Goal: Entertainment & Leisure: Browse casually

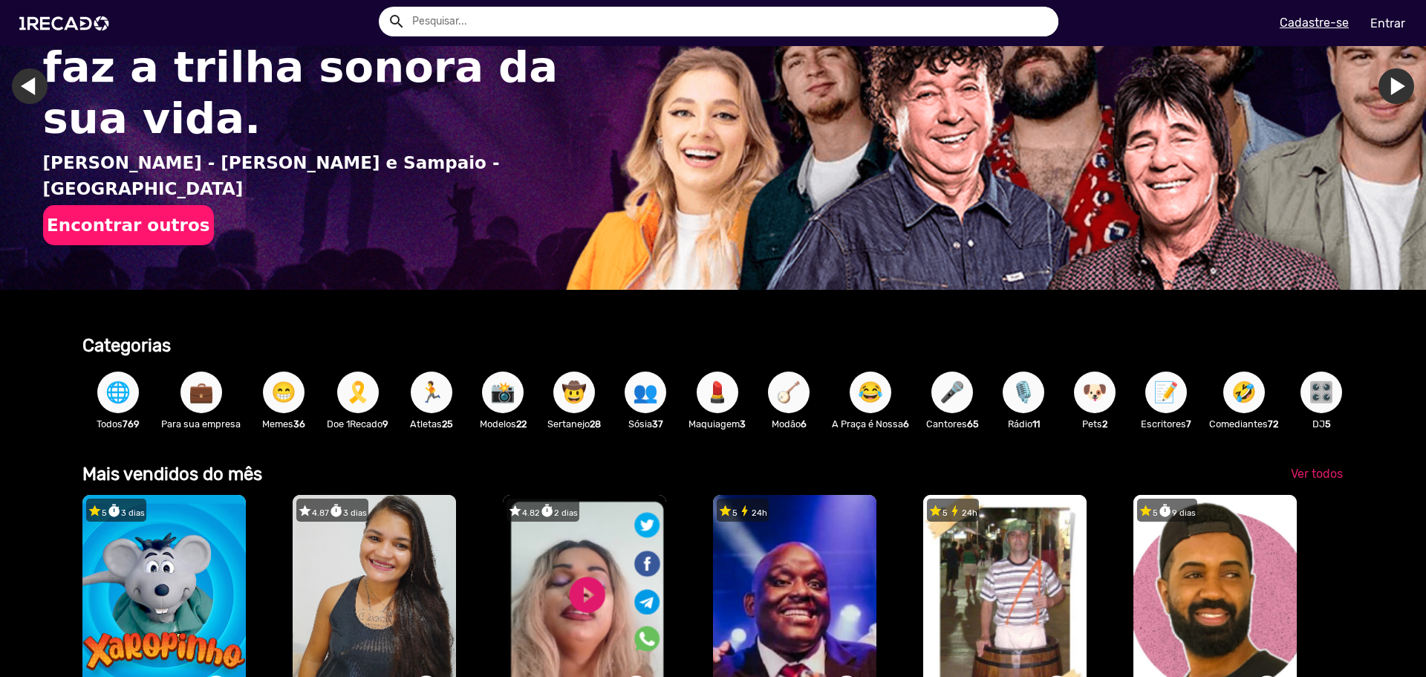
scroll to position [520, 0]
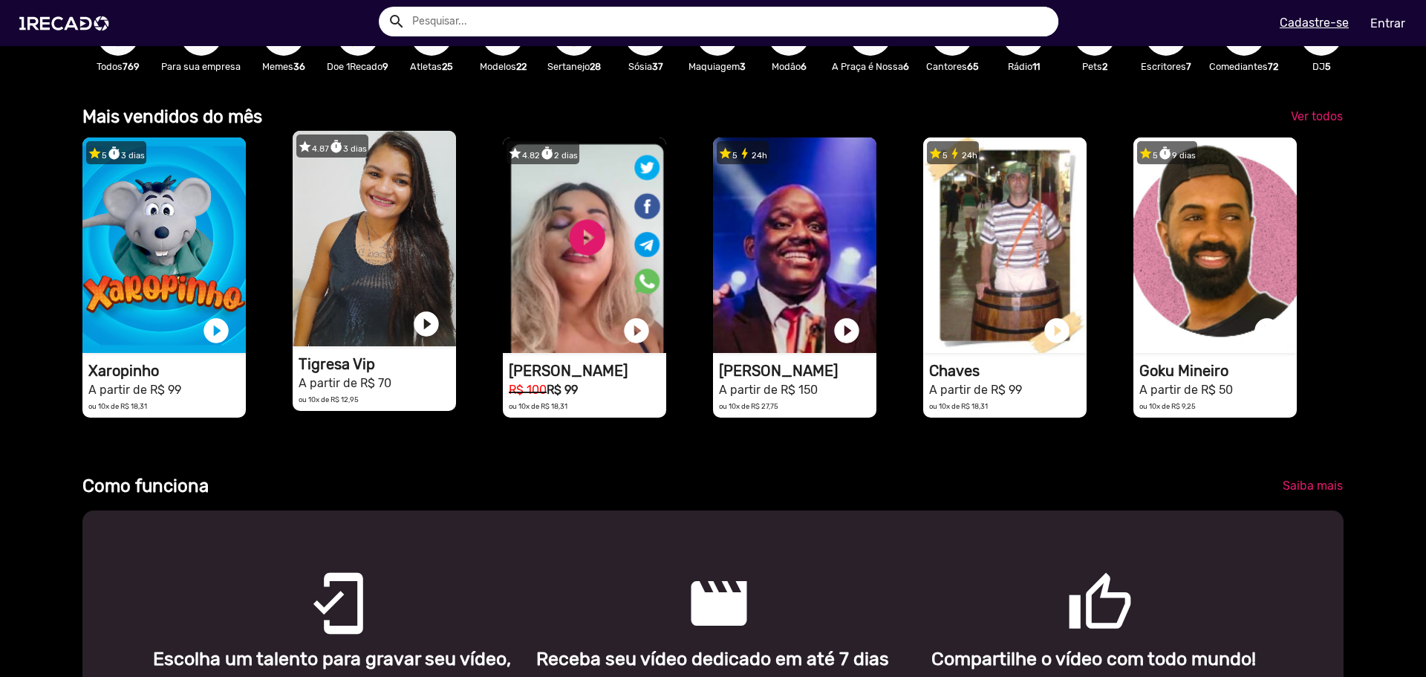
type input "[EMAIL_ADDRESS][DOMAIN_NAME]"
click at [431, 273] on video "1RECADO vídeos dedicados para fãs e empresas" at bounding box center [374, 238] width 163 height 215
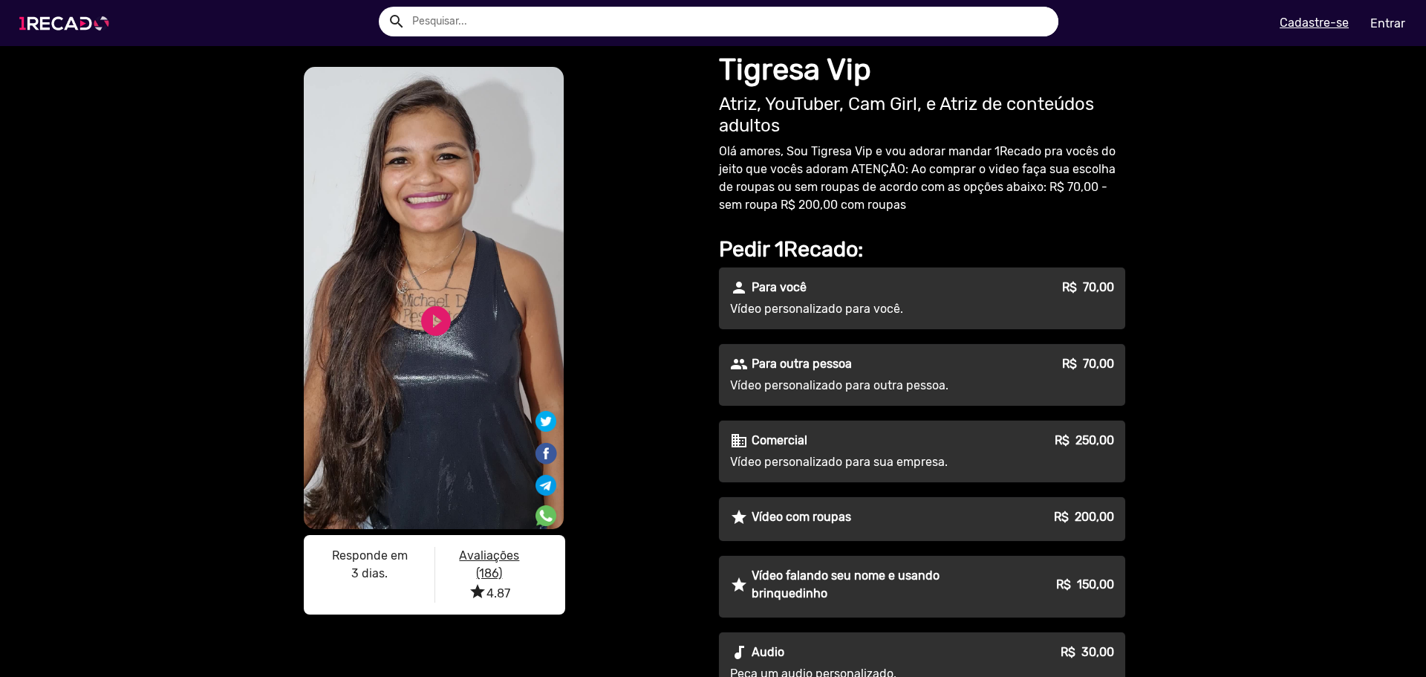
click at [68, 30] on img at bounding box center [67, 23] width 112 height 63
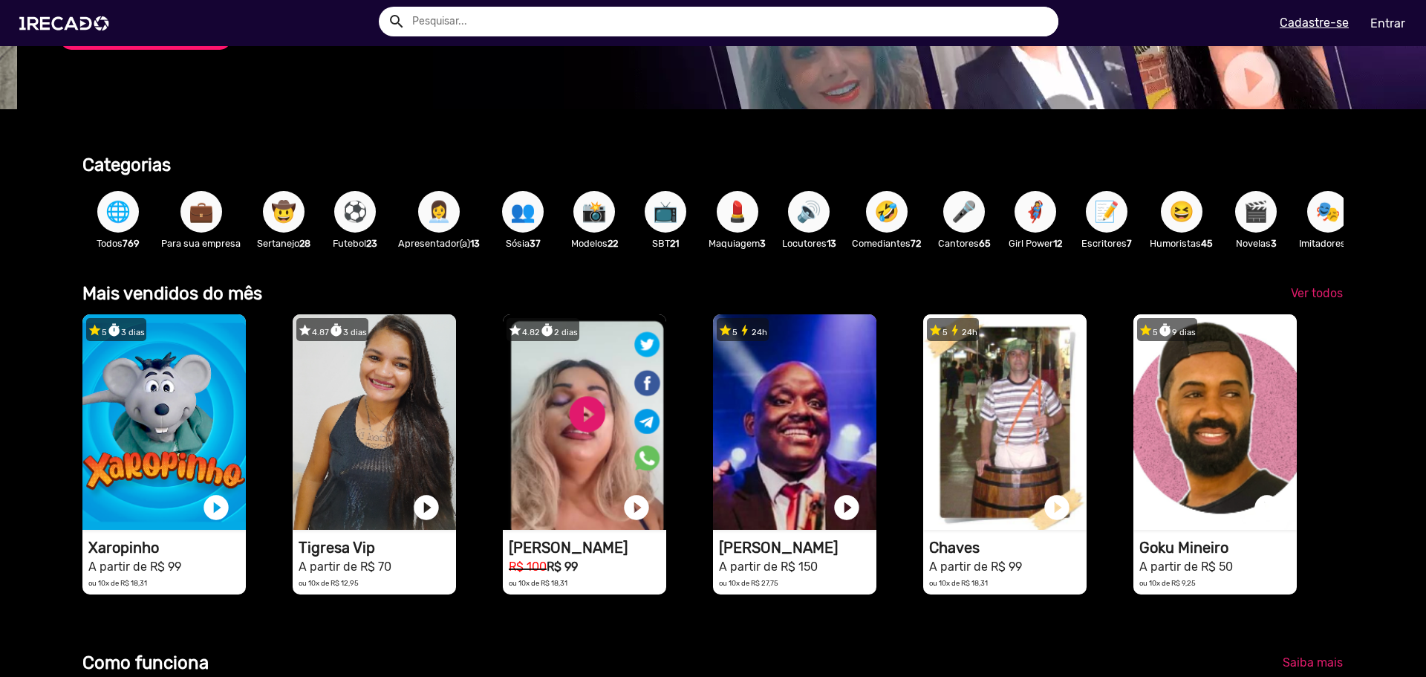
scroll to position [0, 1415]
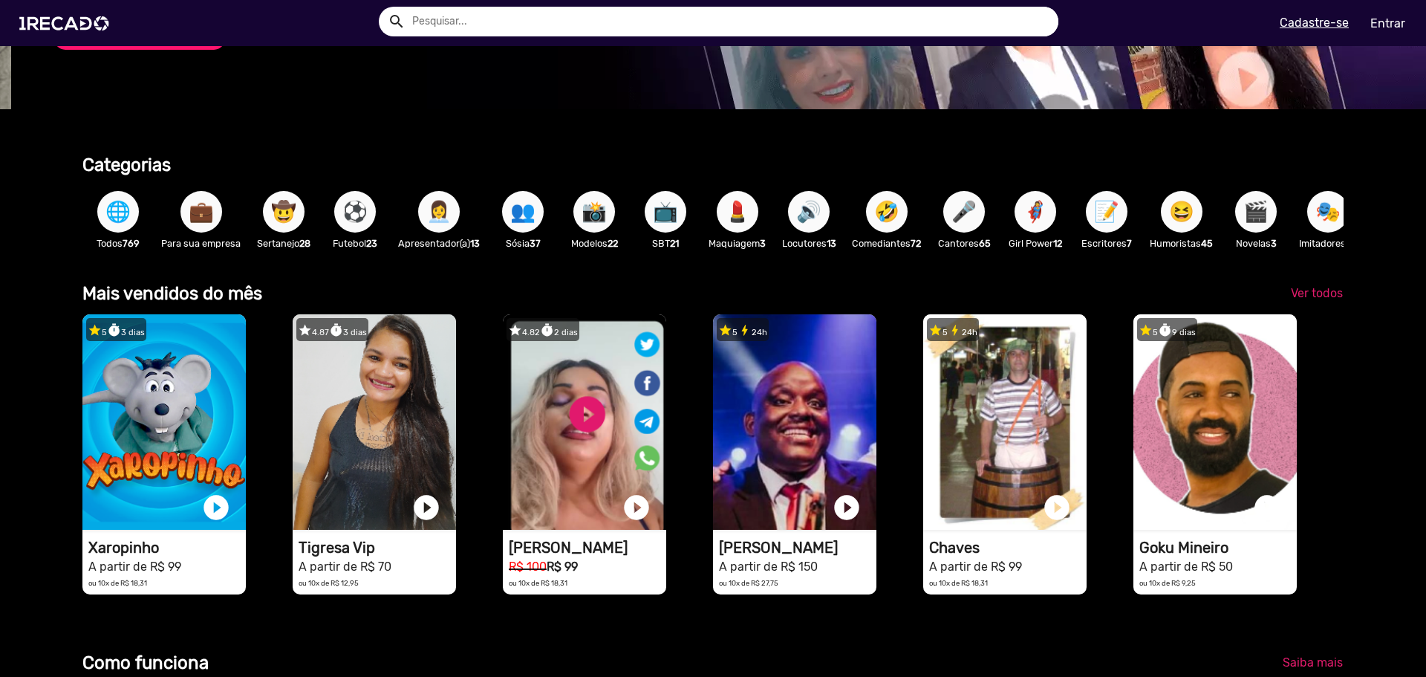
click at [592, 17] on input "text" at bounding box center [729, 22] width 657 height 30
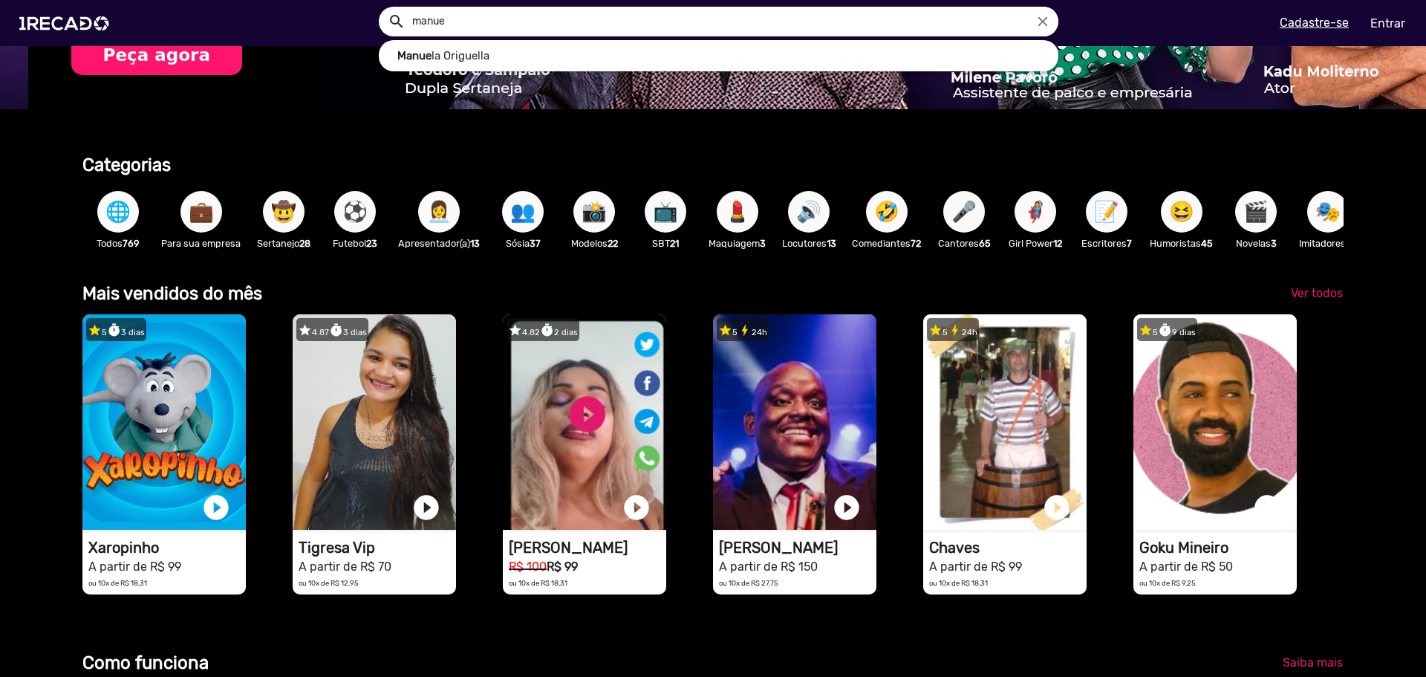
scroll to position [0, 2830]
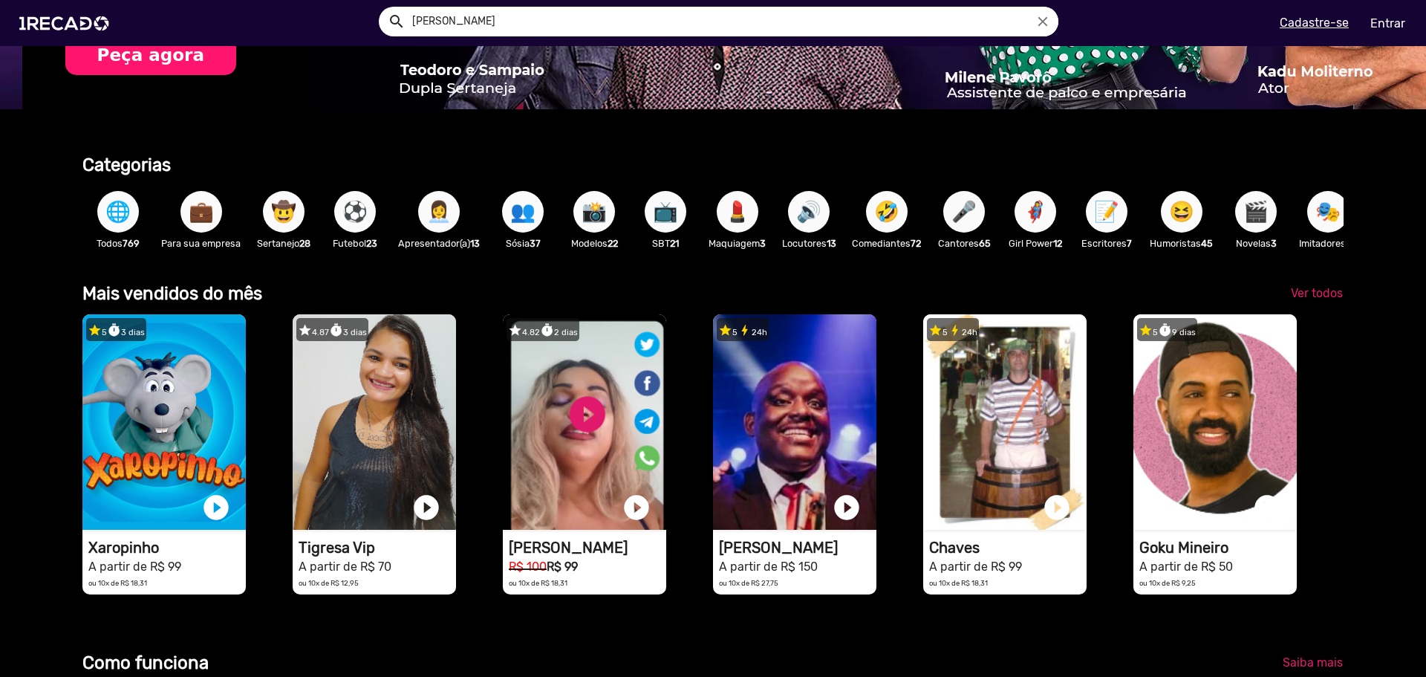
type input "[PERSON_NAME]"
click at [383, 7] on button "search" at bounding box center [396, 20] width 26 height 26
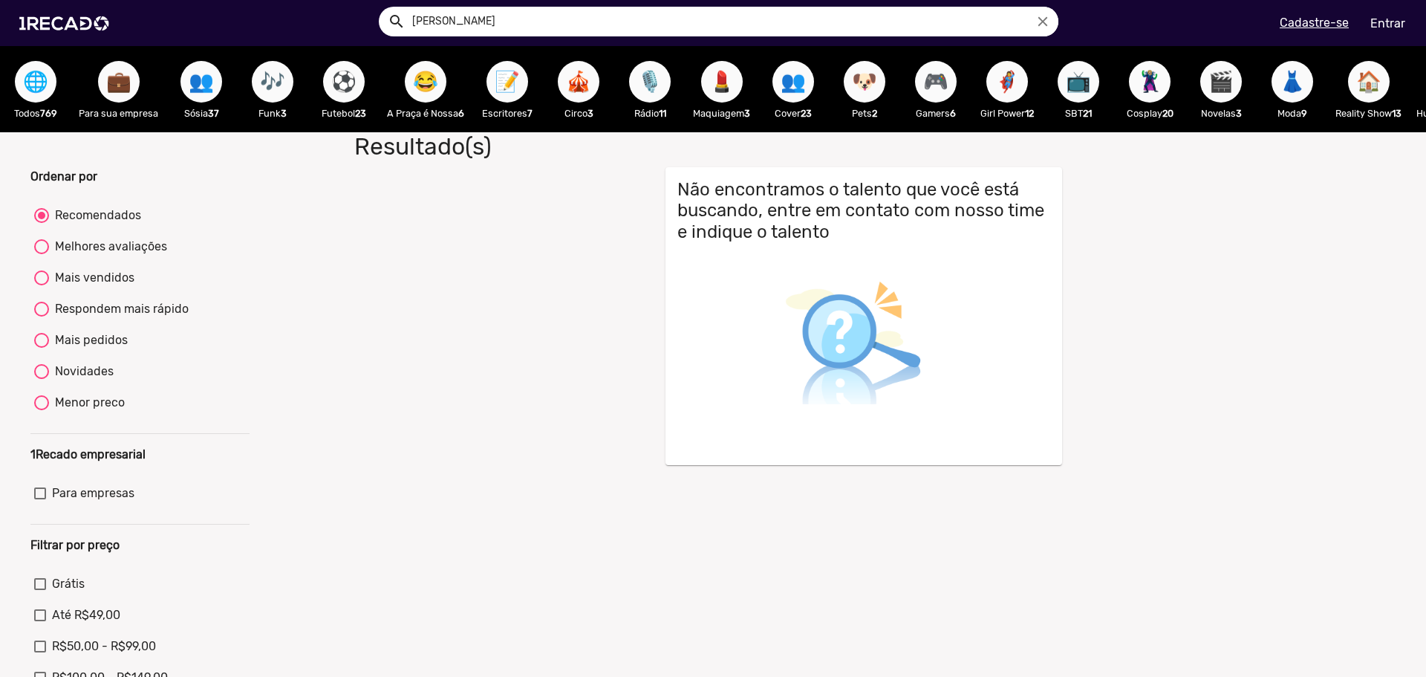
click at [1043, 17] on icon "close" at bounding box center [1043, 21] width 16 height 16
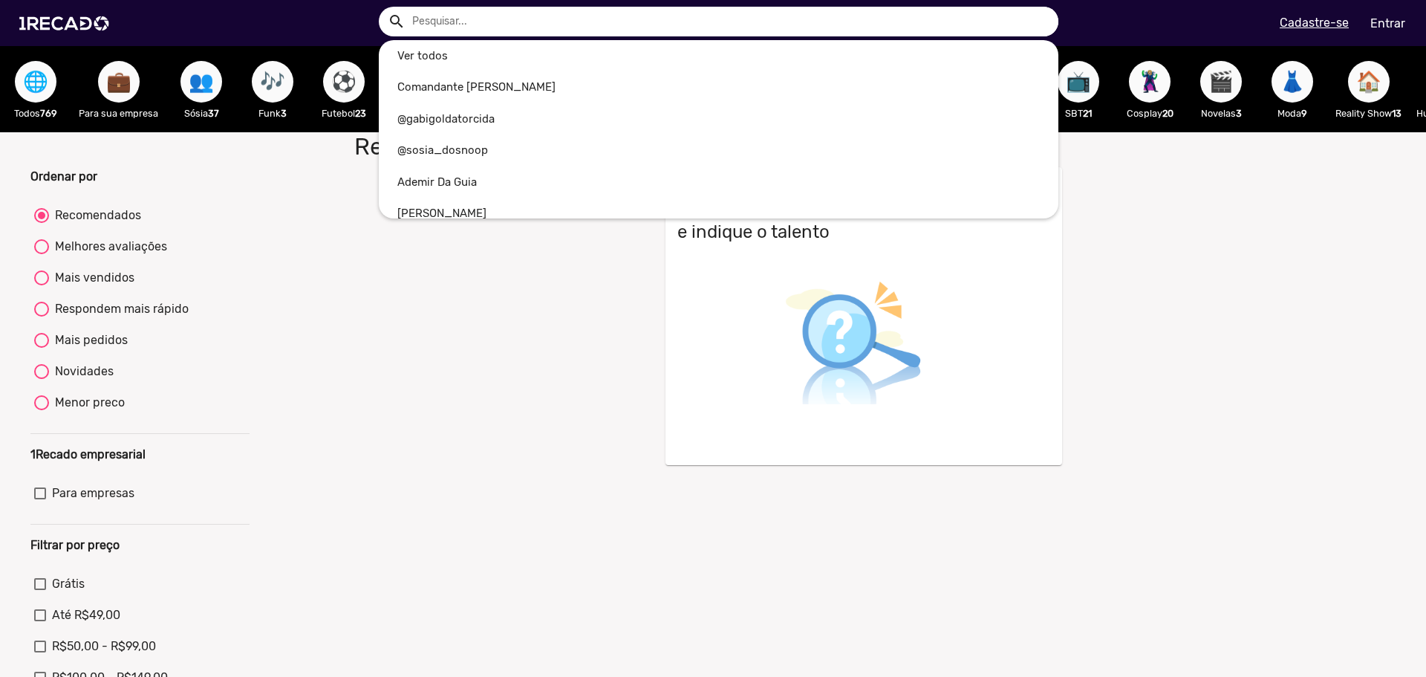
click at [701, 23] on input "text" at bounding box center [729, 22] width 657 height 30
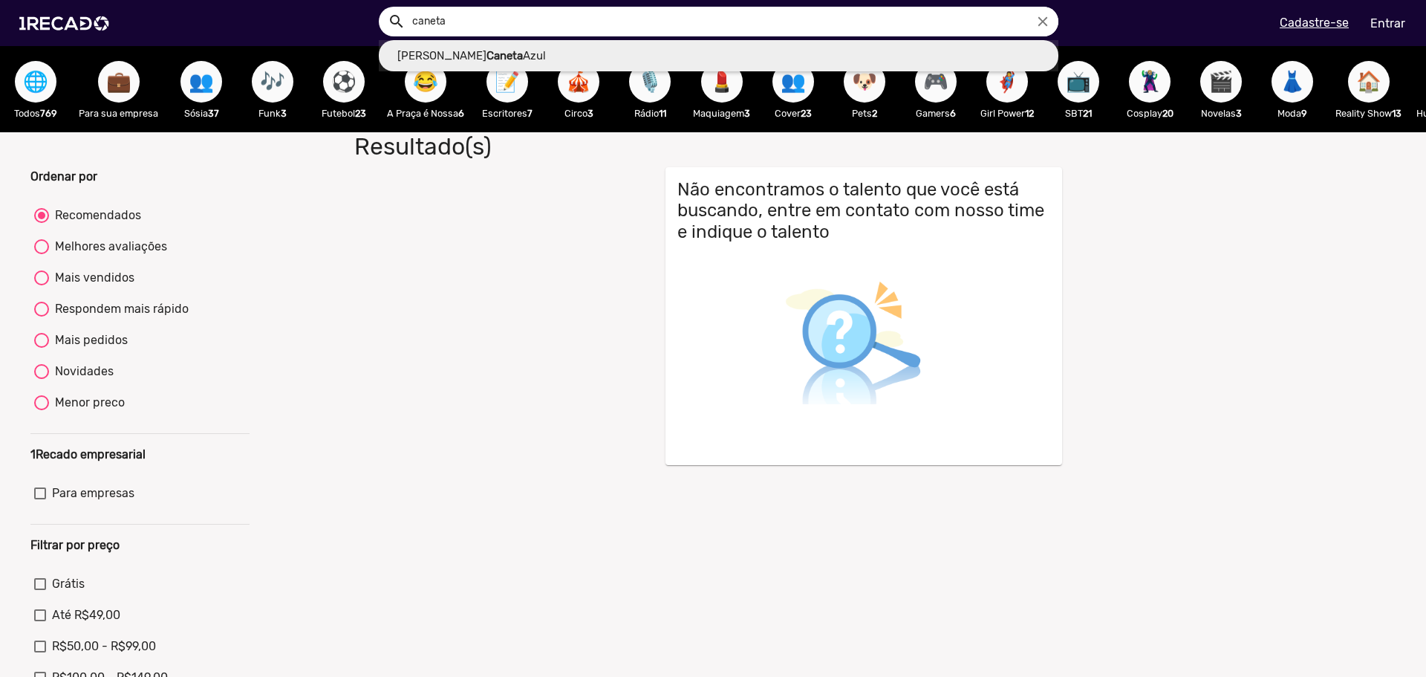
click at [610, 57] on link "[PERSON_NAME] Caneta Azul" at bounding box center [719, 56] width 680 height 32
type input "[PERSON_NAME] Caneta Azul"
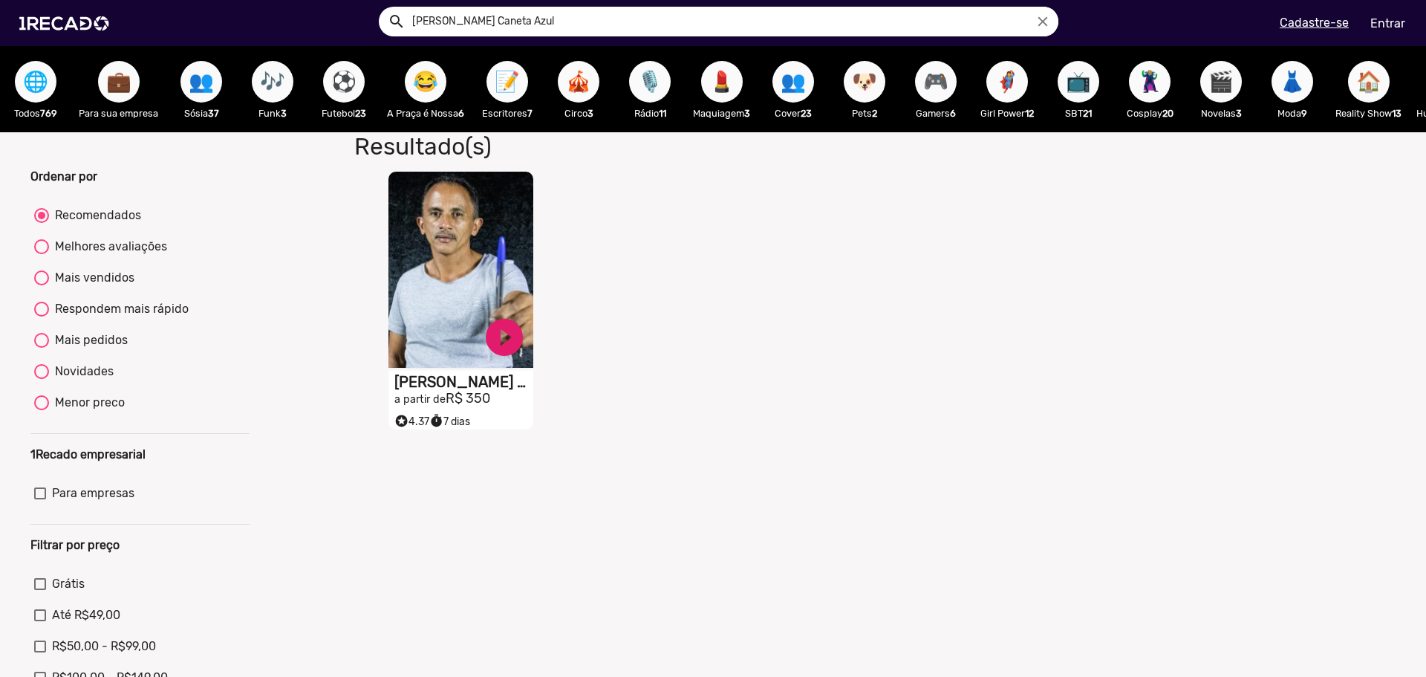
click at [475, 253] on video "S1RECADO vídeos dedicados para fãs e empresas" at bounding box center [461, 270] width 145 height 196
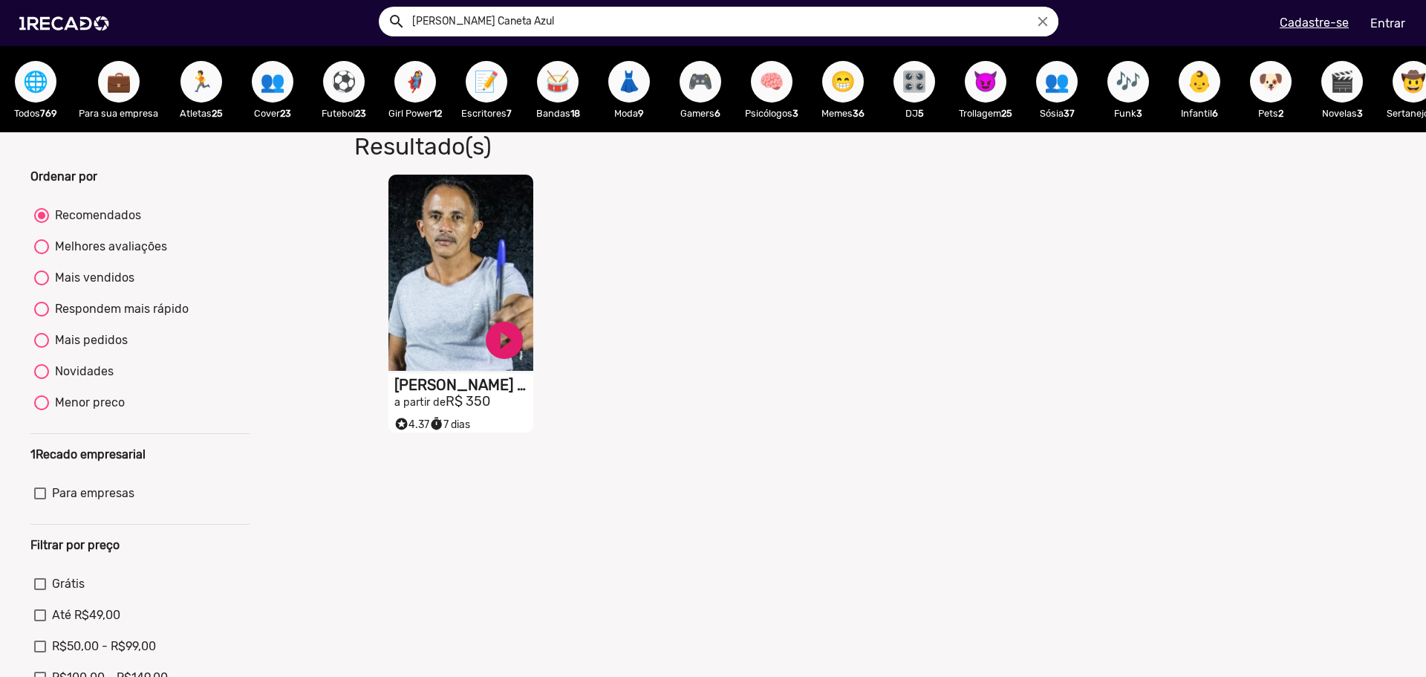
click at [1047, 23] on icon "close" at bounding box center [1043, 21] width 16 height 16
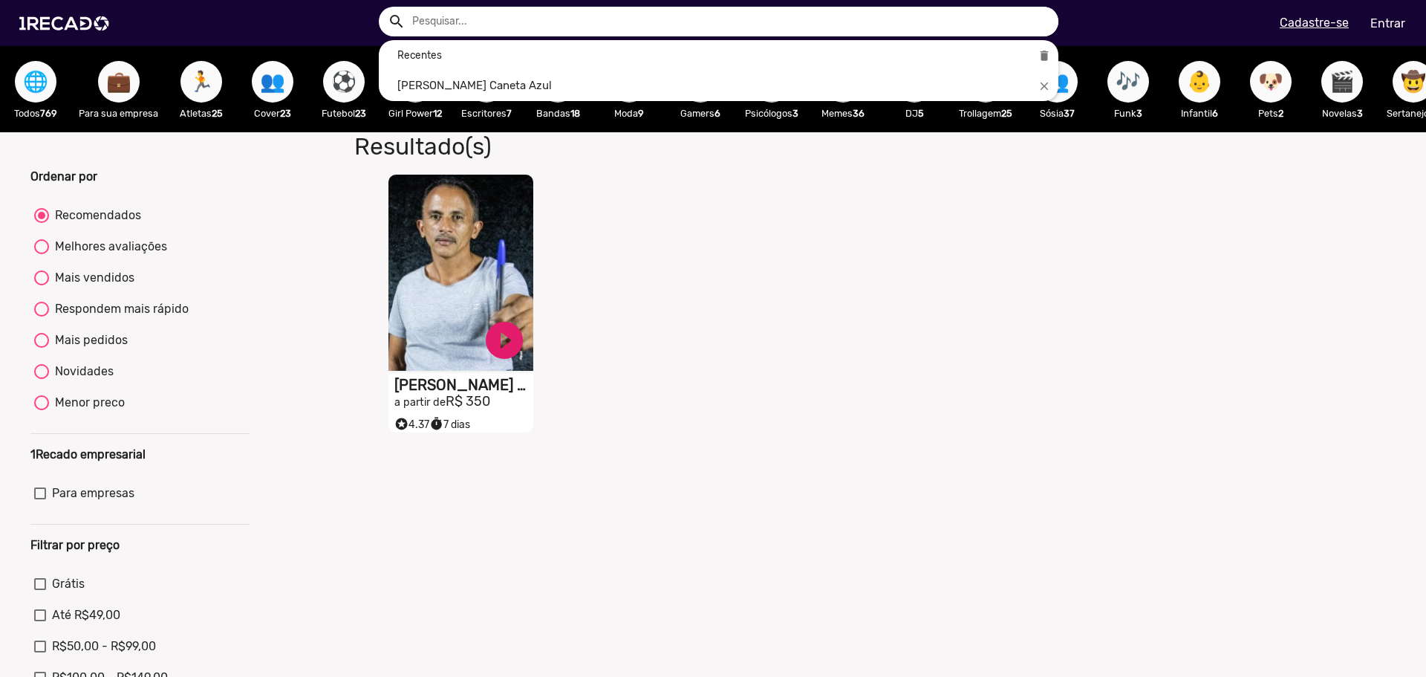
click at [495, 24] on input "text" at bounding box center [729, 22] width 657 height 30
click at [383, 7] on button "search" at bounding box center [396, 20] width 26 height 26
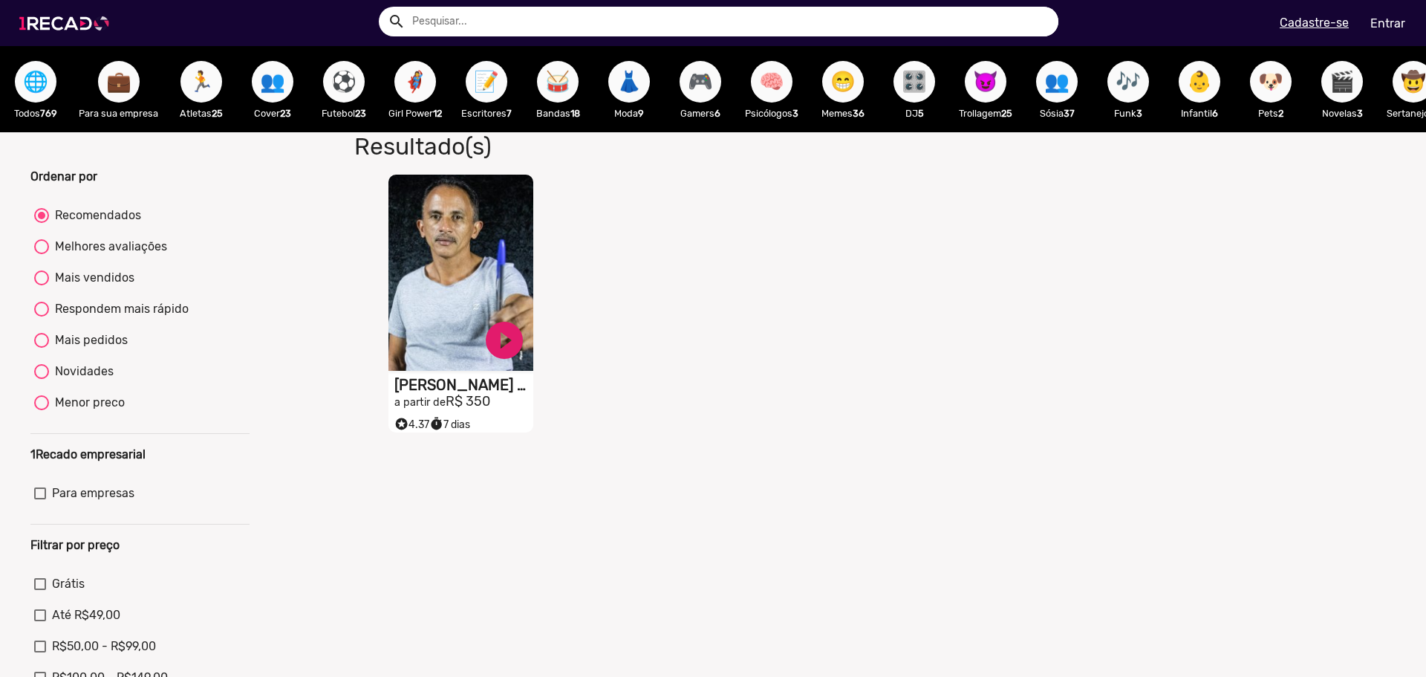
click at [41, 13] on img at bounding box center [67, 23] width 112 height 63
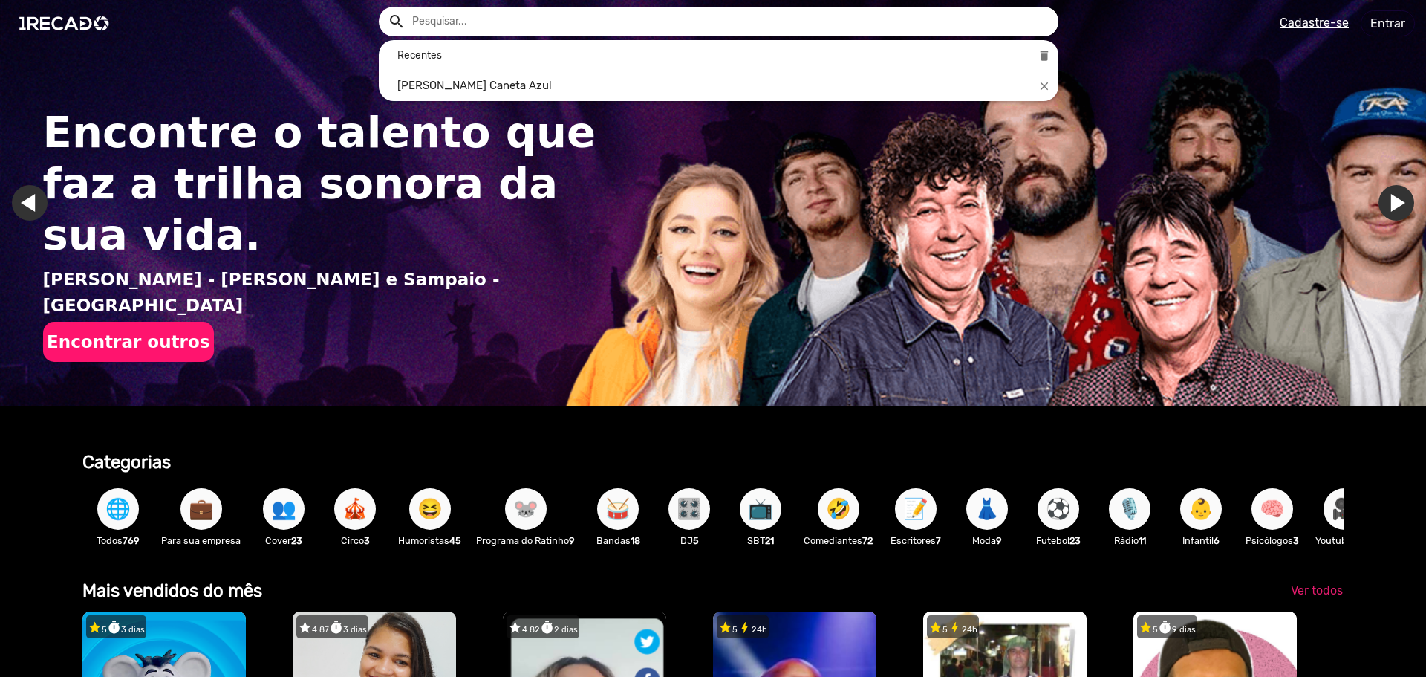
click at [678, 16] on input "text" at bounding box center [729, 22] width 657 height 30
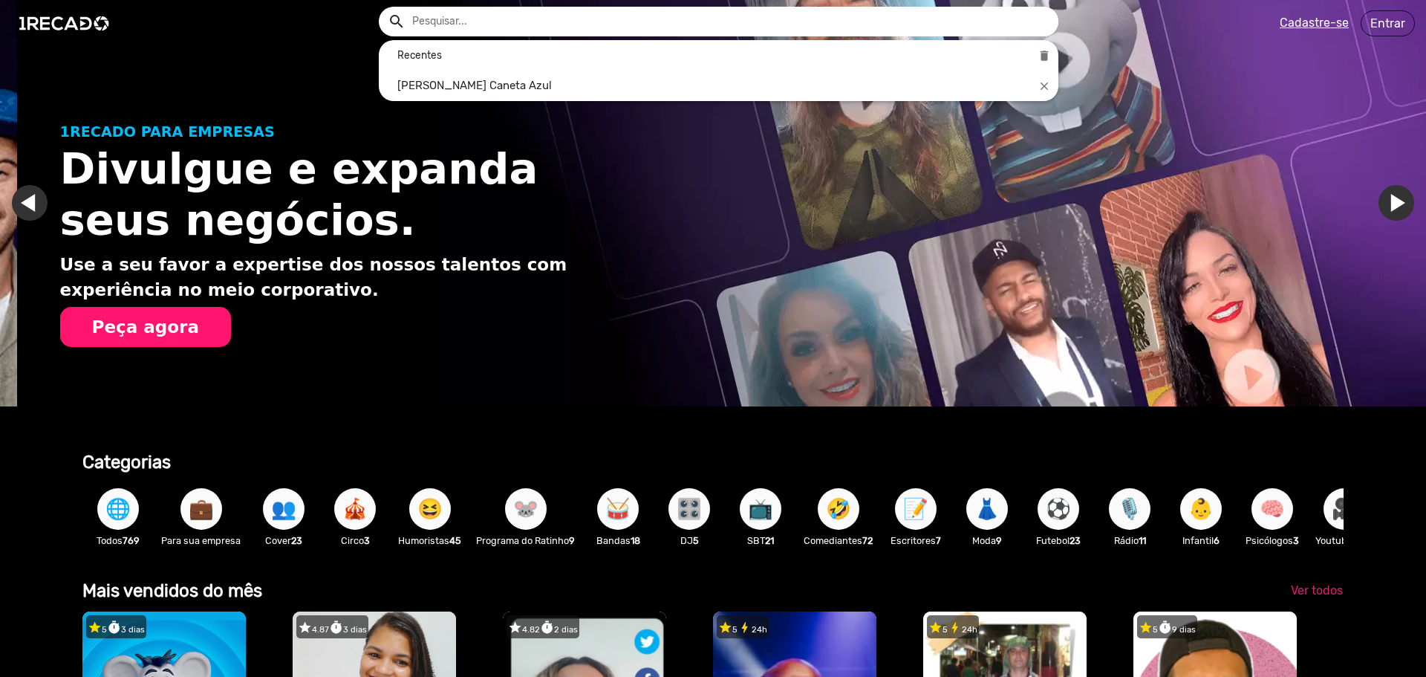
scroll to position [0, 1415]
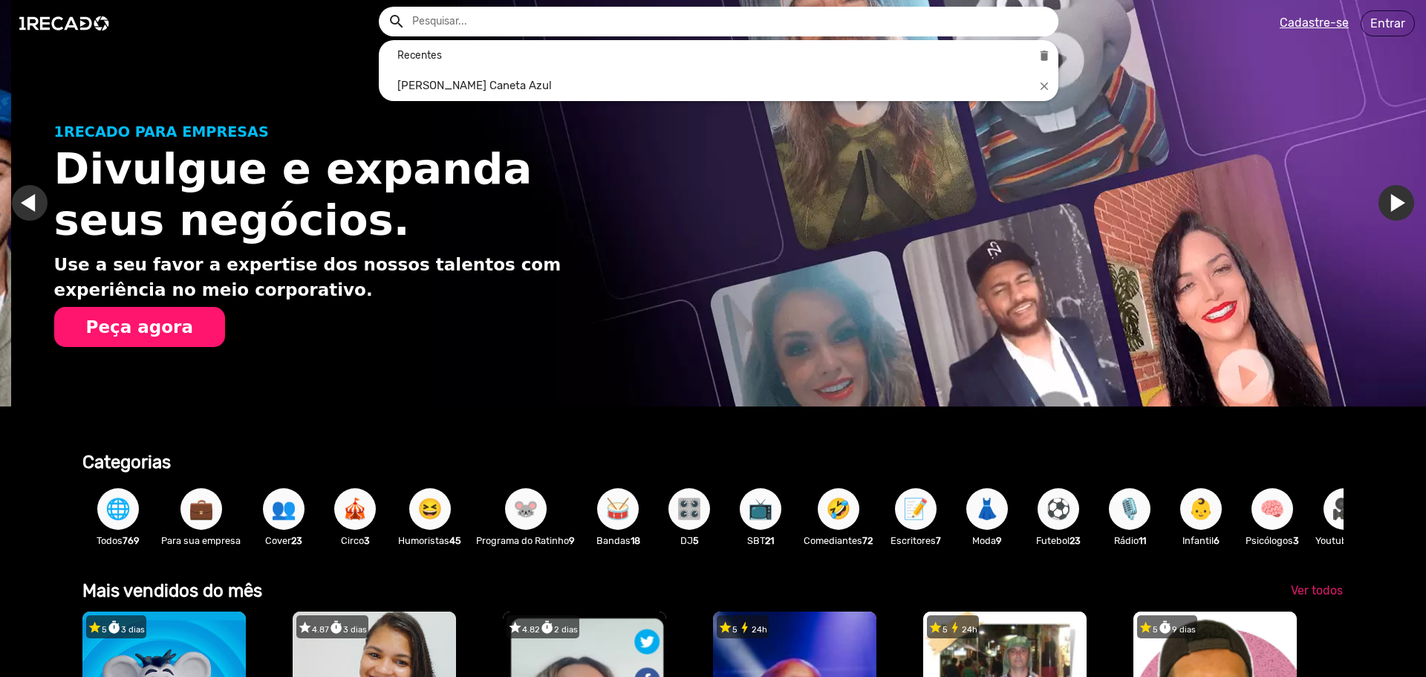
click at [109, 516] on div at bounding box center [713, 338] width 1426 height 677
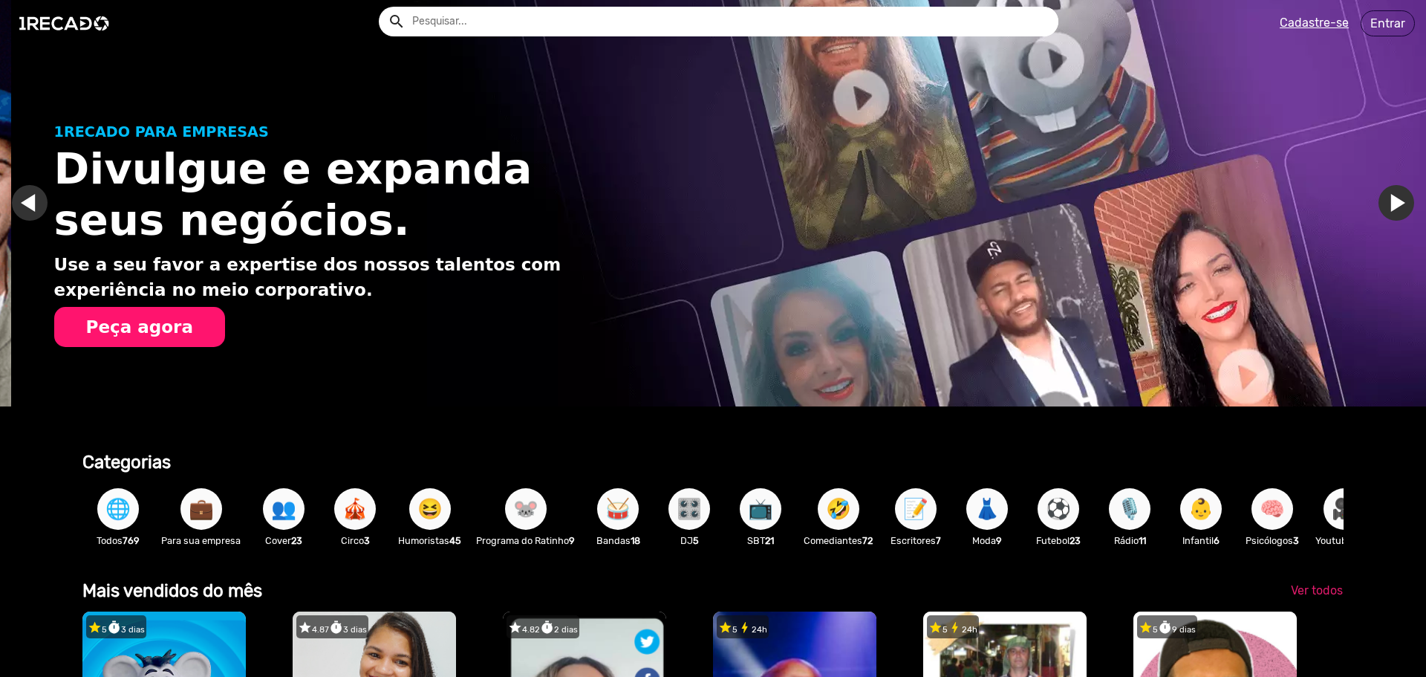
click at [112, 514] on span "🌐" at bounding box center [117, 509] width 25 height 42
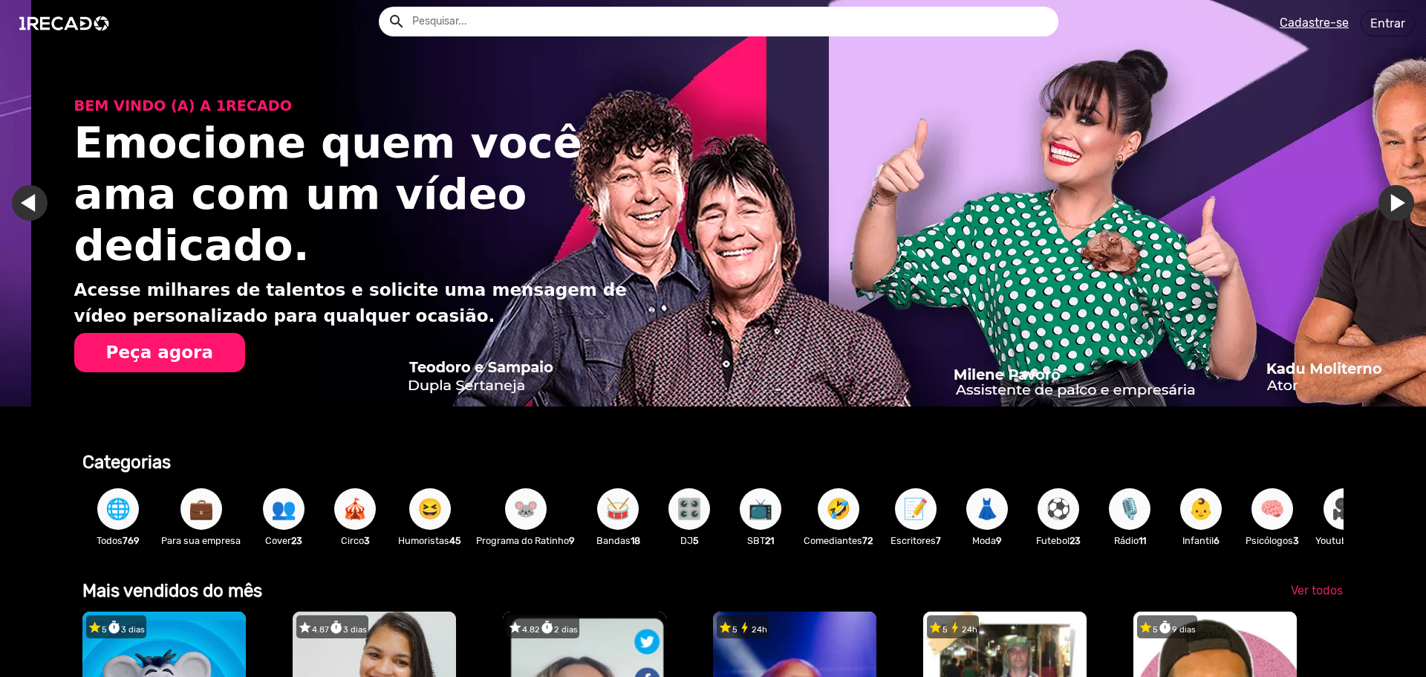
scroll to position [0, 2830]
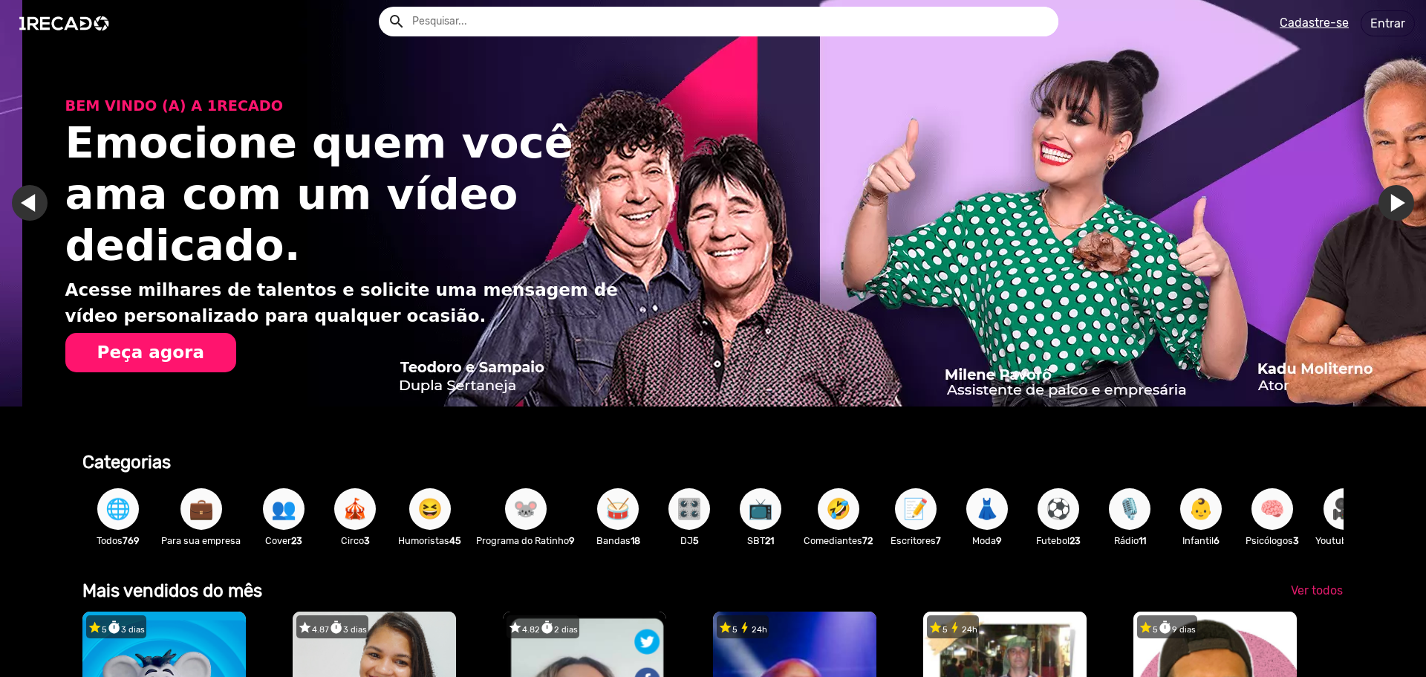
click at [101, 498] on button "🌐" at bounding box center [118, 509] width 42 height 42
click at [121, 500] on span "🌐" at bounding box center [117, 509] width 25 height 42
click at [123, 500] on span "🌐" at bounding box center [117, 509] width 25 height 42
click at [113, 527] on span "🌐" at bounding box center [117, 509] width 25 height 42
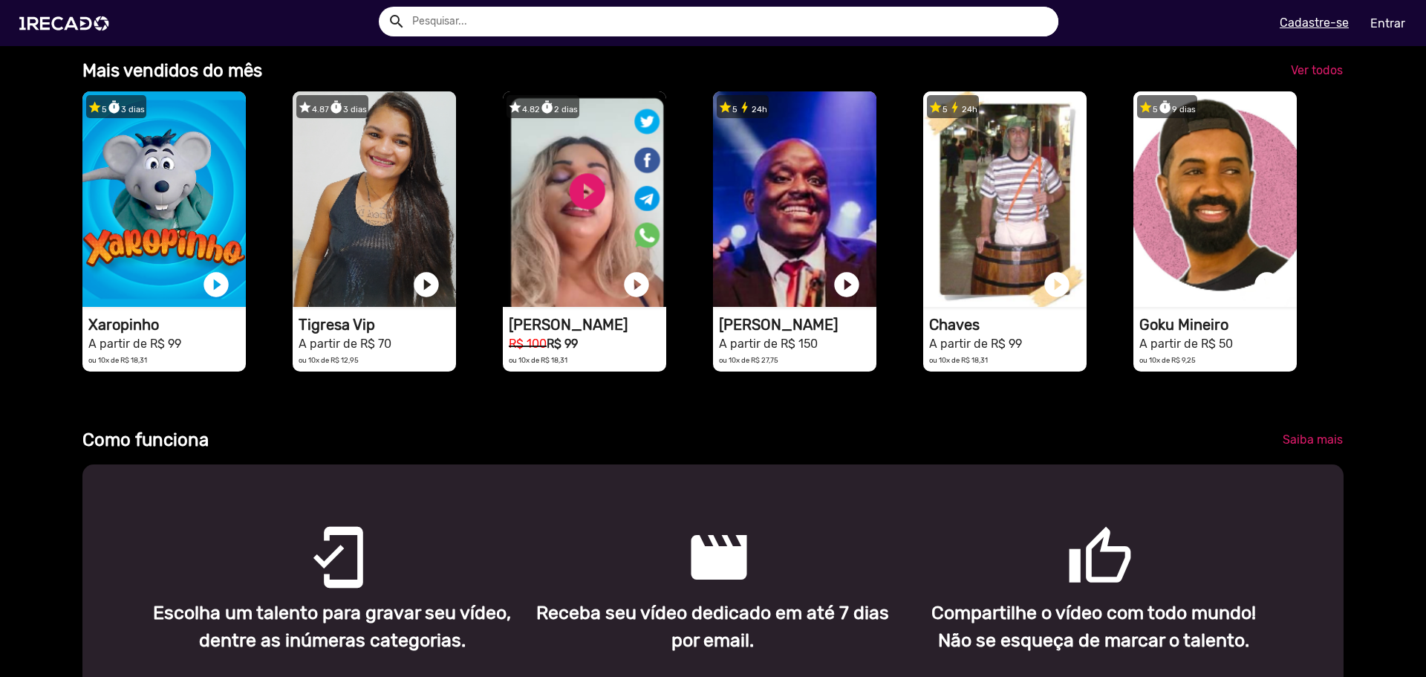
scroll to position [297, 0]
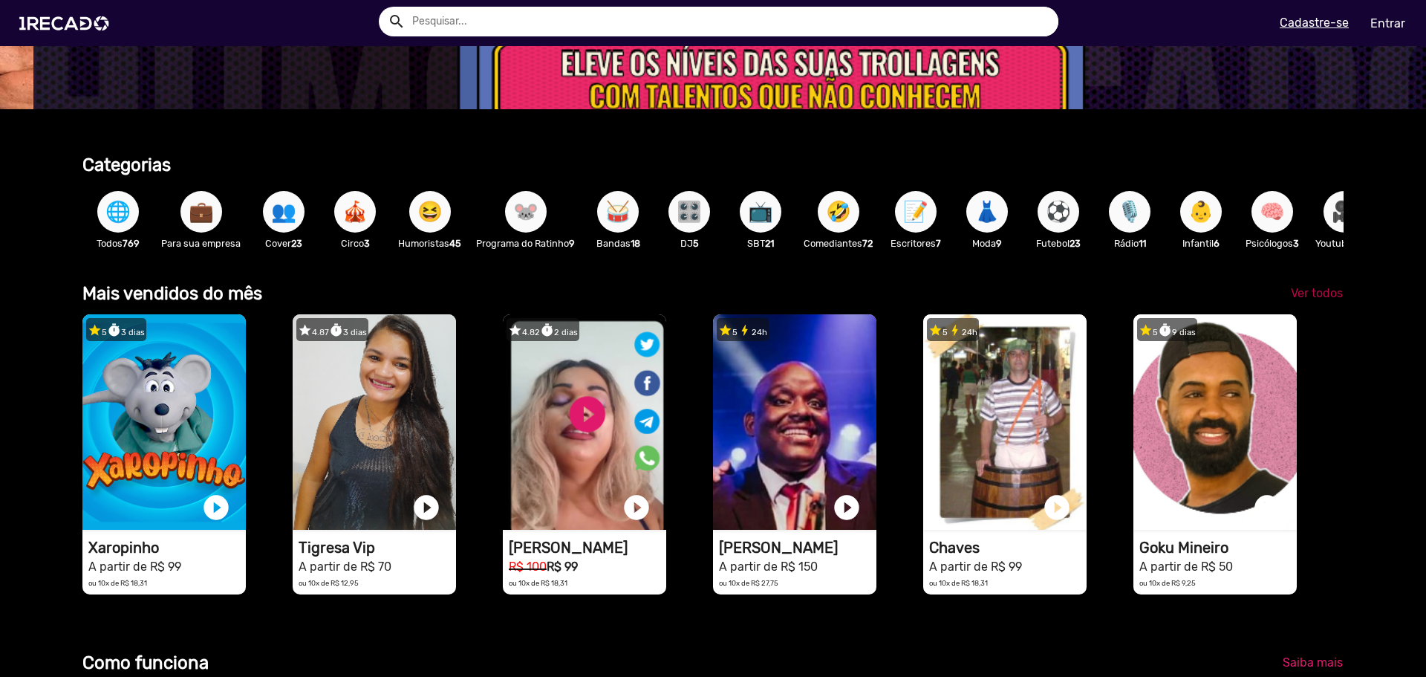
click at [1303, 297] on span "Ver todos" at bounding box center [1317, 293] width 52 height 14
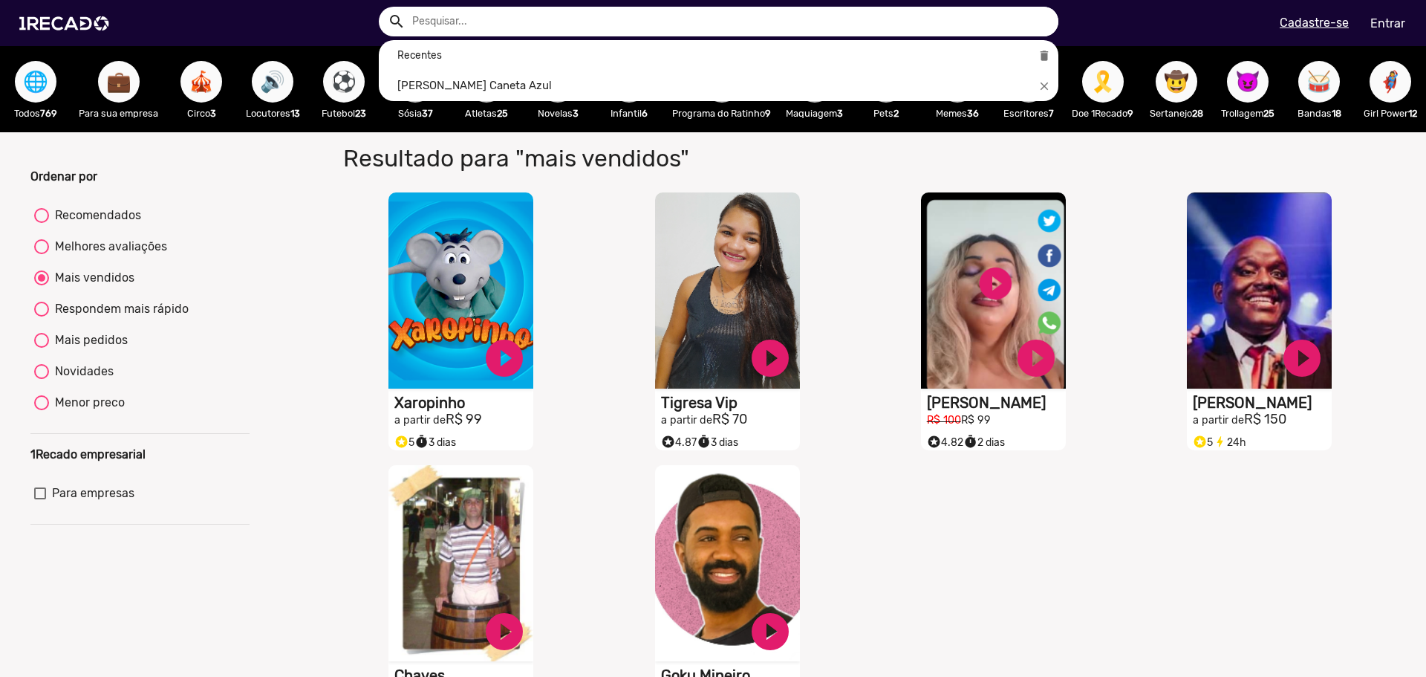
click at [912, 23] on input "text" at bounding box center [729, 22] width 657 height 30
click at [383, 7] on button "search" at bounding box center [396, 20] width 26 height 26
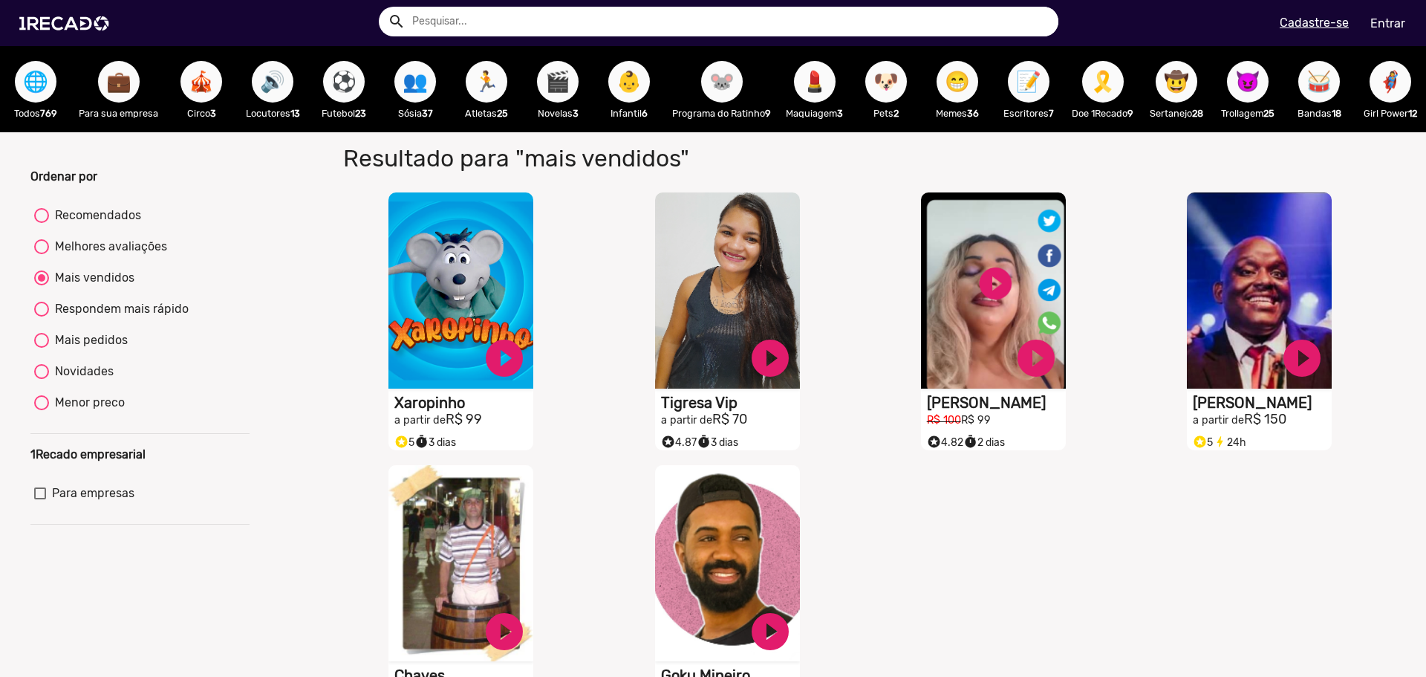
click at [383, 7] on button "search" at bounding box center [396, 20] width 26 height 26
click at [25, 78] on span "🌐" at bounding box center [35, 82] width 25 height 42
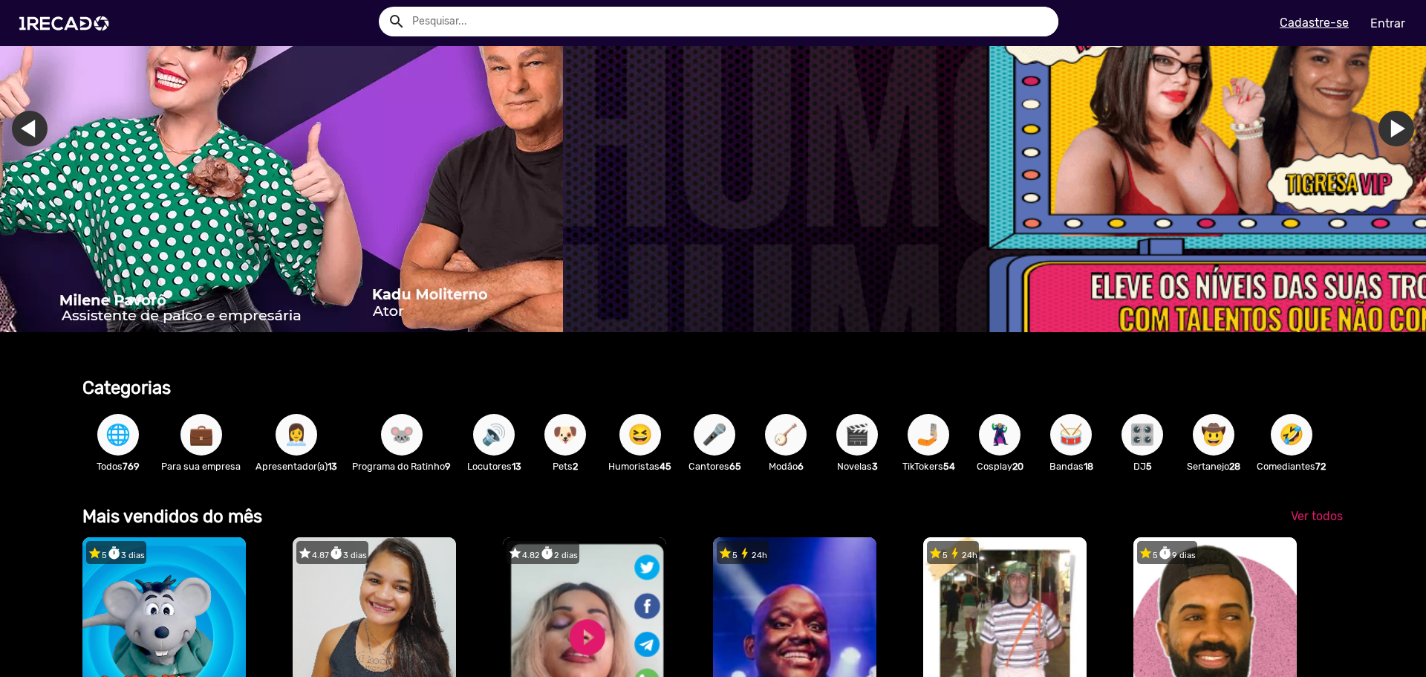
scroll to position [0, 3999]
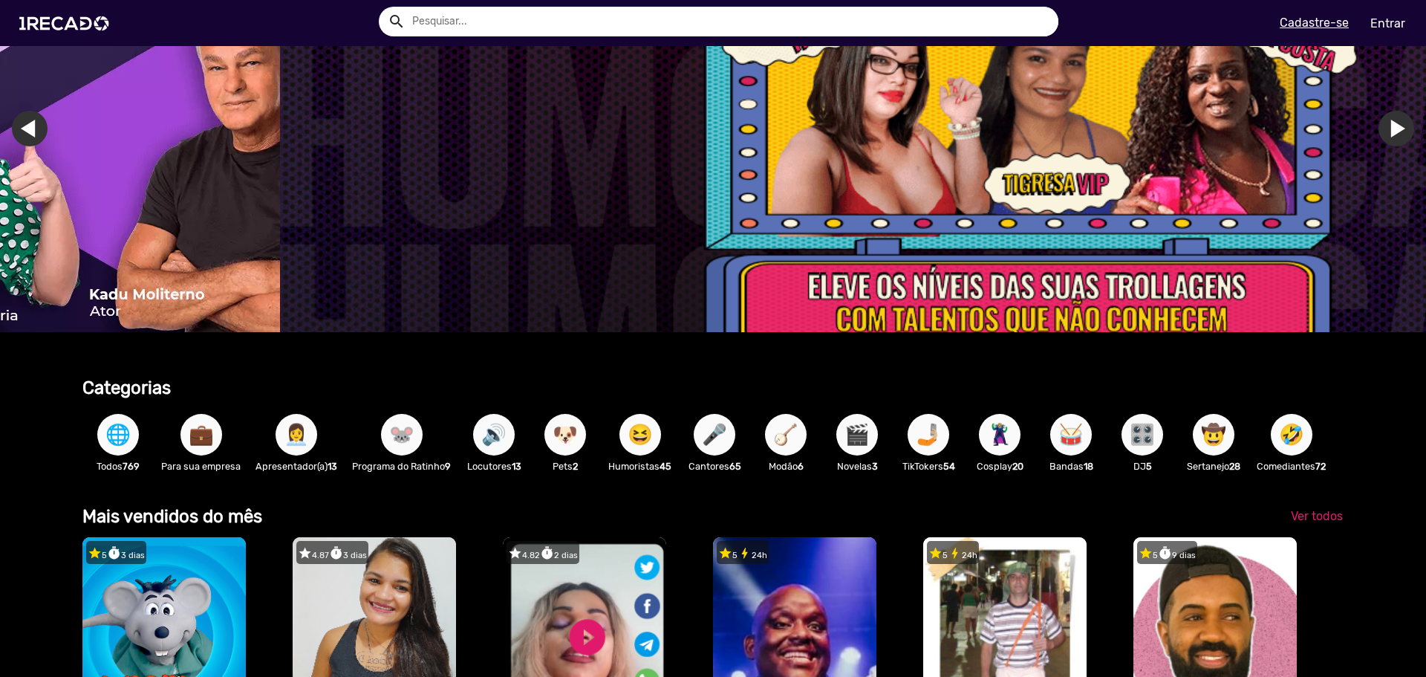
click at [724, 429] on span "🎤" at bounding box center [714, 435] width 25 height 42
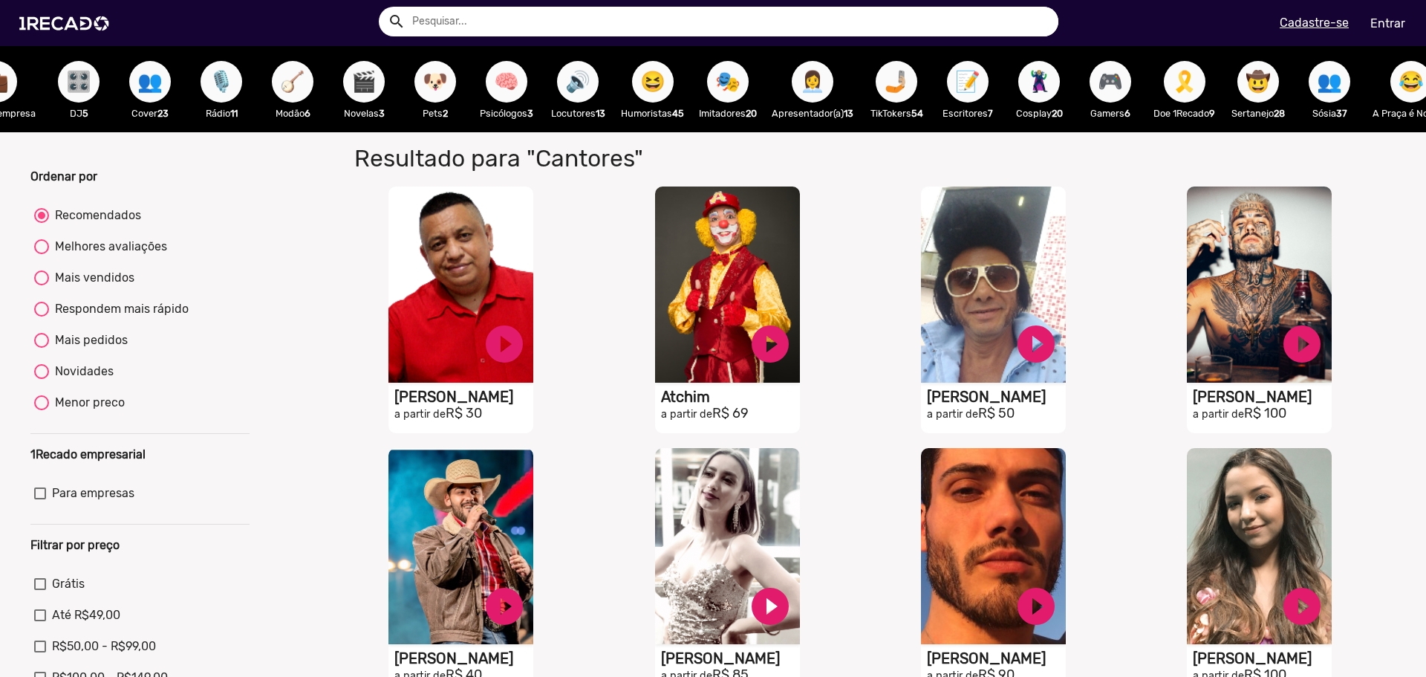
scroll to position [0, 126]
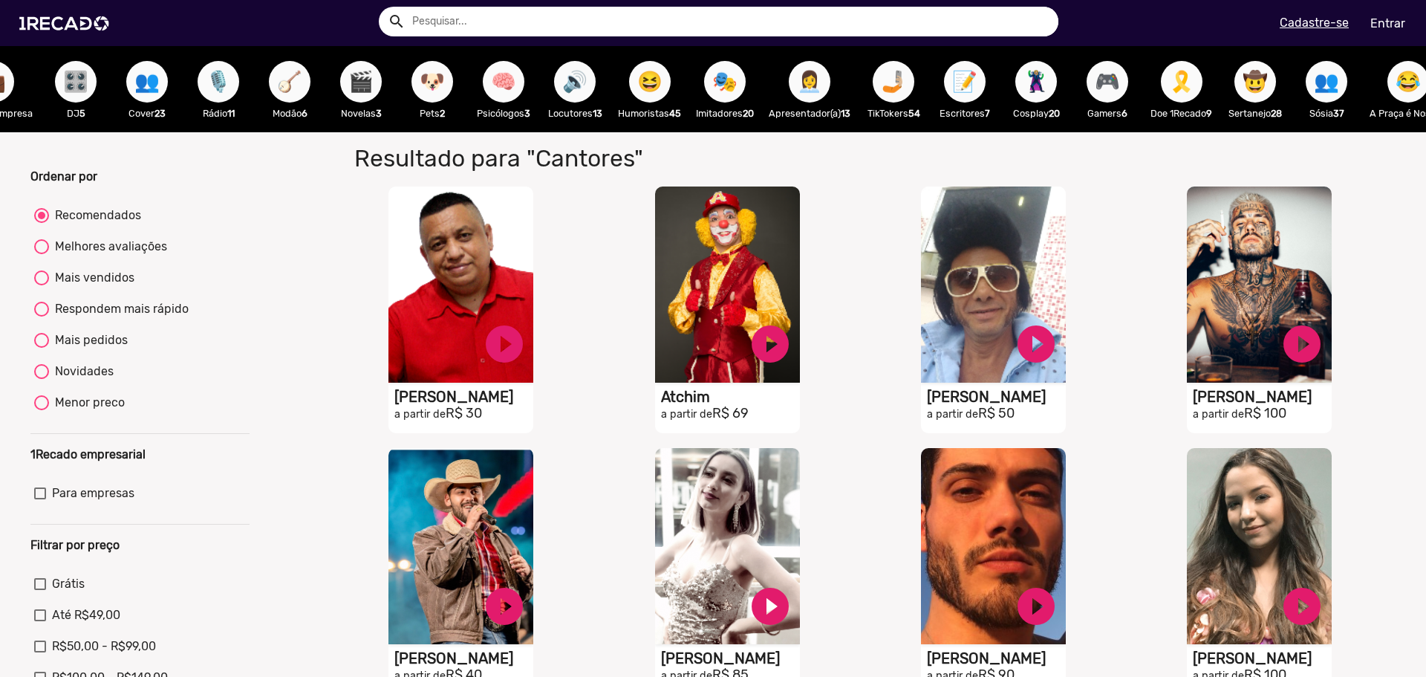
click at [440, 84] on span "🐶" at bounding box center [432, 82] width 25 height 42
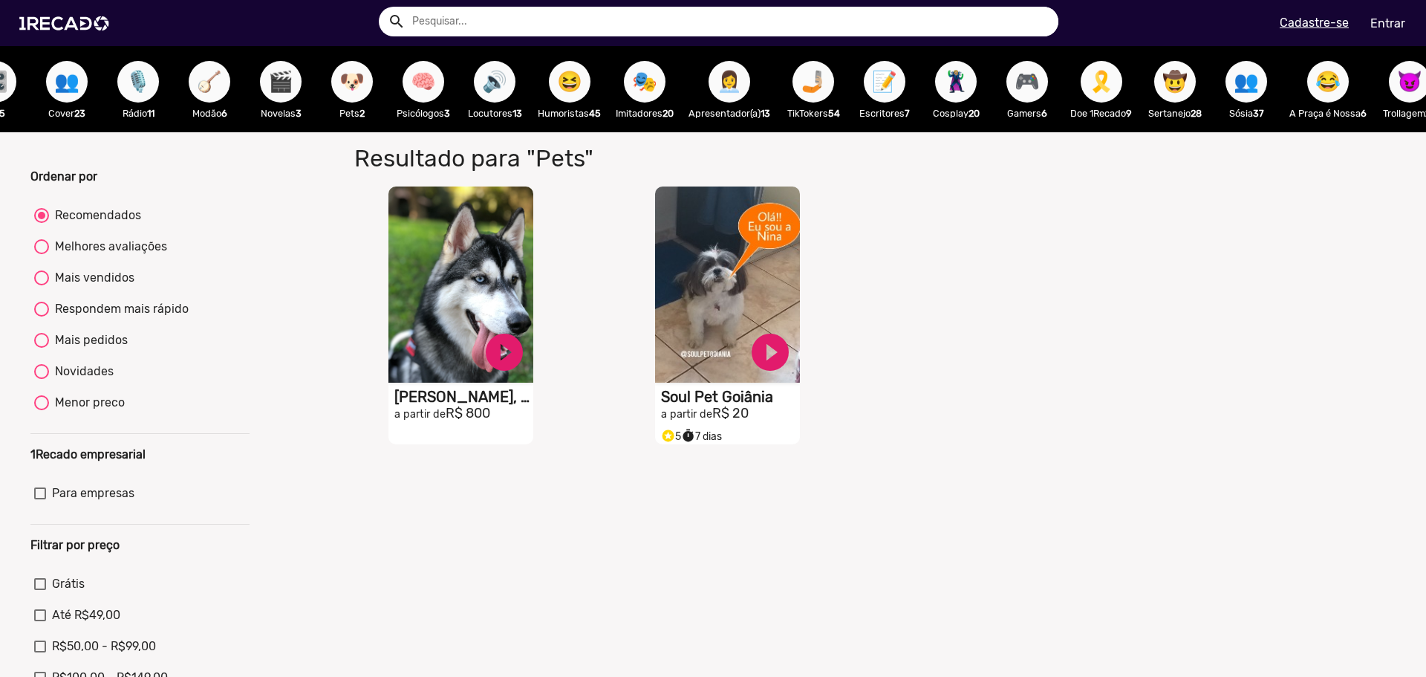
scroll to position [0, 207]
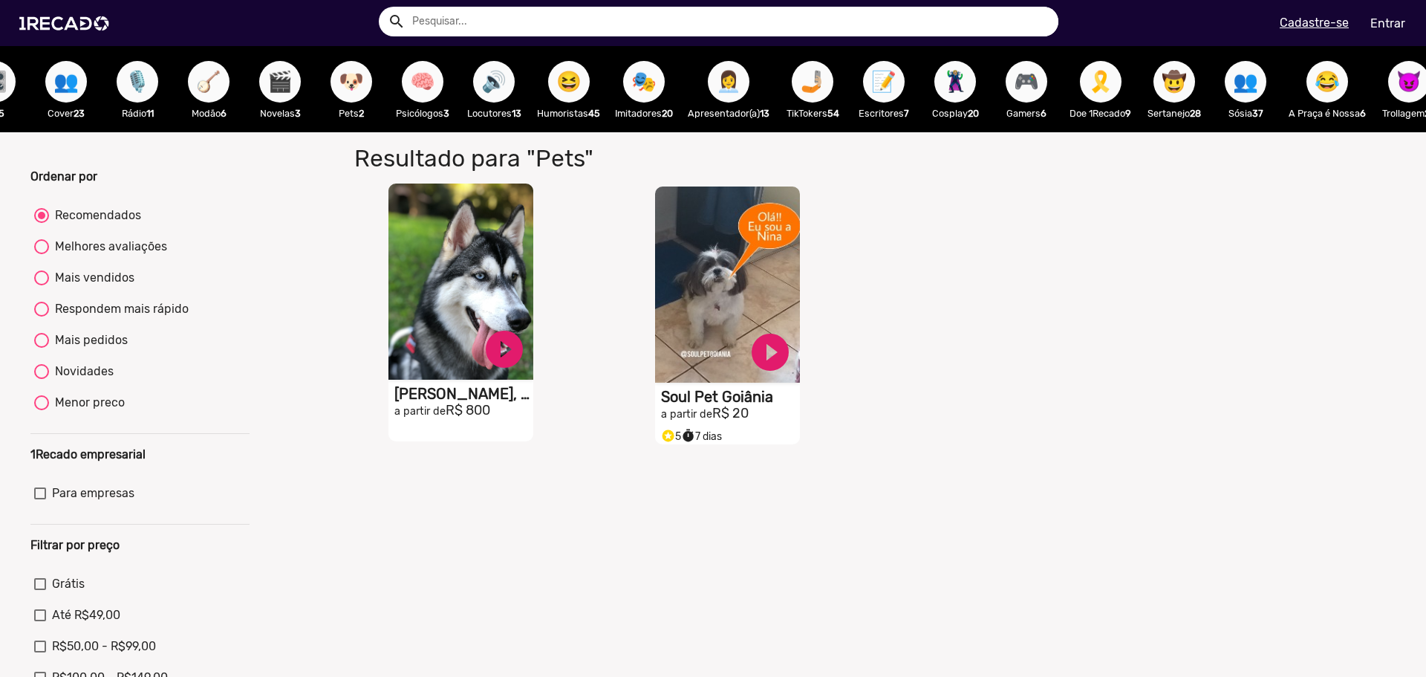
click at [515, 283] on video "S1RECADO vídeos dedicados para fãs e empresas" at bounding box center [461, 281] width 145 height 196
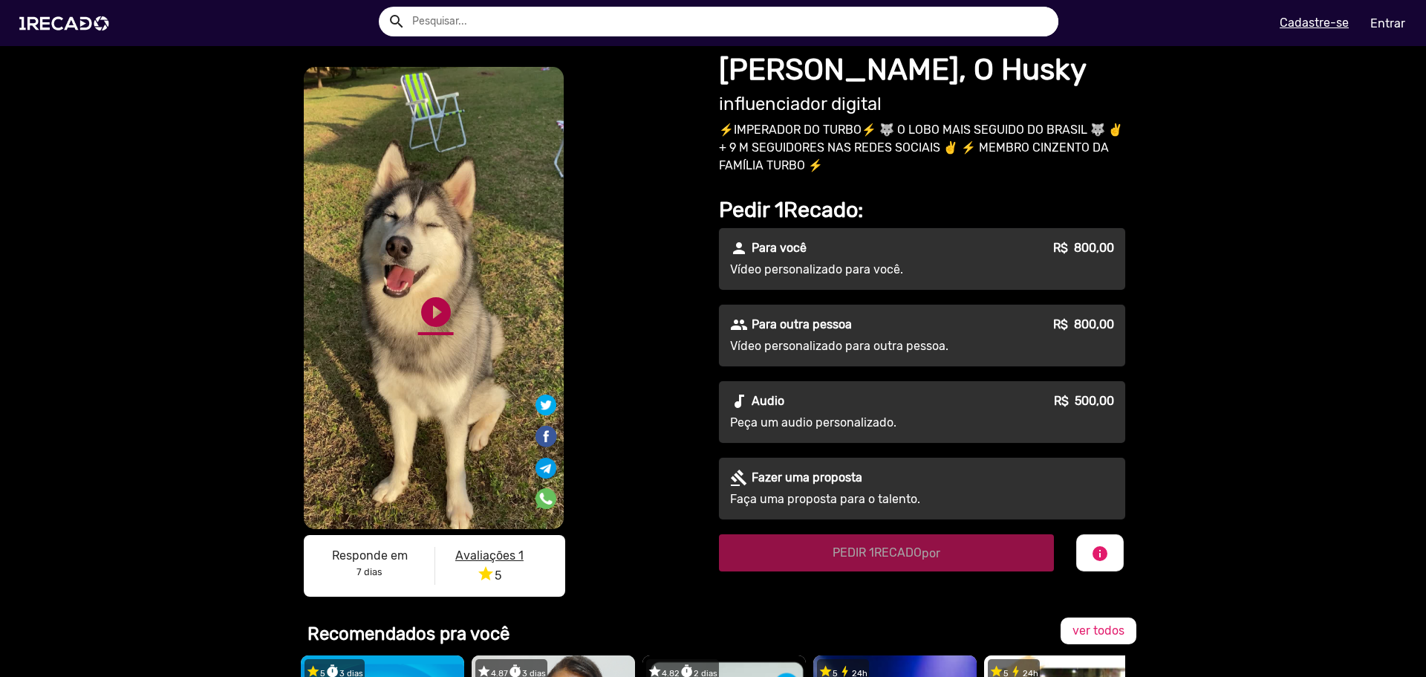
click at [441, 317] on link "play_circle_filled" at bounding box center [436, 312] width 36 height 36
click at [438, 313] on link "pause_circle" at bounding box center [436, 312] width 36 height 36
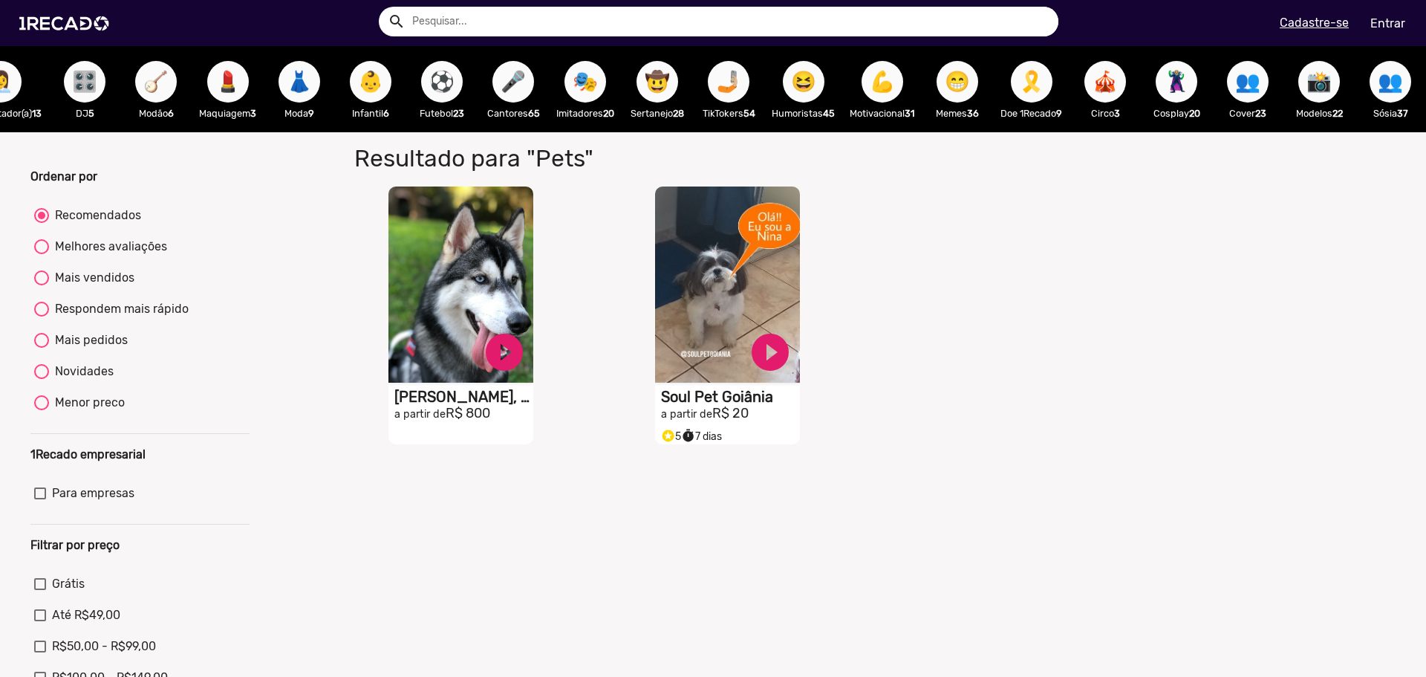
scroll to position [0, 1616]
click at [870, 85] on span "💪" at bounding box center [882, 82] width 25 height 42
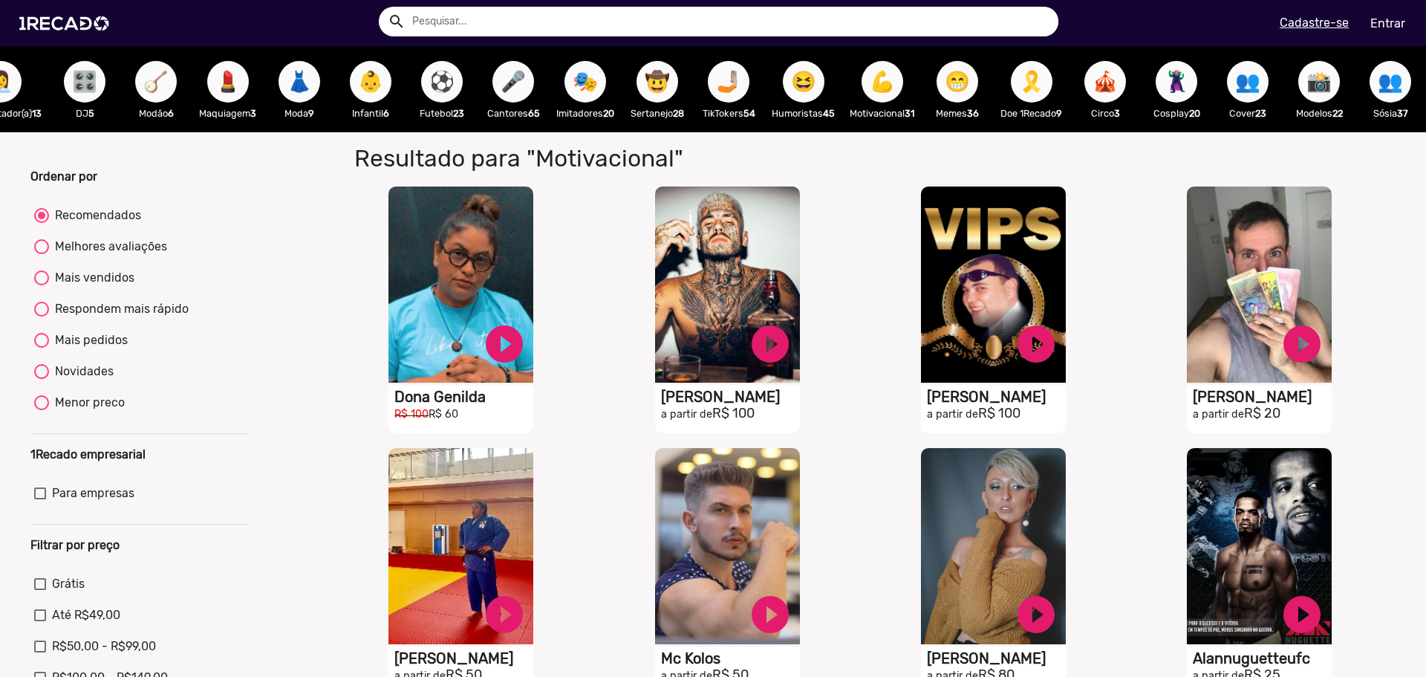
click at [1322, 86] on button "📸" at bounding box center [1319, 82] width 42 height 42
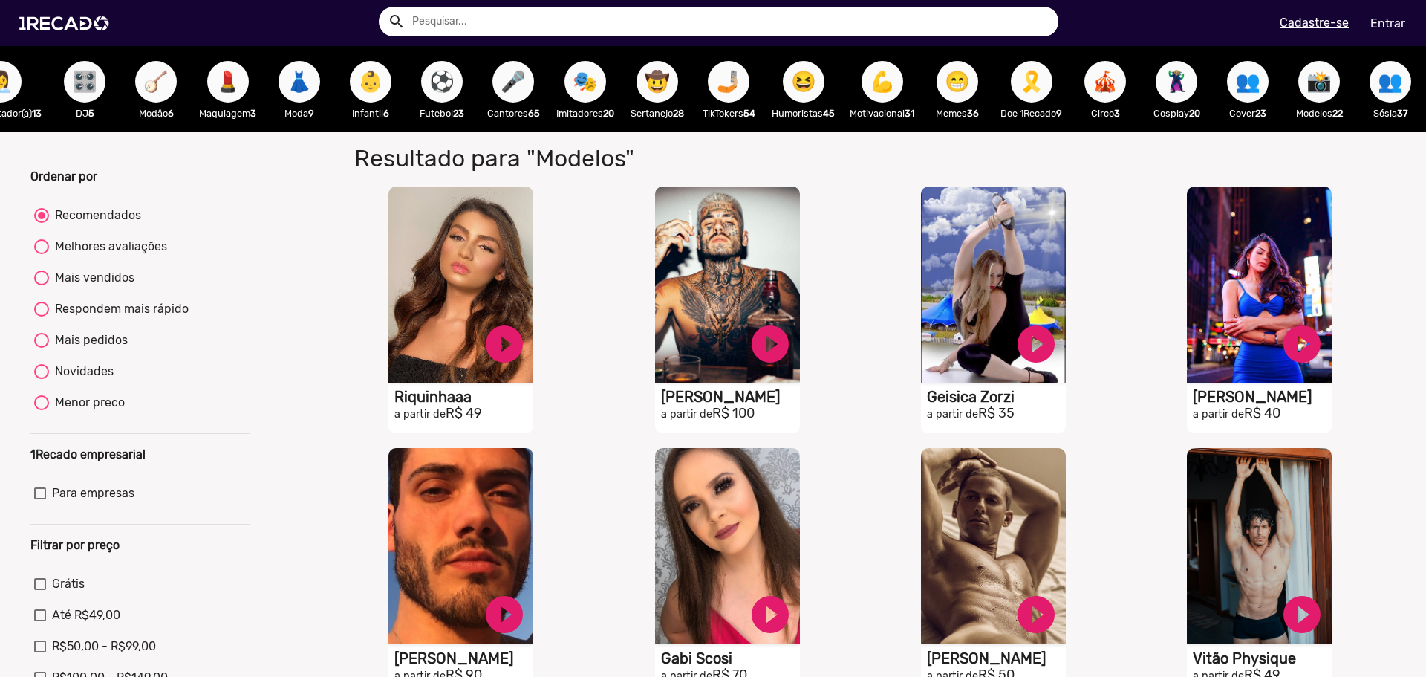
click at [358, 72] on span "👶" at bounding box center [370, 82] width 25 height 42
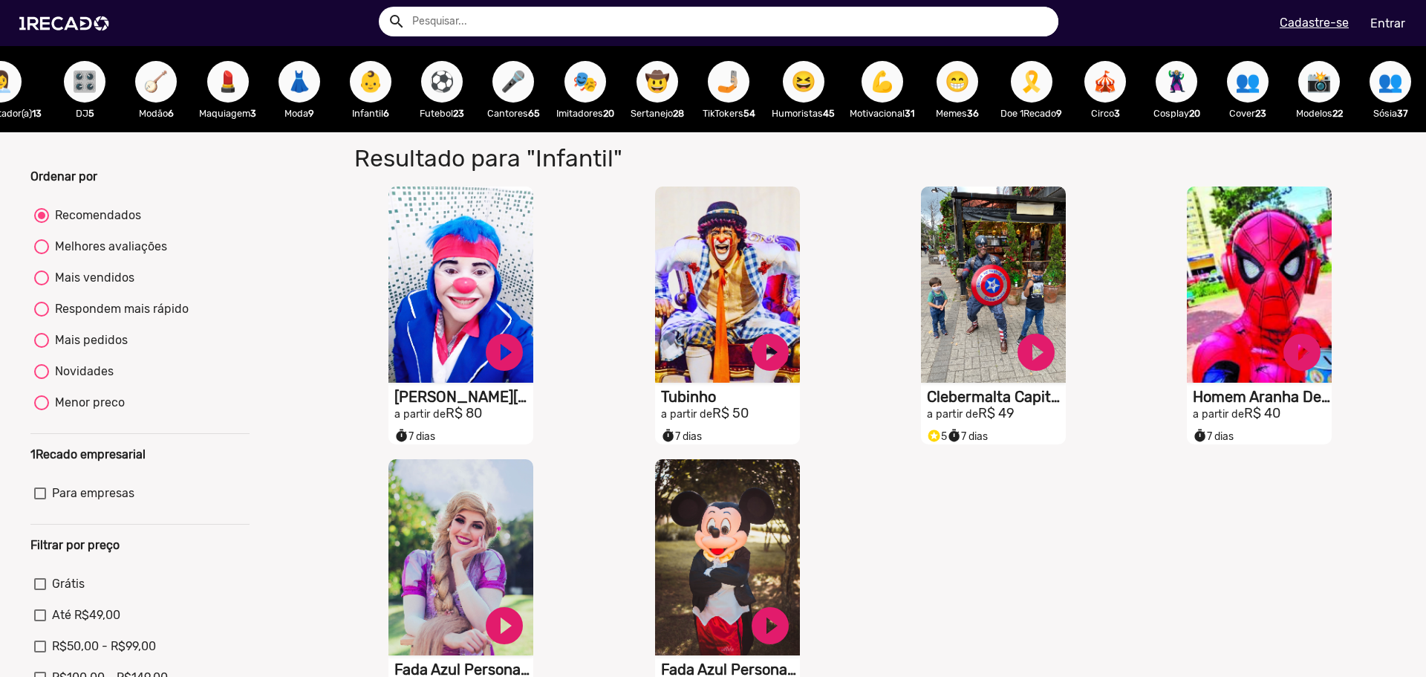
click at [716, 89] on span "🤳🏼" at bounding box center [728, 82] width 25 height 42
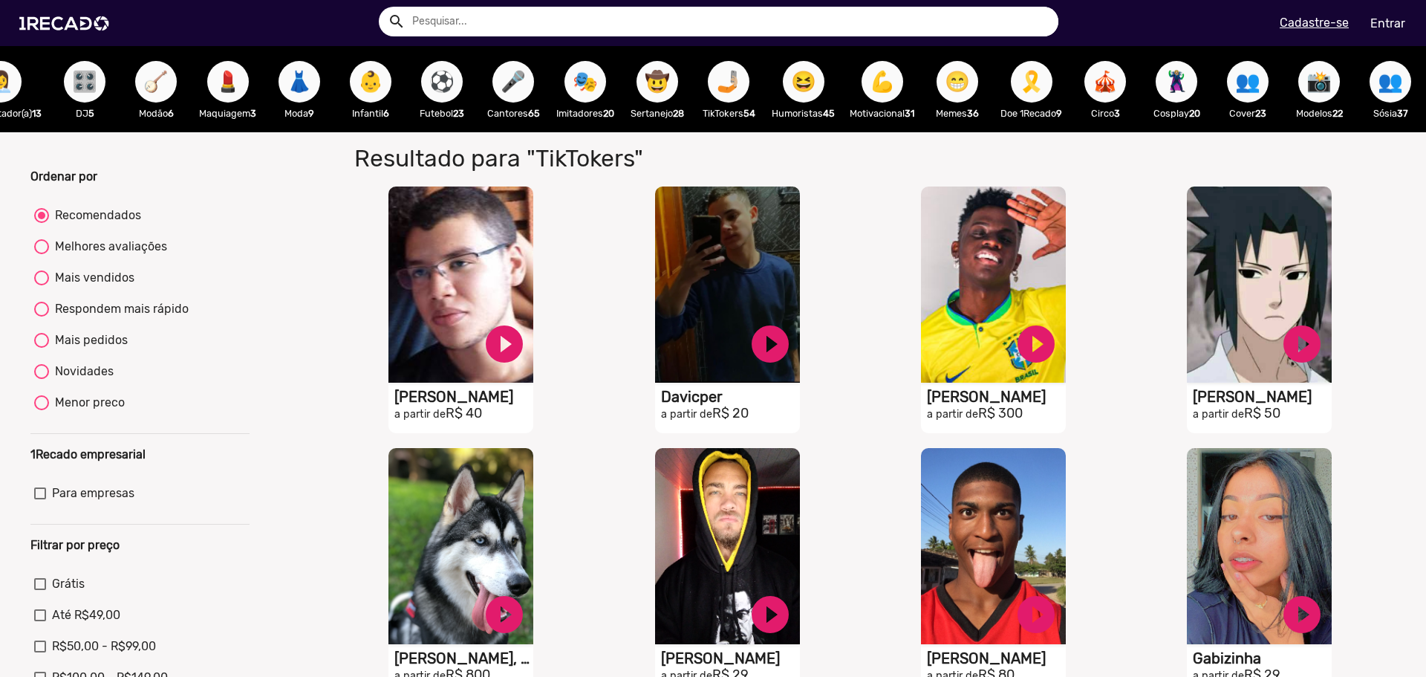
click at [945, 82] on span "😁" at bounding box center [957, 82] width 25 height 42
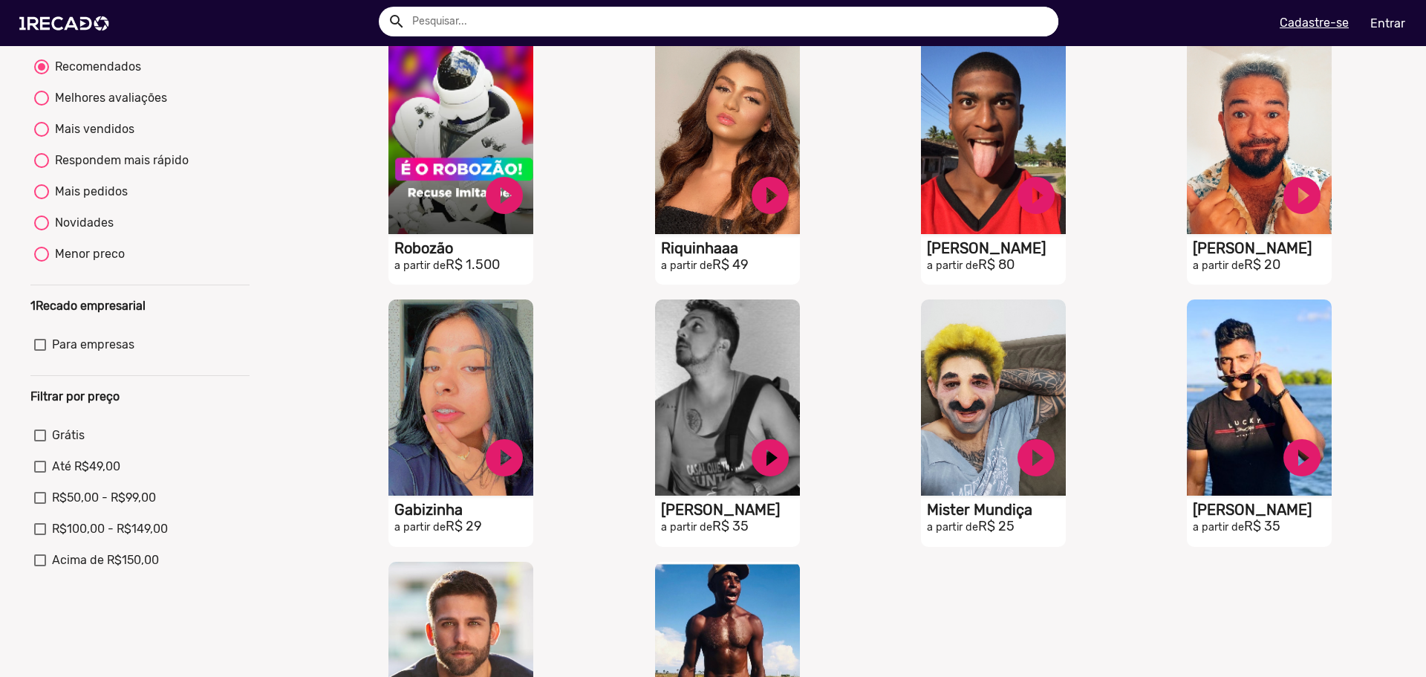
scroll to position [446, 0]
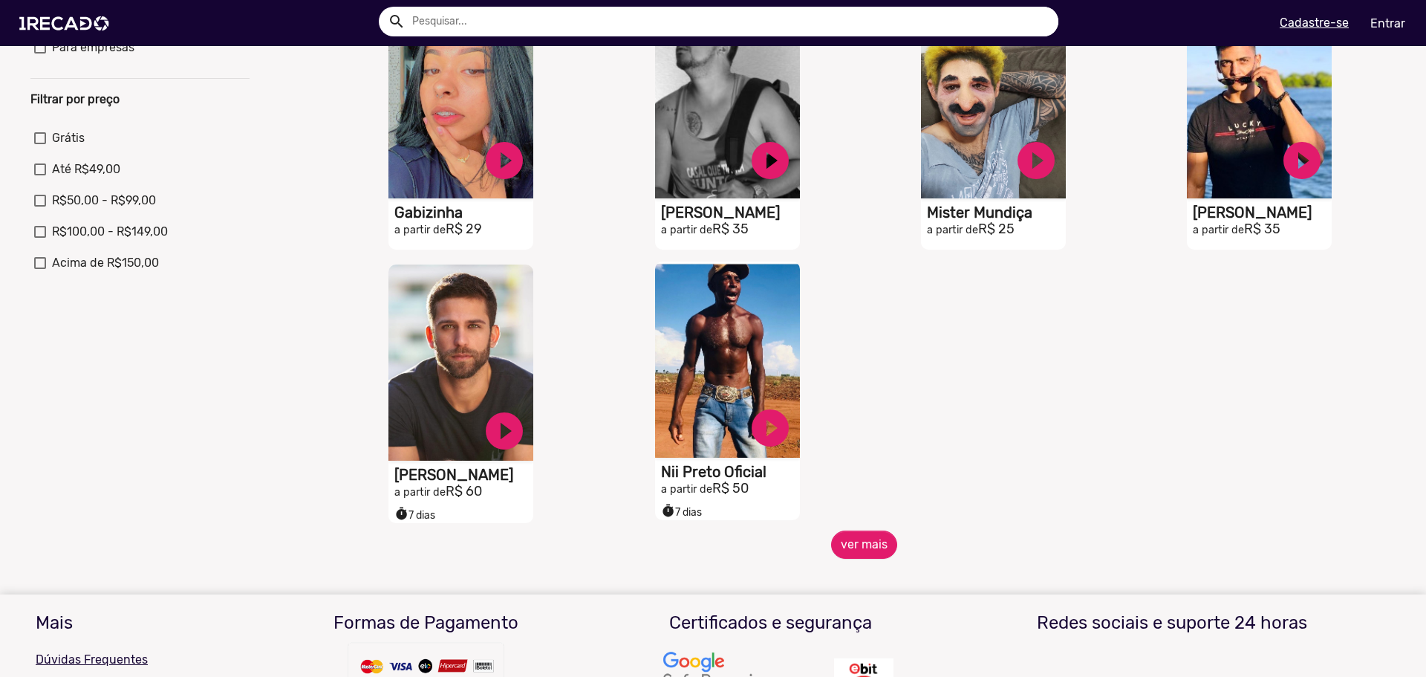
click at [776, 354] on video "S1RECADO vídeos dedicados para fãs e empresas" at bounding box center [727, 359] width 145 height 196
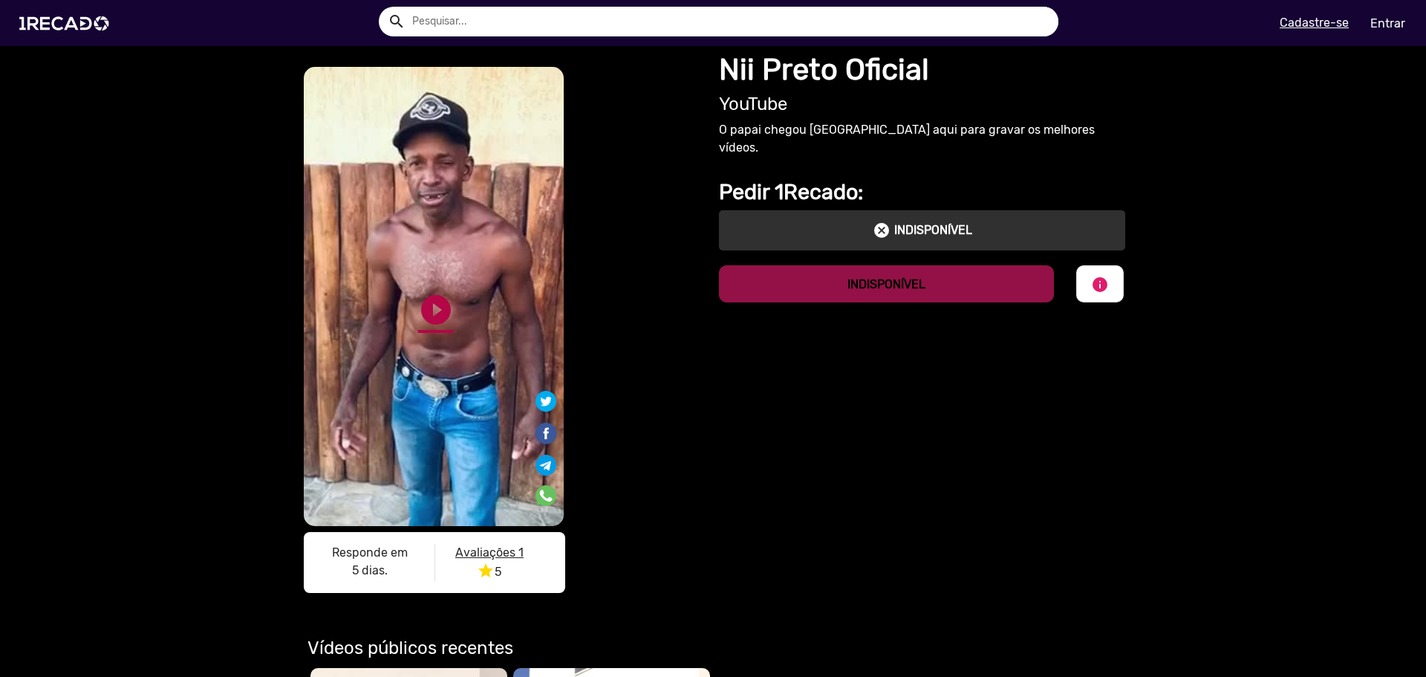
click at [422, 307] on link "play_circle_filled" at bounding box center [436, 310] width 36 height 36
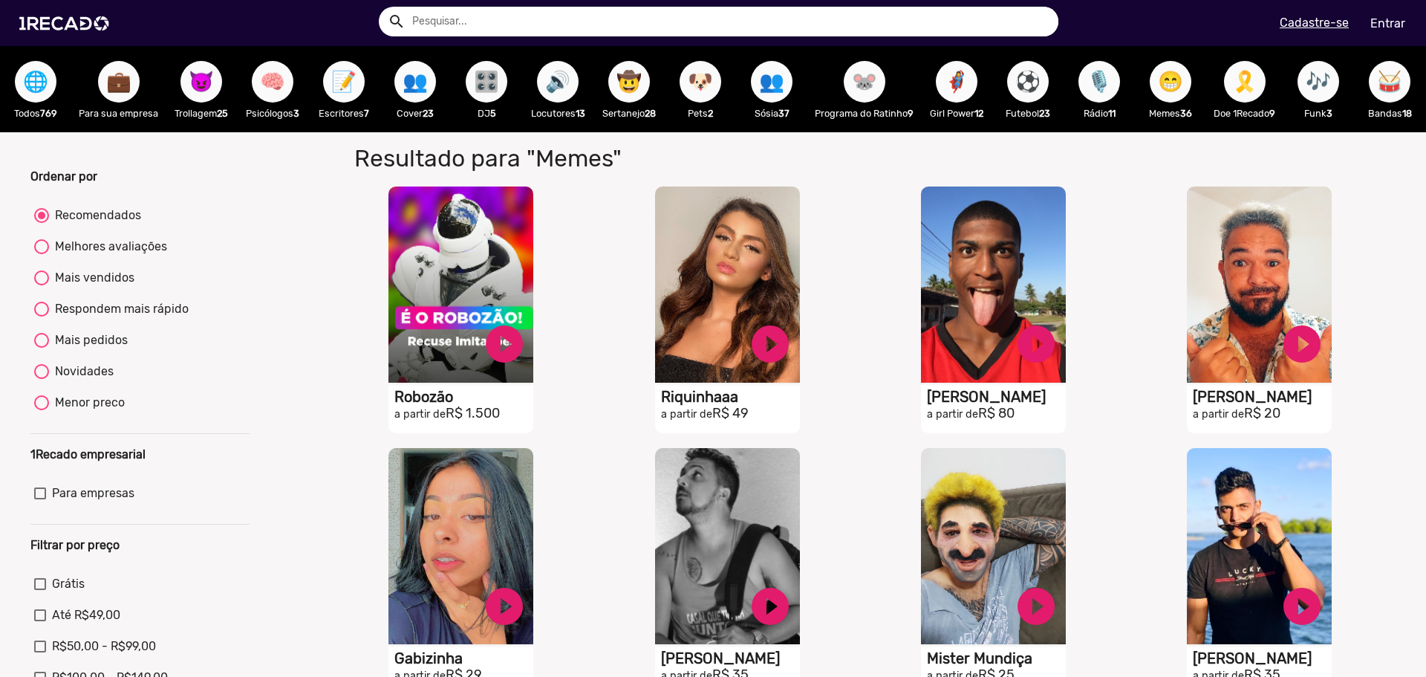
click at [190, 70] on span "😈" at bounding box center [201, 82] width 25 height 42
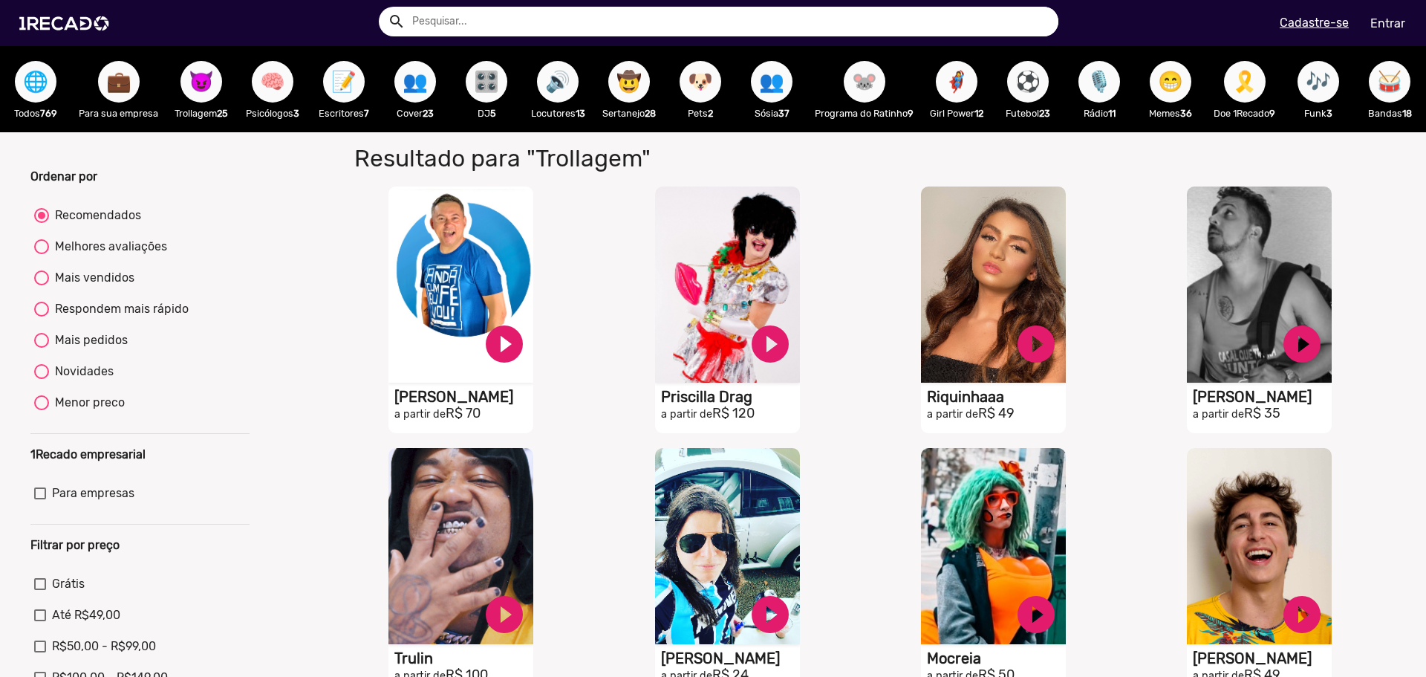
drag, startPoint x: 400, startPoint y: 144, endPoint x: 428, endPoint y: 137, distance: 29.2
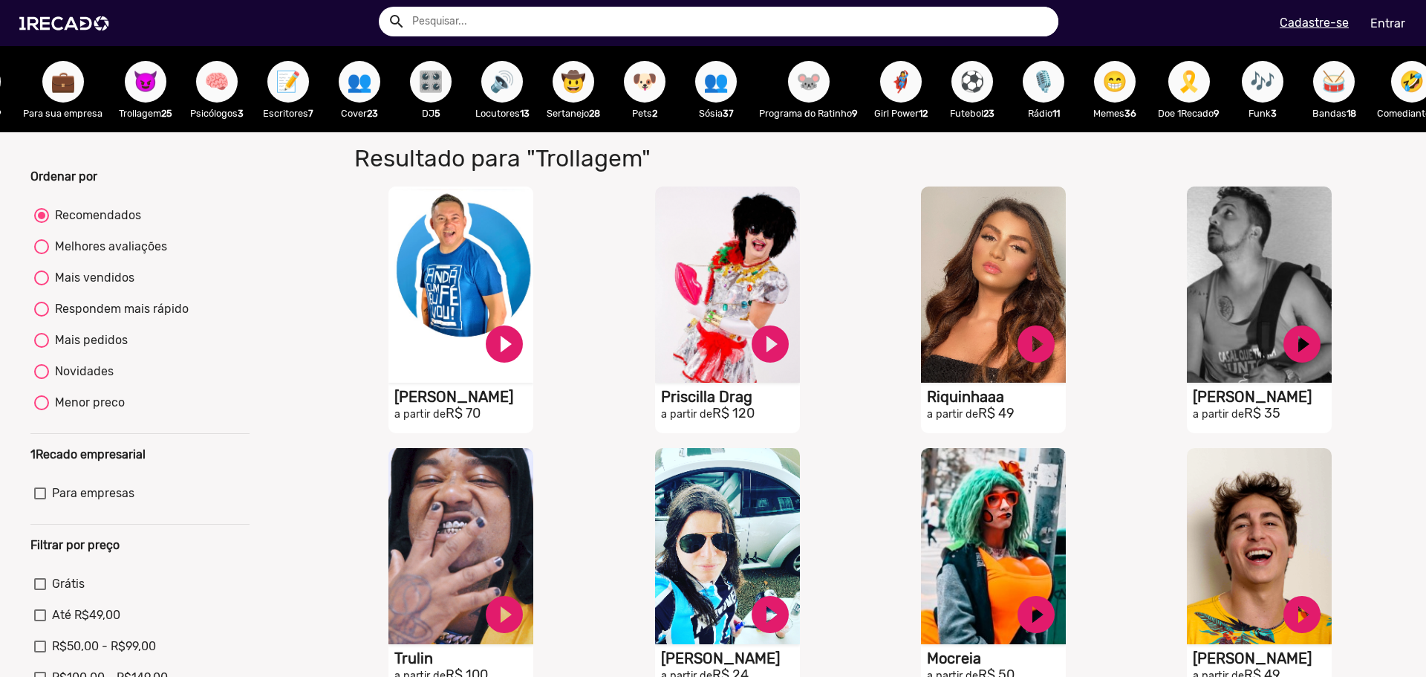
scroll to position [0, 57]
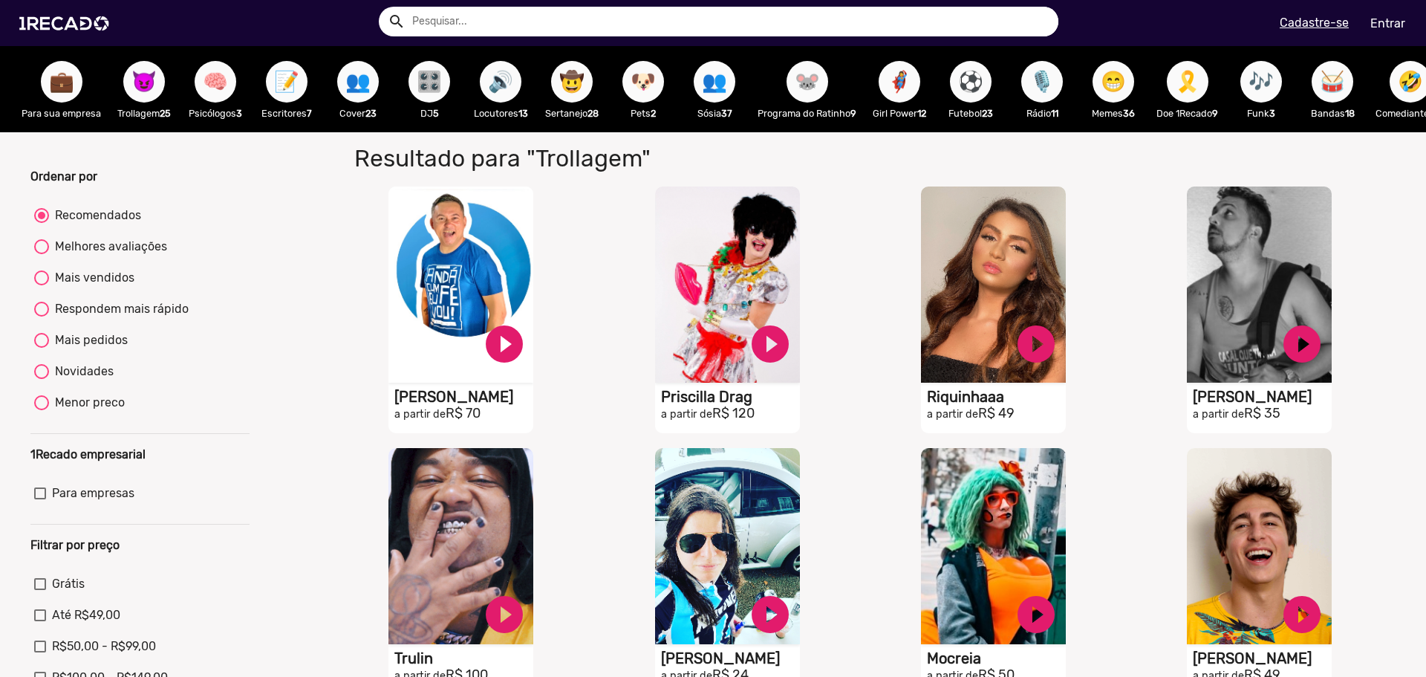
click at [900, 81] on span "🦸‍♀️" at bounding box center [899, 82] width 25 height 42
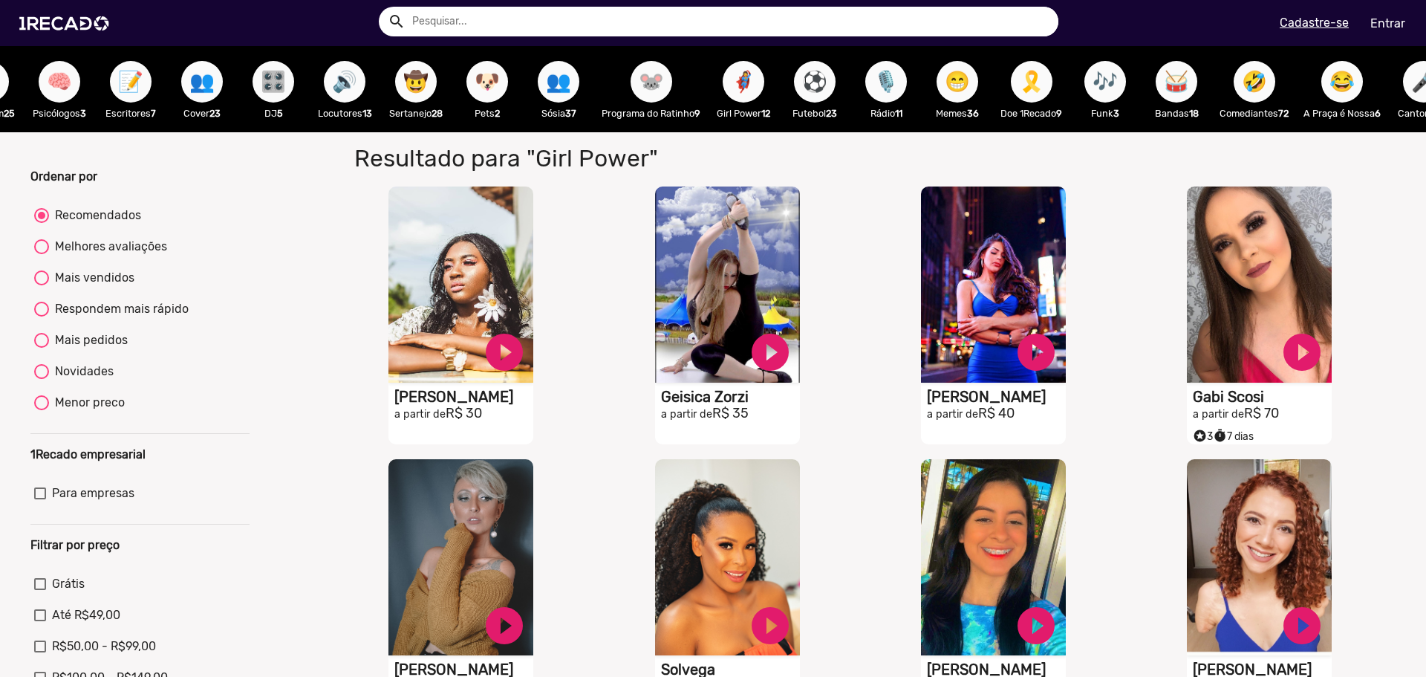
scroll to position [0, 217]
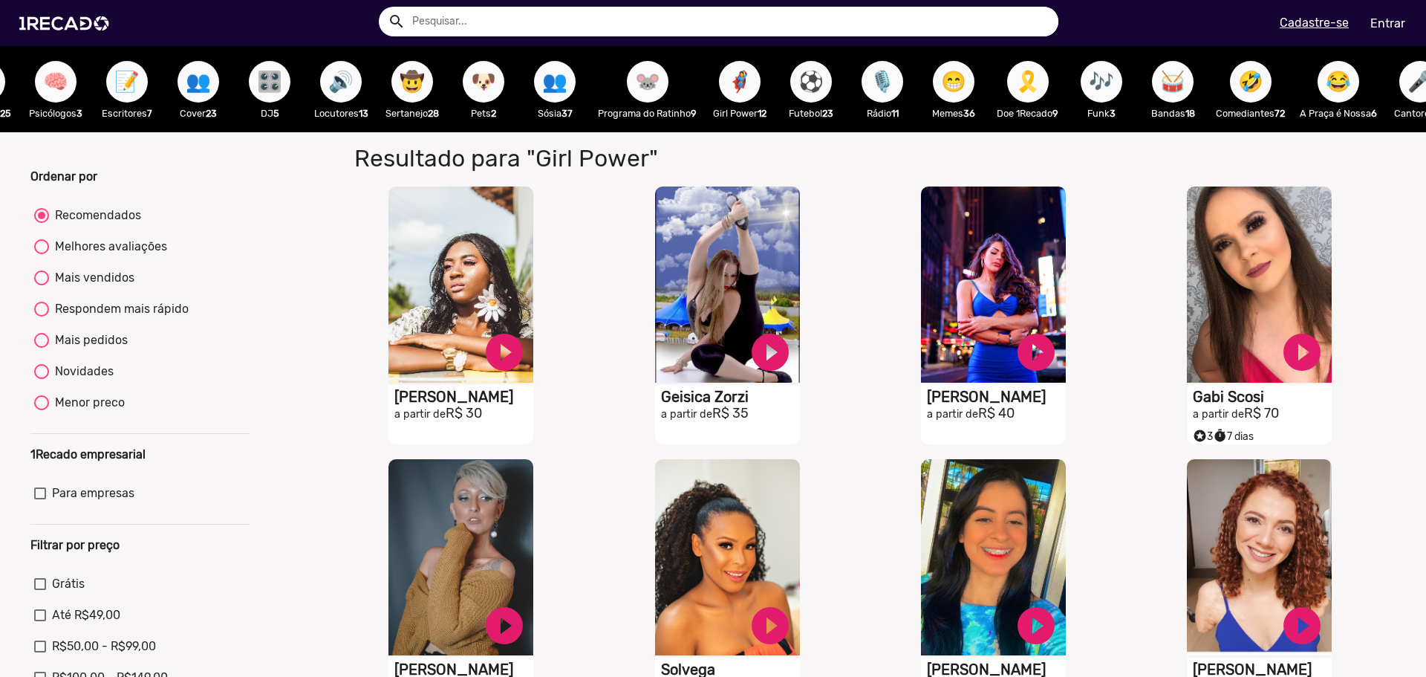
click at [1114, 74] on span "🎶" at bounding box center [1101, 82] width 25 height 42
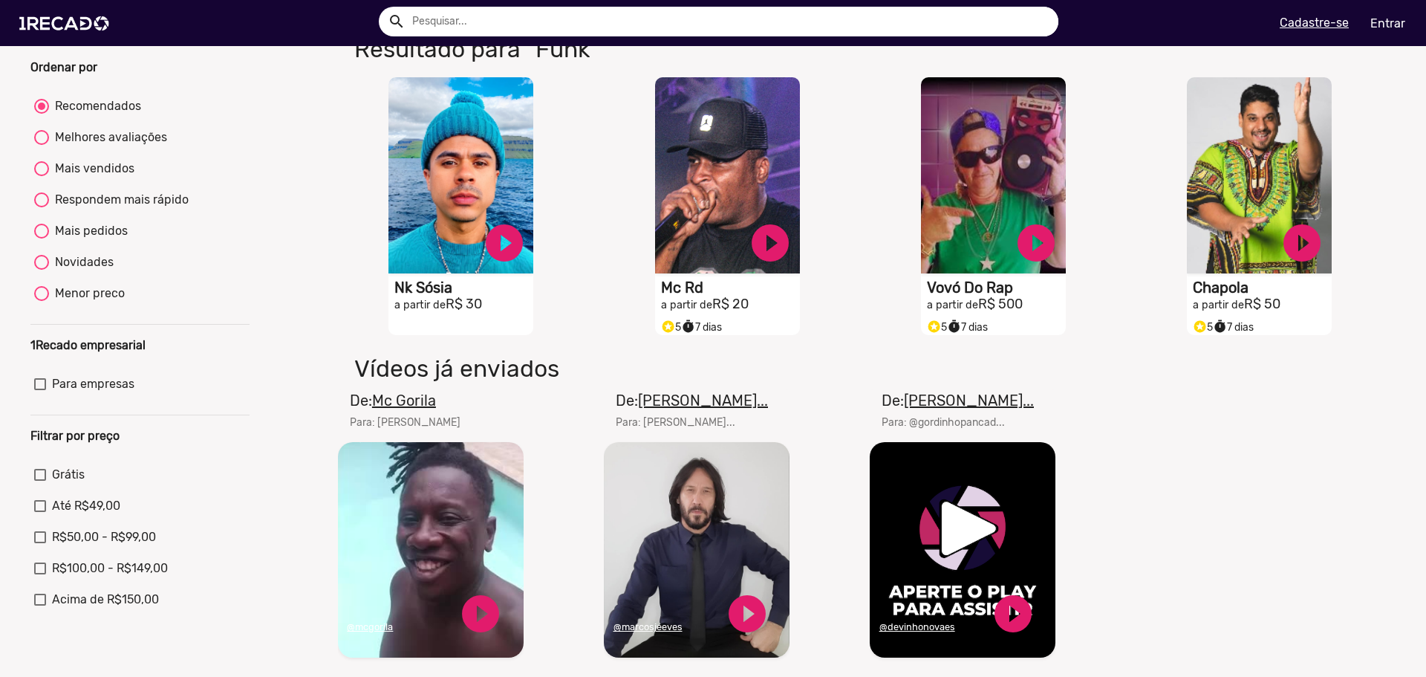
scroll to position [149, 0]
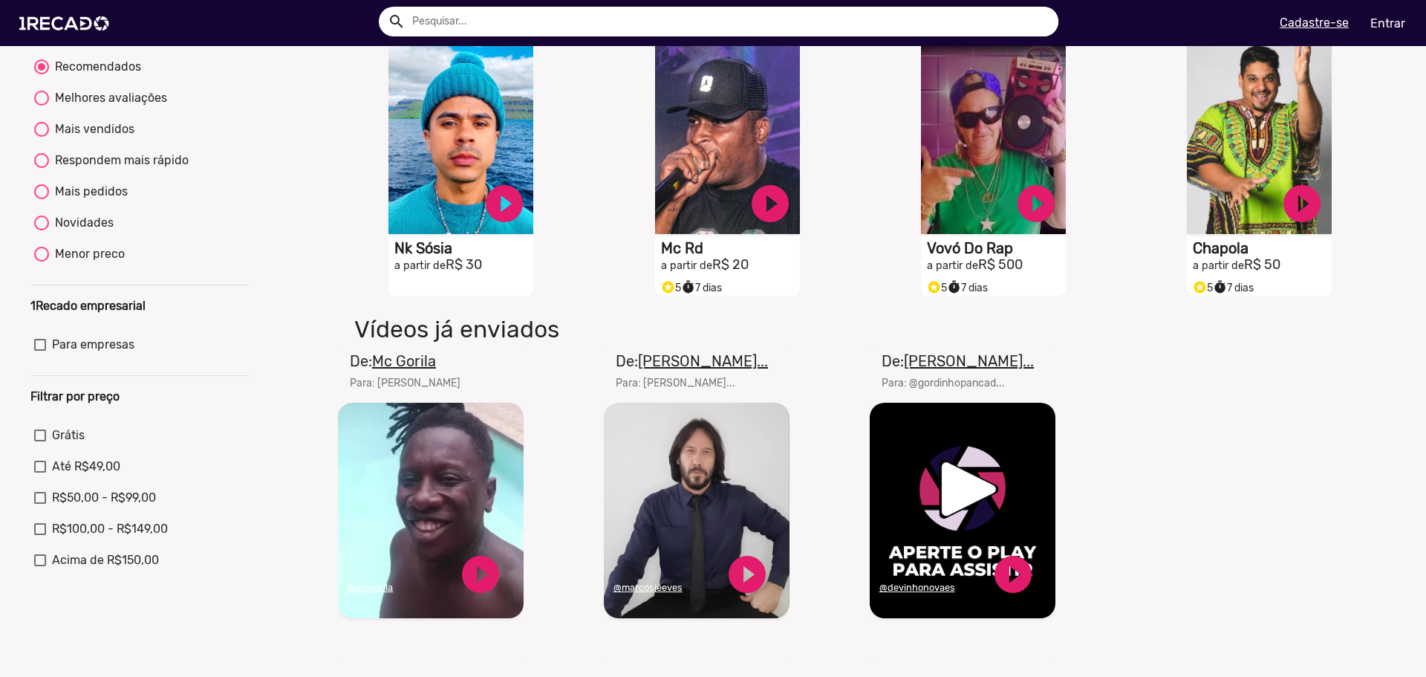
click at [415, 370] on u "Mc Gorila" at bounding box center [404, 361] width 64 height 18
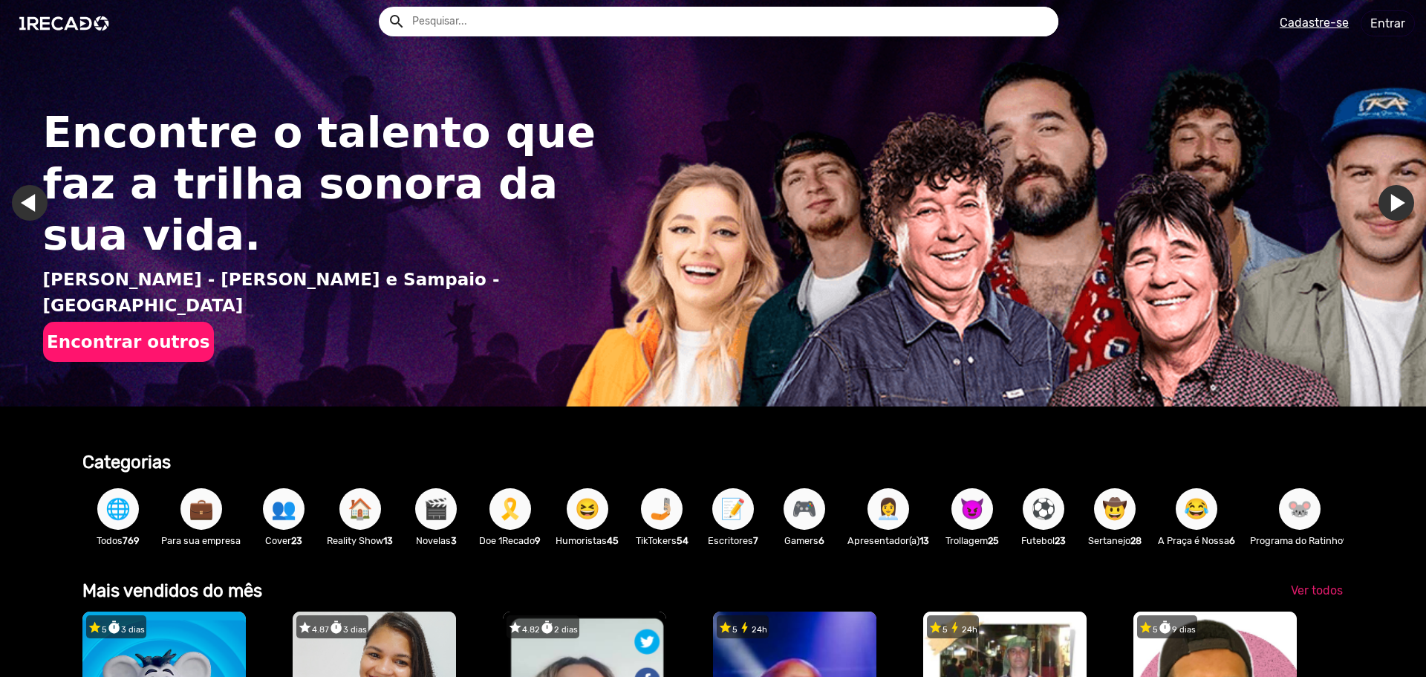
click at [542, 12] on input "text" at bounding box center [729, 22] width 657 height 30
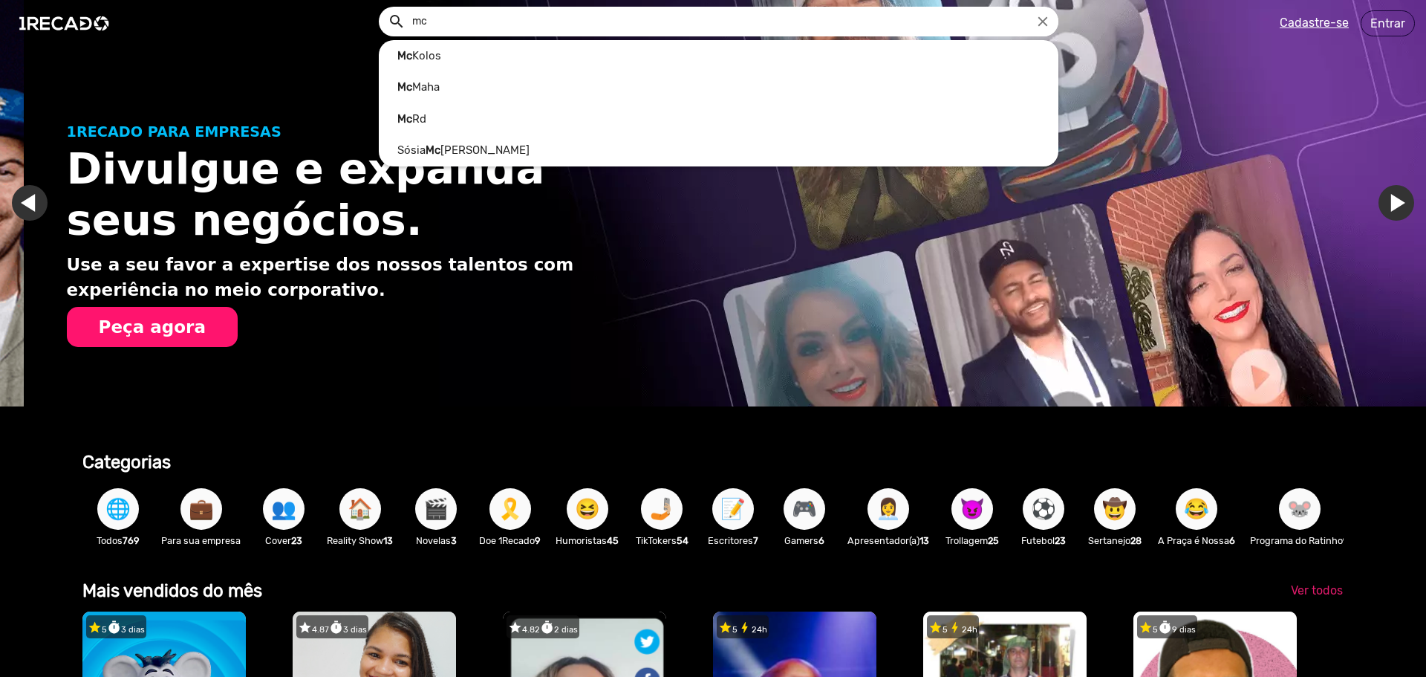
scroll to position [0, 1415]
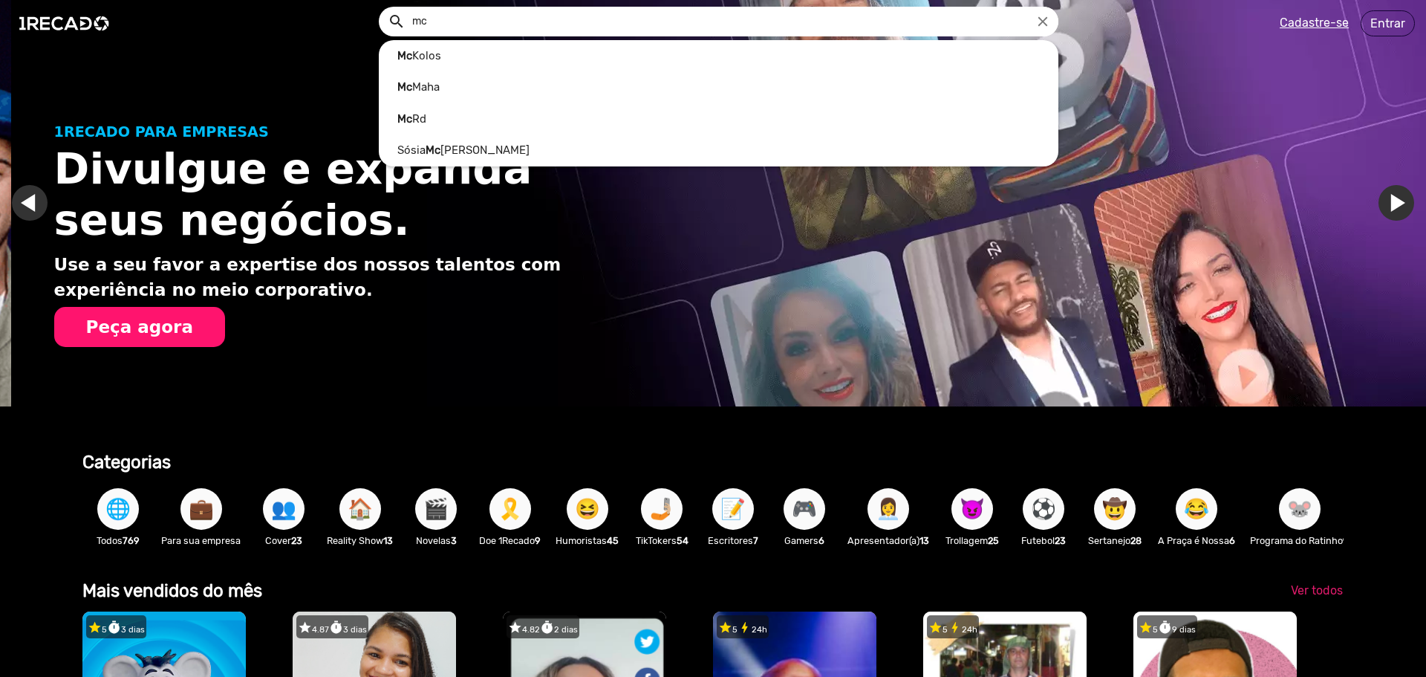
type input "m"
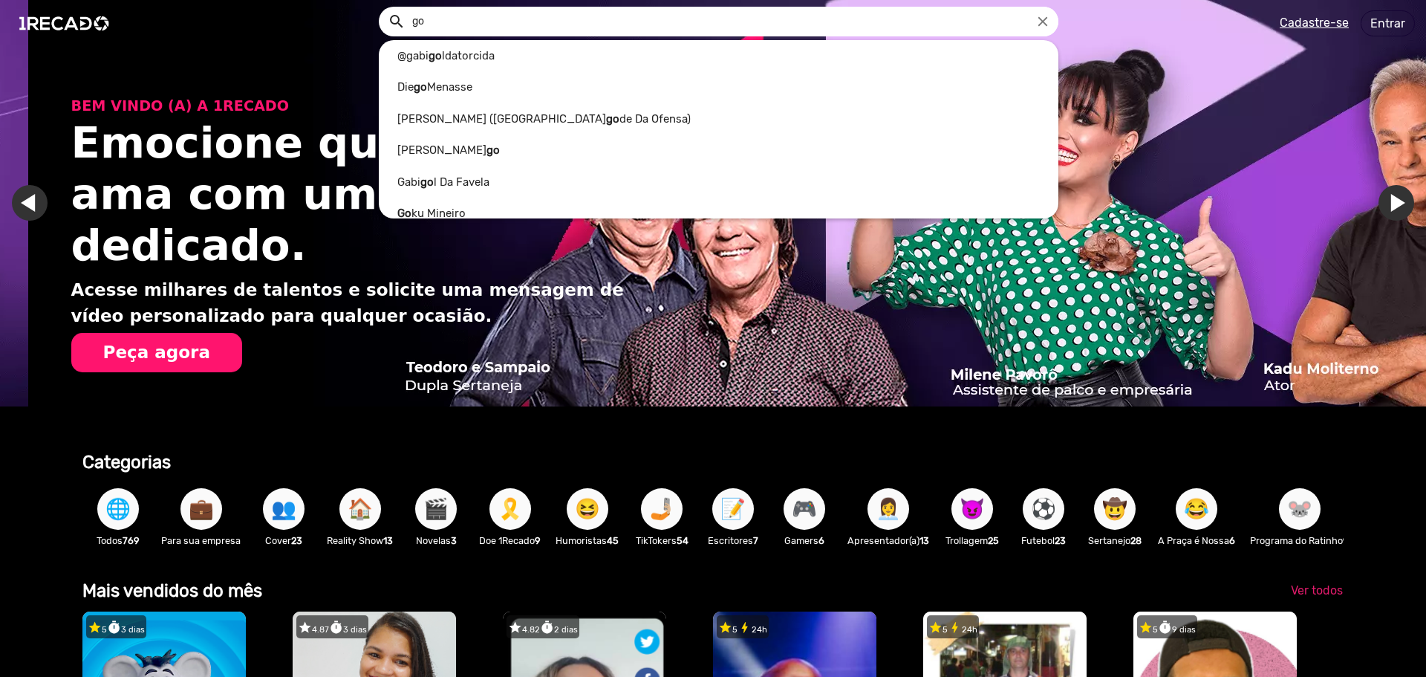
scroll to position [0, 2830]
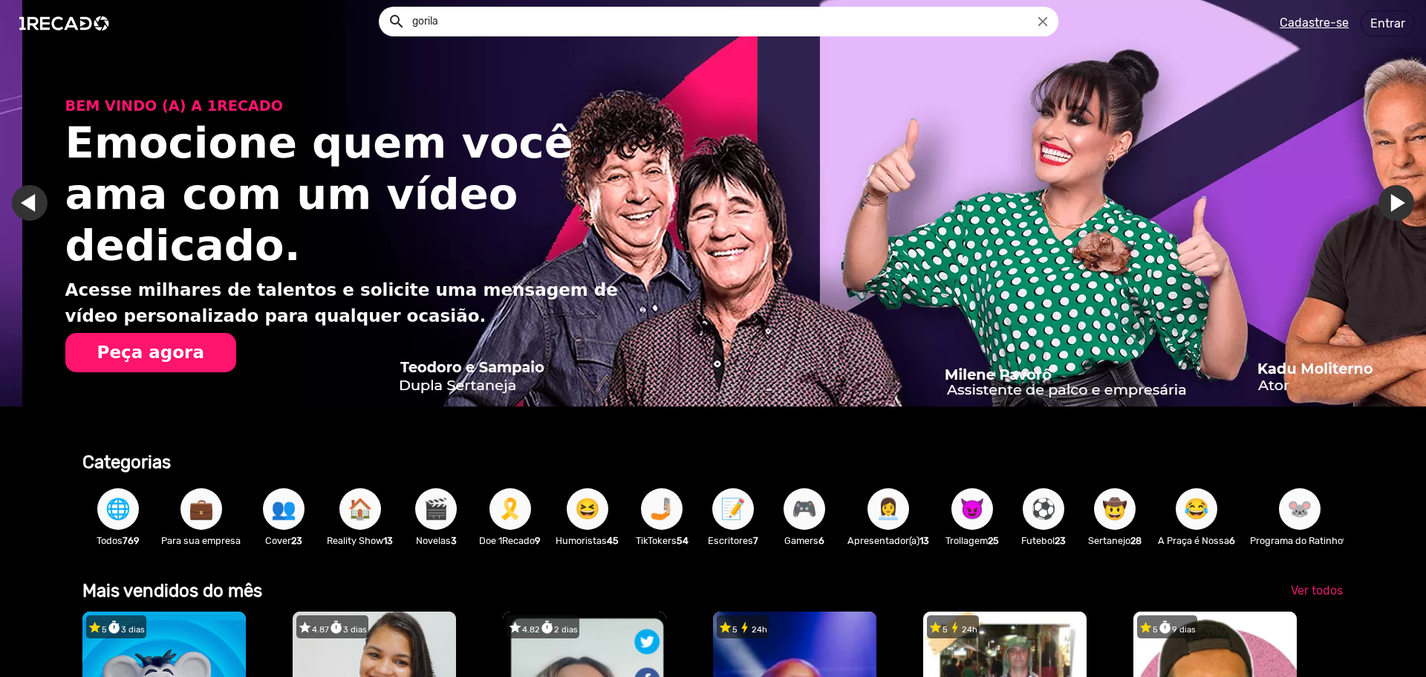
click at [383, 7] on button "search" at bounding box center [396, 20] width 26 height 26
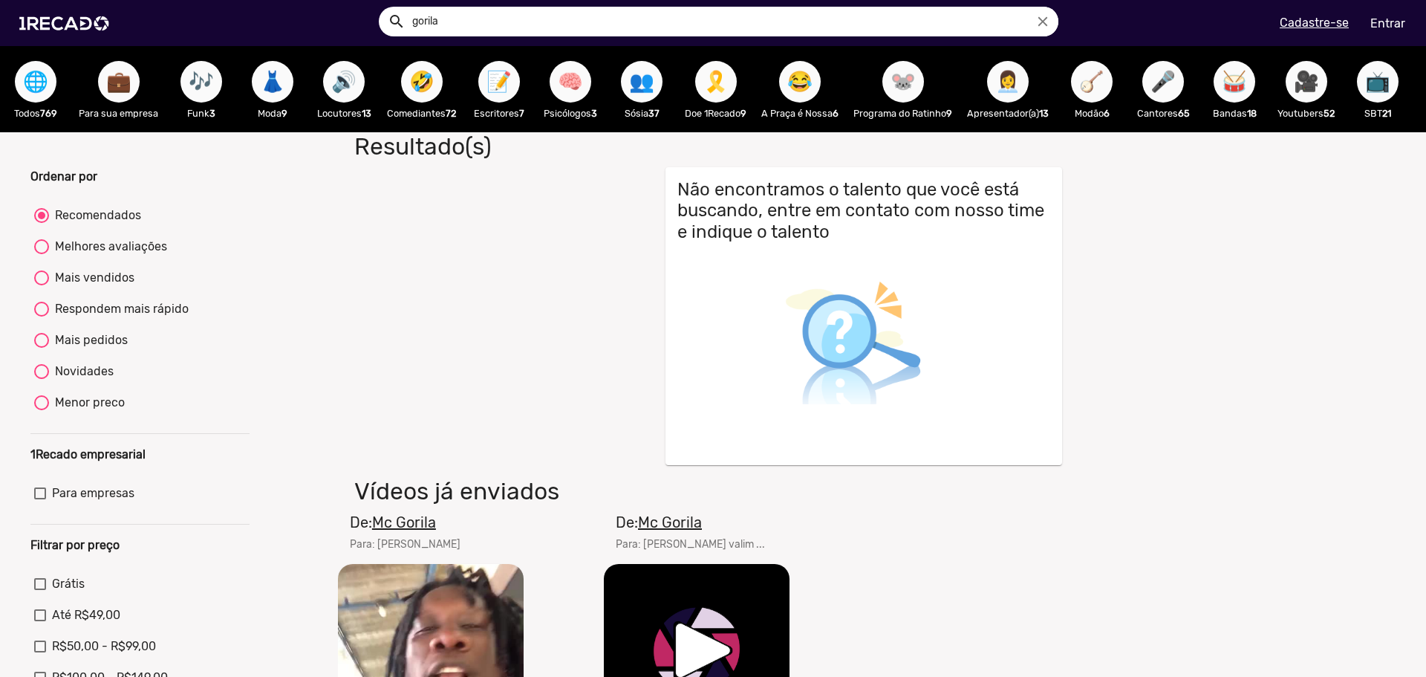
scroll to position [223, 0]
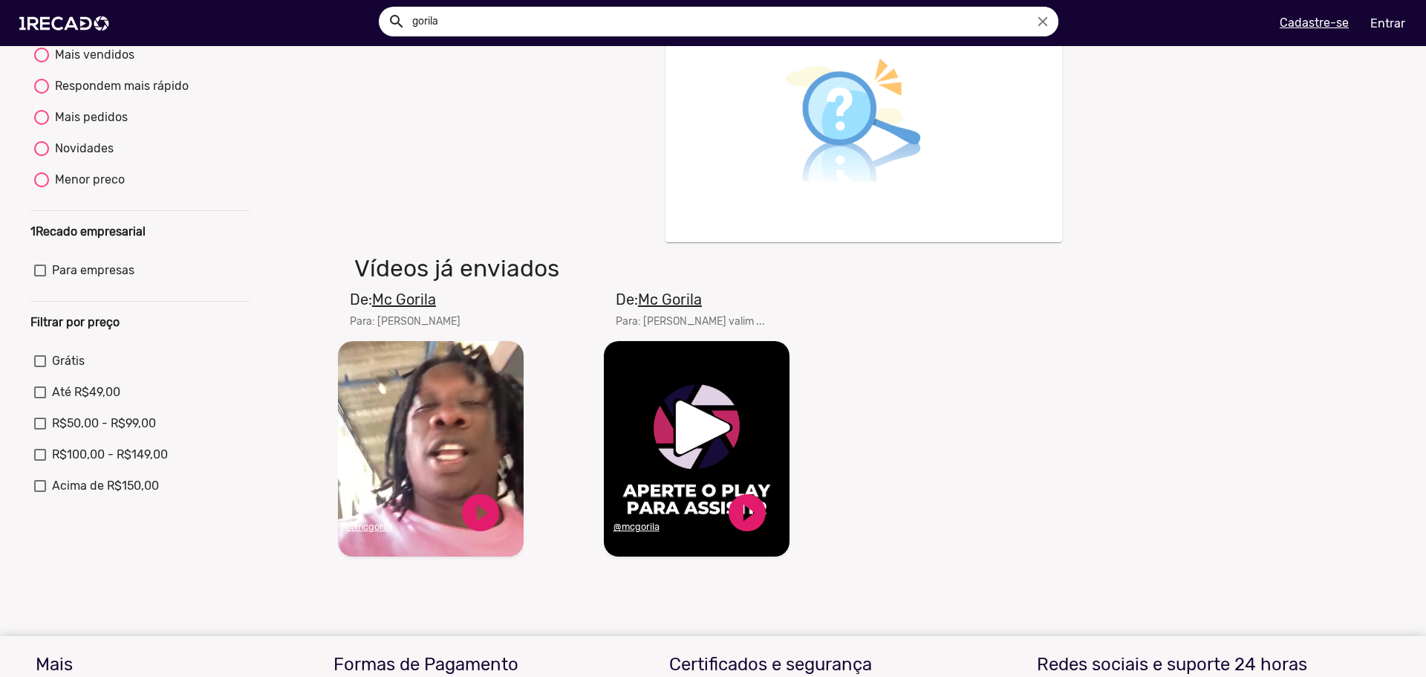
click at [449, 417] on video "Seu navegador não reproduz vídeo em HTML5" at bounding box center [431, 448] width 186 height 215
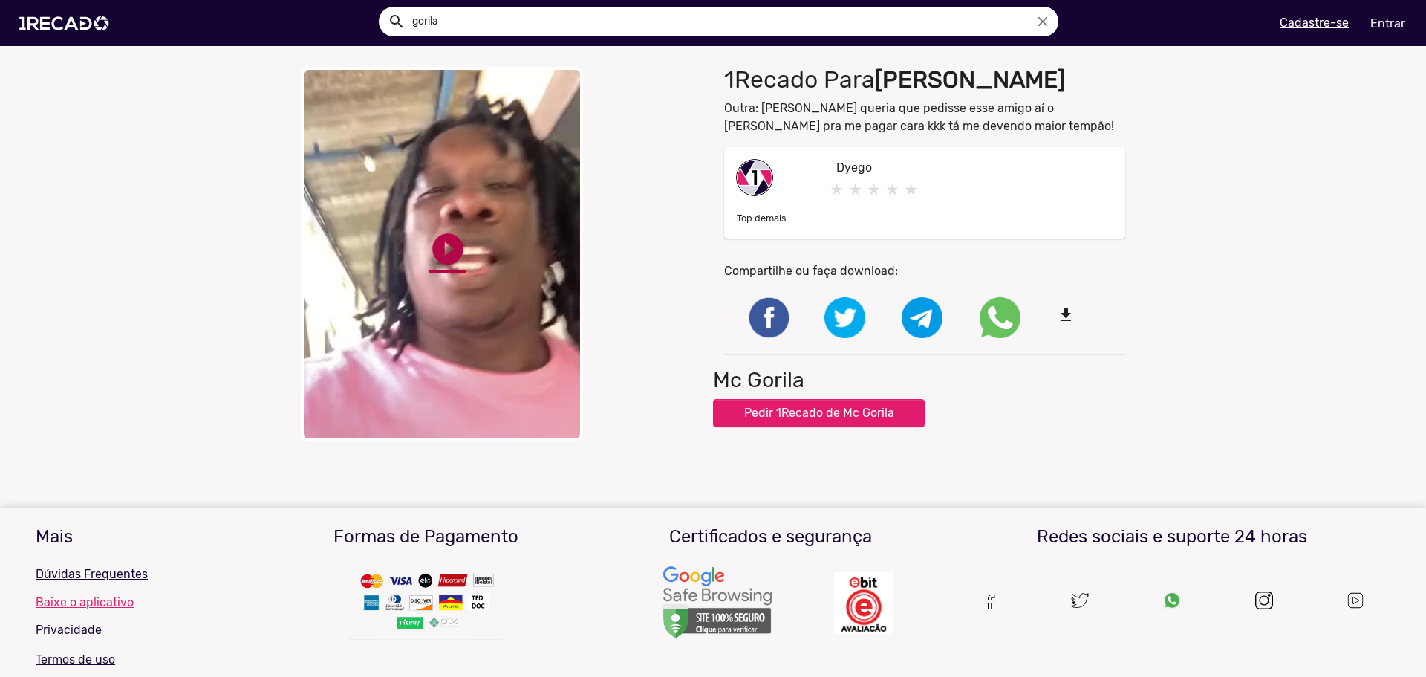
click at [443, 241] on link "play_circle_filled" at bounding box center [447, 248] width 37 height 37
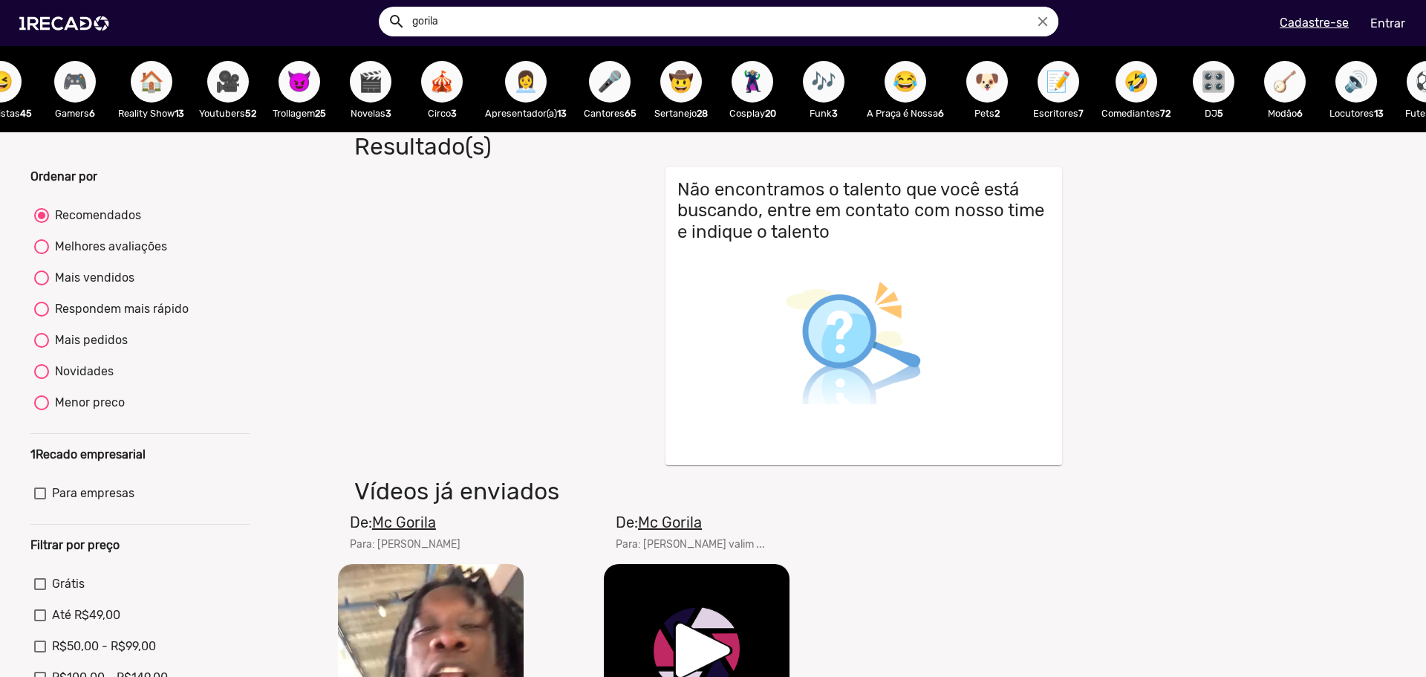
scroll to position [0, 357]
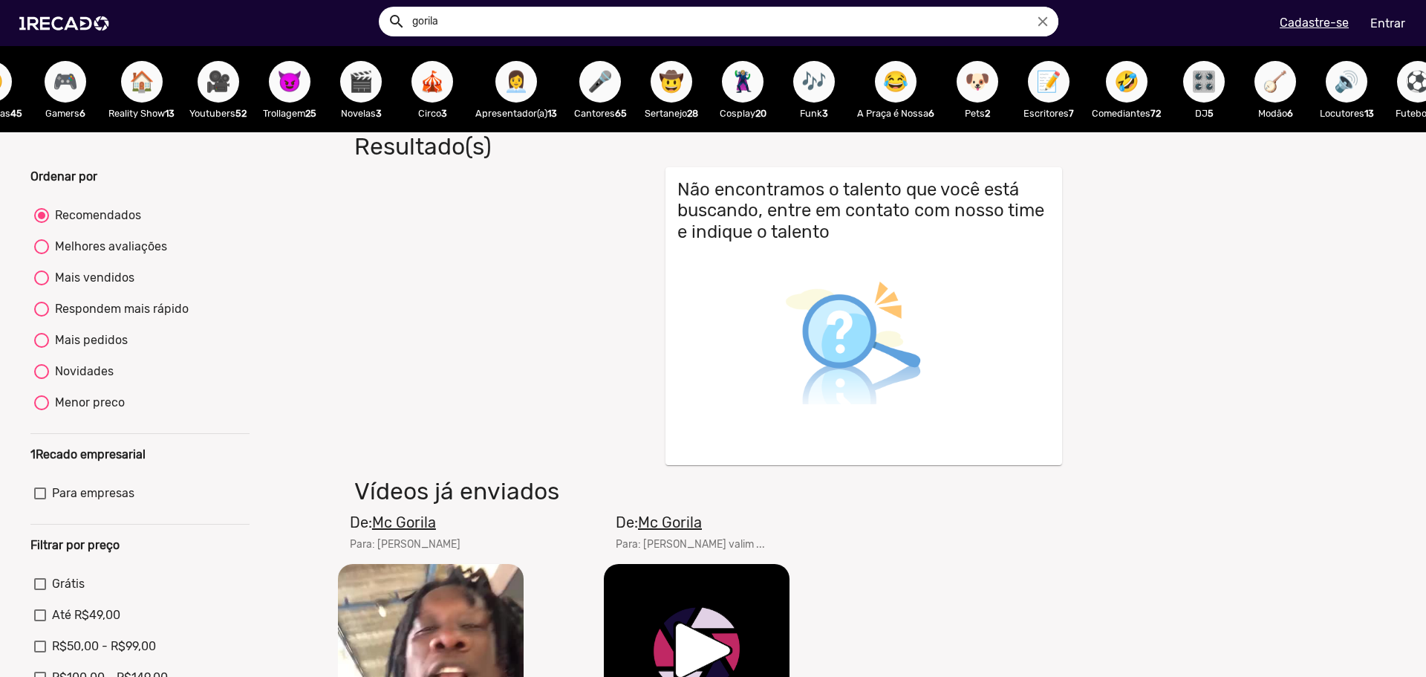
click at [749, 74] on span "🦹🏼‍♀️" at bounding box center [742, 82] width 25 height 42
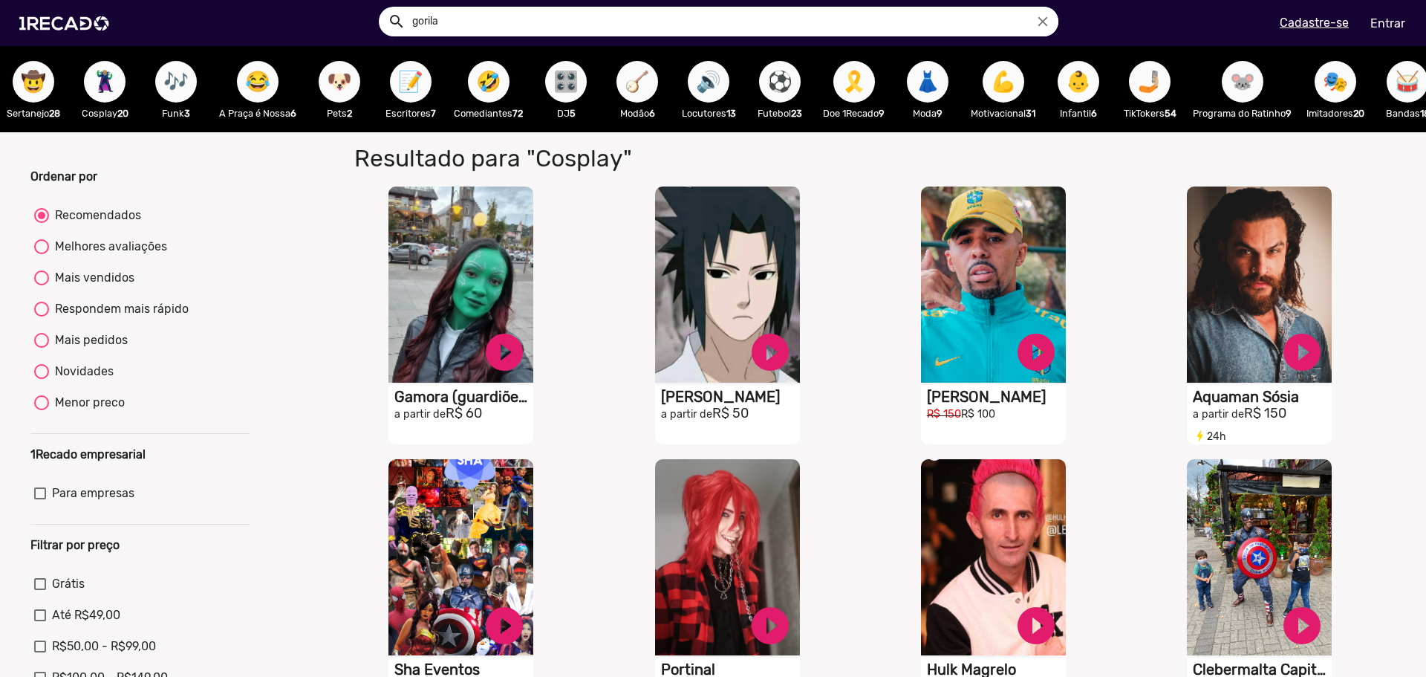
scroll to position [0, 998]
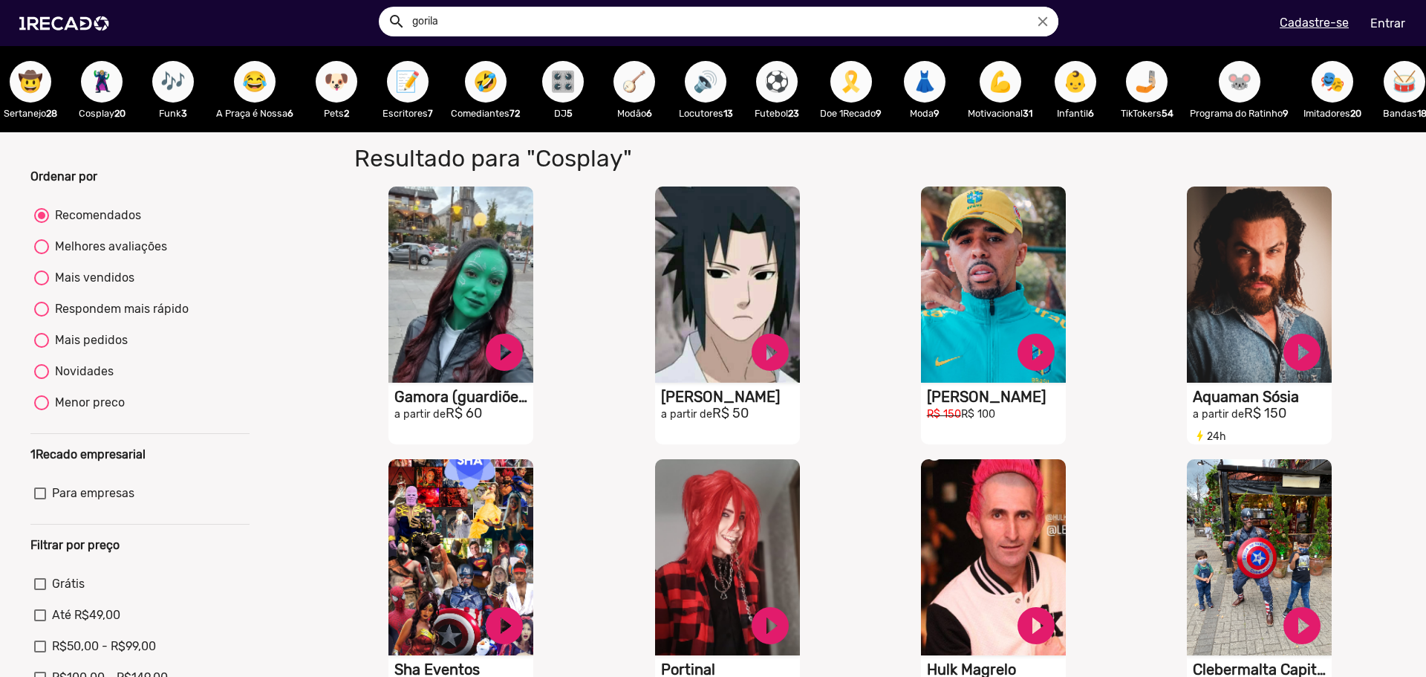
click at [864, 75] on span "🎗️" at bounding box center [851, 82] width 25 height 42
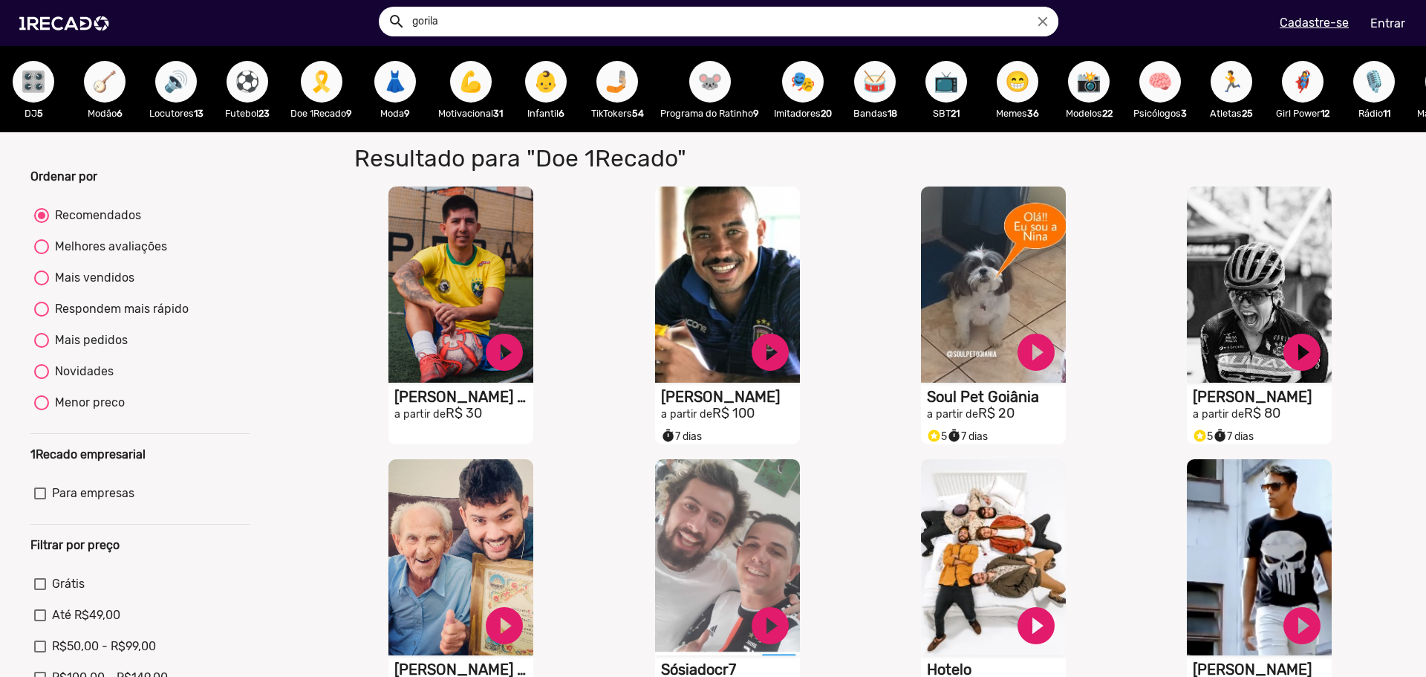
scroll to position [0, 1616]
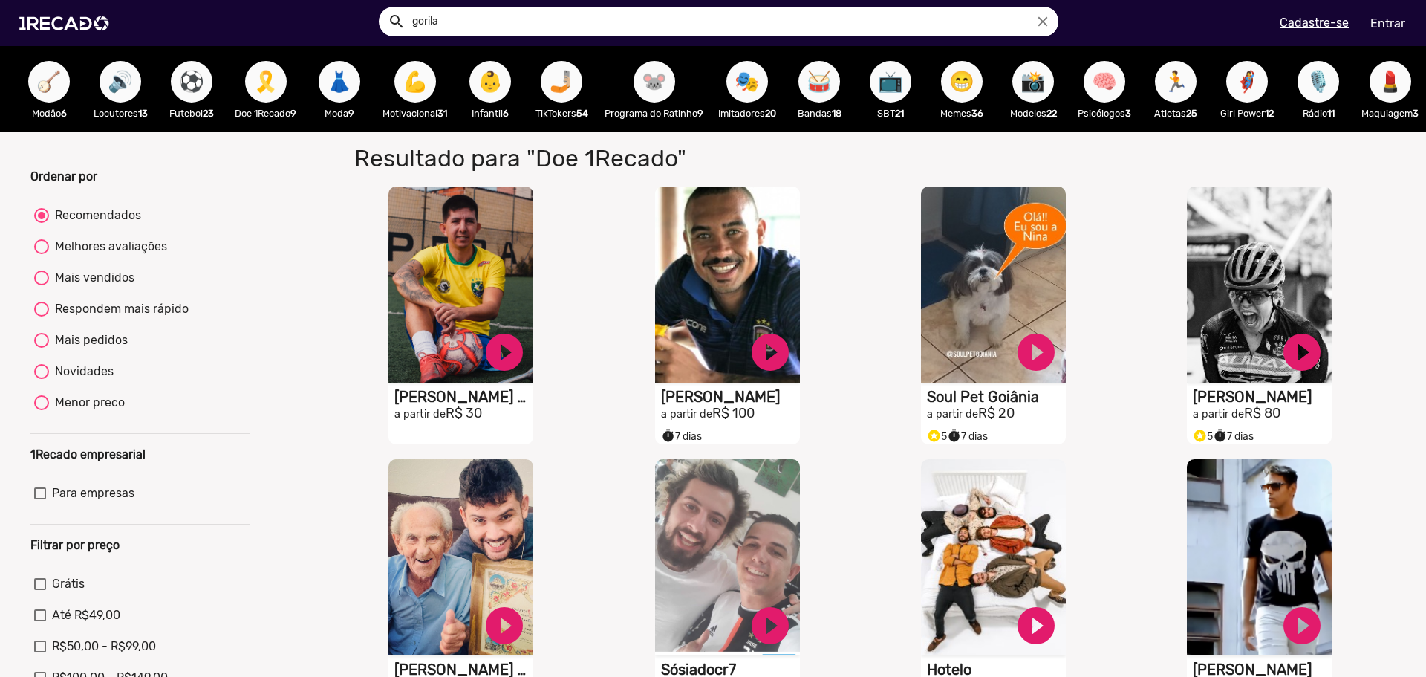
click at [1378, 75] on span "💄" at bounding box center [1390, 82] width 25 height 42
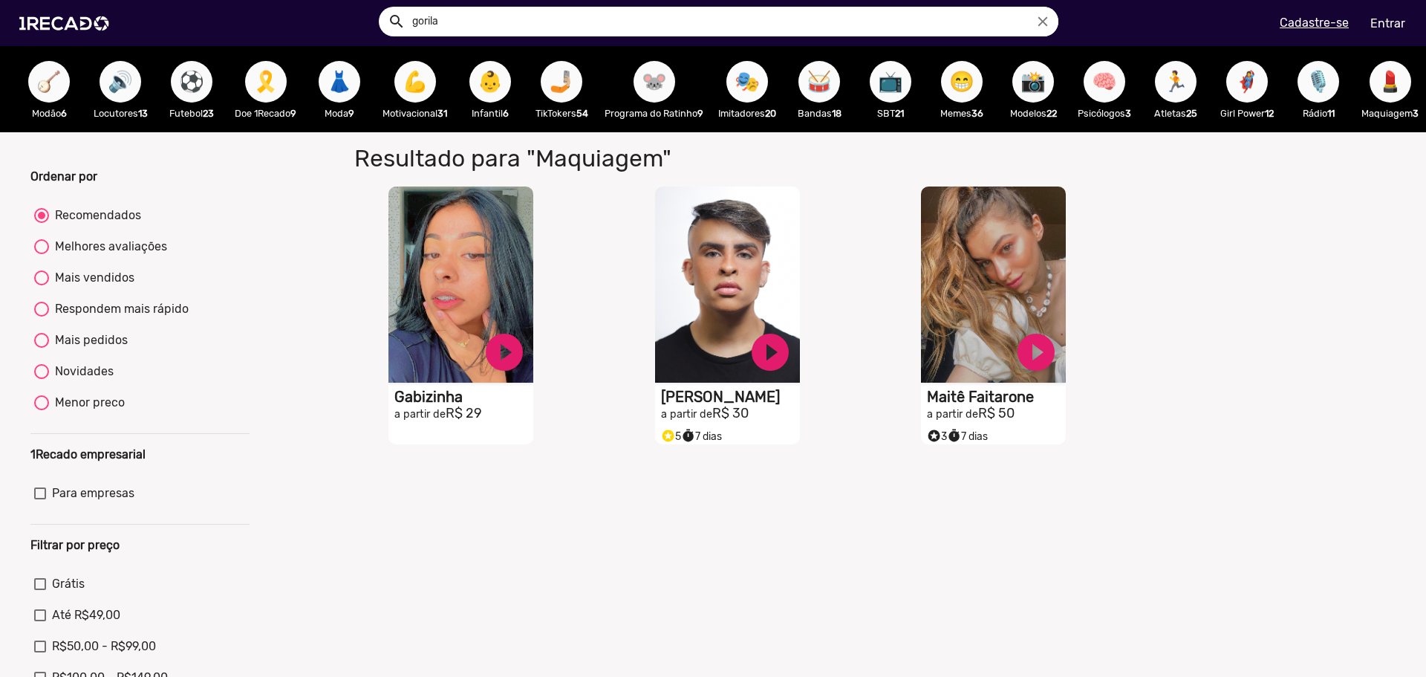
click at [735, 83] on span "🎭" at bounding box center [747, 82] width 25 height 42
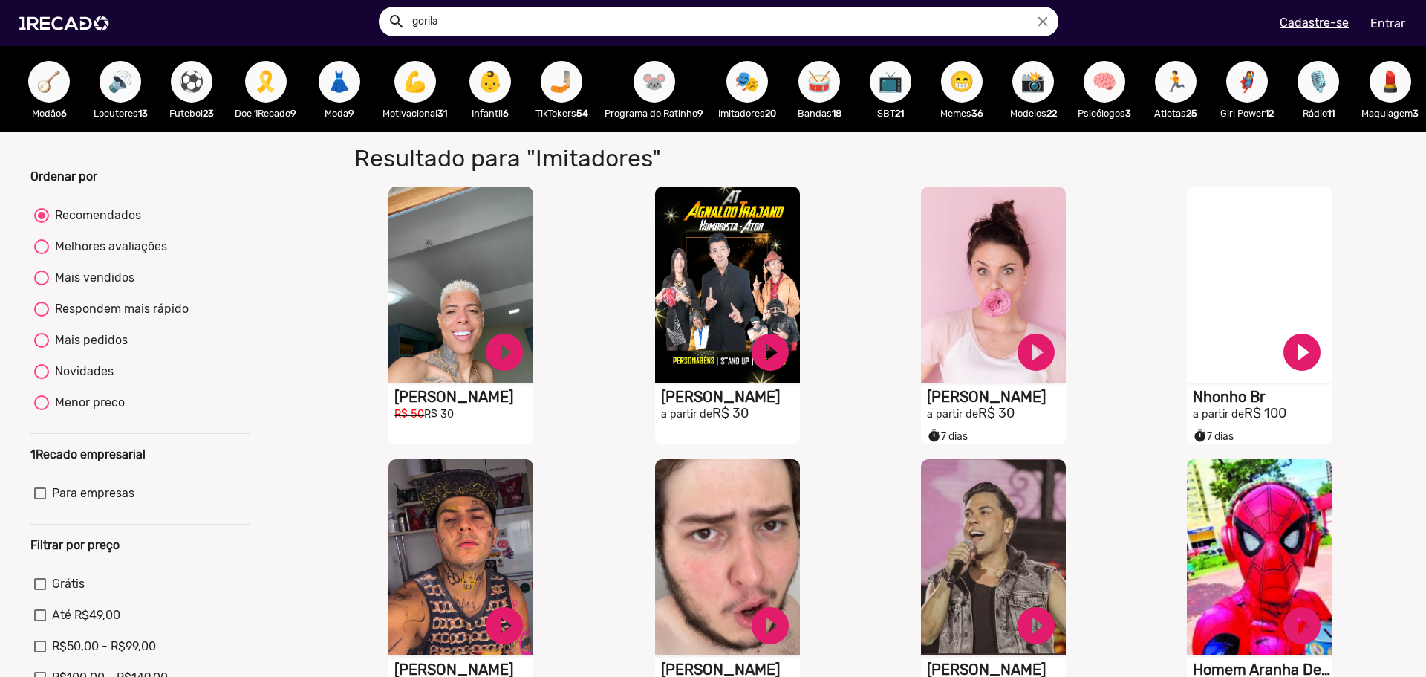
drag, startPoint x: 897, startPoint y: 131, endPoint x: 618, endPoint y: 133, distance: 279.3
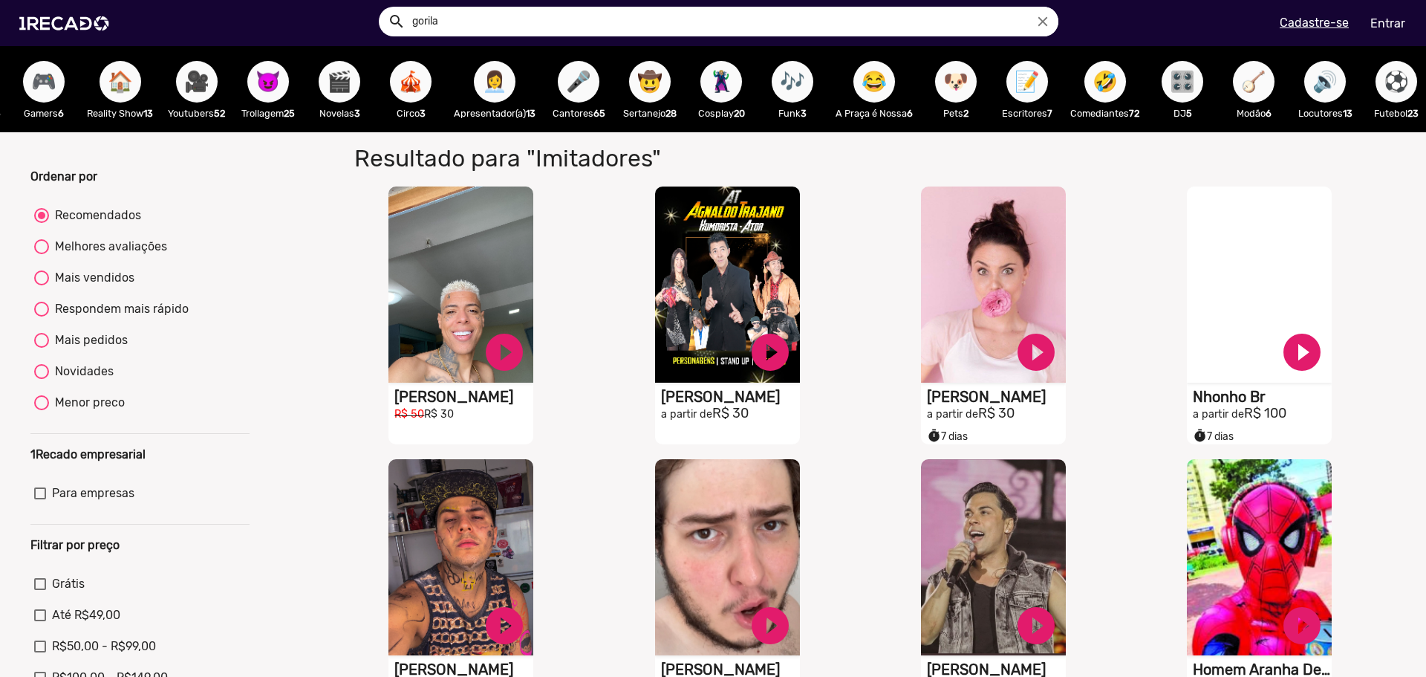
scroll to position [0, 356]
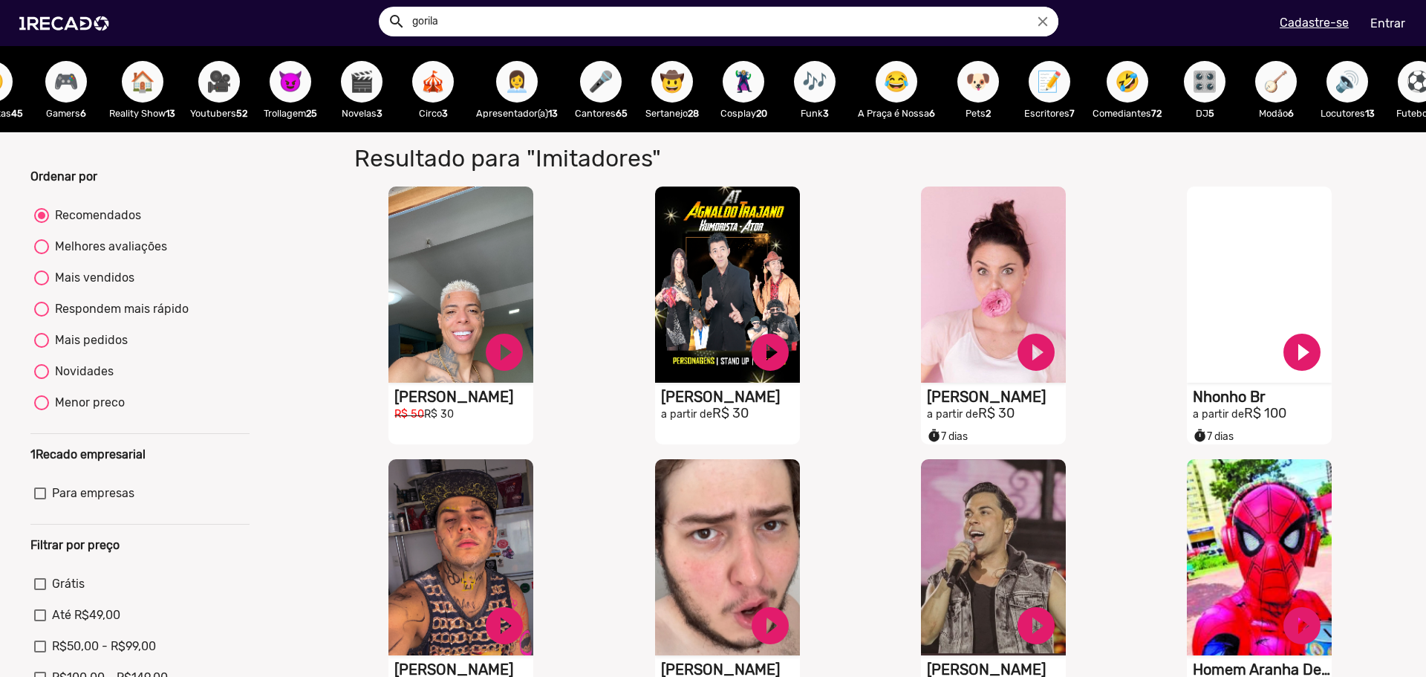
click at [446, 77] on span "🎪" at bounding box center [432, 82] width 25 height 42
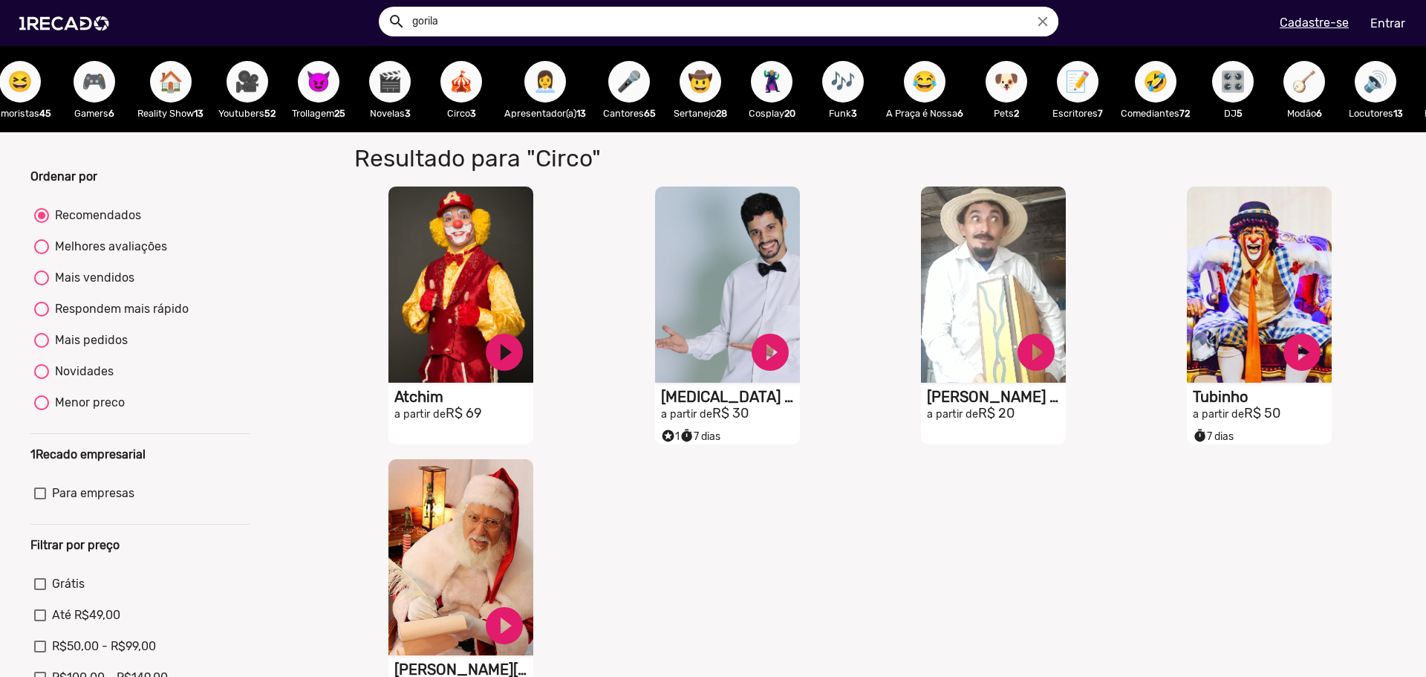
click at [387, 71] on span "🎬" at bounding box center [389, 82] width 25 height 42
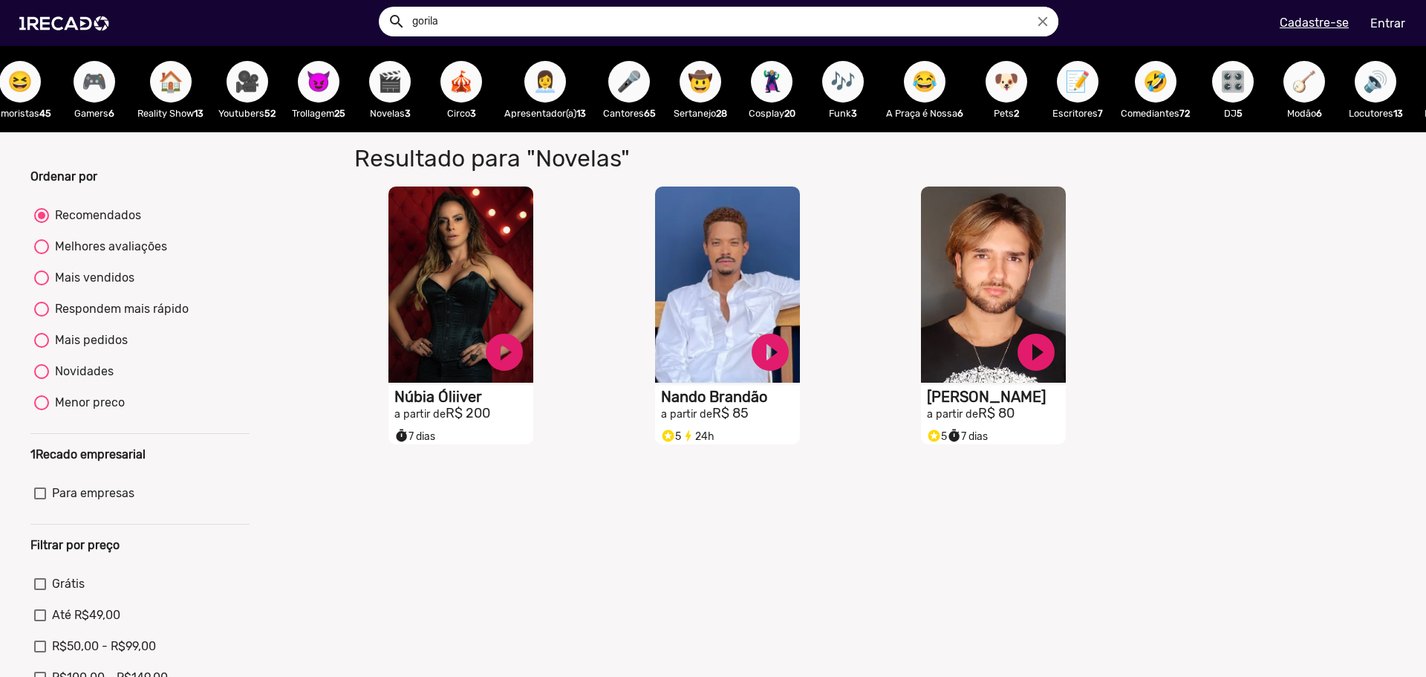
click at [87, 85] on span "🎮" at bounding box center [94, 82] width 25 height 42
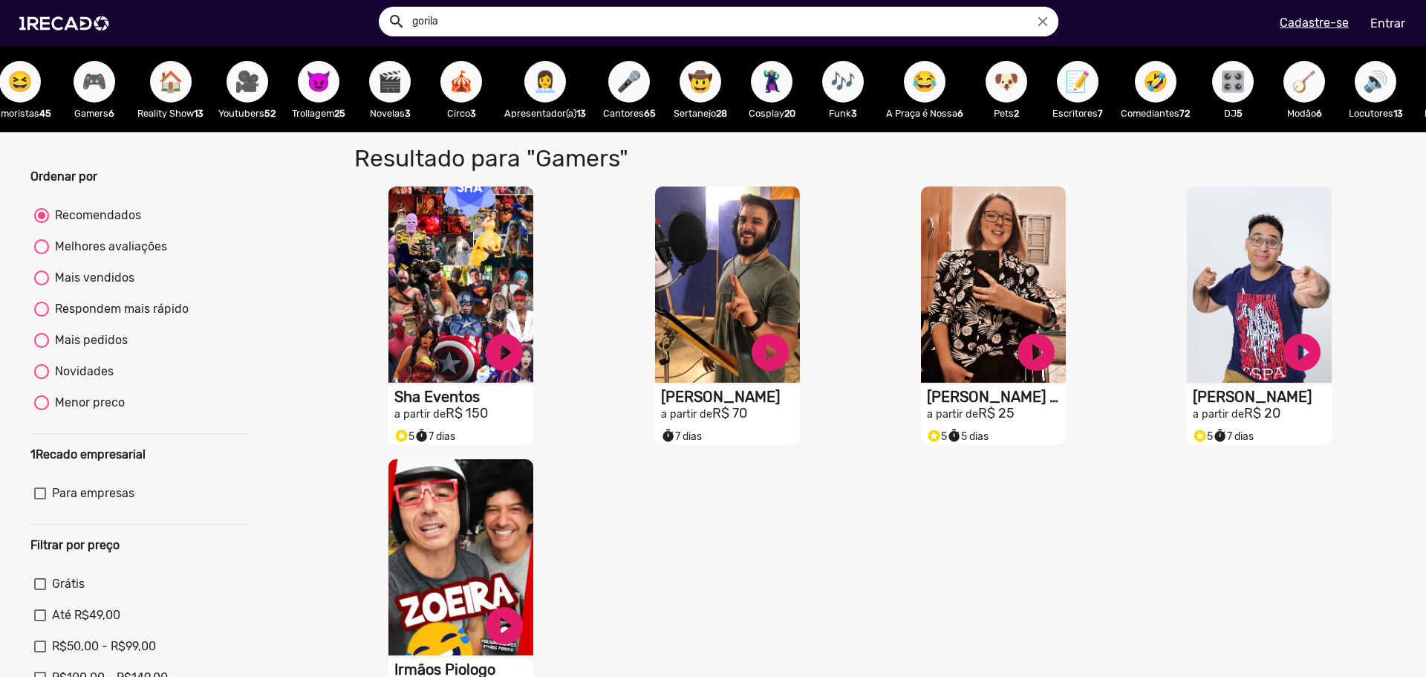
click at [260, 88] on span "🎥" at bounding box center [247, 82] width 25 height 42
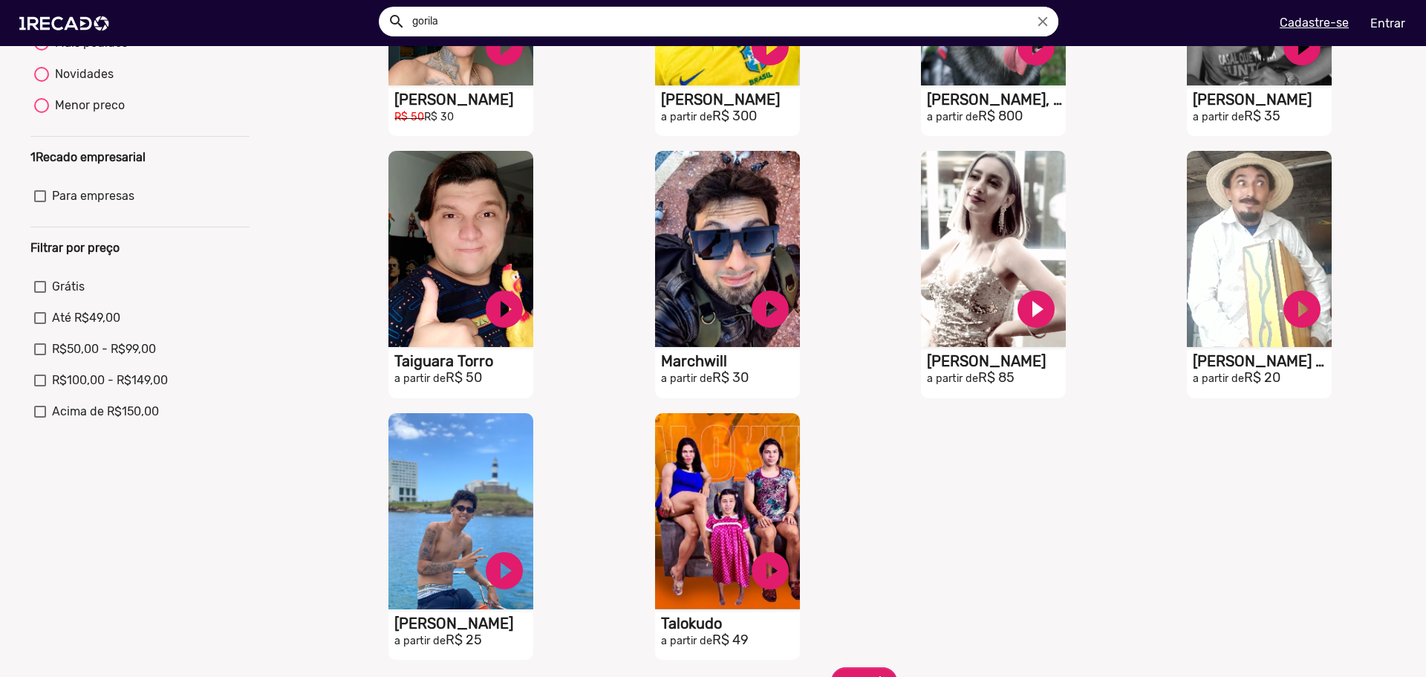
scroll to position [657, 0]
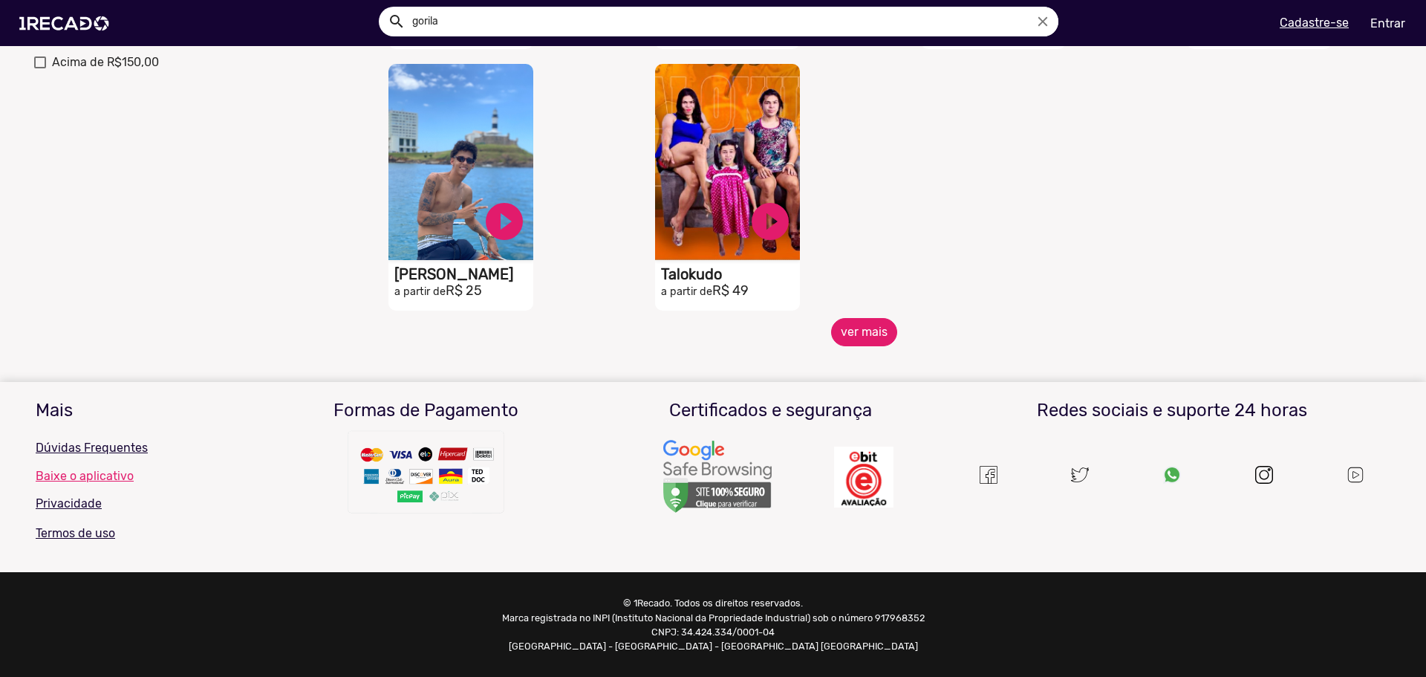
click at [872, 333] on button "ver mais" at bounding box center [864, 332] width 66 height 28
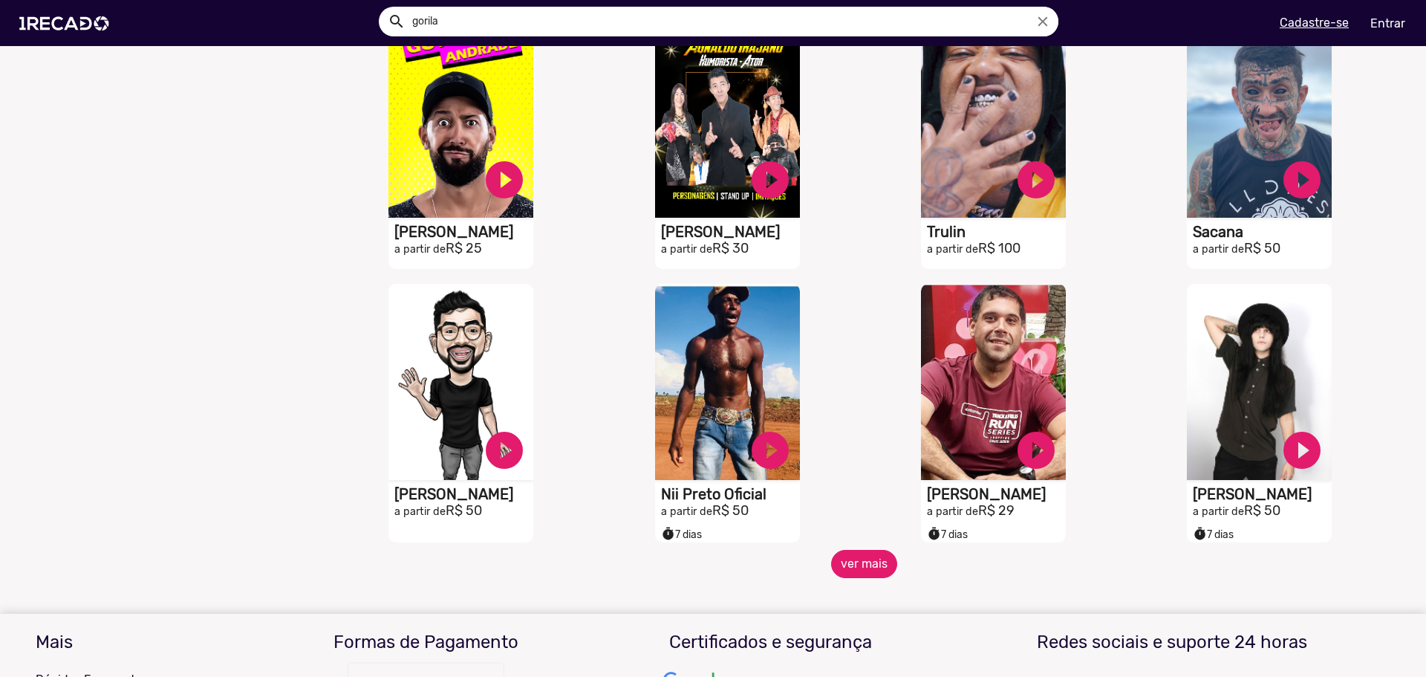
scroll to position [955, 0]
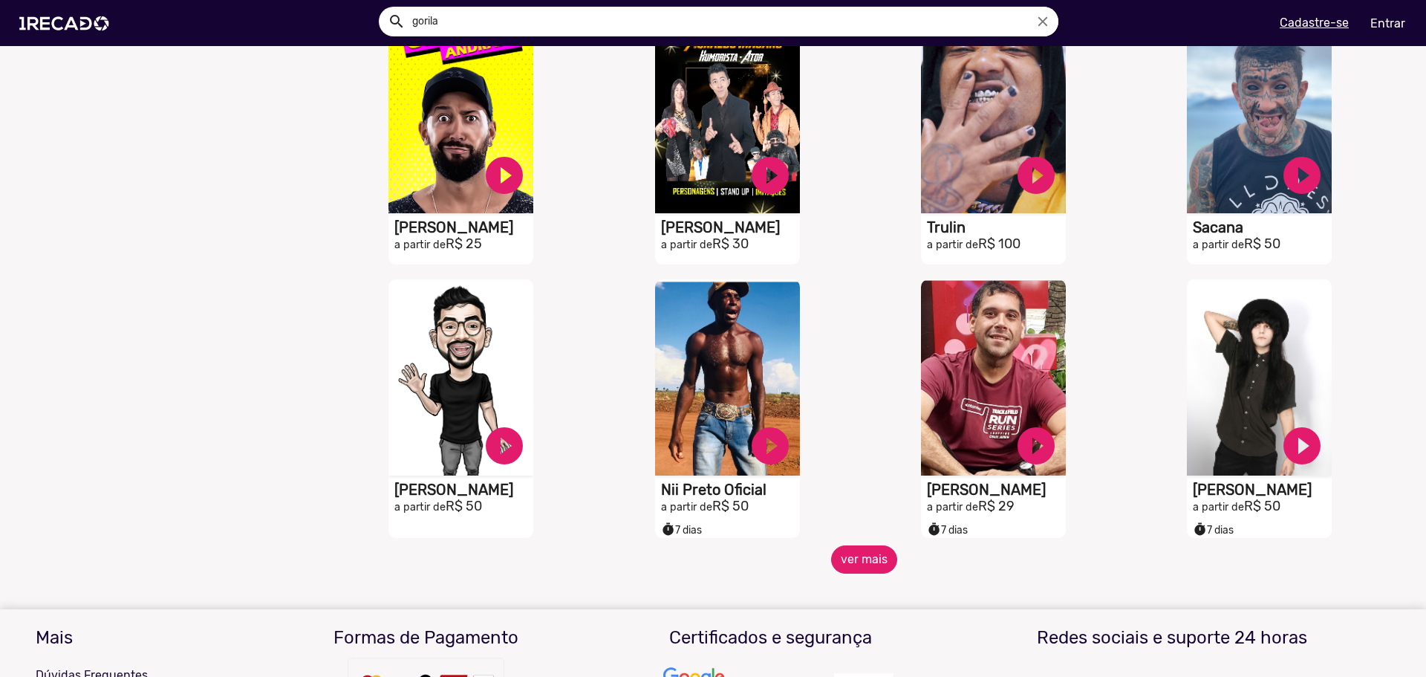
click at [856, 573] on button "ver mais" at bounding box center [864, 559] width 66 height 28
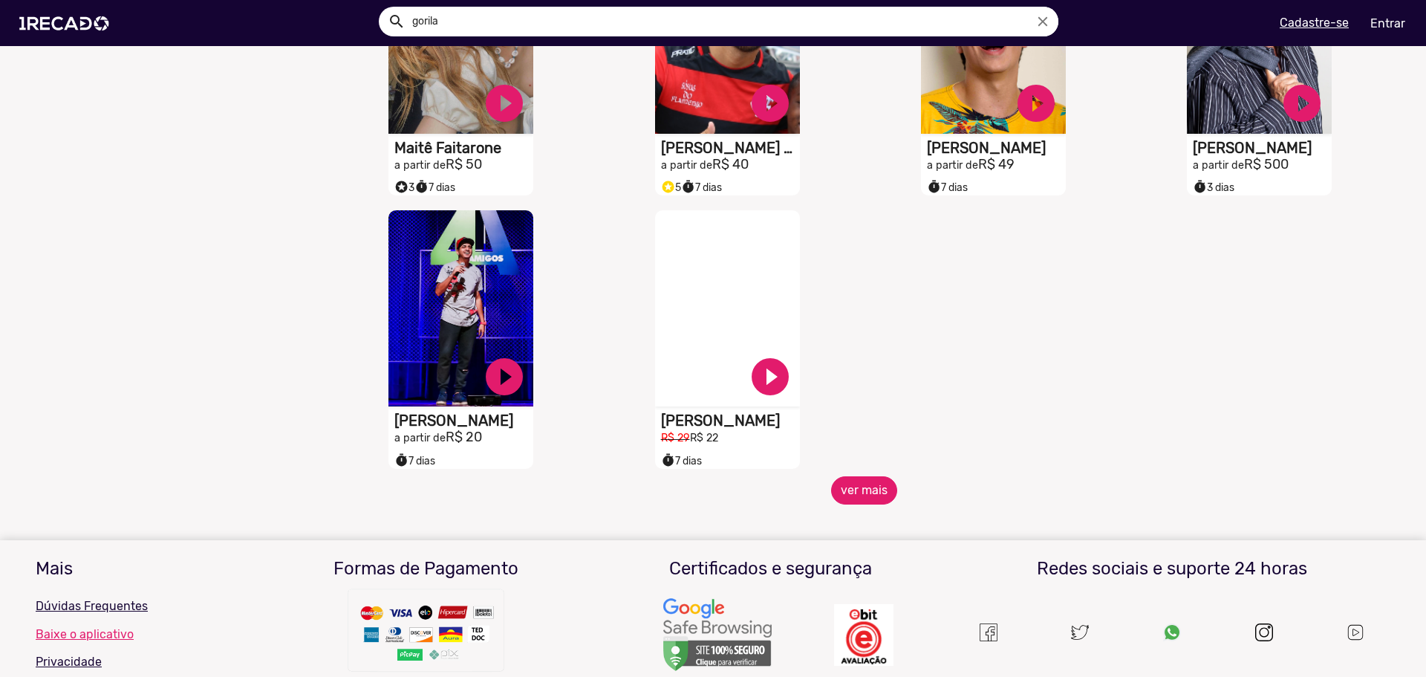
scroll to position [1846, 0]
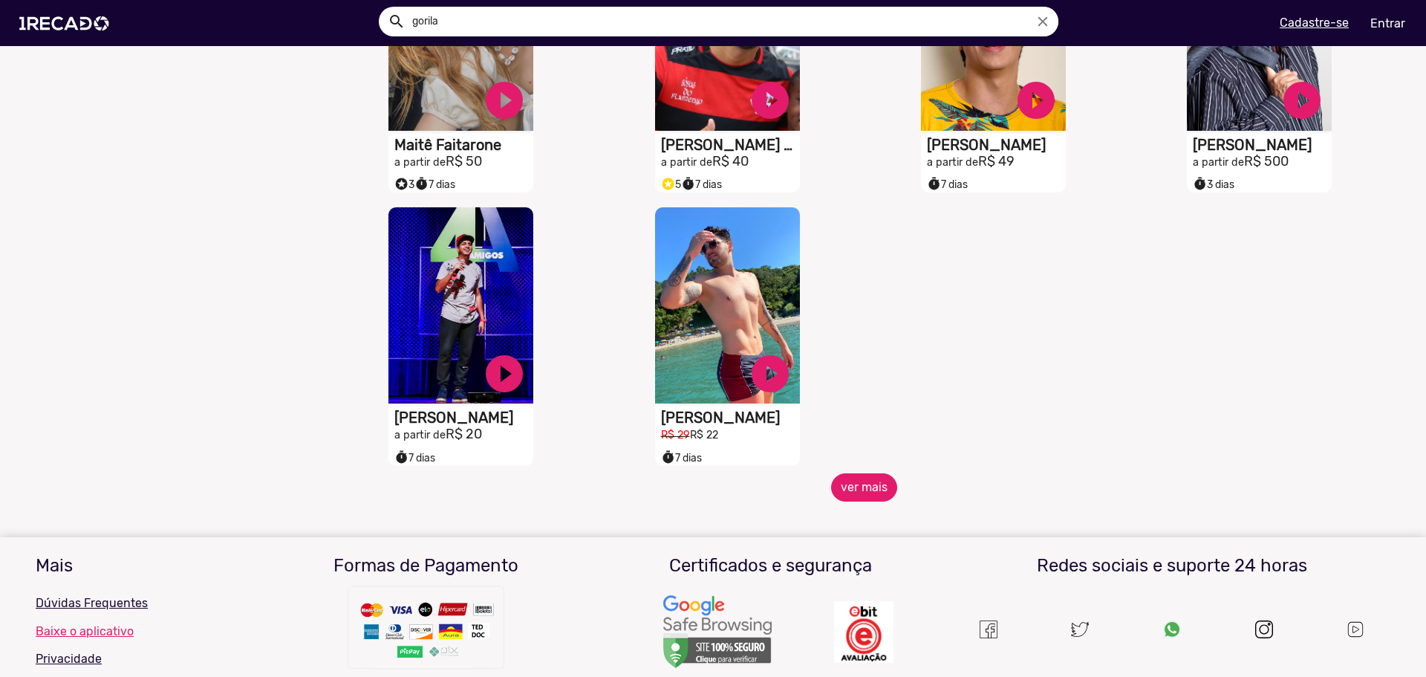
click at [864, 486] on button "ver mais" at bounding box center [864, 487] width 66 height 28
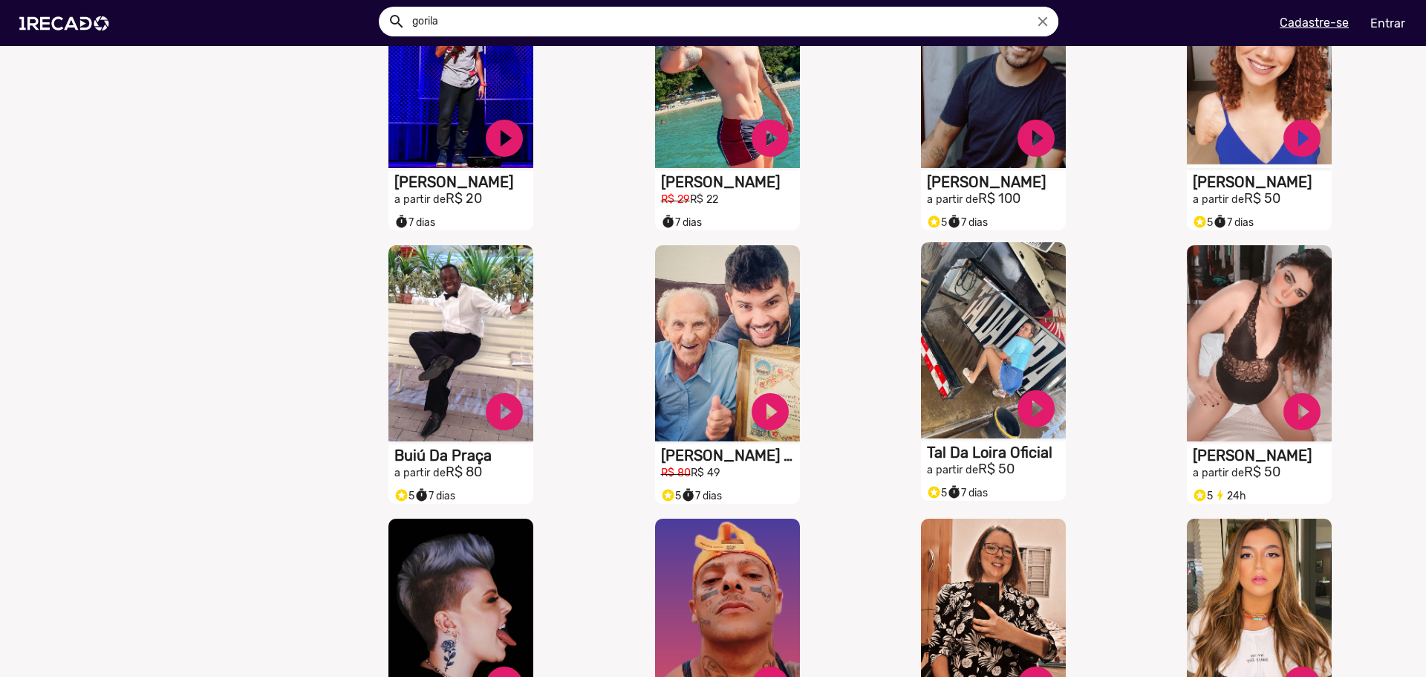
scroll to position [2453, 0]
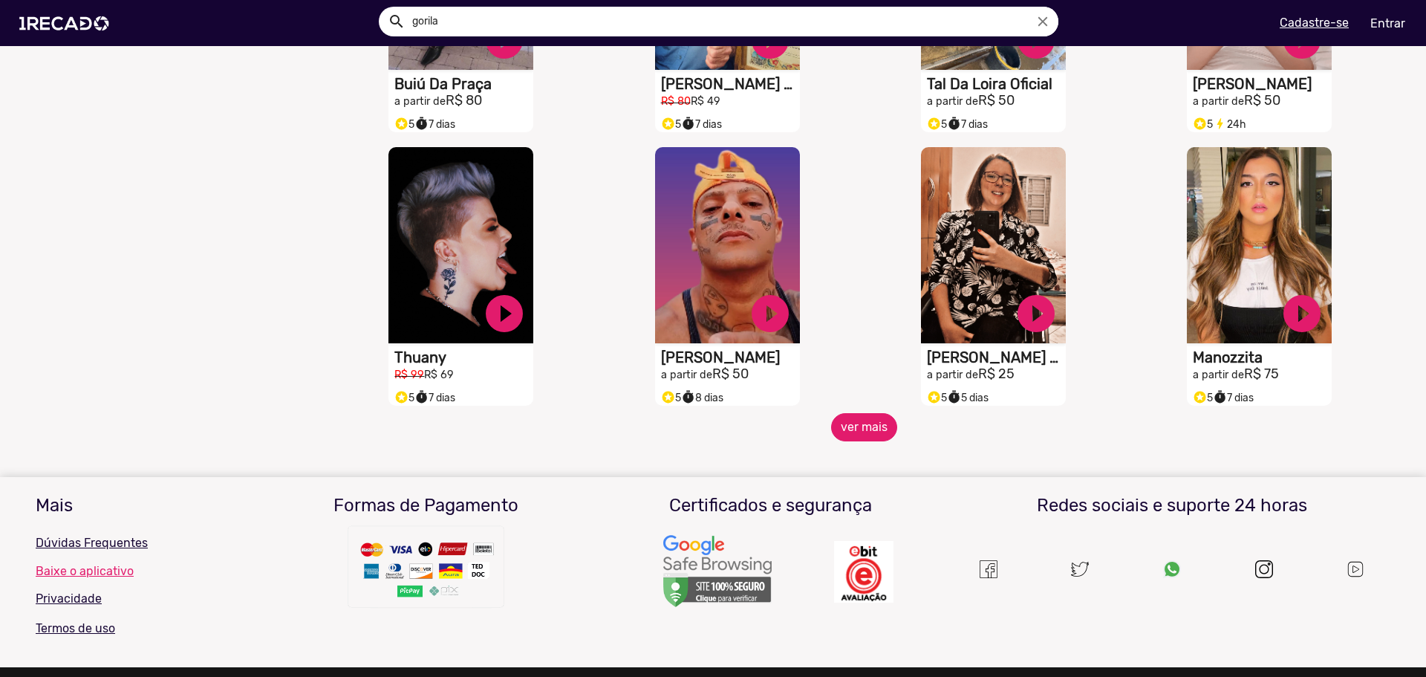
click at [851, 430] on button "ver mais" at bounding box center [864, 427] width 66 height 28
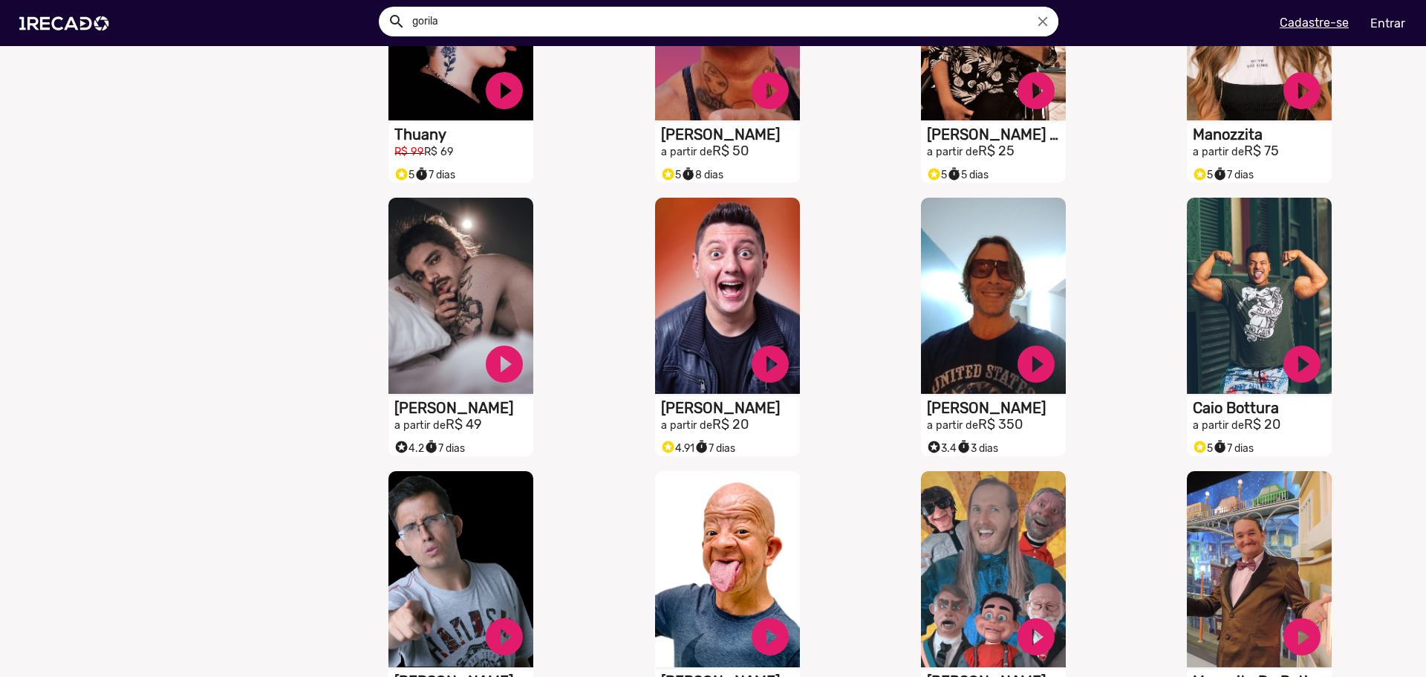
scroll to position [2304, 0]
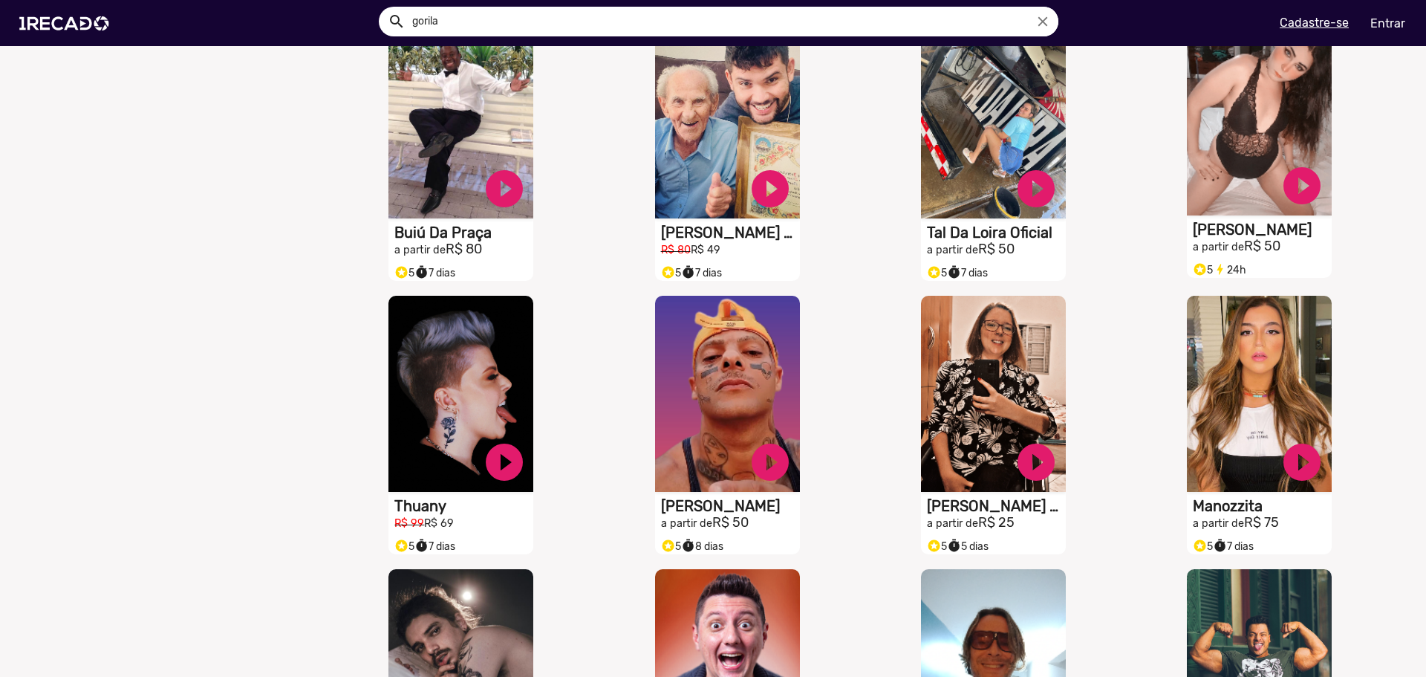
click at [1255, 113] on video "S1RECADO vídeos dedicados para fãs e empresas" at bounding box center [1259, 117] width 145 height 196
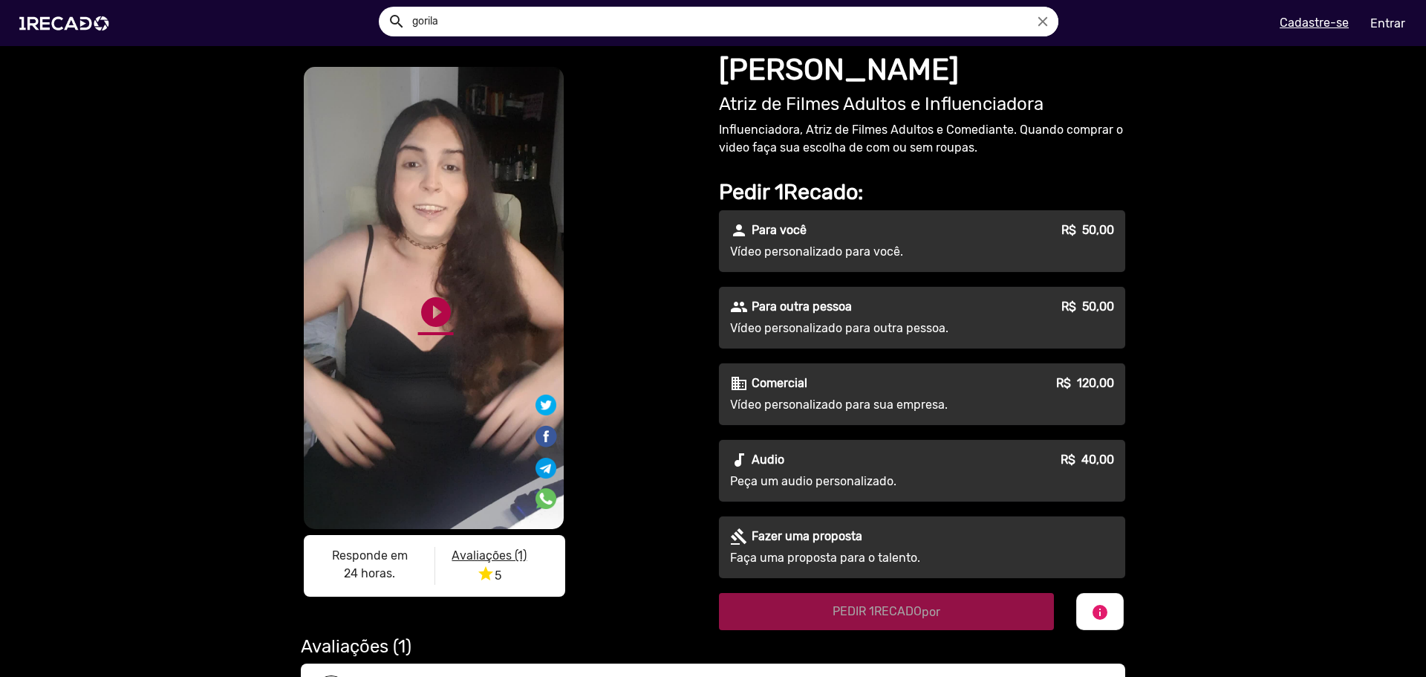
click at [429, 308] on link "play_circle_filled" at bounding box center [436, 312] width 36 height 36
click at [446, 316] on link "pause_circle" at bounding box center [436, 312] width 36 height 36
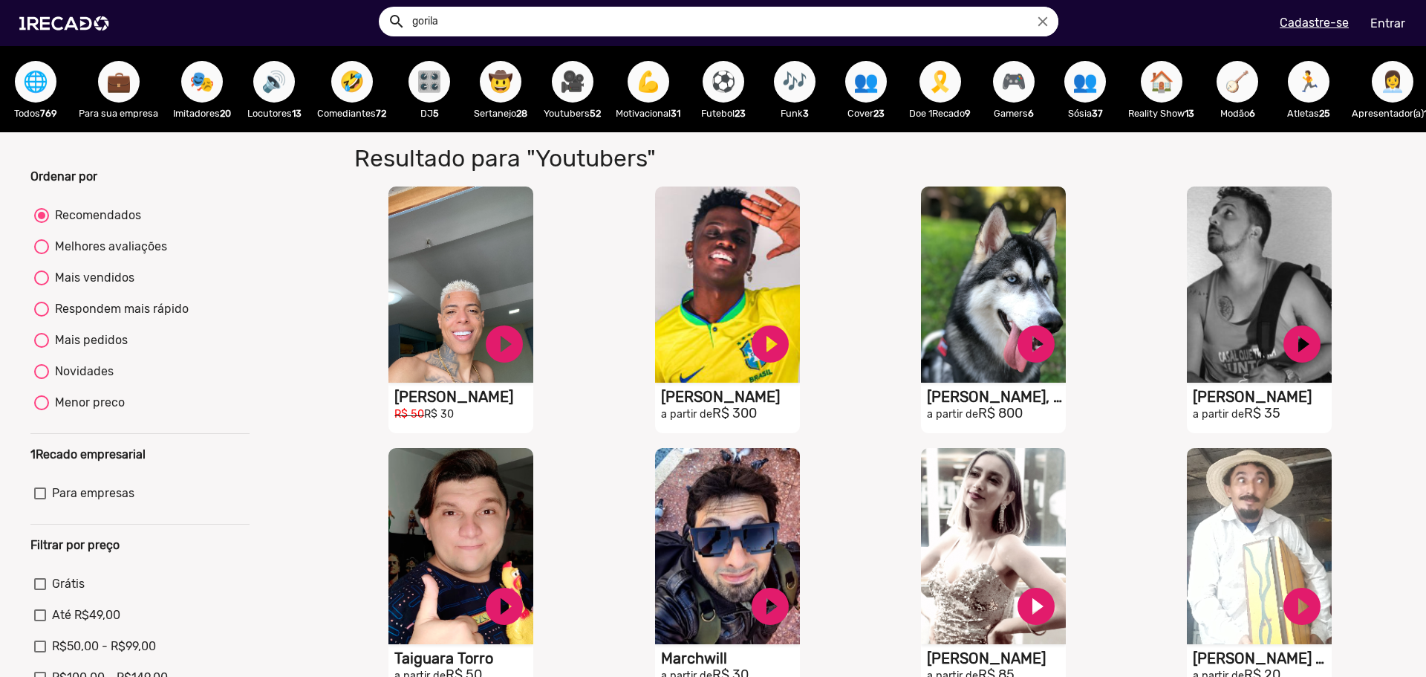
click at [353, 82] on span "🤣" at bounding box center [351, 82] width 25 height 42
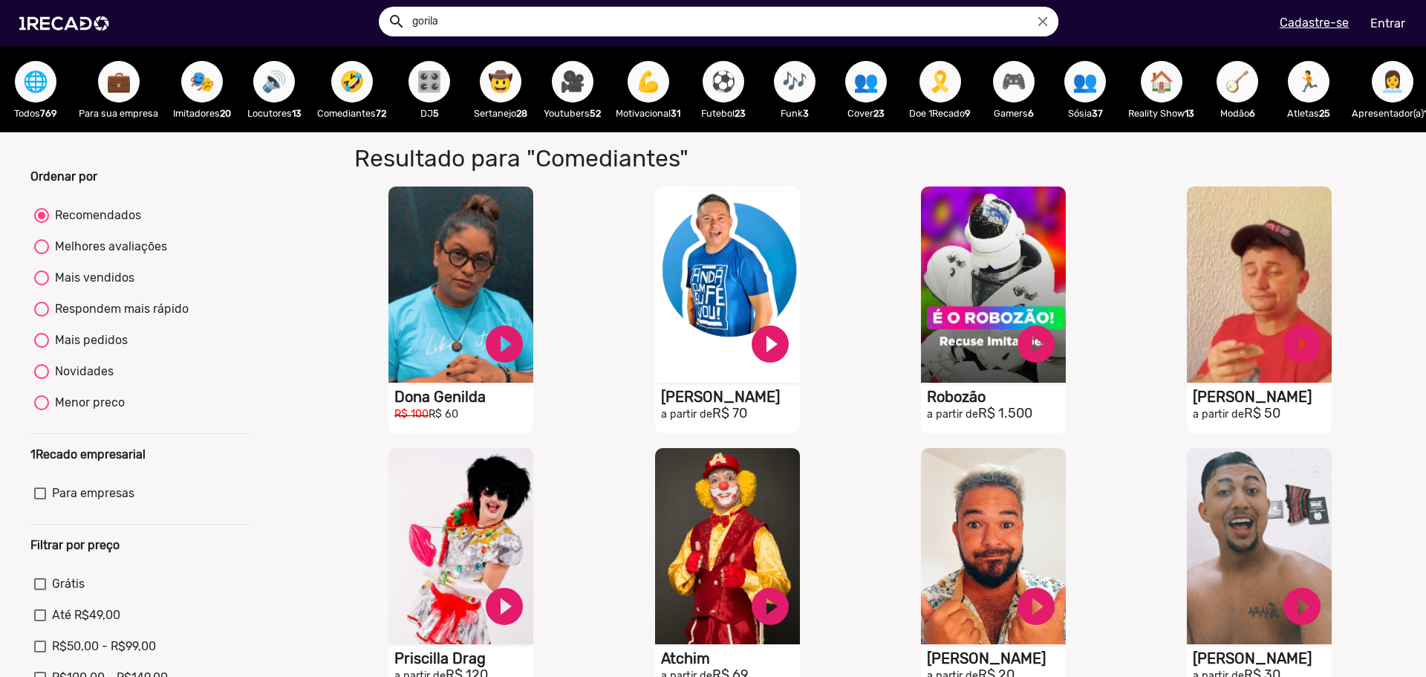
click at [217, 78] on button "🎭" at bounding box center [202, 82] width 42 height 42
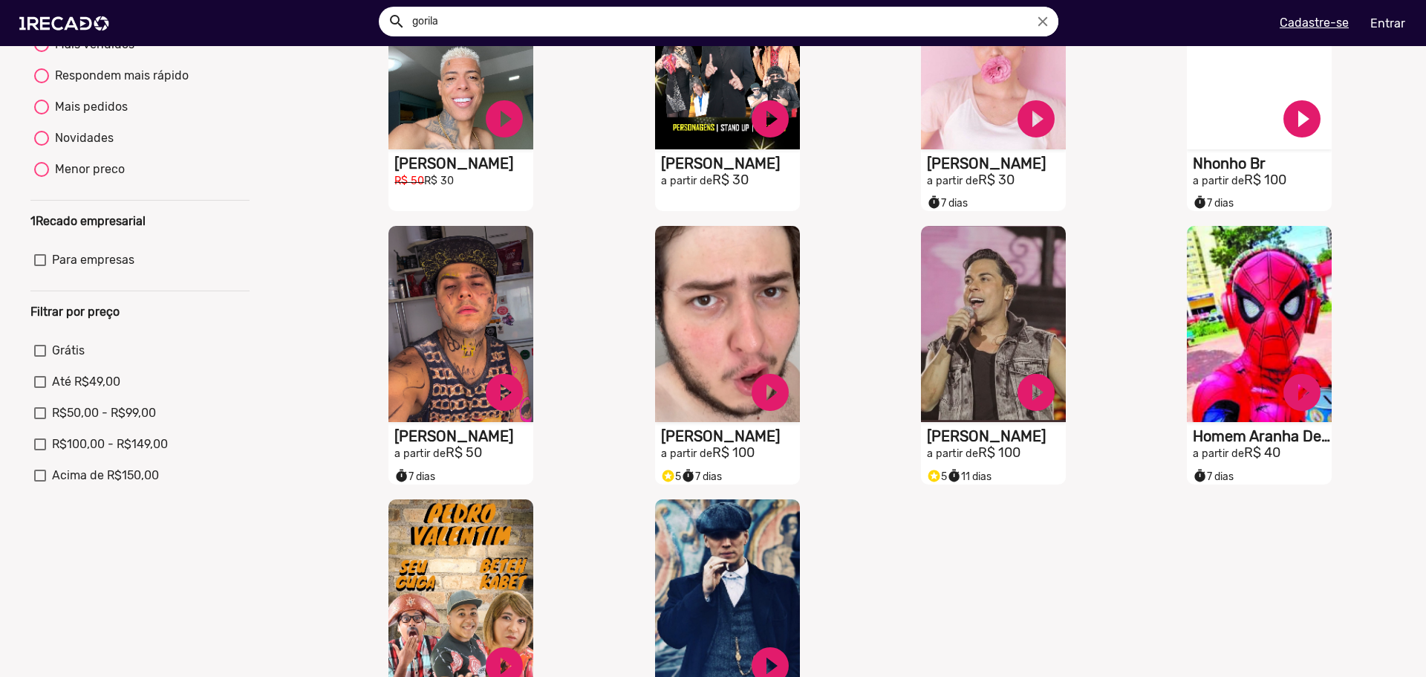
scroll to position [520, 0]
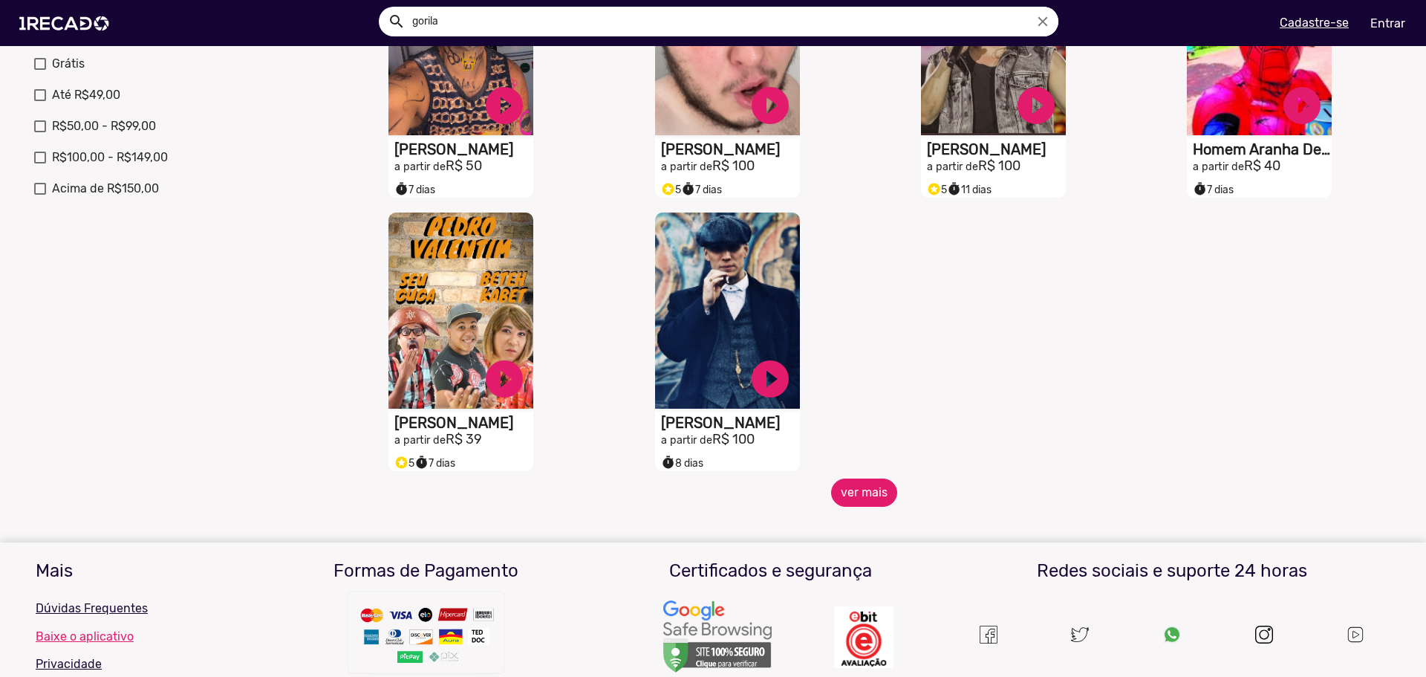
click at [854, 507] on button "ver mais" at bounding box center [864, 492] width 66 height 28
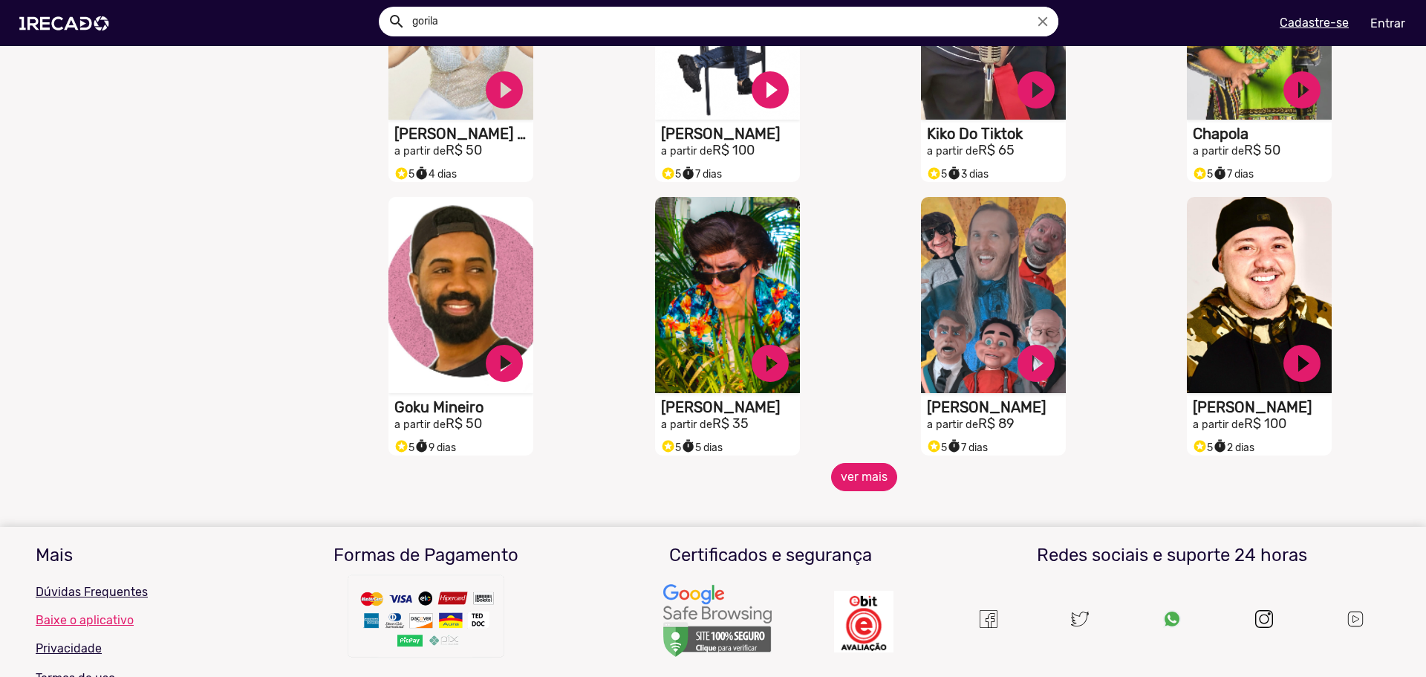
scroll to position [1114, 0]
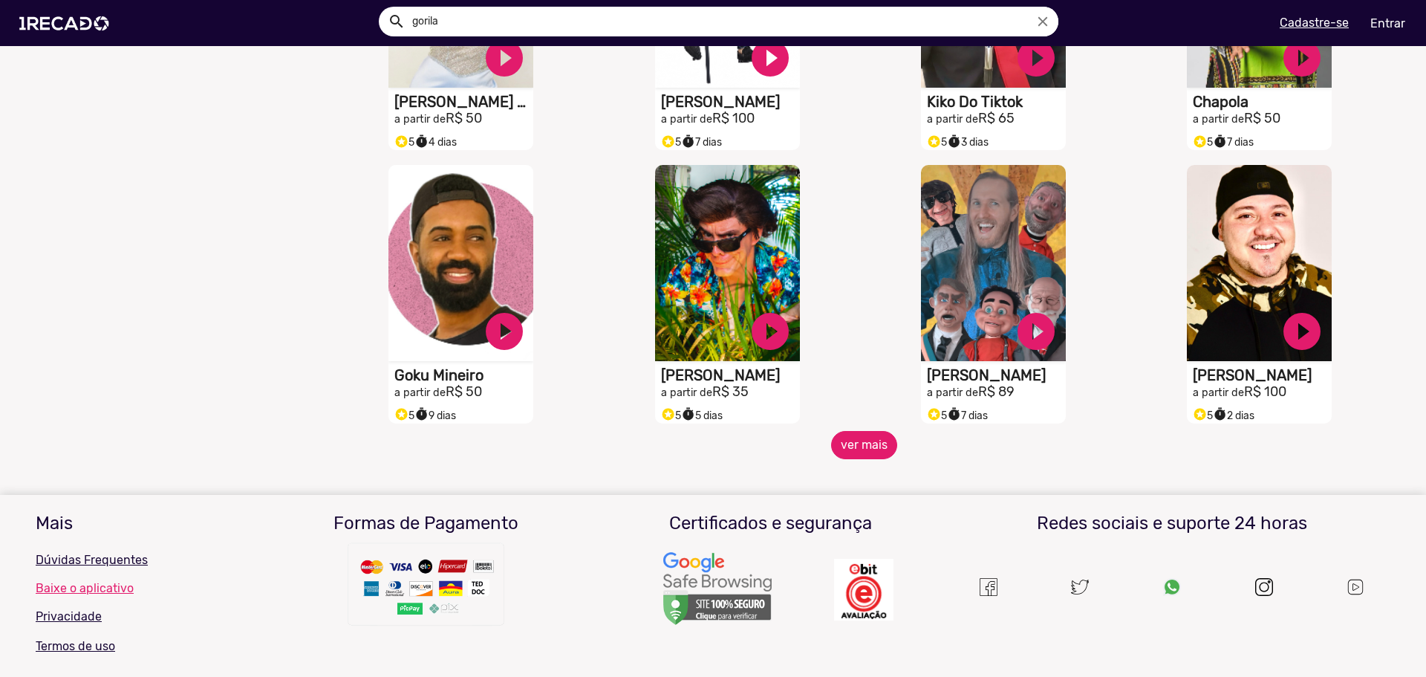
click at [865, 458] on button "ver mais" at bounding box center [864, 445] width 66 height 28
click at [864, 459] on button "ver mais" at bounding box center [864, 445] width 66 height 28
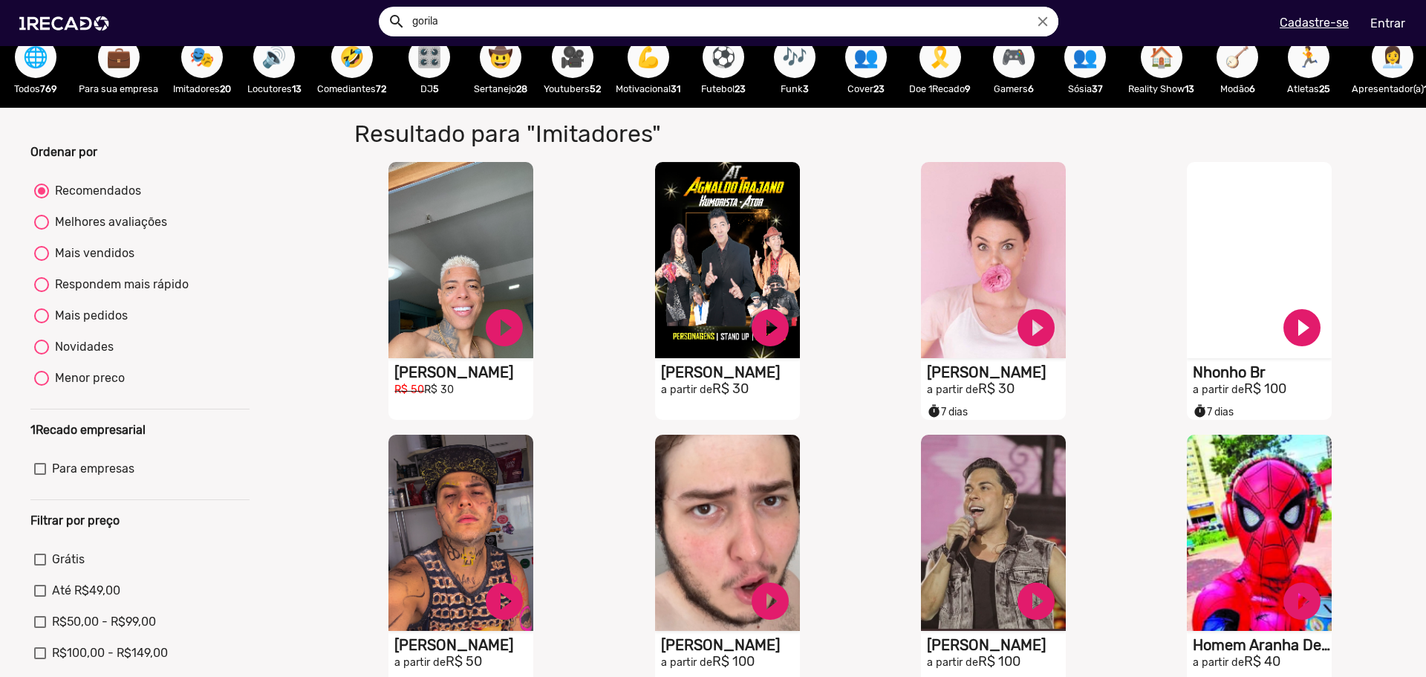
scroll to position [0, 0]
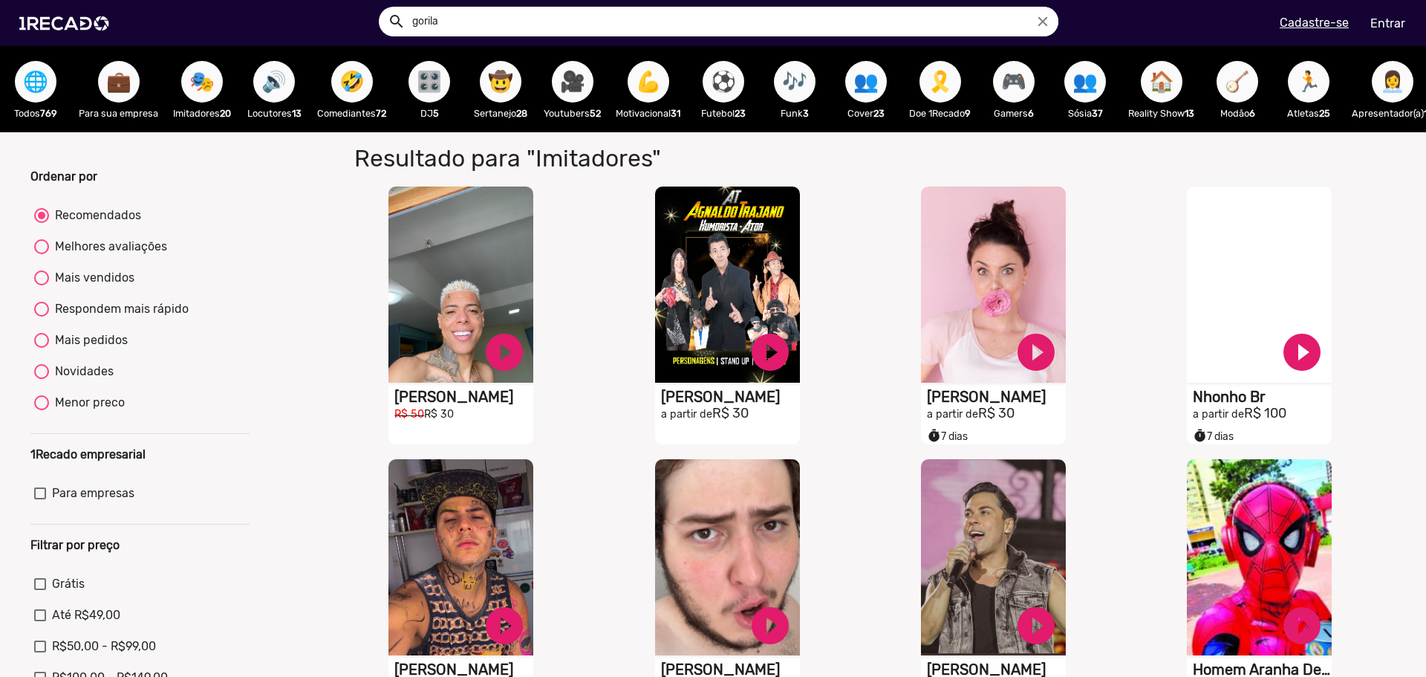
drag, startPoint x: 476, startPoint y: 22, endPoint x: 306, endPoint y: 10, distance: 170.5
click at [379, 10] on ng-autocomplete "gorila close Recentes delete [PERSON_NAME] Caneta Azul close" at bounding box center [719, 22] width 680 height 30
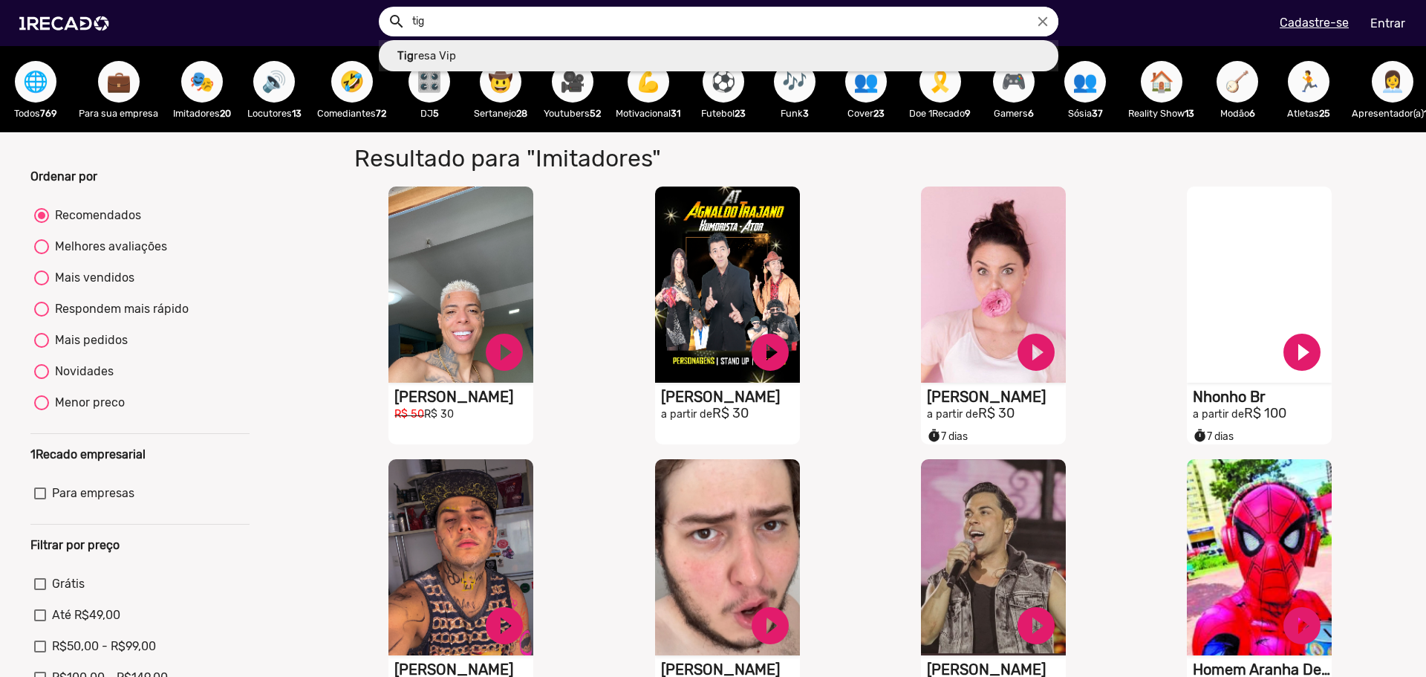
click at [572, 49] on link "Tig resa Vip" at bounding box center [719, 56] width 680 height 32
type input "Tigresa Vip"
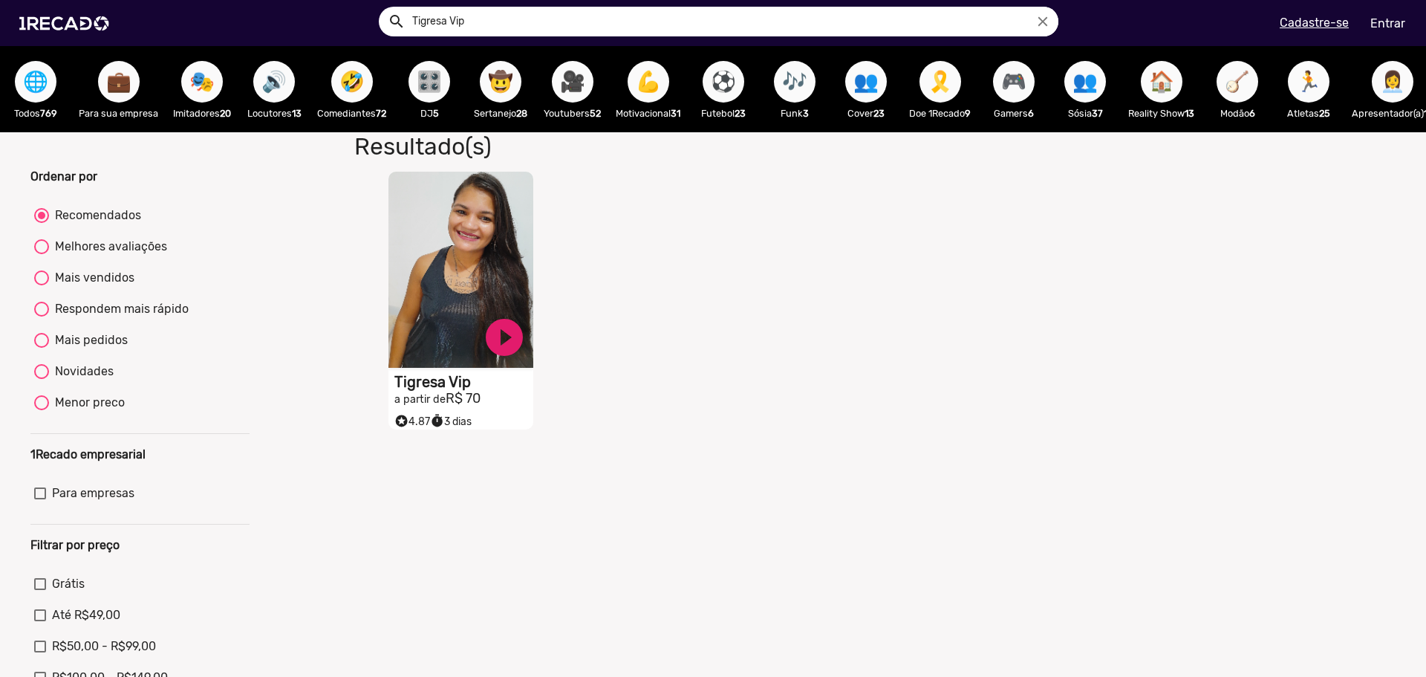
click at [481, 256] on video "S1RECADO vídeos dedicados para fãs e empresas" at bounding box center [461, 270] width 145 height 196
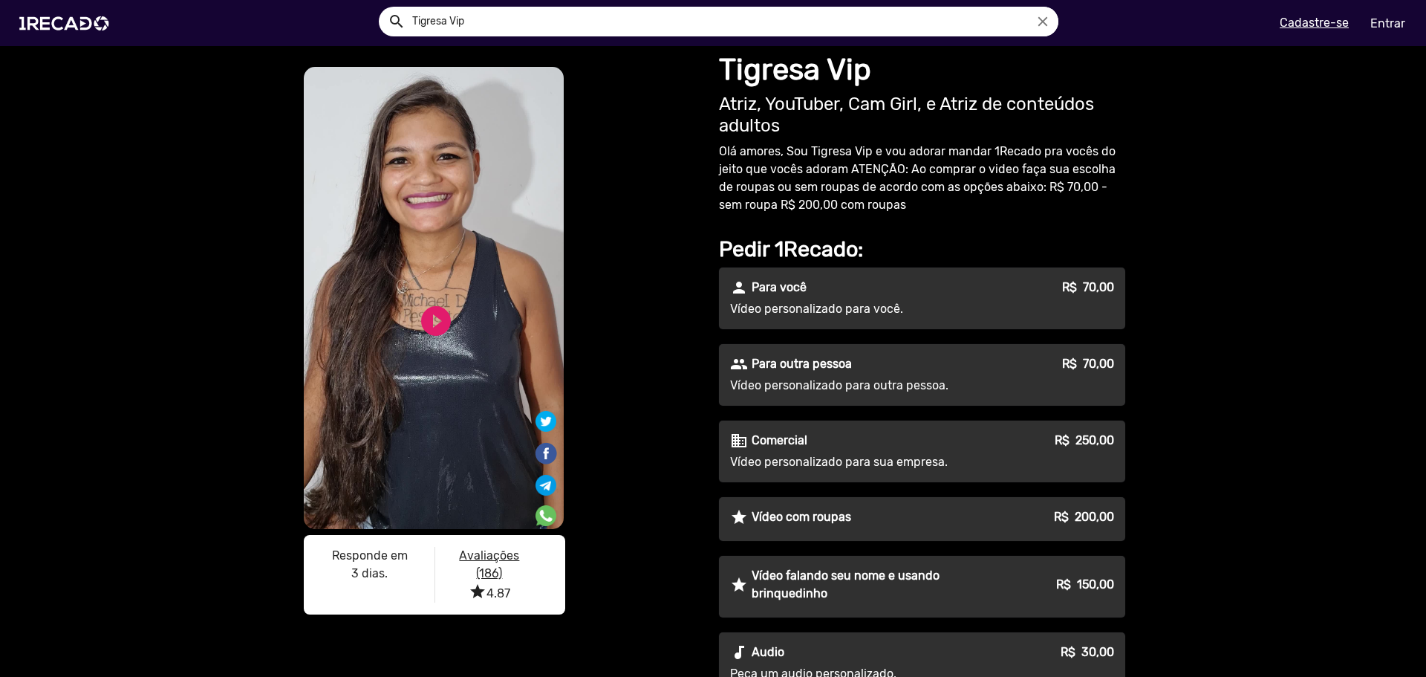
drag, startPoint x: 764, startPoint y: 102, endPoint x: 835, endPoint y: 101, distance: 70.6
click at [835, 101] on h2 "Atriz, YouTuber, Cam Girl, e Atriz de conteúdos adultos" at bounding box center [922, 115] width 406 height 43
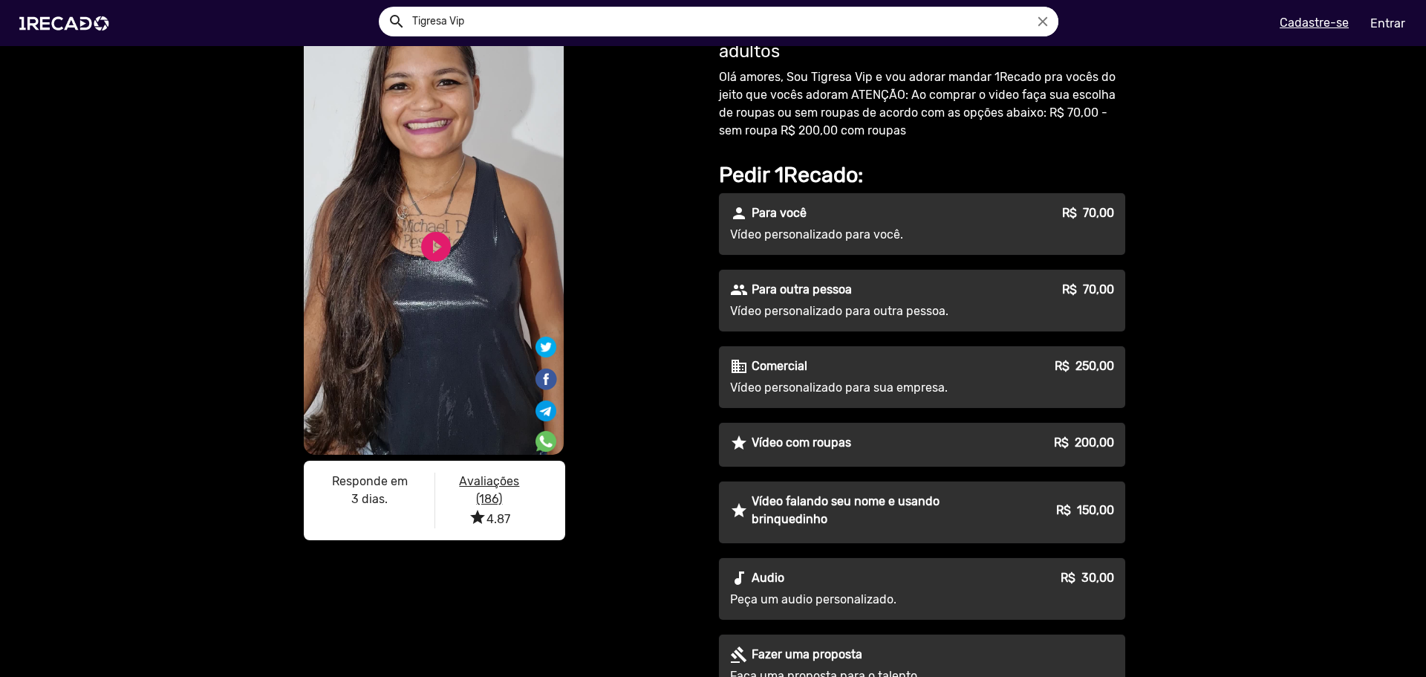
drag, startPoint x: 758, startPoint y: 123, endPoint x: 885, endPoint y: 123, distance: 127.8
click at [885, 123] on p "Olá amores, Sou Tigresa Vip e vou adorar mandar 1Recado pra vocês do jeito que …" at bounding box center [922, 103] width 406 height 71
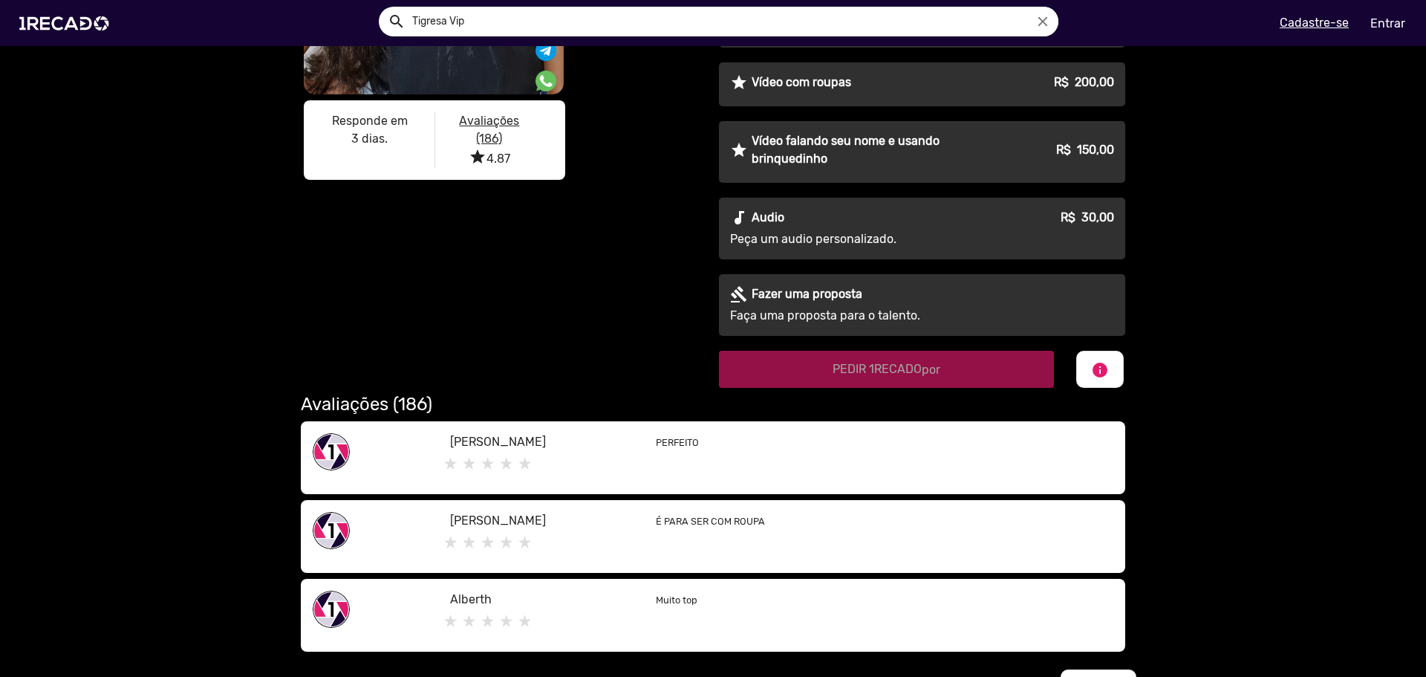
scroll to position [594, 0]
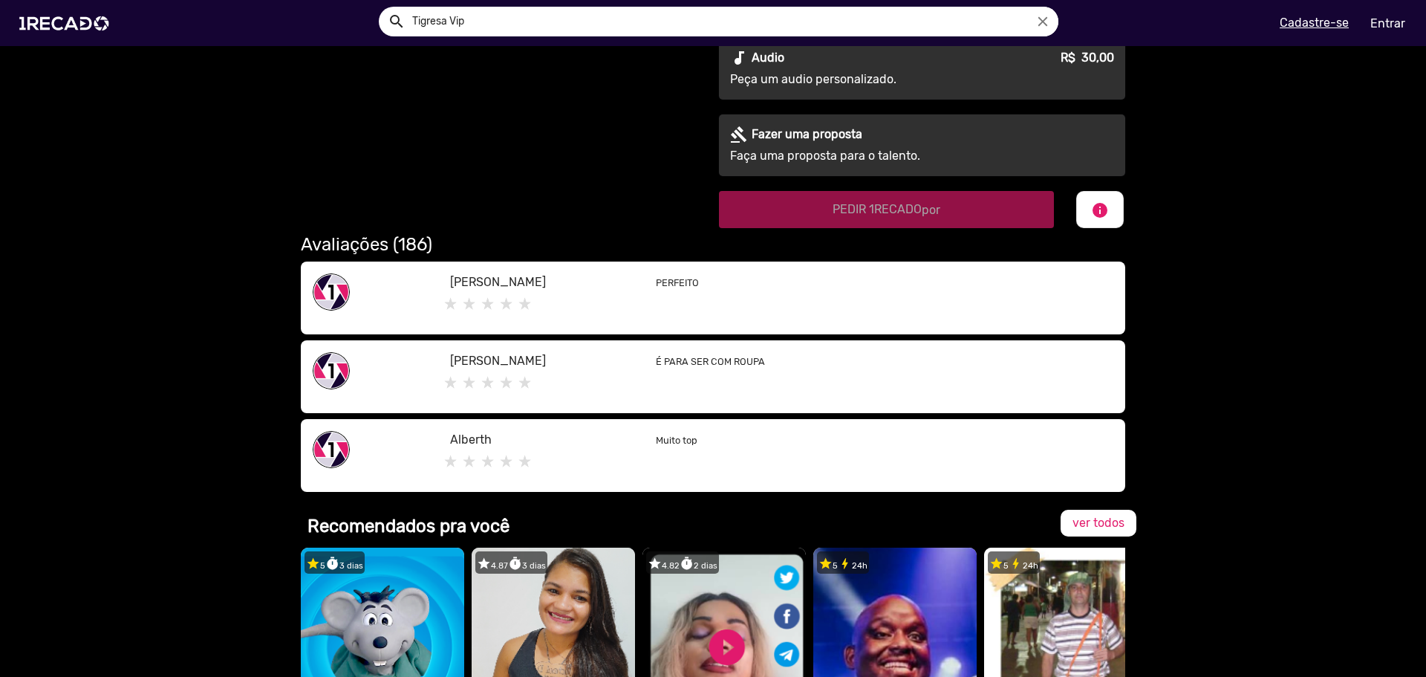
drag, startPoint x: 446, startPoint y: 363, endPoint x: 482, endPoint y: 356, distance: 37.1
click at [482, 356] on p "[PERSON_NAME]" at bounding box center [541, 361] width 183 height 18
click at [458, 357] on p "[PERSON_NAME]" at bounding box center [541, 361] width 183 height 18
drag, startPoint x: 648, startPoint y: 360, endPoint x: 790, endPoint y: 360, distance: 142.6
click at [790, 360] on div "É PARA SER COM ROUPA" at bounding box center [885, 376] width 480 height 49
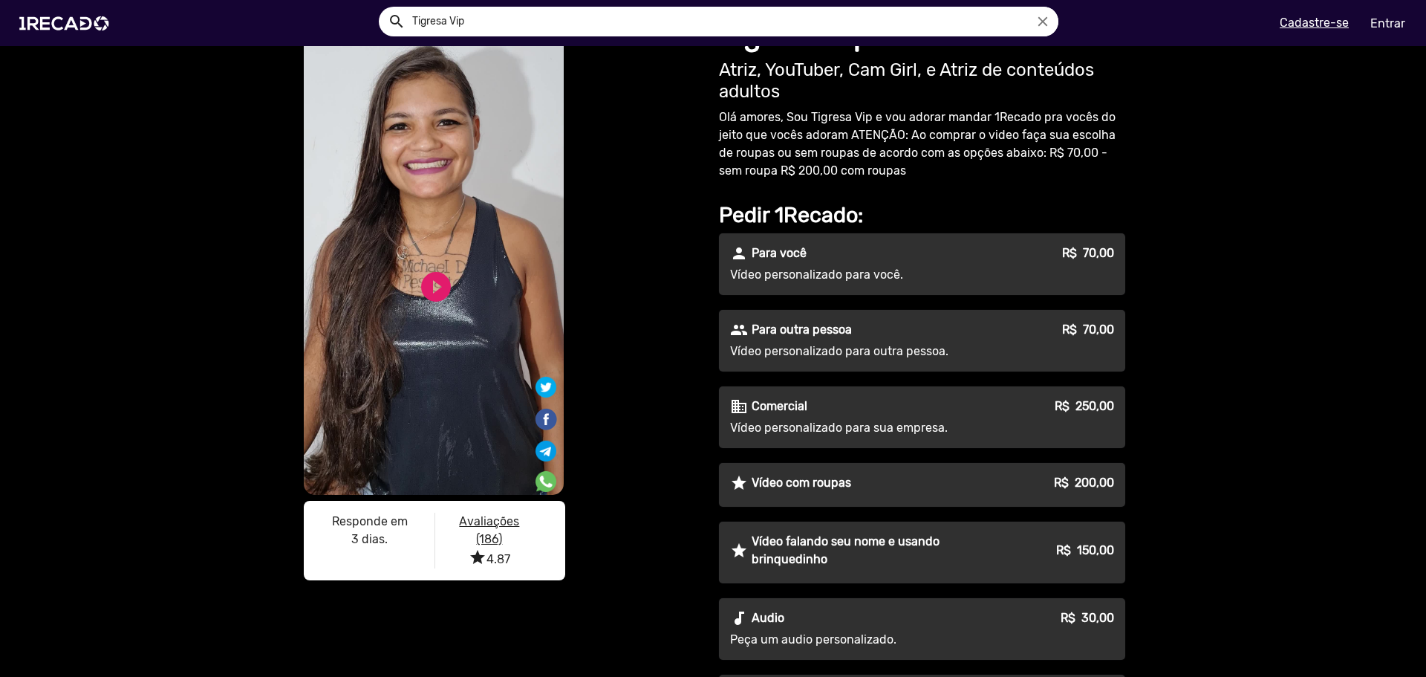
scroll to position [0, 0]
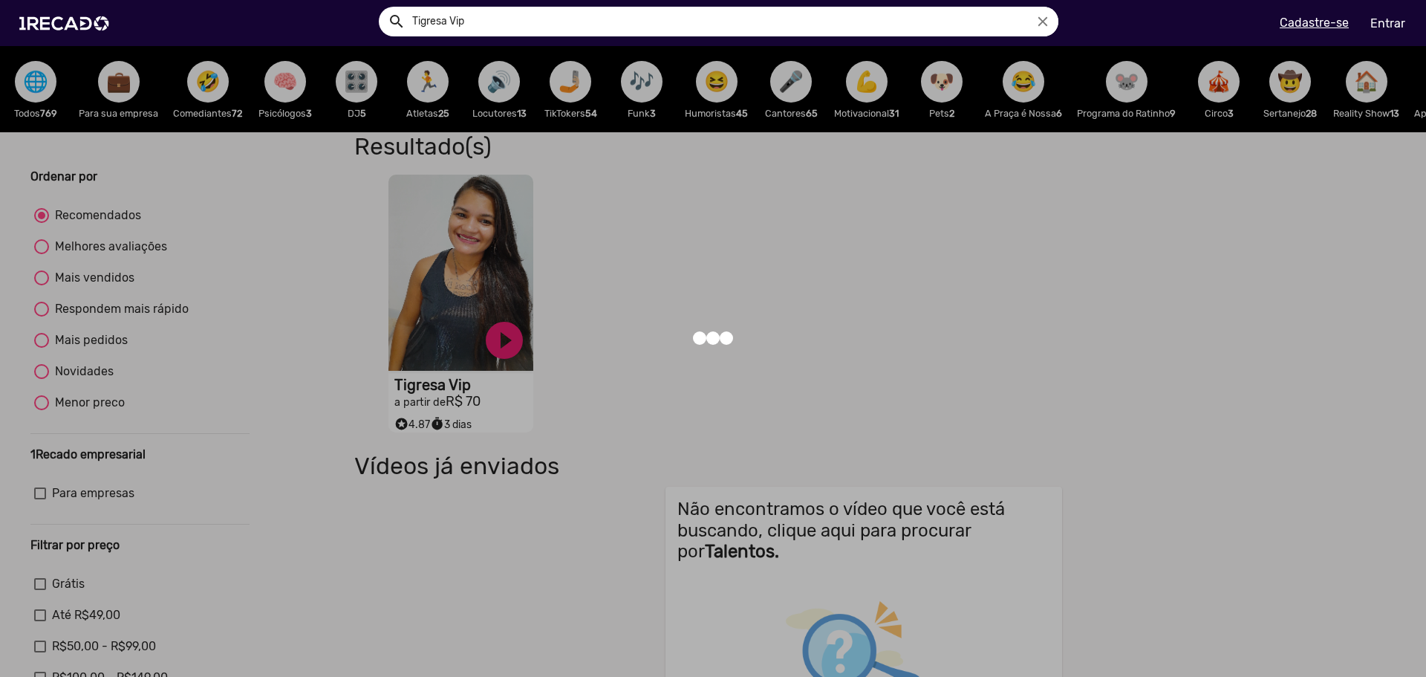
click at [446, 259] on div at bounding box center [713, 338] width 1426 height 677
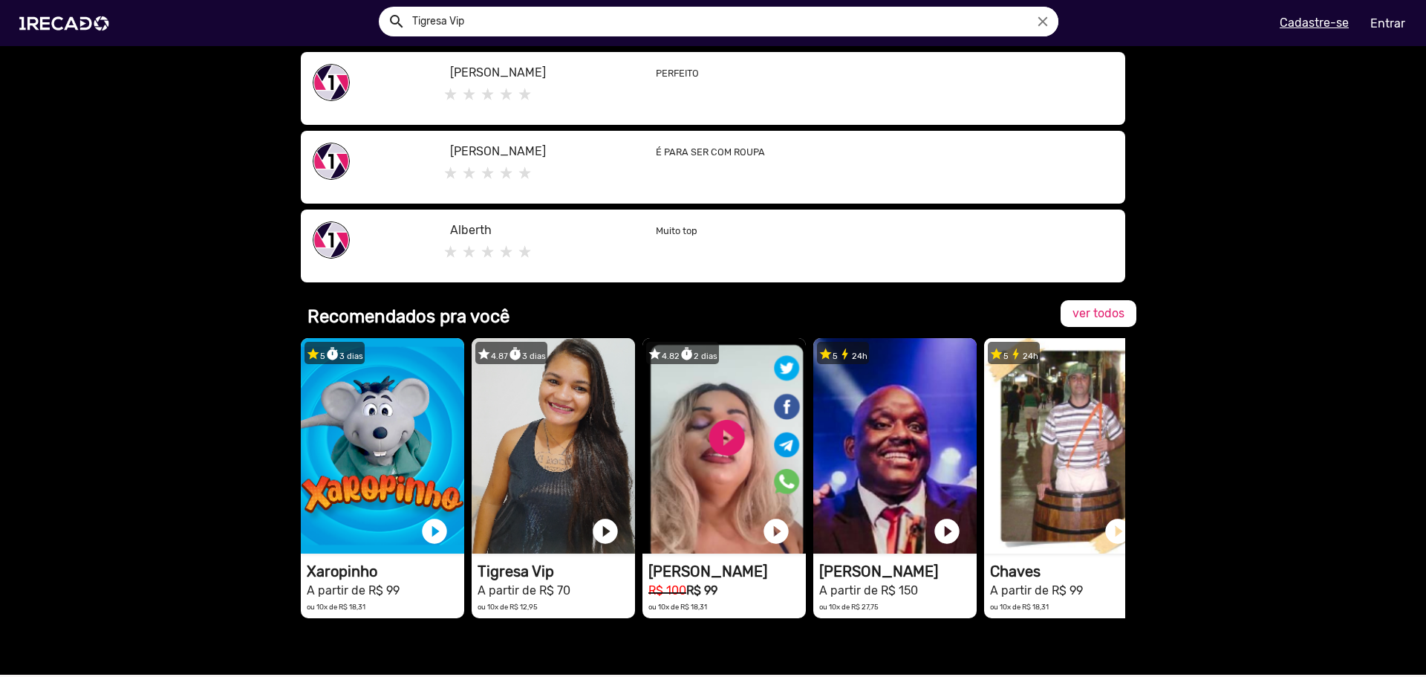
scroll to position [817, 0]
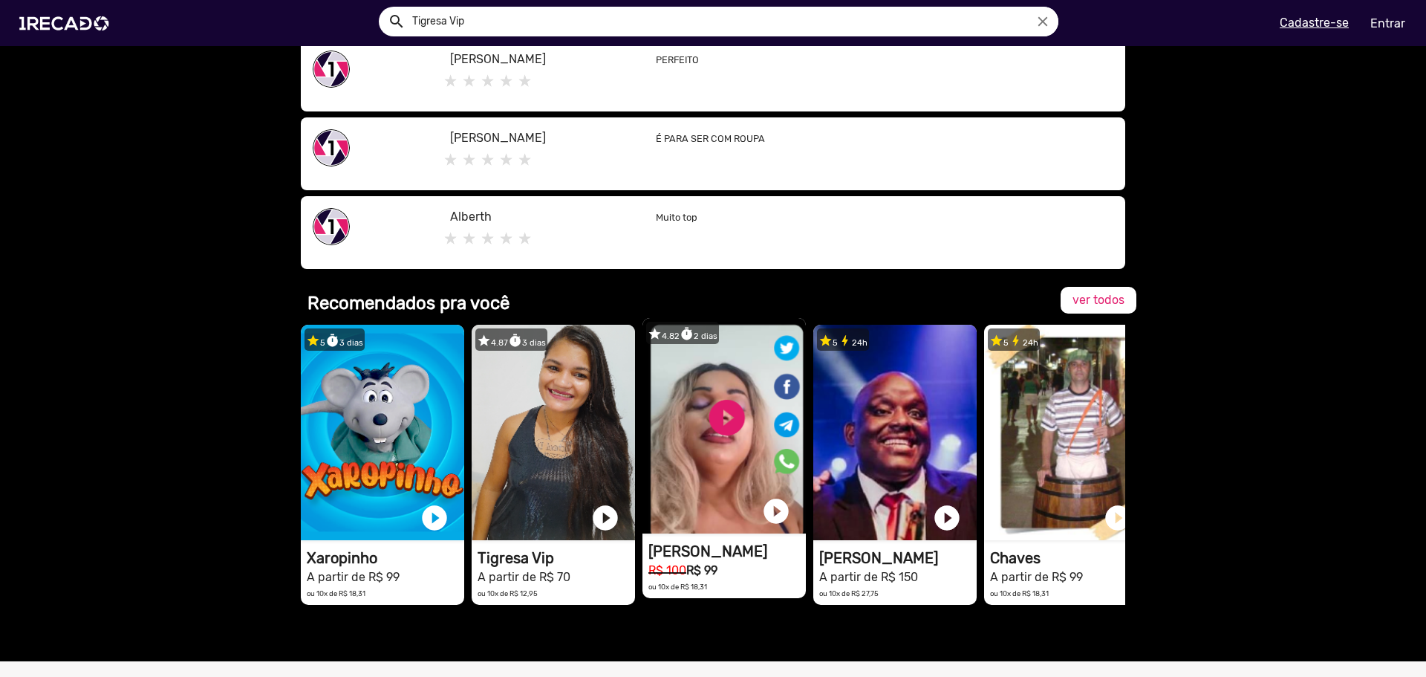
click at [683, 370] on video "1RECADO vídeos dedicados para fãs e empresas" at bounding box center [724, 425] width 163 height 215
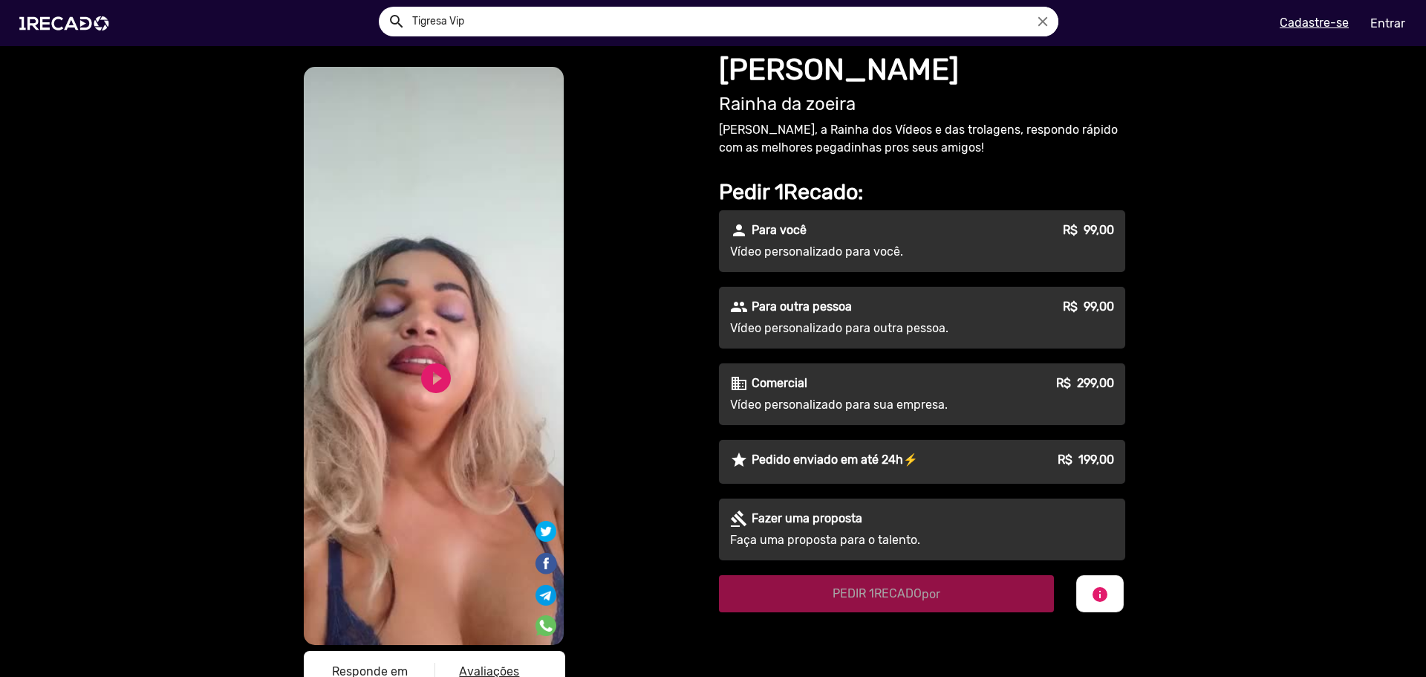
drag, startPoint x: 926, startPoint y: 126, endPoint x: 1102, endPoint y: 136, distance: 176.4
click at [1102, 136] on p "[PERSON_NAME], a Rainha dos Vídeos e das trolagens, respondo rápido com as melh…" at bounding box center [922, 139] width 406 height 36
click at [446, 383] on link "play_circle_filled" at bounding box center [436, 378] width 36 height 36
click at [59, 27] on img at bounding box center [67, 23] width 112 height 63
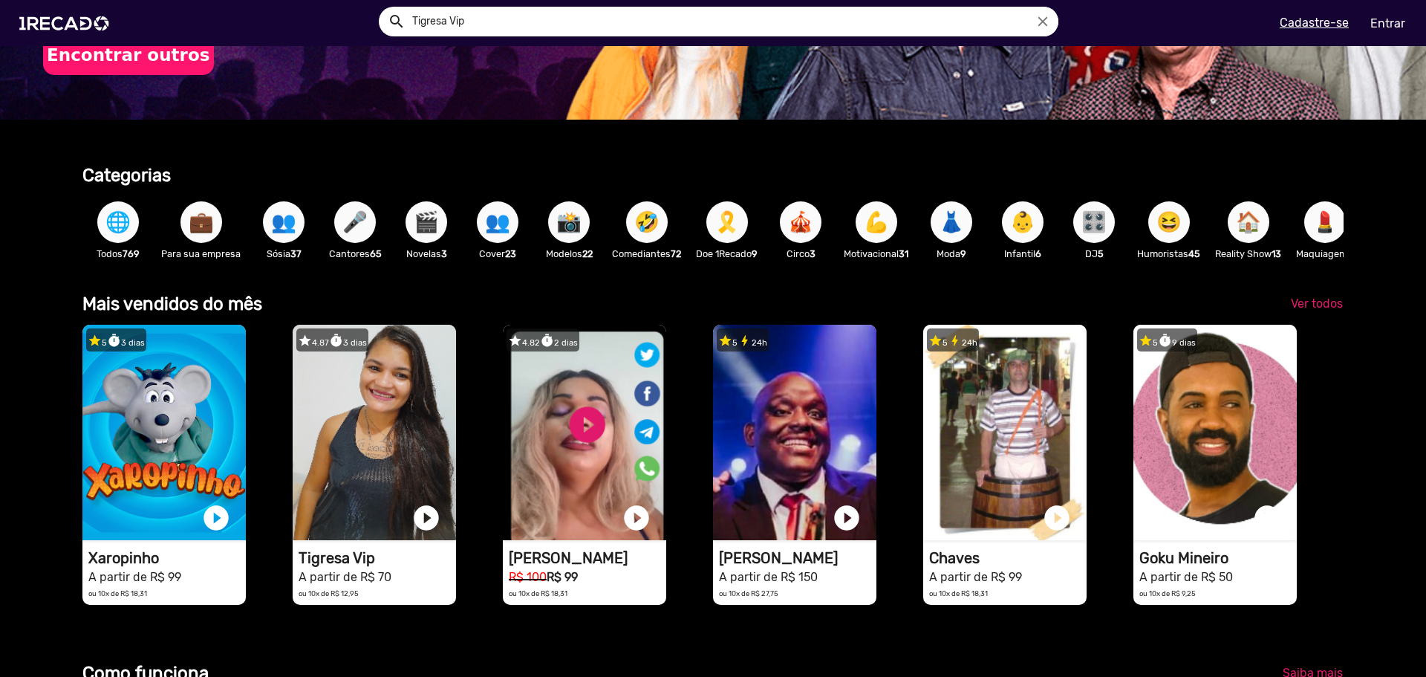
scroll to position [297, 0]
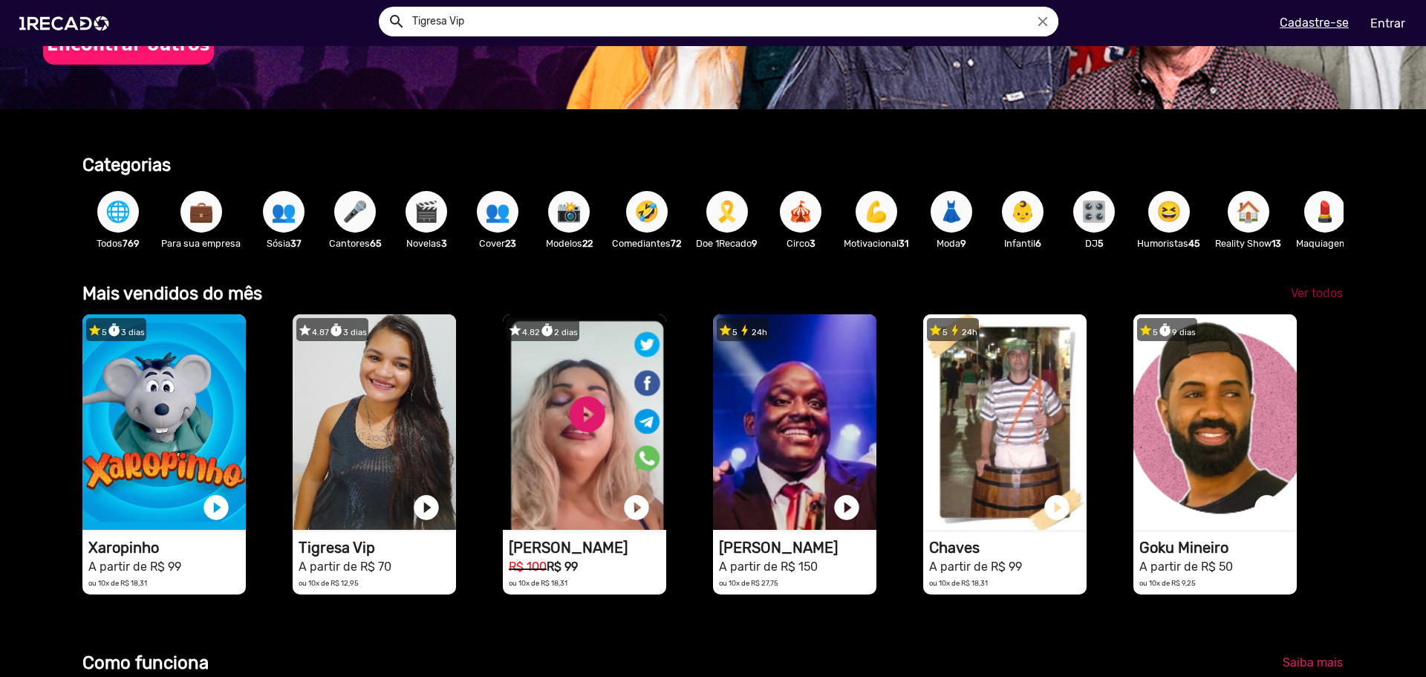
click at [1315, 300] on span "Ver todos" at bounding box center [1317, 293] width 52 height 14
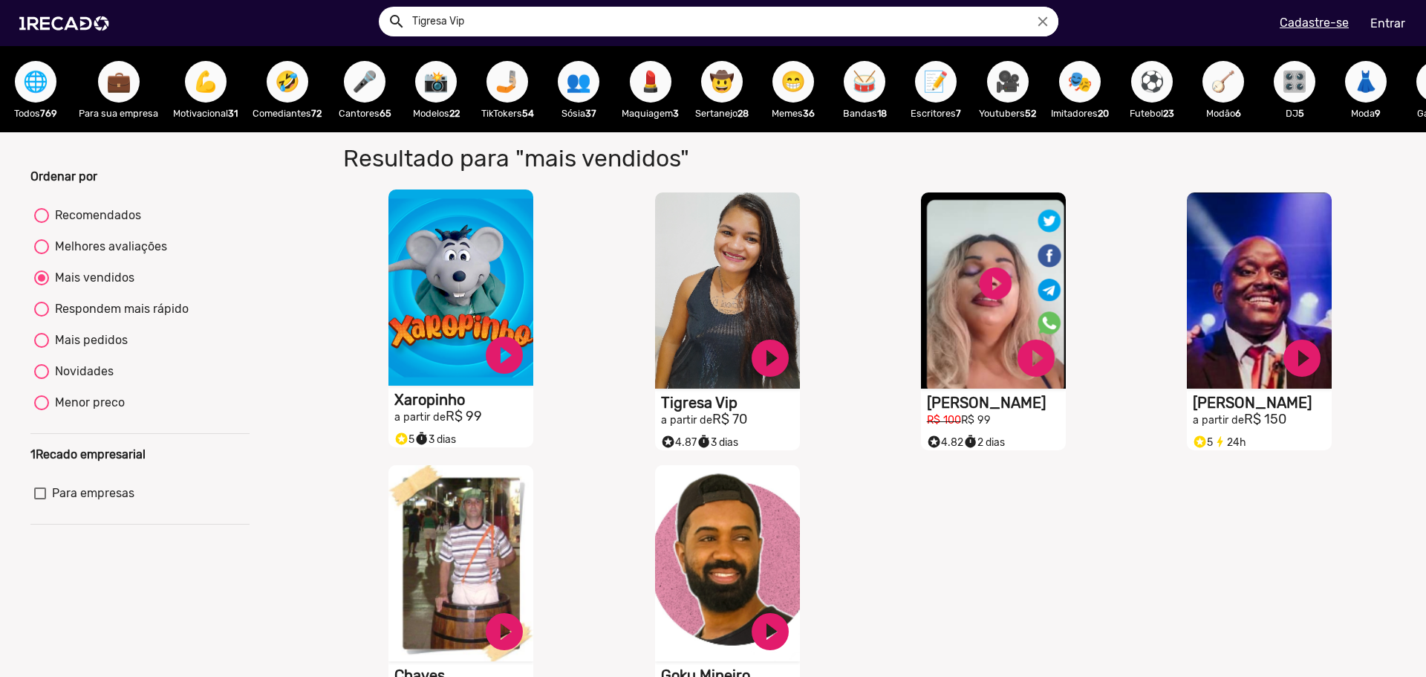
click at [436, 218] on video "S1RECADO vídeos dedicados para fãs e empresas" at bounding box center [461, 287] width 145 height 196
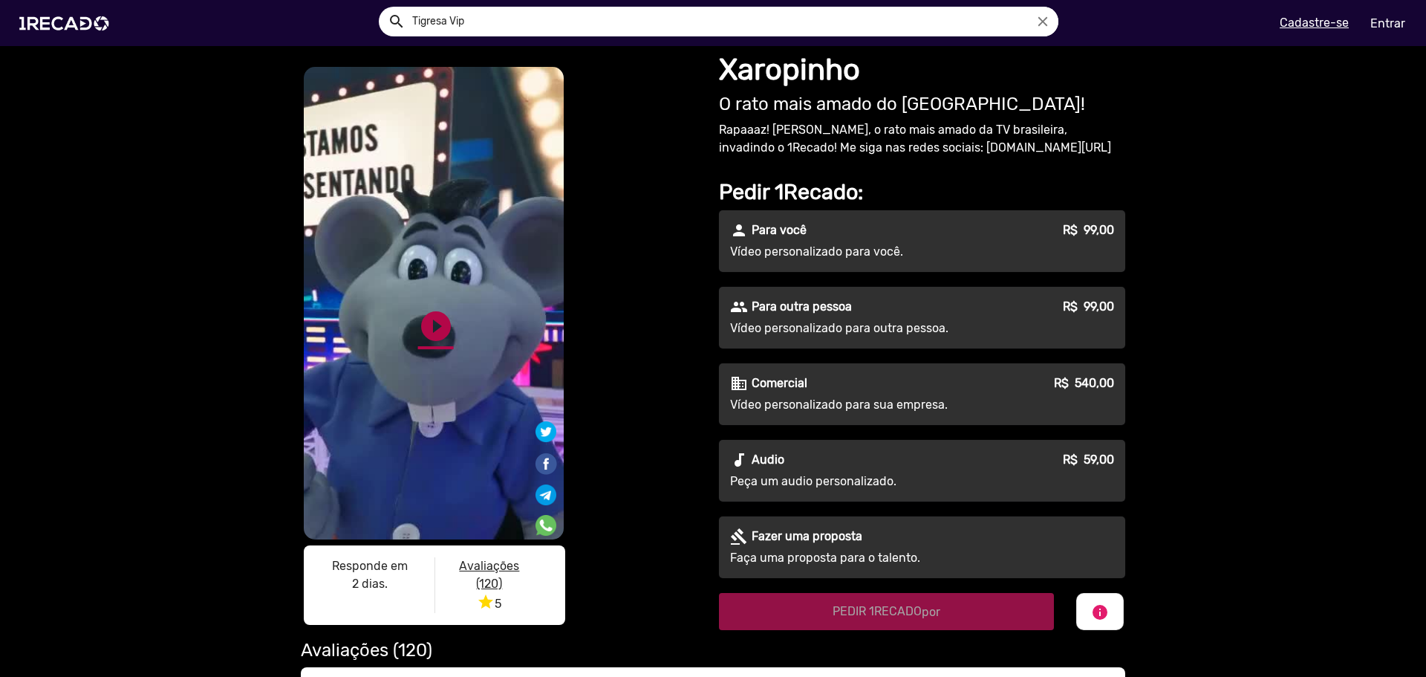
click at [433, 319] on link "play_circle_filled" at bounding box center [436, 326] width 36 height 36
click at [100, 21] on img at bounding box center [67, 23] width 112 height 63
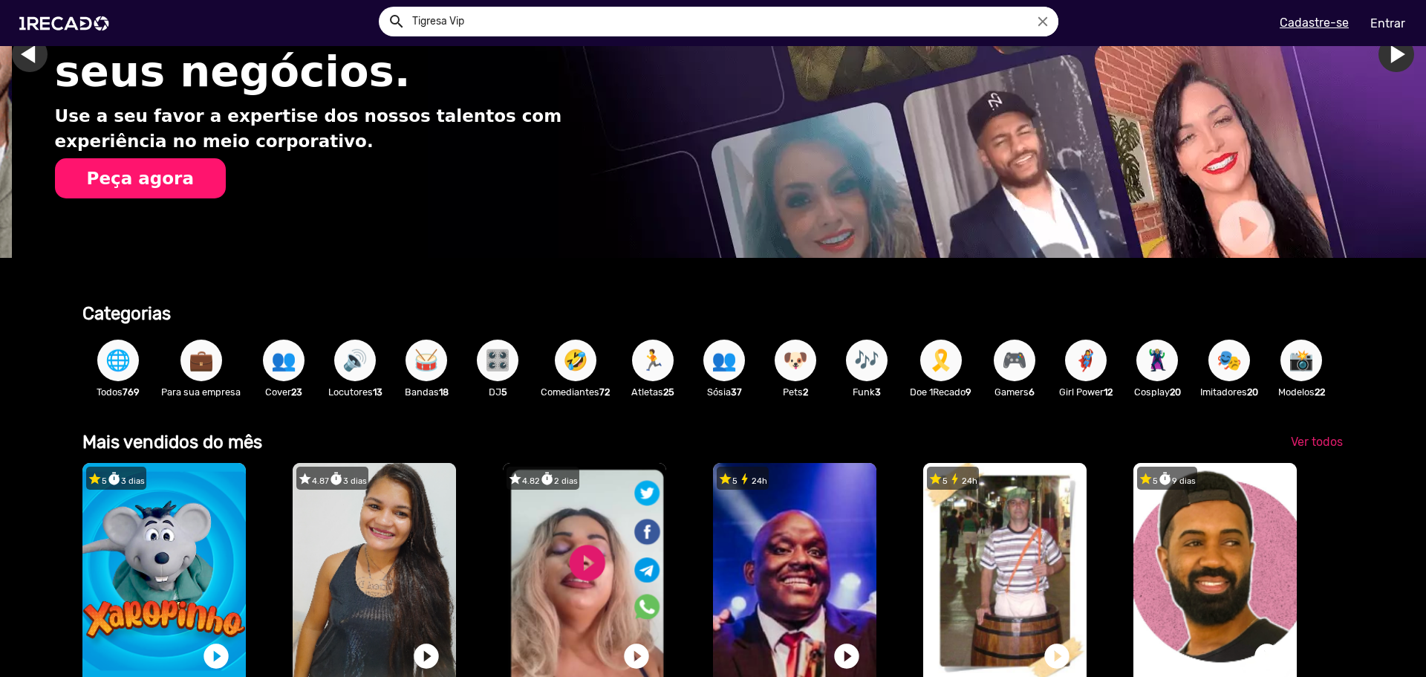
scroll to position [0, 1415]
click at [276, 352] on span "👥" at bounding box center [283, 360] width 25 height 42
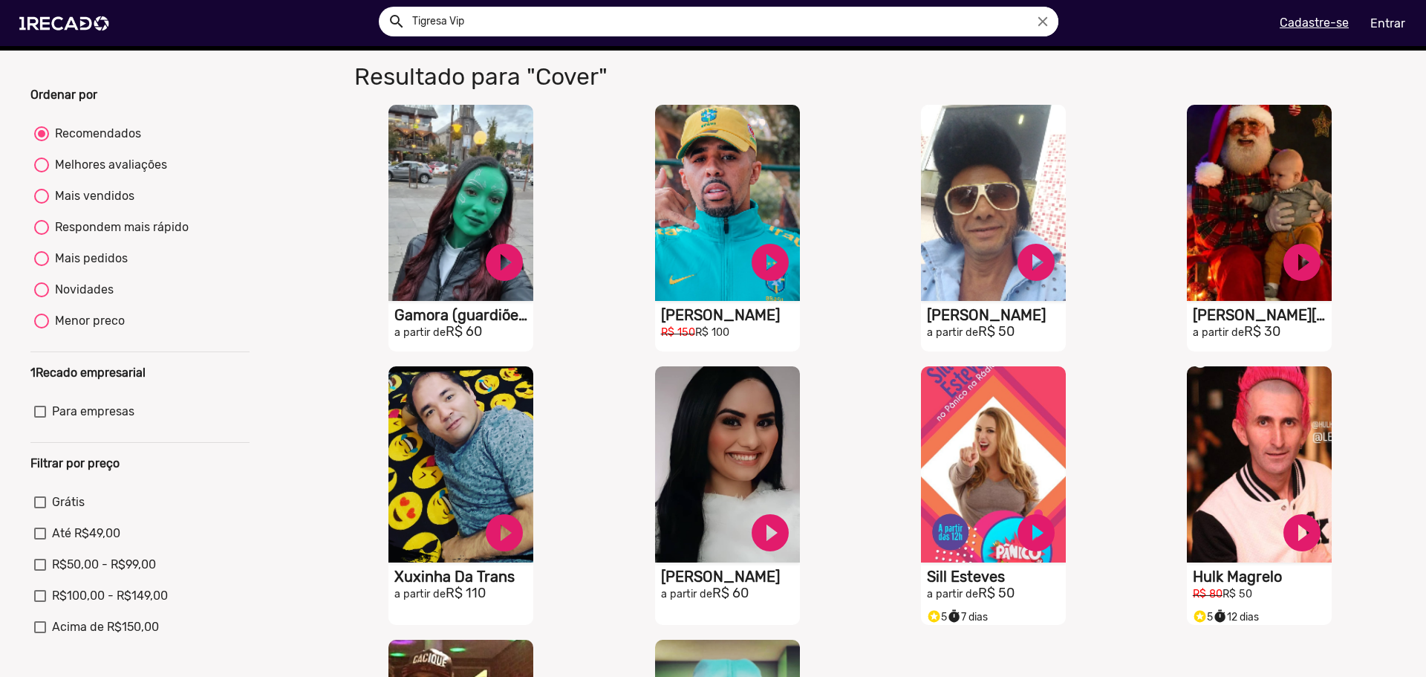
scroll to position [446, 0]
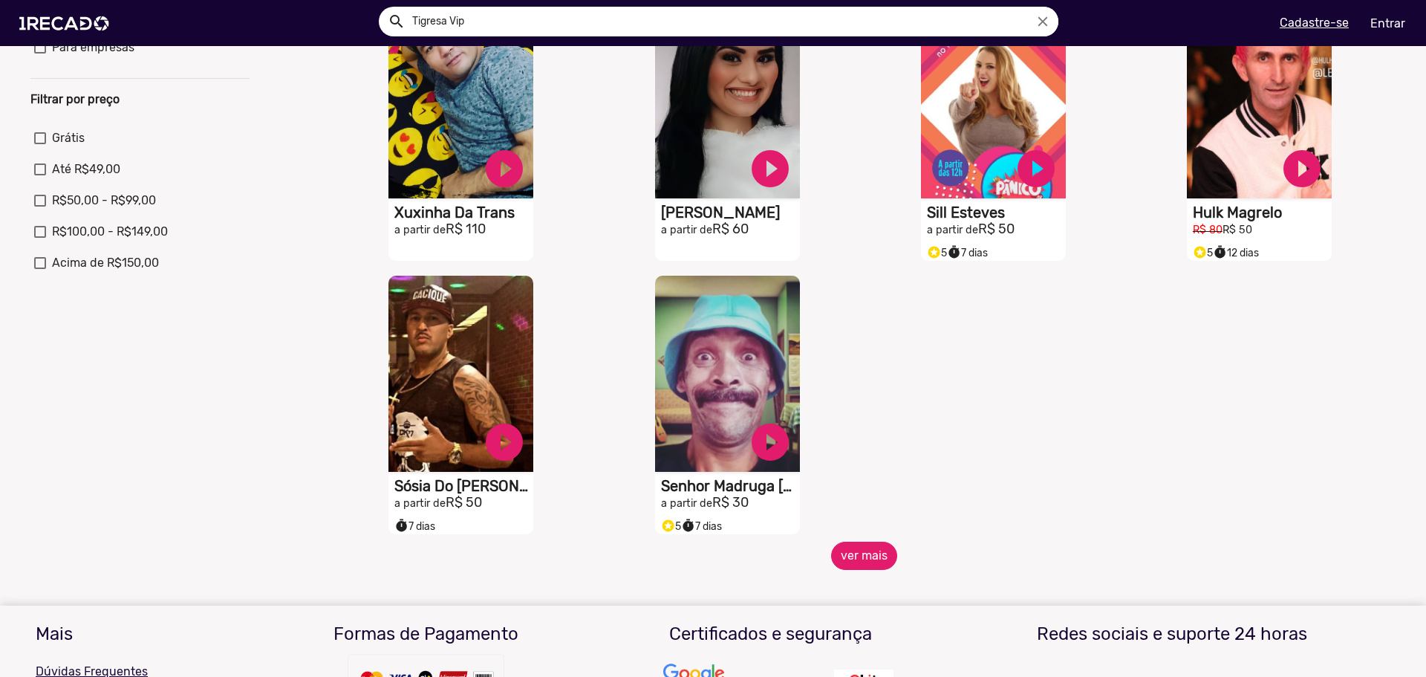
click at [867, 570] on button "ver mais" at bounding box center [864, 556] width 66 height 28
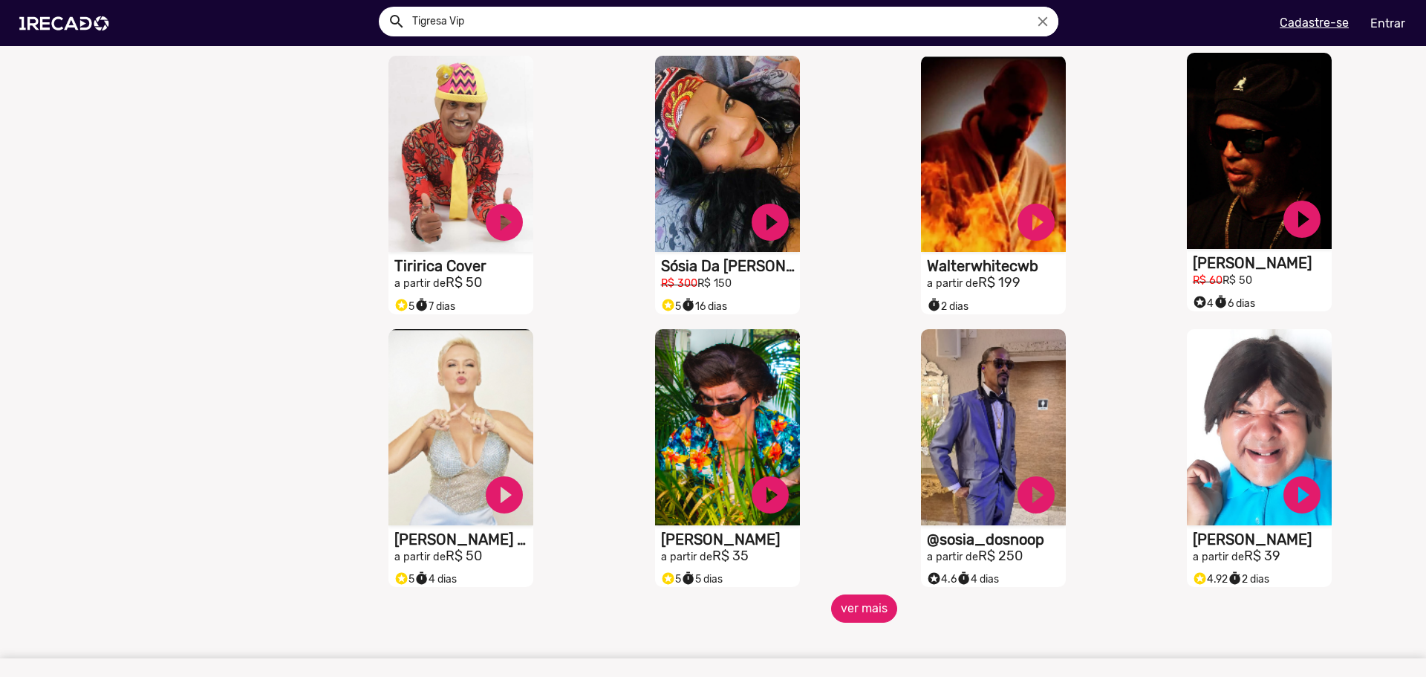
scroll to position [966, 0]
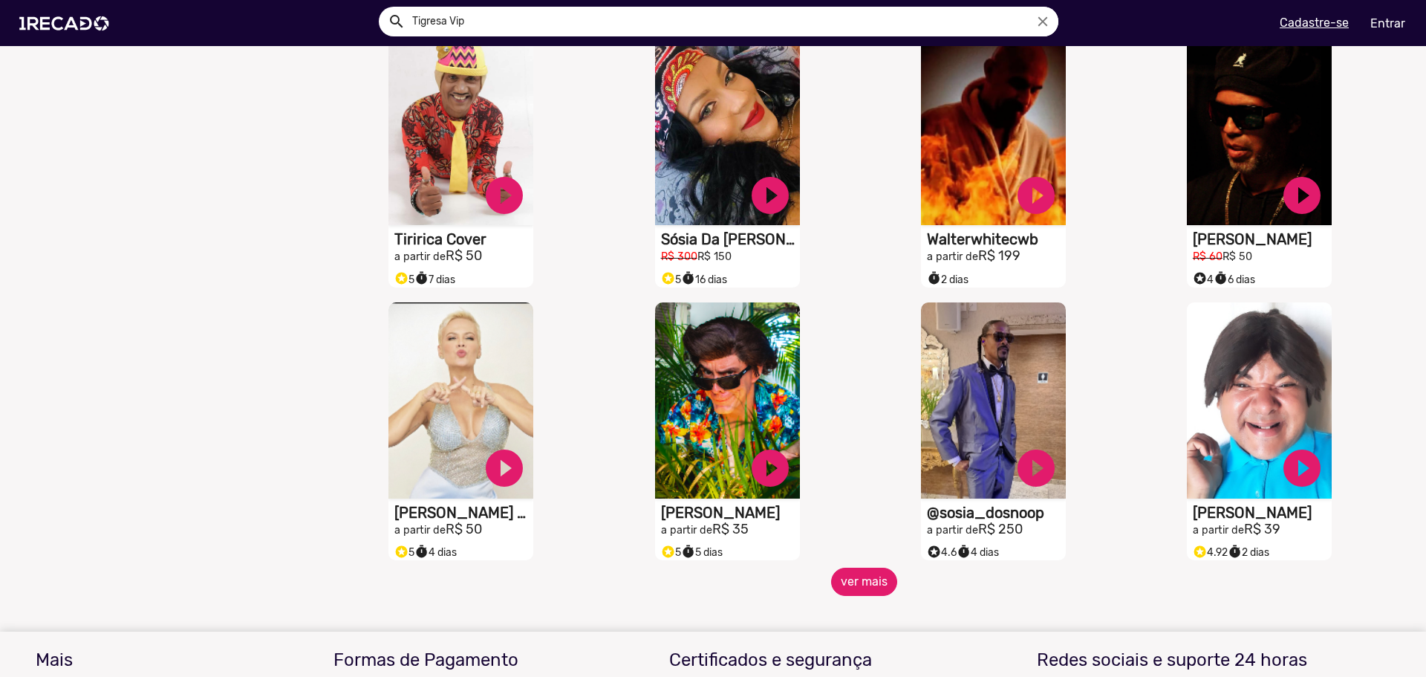
click at [858, 591] on button "ver mais" at bounding box center [864, 582] width 66 height 28
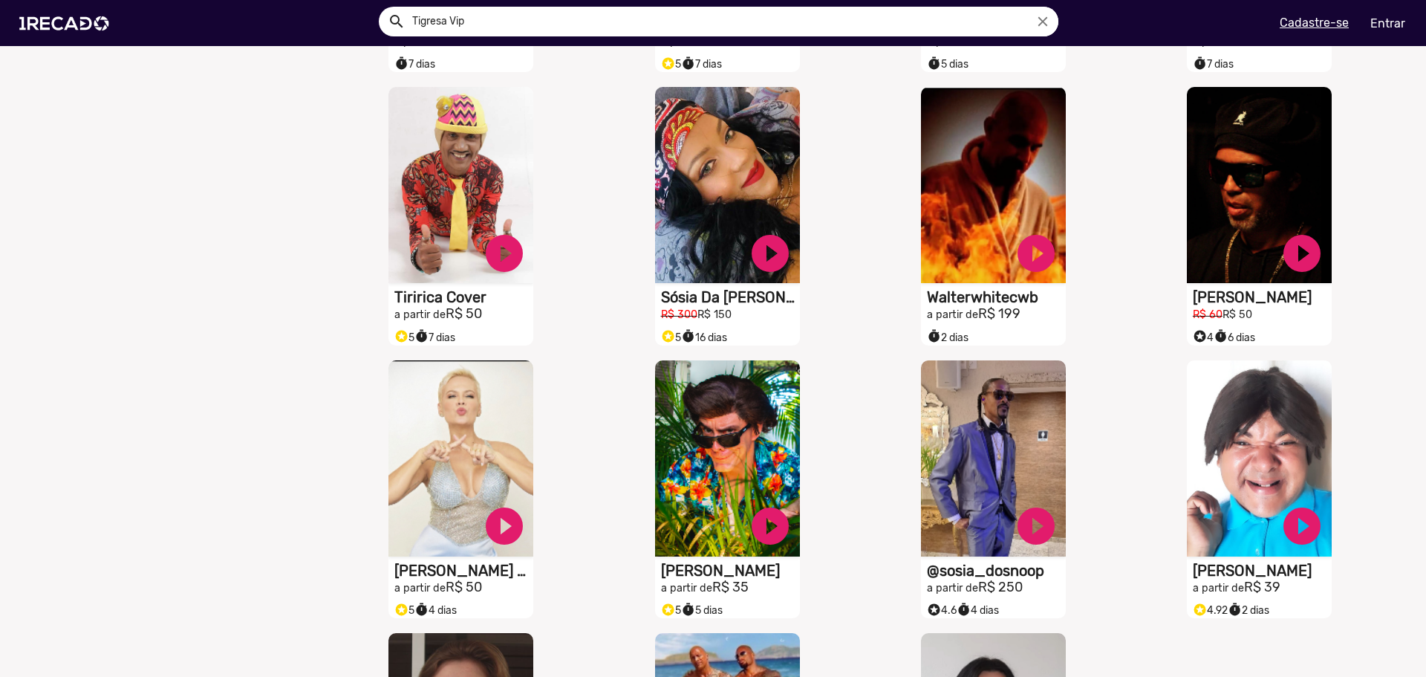
scroll to position [817, 0]
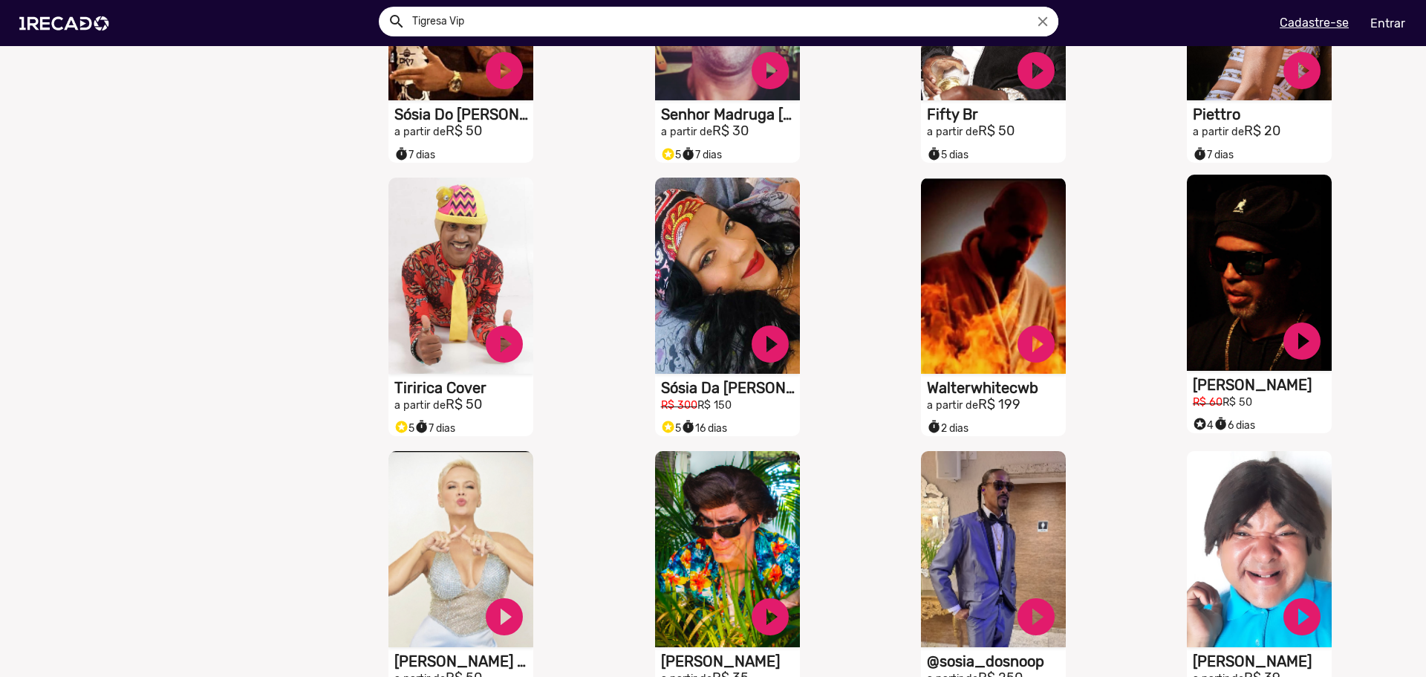
click at [1279, 274] on video "S1RECADO vídeos dedicados para fãs e empresas" at bounding box center [1259, 273] width 145 height 196
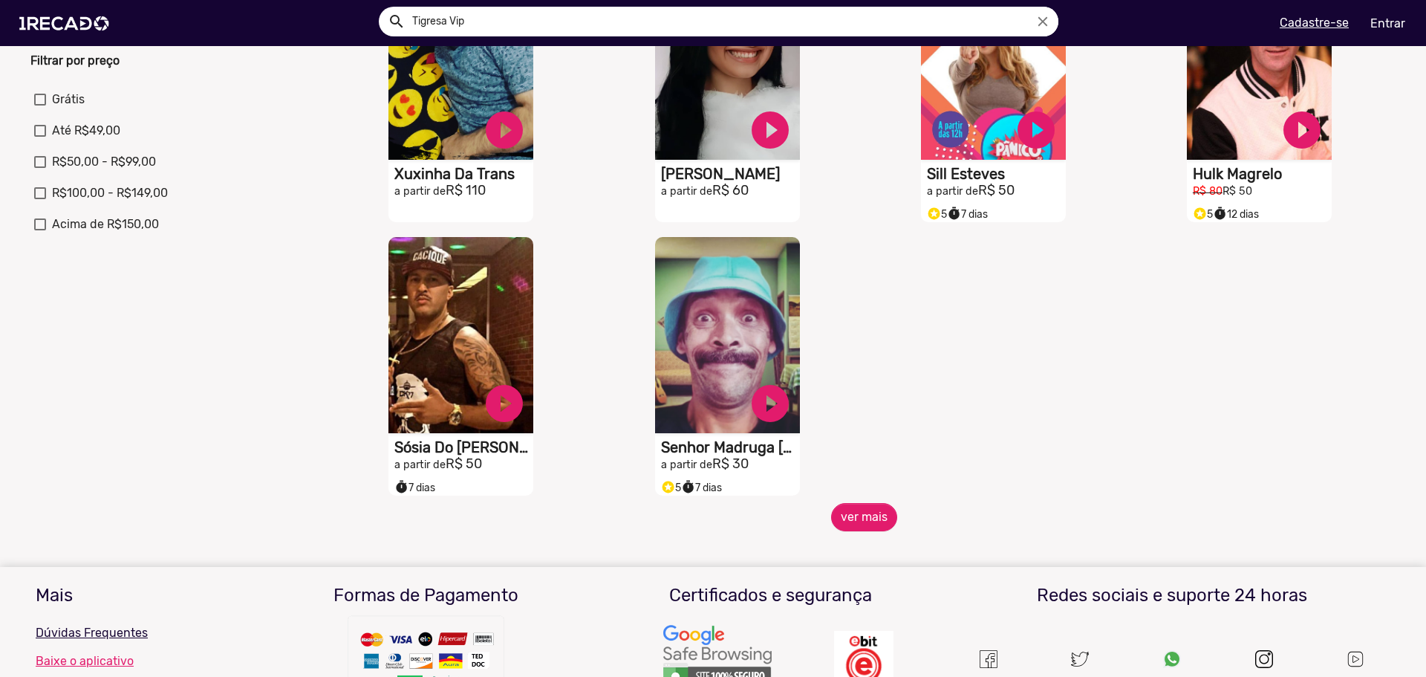
scroll to position [680, 0]
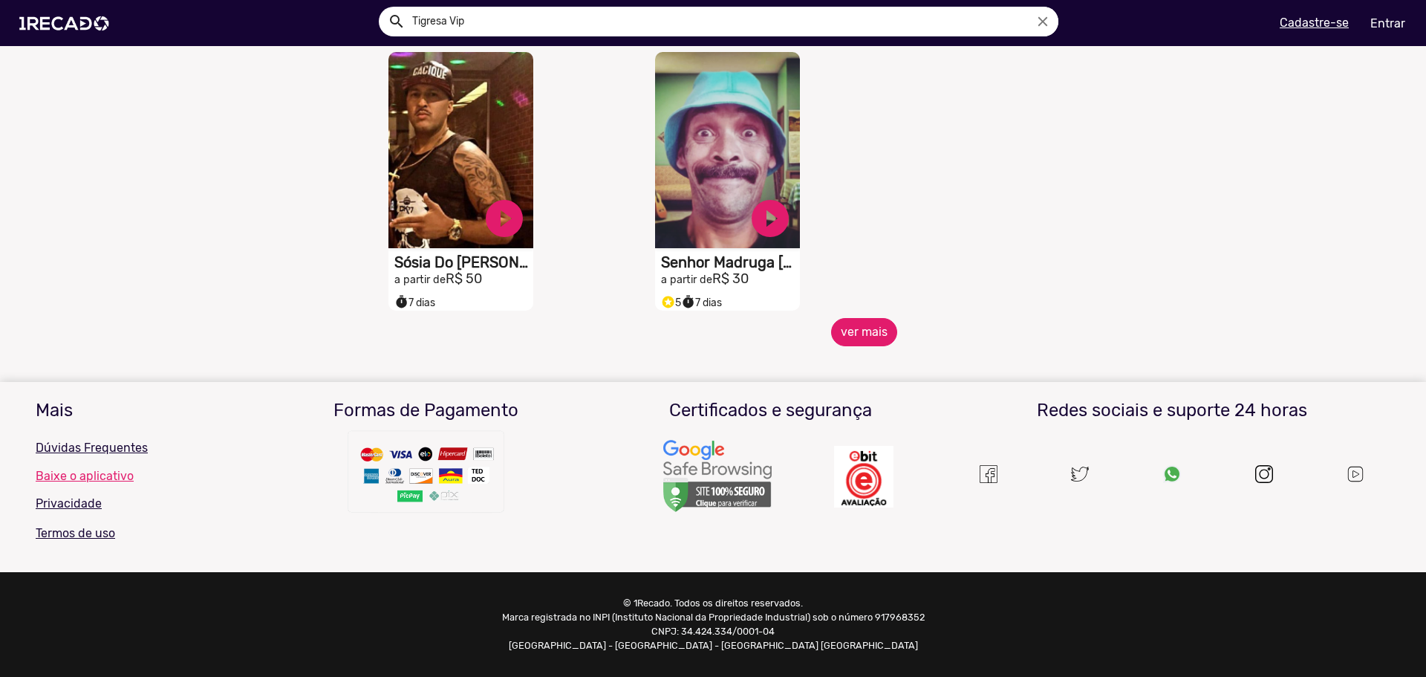
click at [867, 329] on button "ver mais" at bounding box center [864, 332] width 66 height 28
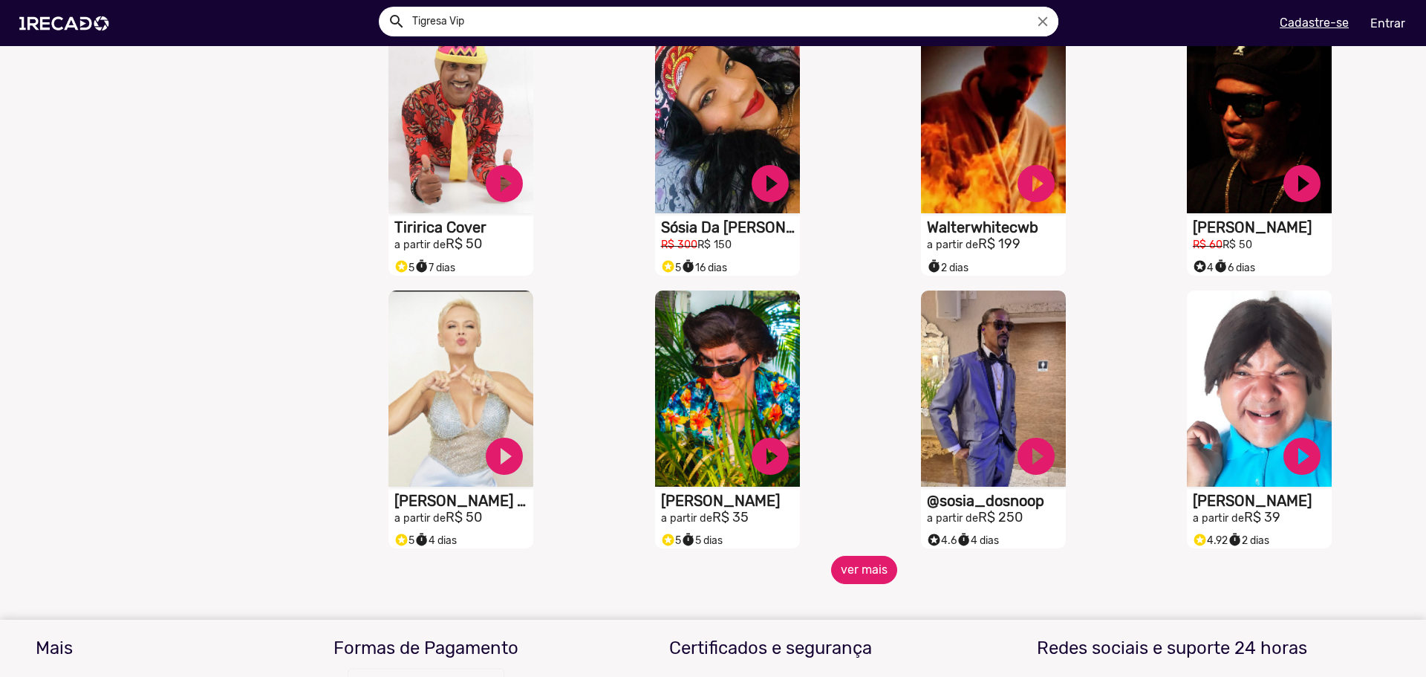
scroll to position [1052, 0]
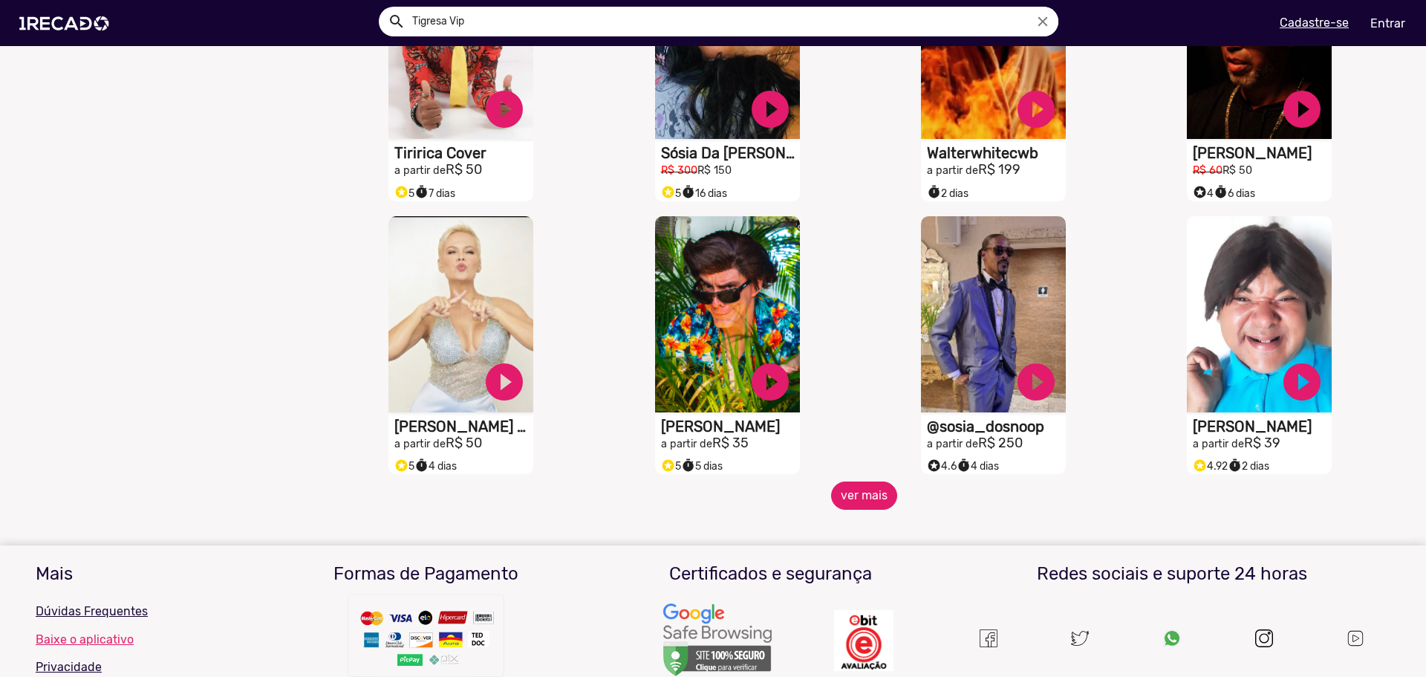
click at [879, 496] on button "ver mais" at bounding box center [864, 495] width 66 height 28
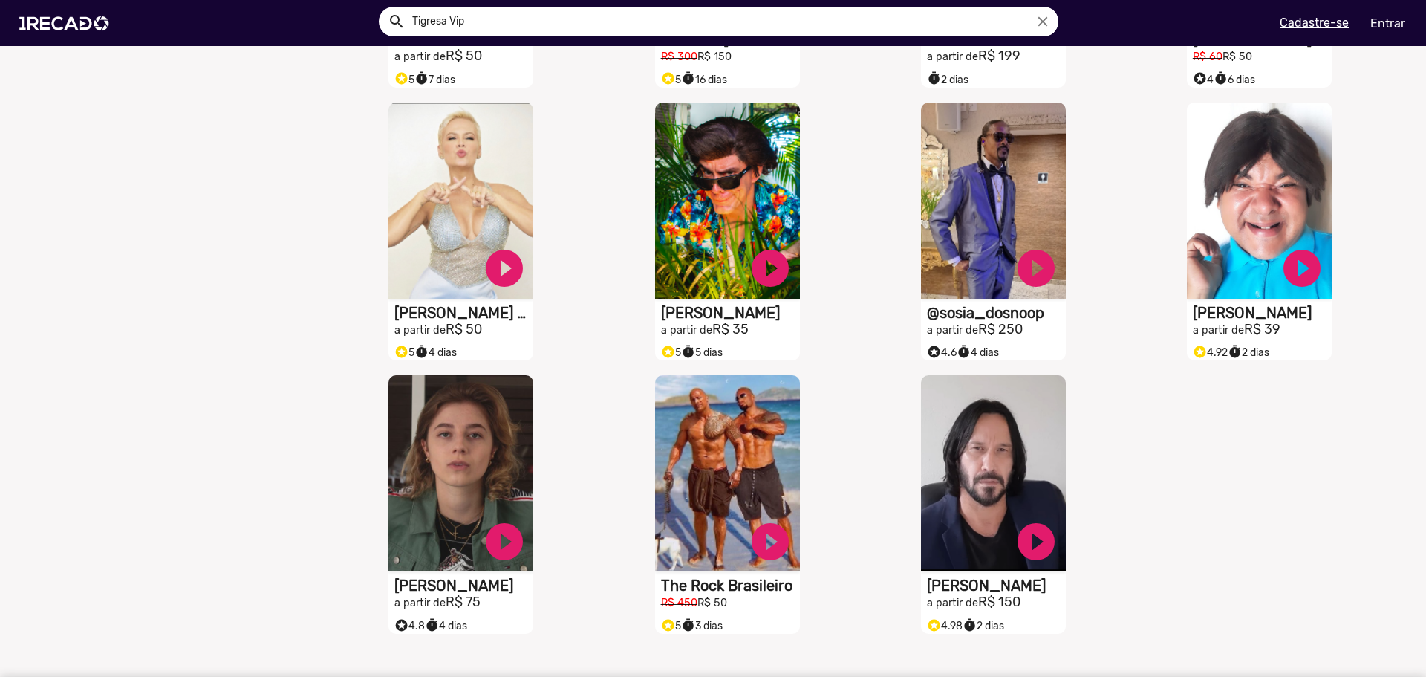
scroll to position [1200, 0]
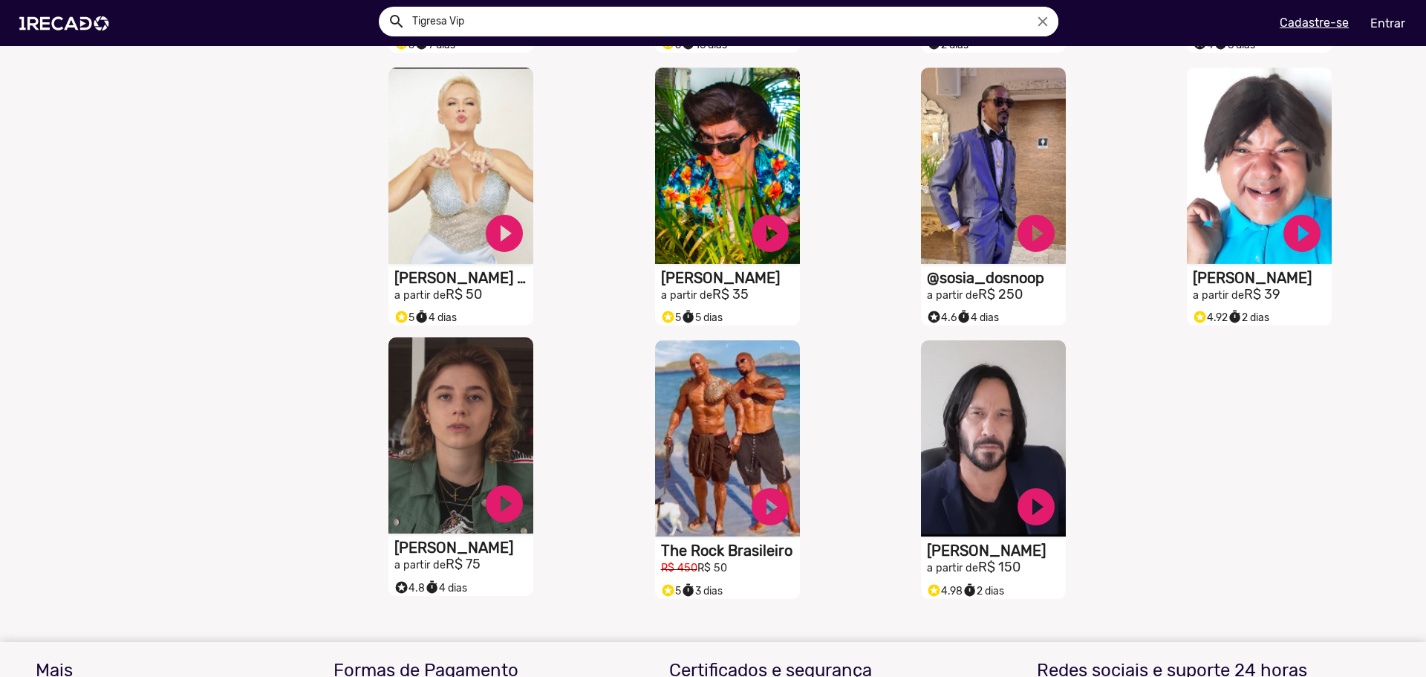
click at [465, 387] on video "S1RECADO vídeos dedicados para fãs e empresas" at bounding box center [461, 435] width 145 height 196
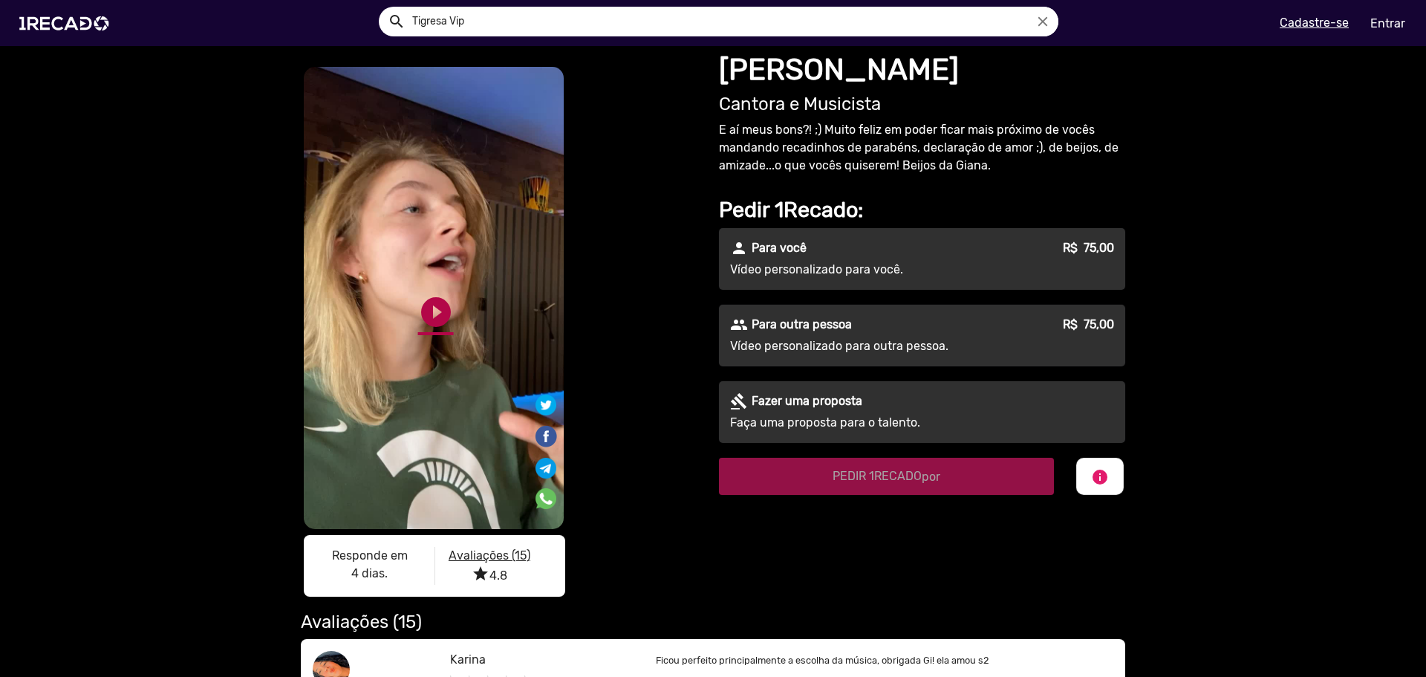
click at [424, 308] on link "play_circle_filled" at bounding box center [436, 312] width 36 height 36
click at [431, 306] on link "pause_circle" at bounding box center [436, 312] width 36 height 36
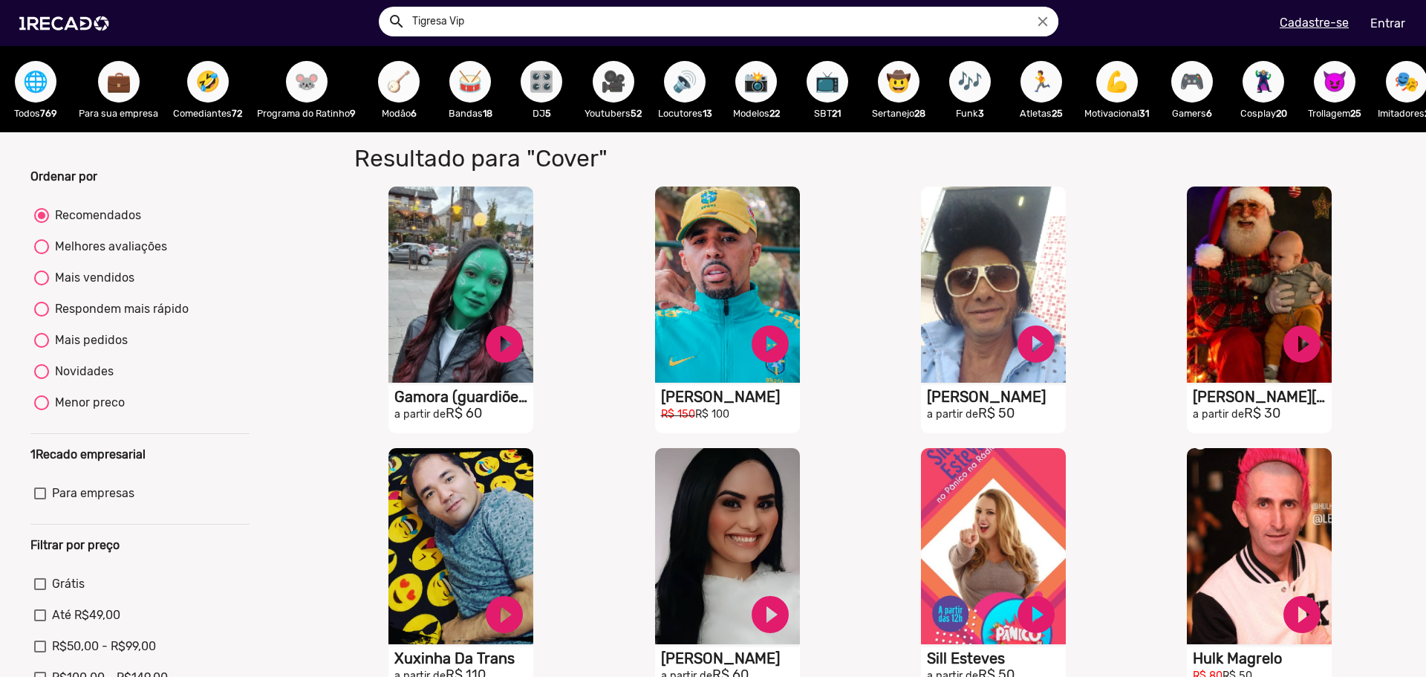
click at [398, 74] on span "🪕" at bounding box center [398, 82] width 25 height 42
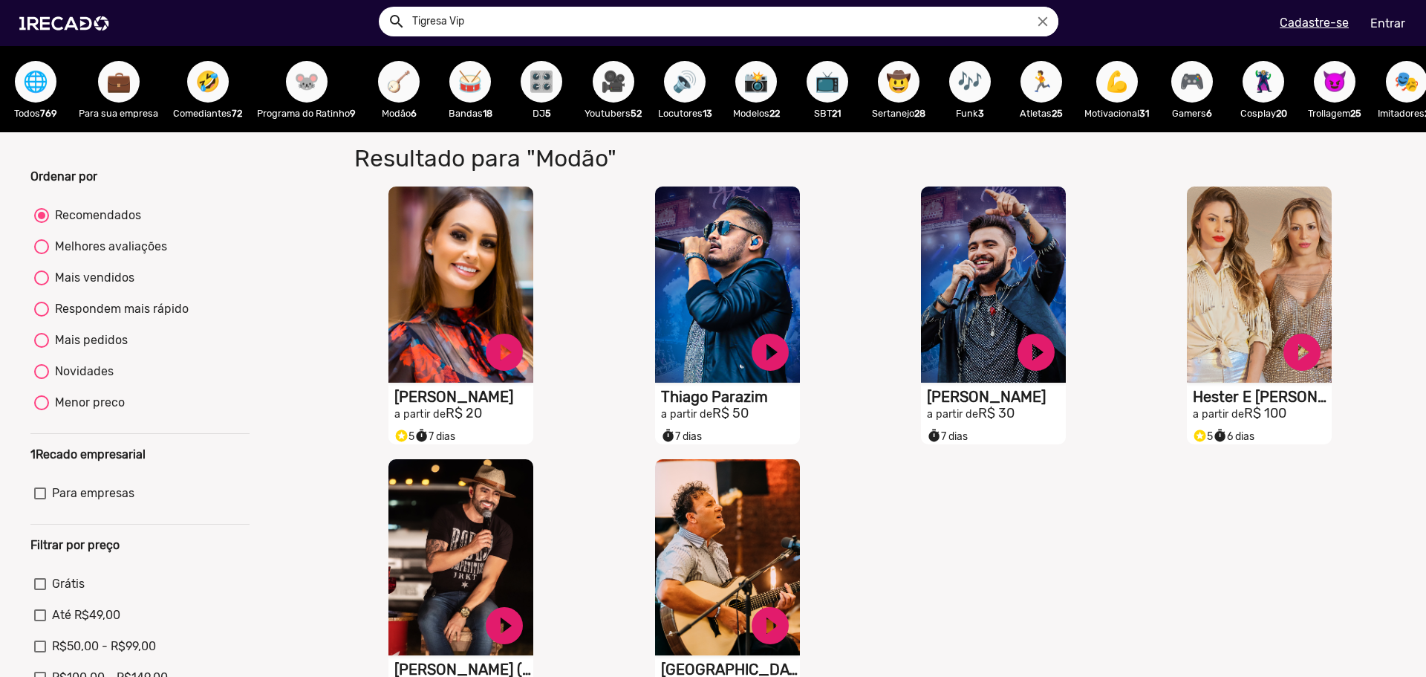
click at [467, 74] on span "🥁" at bounding box center [470, 82] width 25 height 42
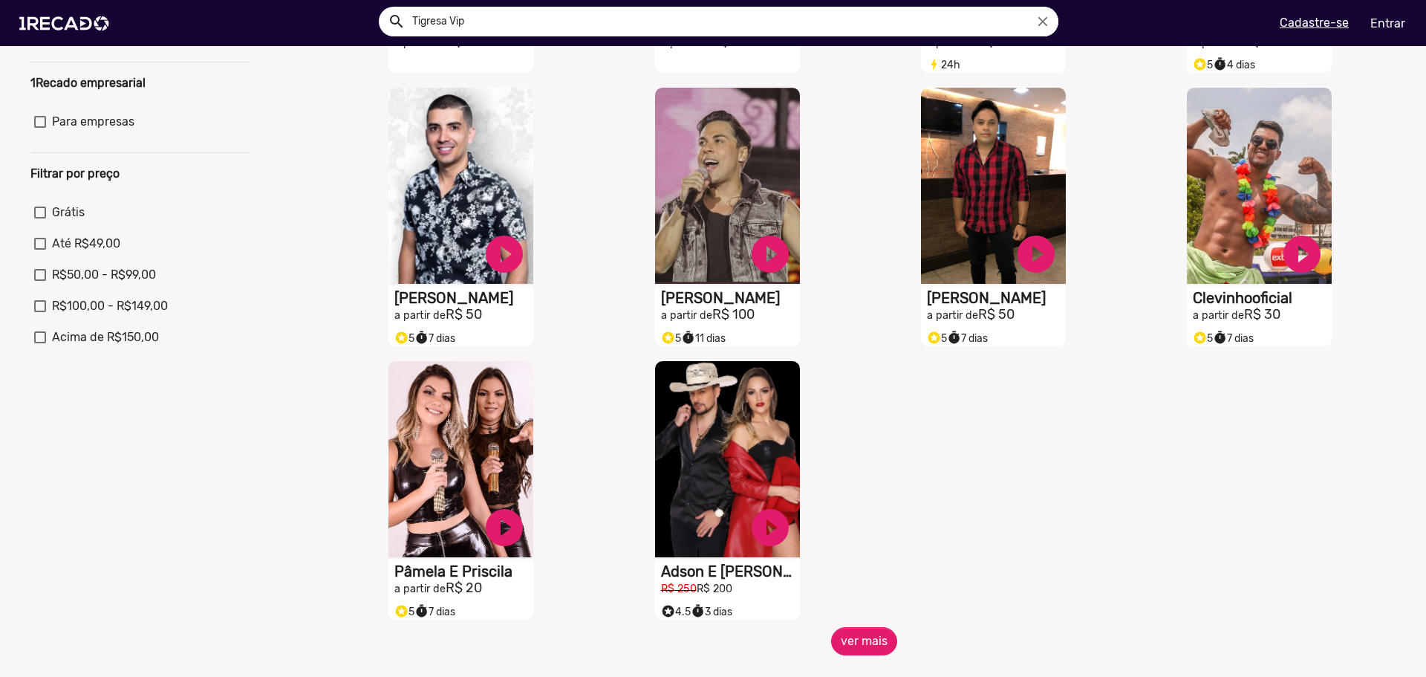
scroll to position [446, 0]
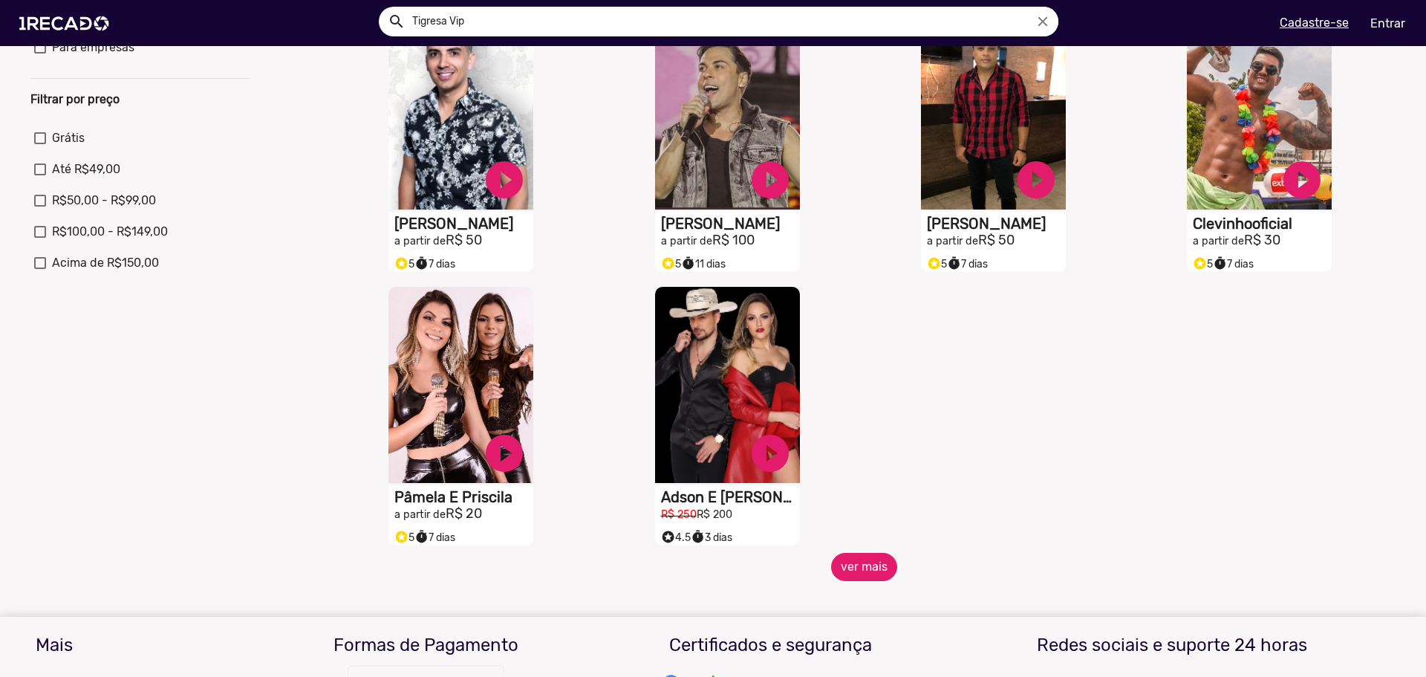
click at [857, 573] on button "ver mais" at bounding box center [864, 567] width 66 height 28
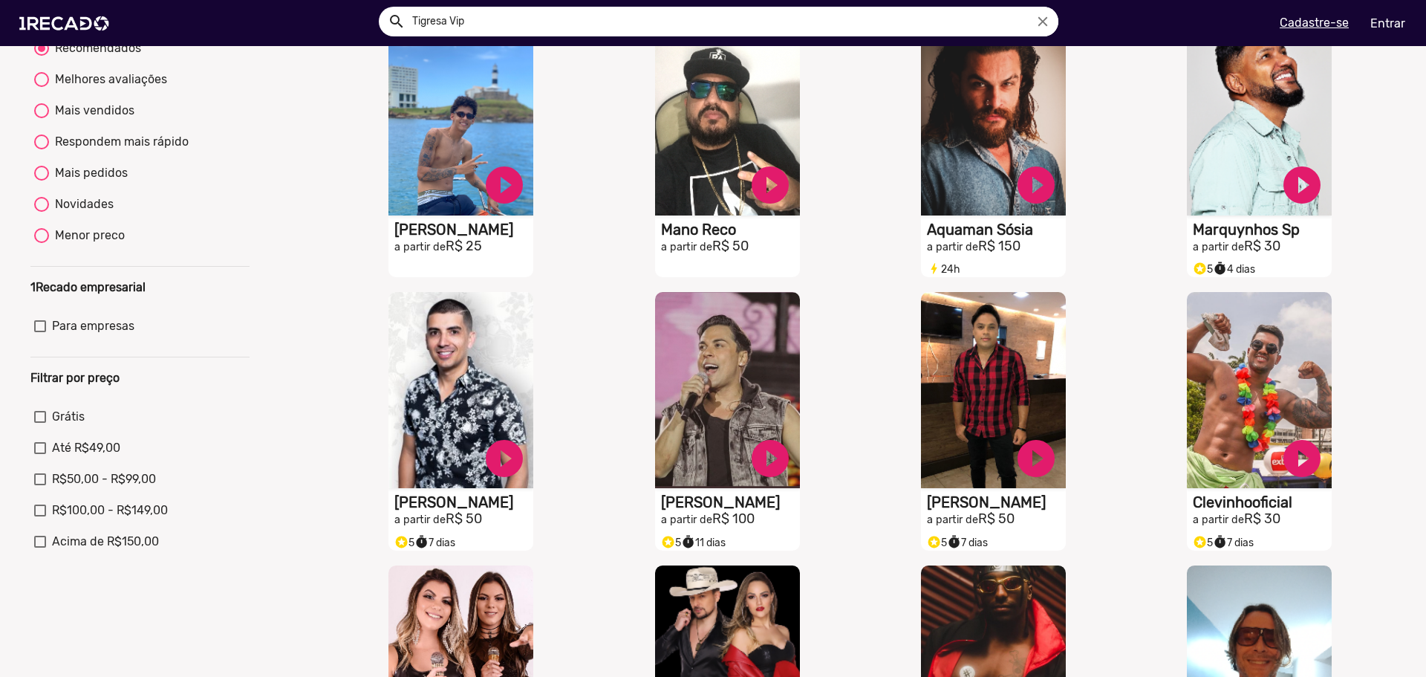
scroll to position [0, 0]
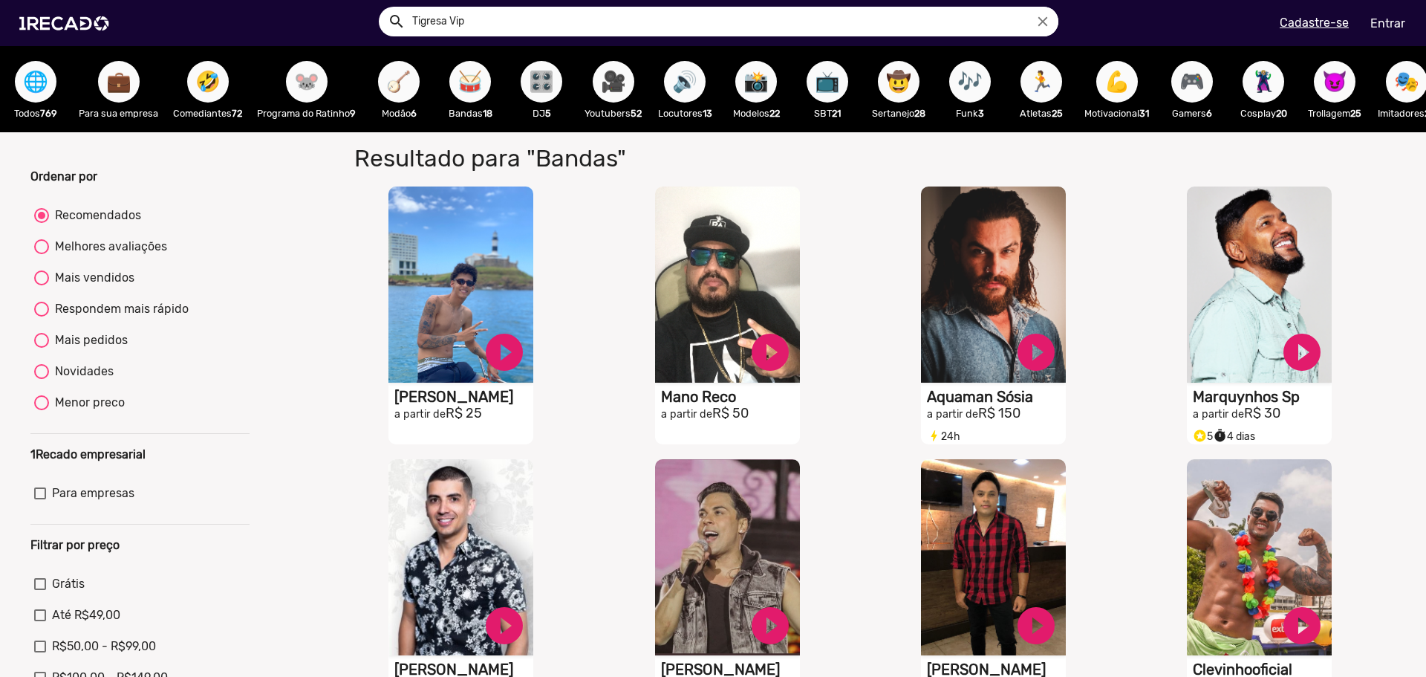
click at [612, 85] on span "🎥" at bounding box center [613, 82] width 25 height 42
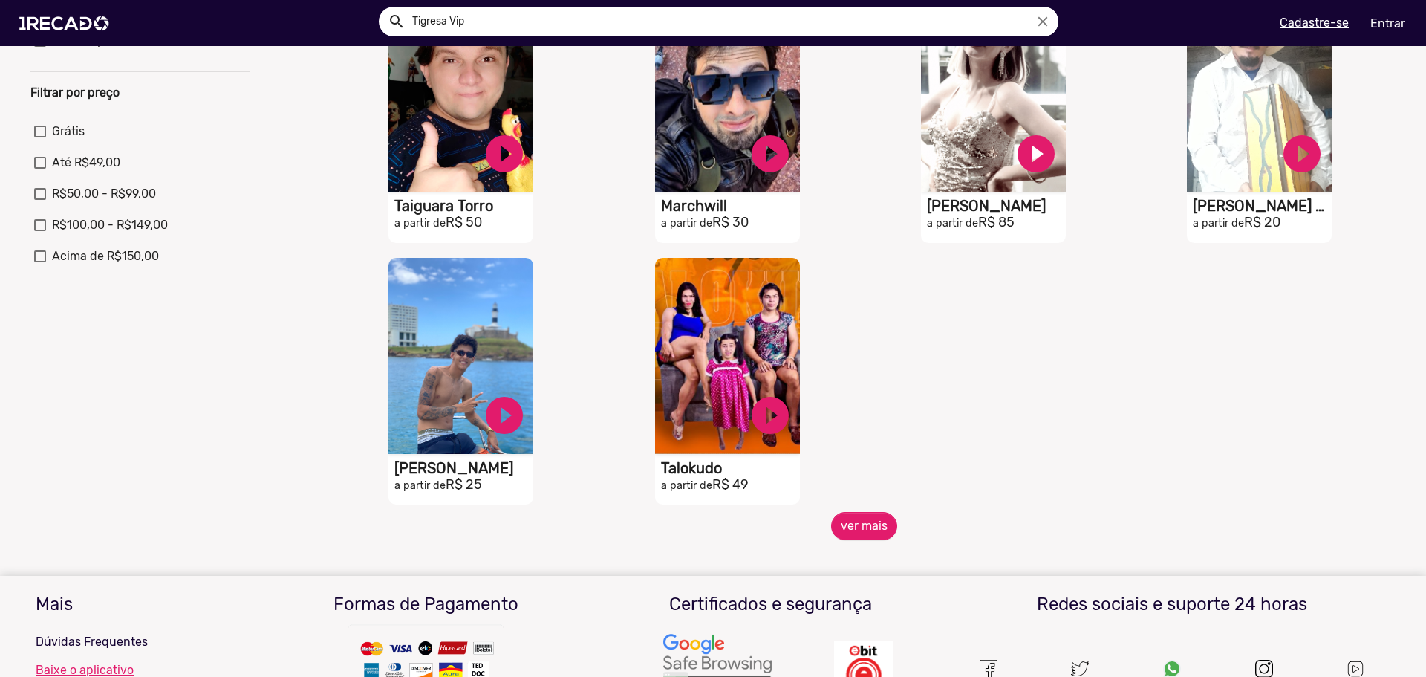
scroll to position [594, 0]
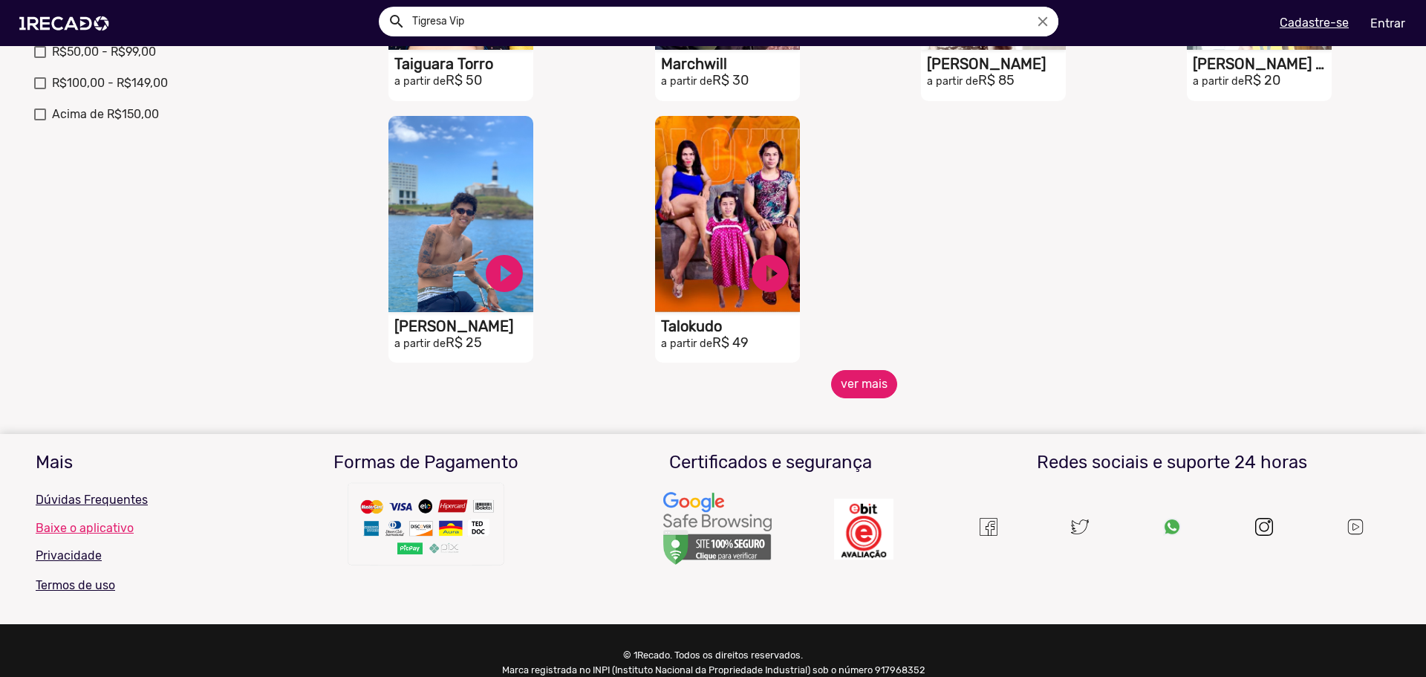
click at [862, 398] on button "ver mais" at bounding box center [864, 384] width 66 height 28
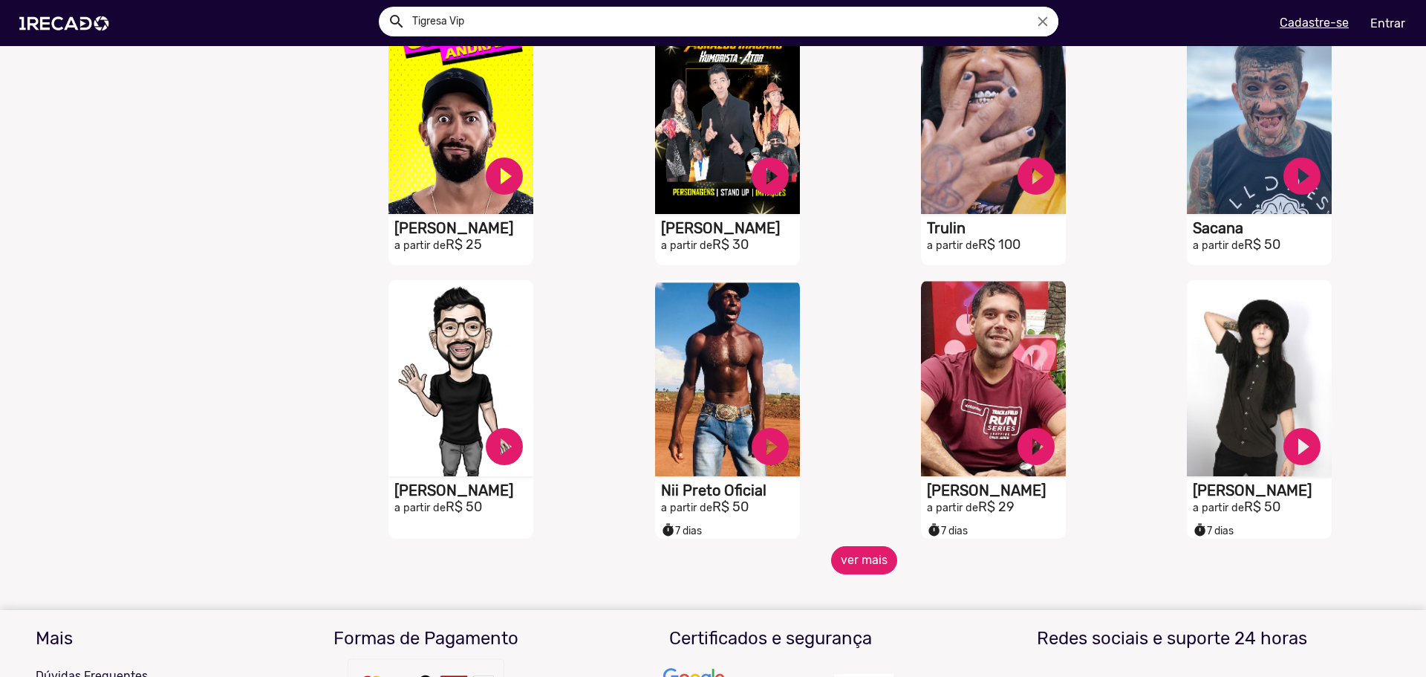
scroll to position [1040, 0]
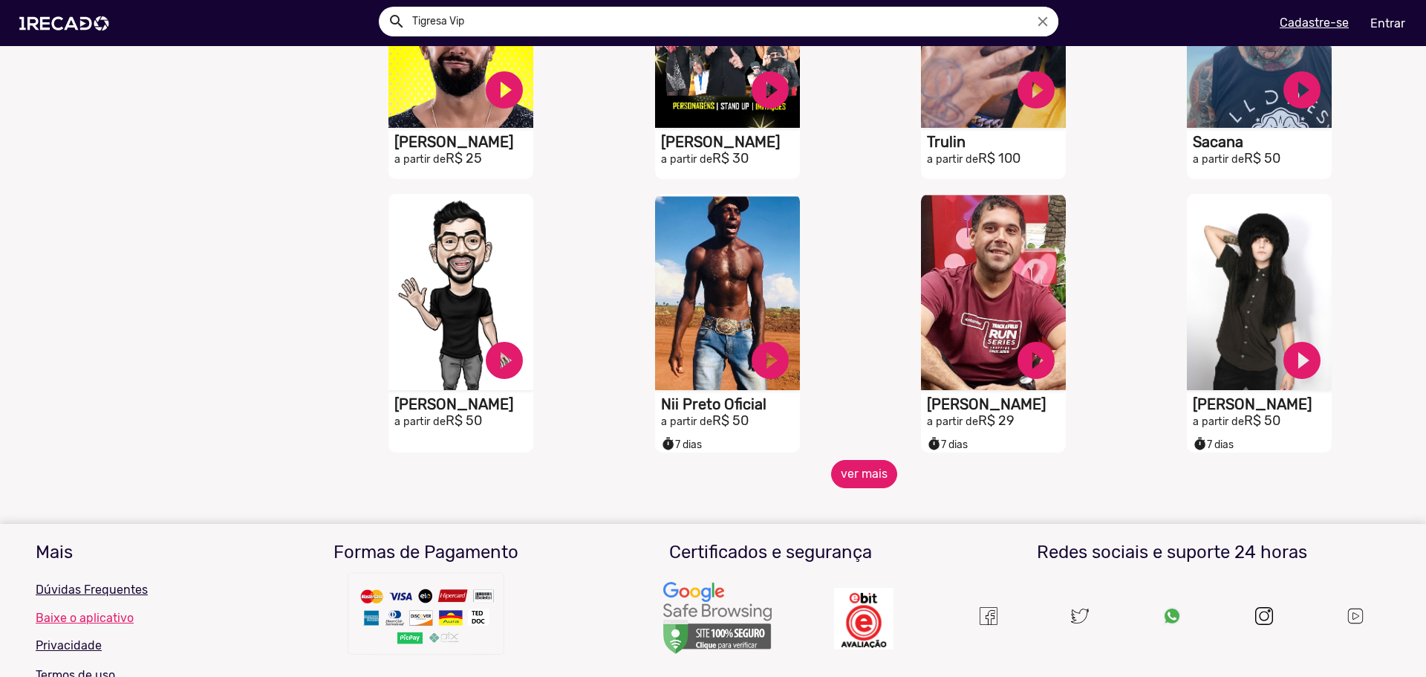
click at [831, 477] on button "ver mais" at bounding box center [864, 474] width 66 height 28
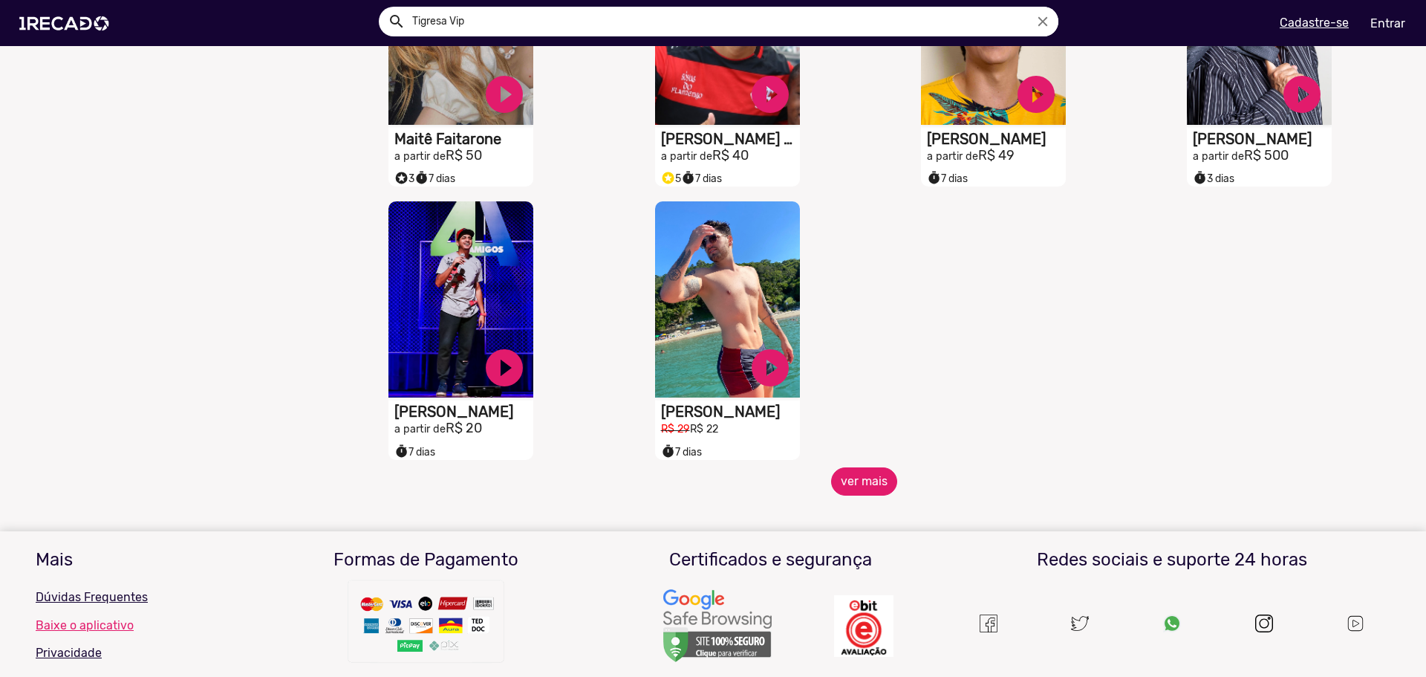
scroll to position [1857, 0]
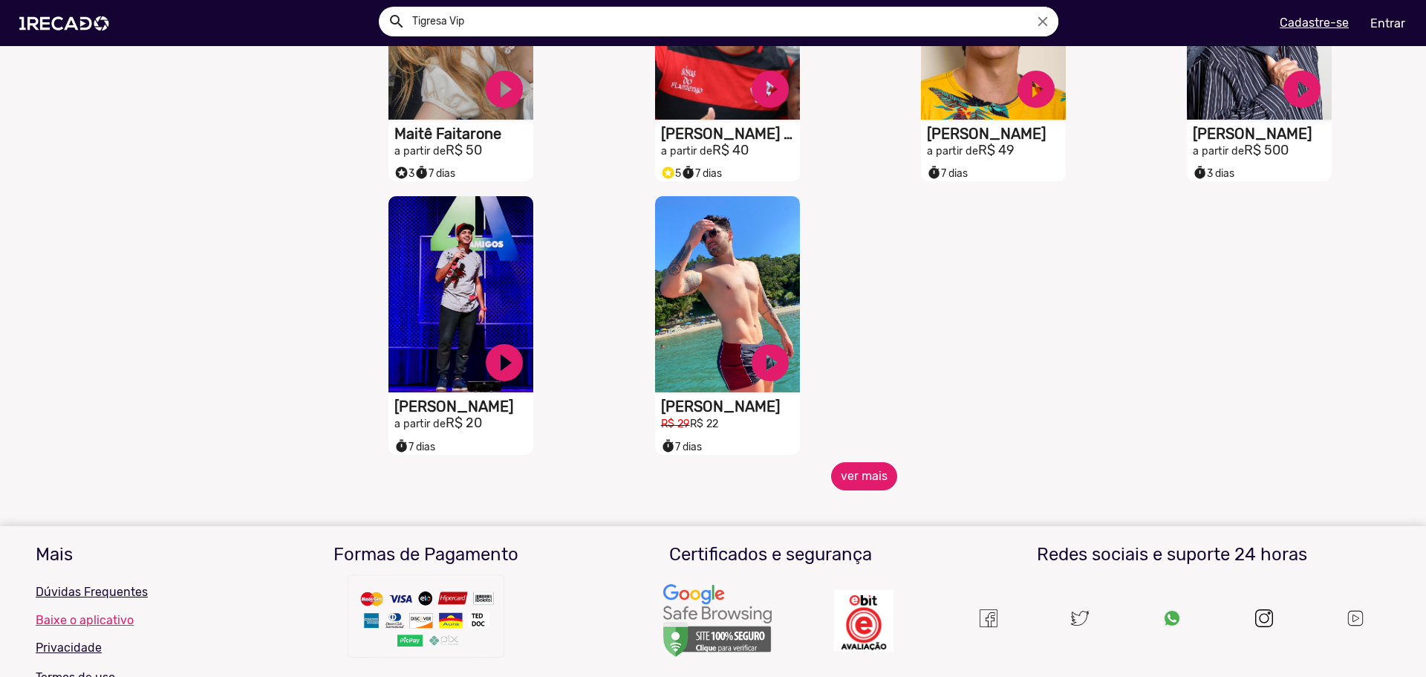
click at [842, 490] on button "ver mais" at bounding box center [864, 476] width 66 height 28
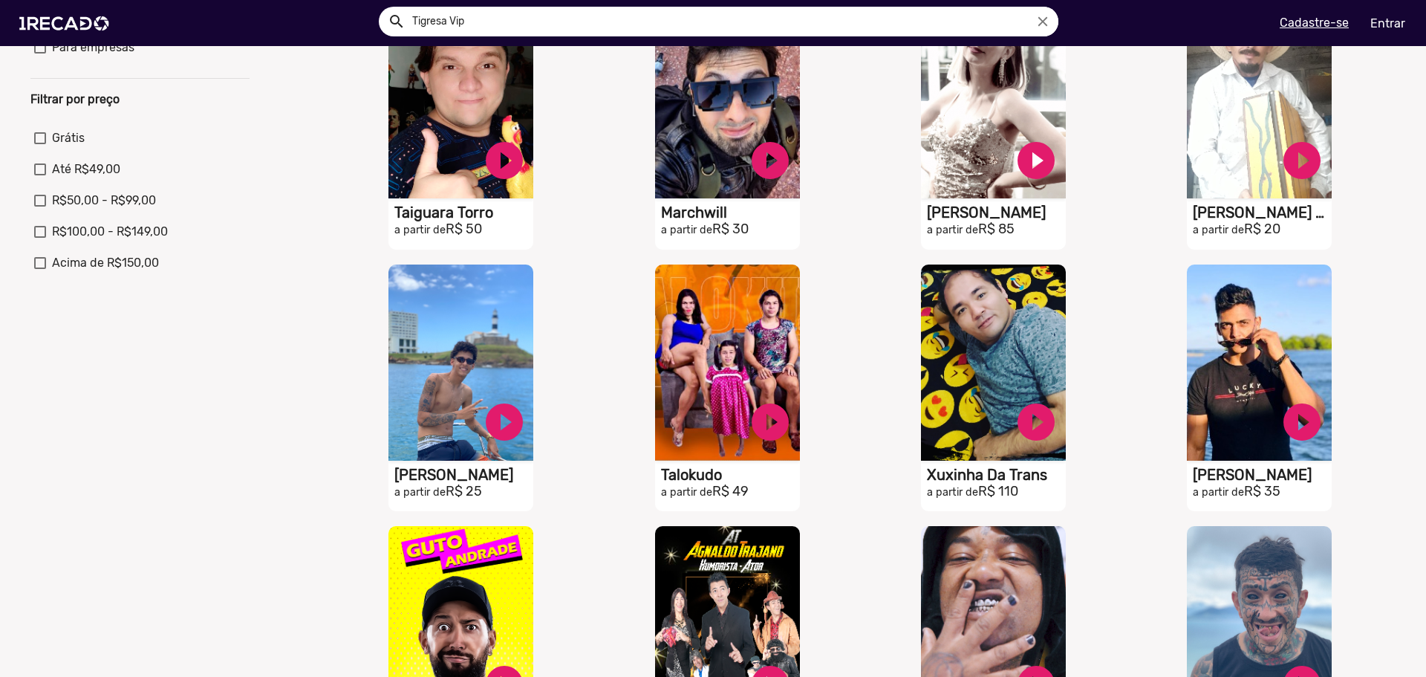
scroll to position [0, 0]
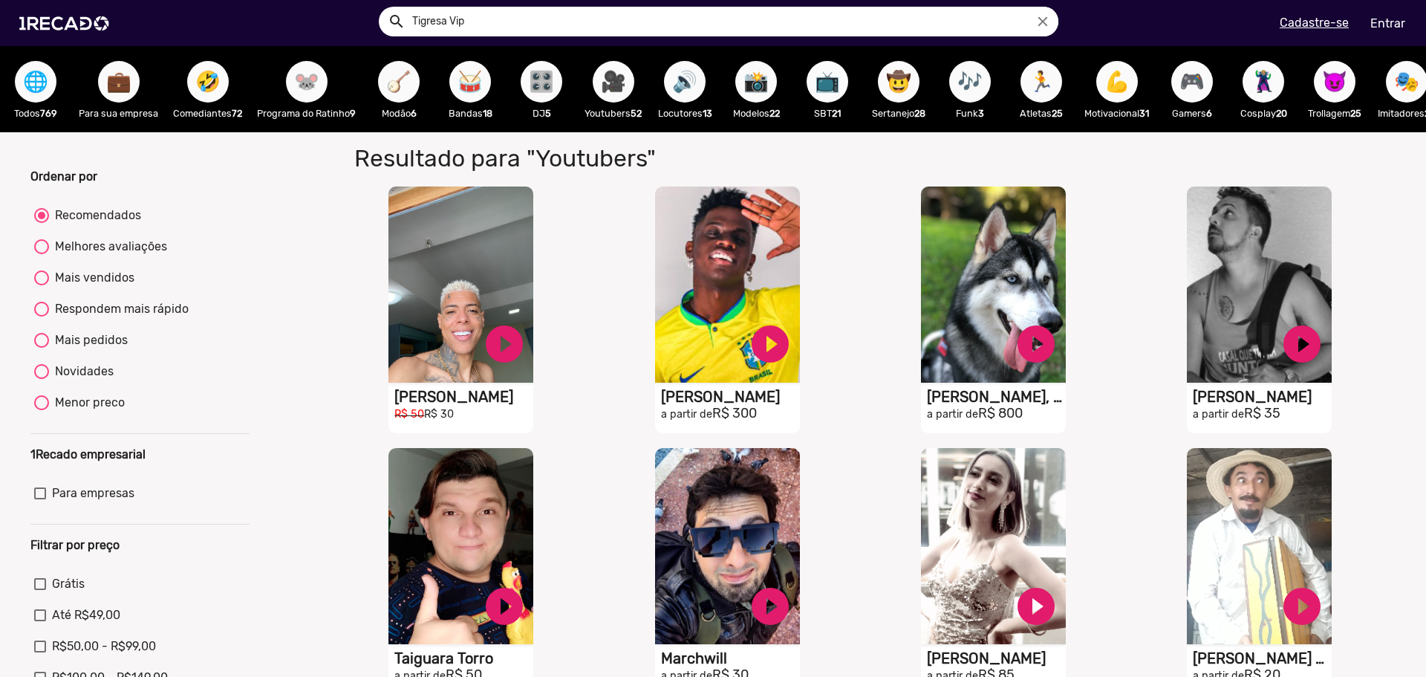
click at [776, 82] on button "📸" at bounding box center [756, 82] width 42 height 42
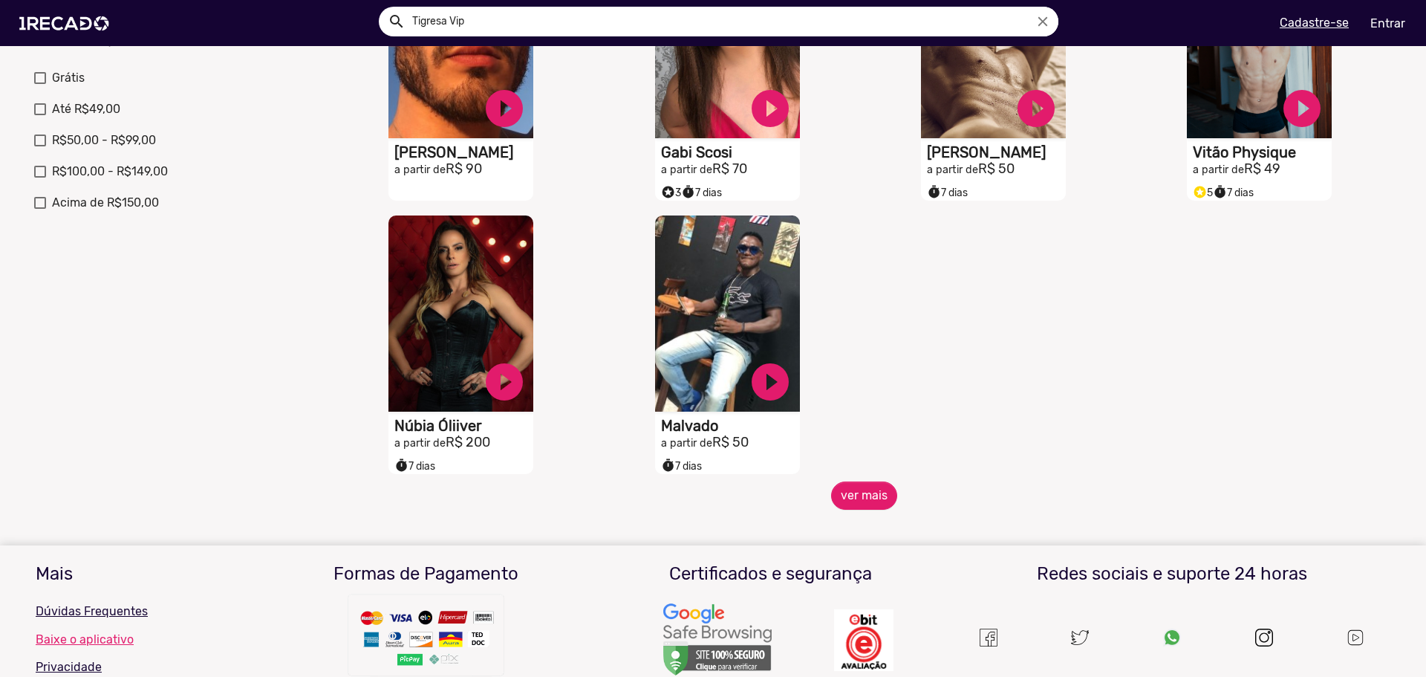
scroll to position [669, 0]
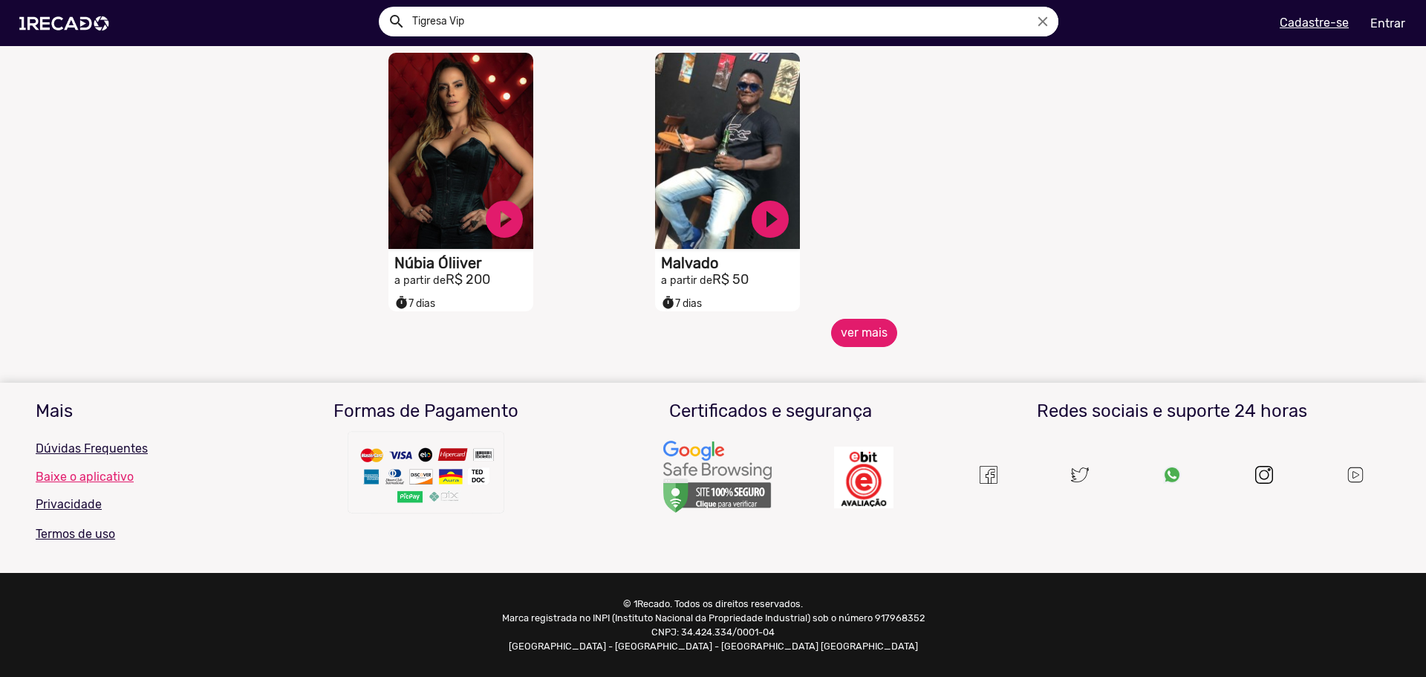
click at [859, 330] on button "ver mais" at bounding box center [864, 333] width 66 height 28
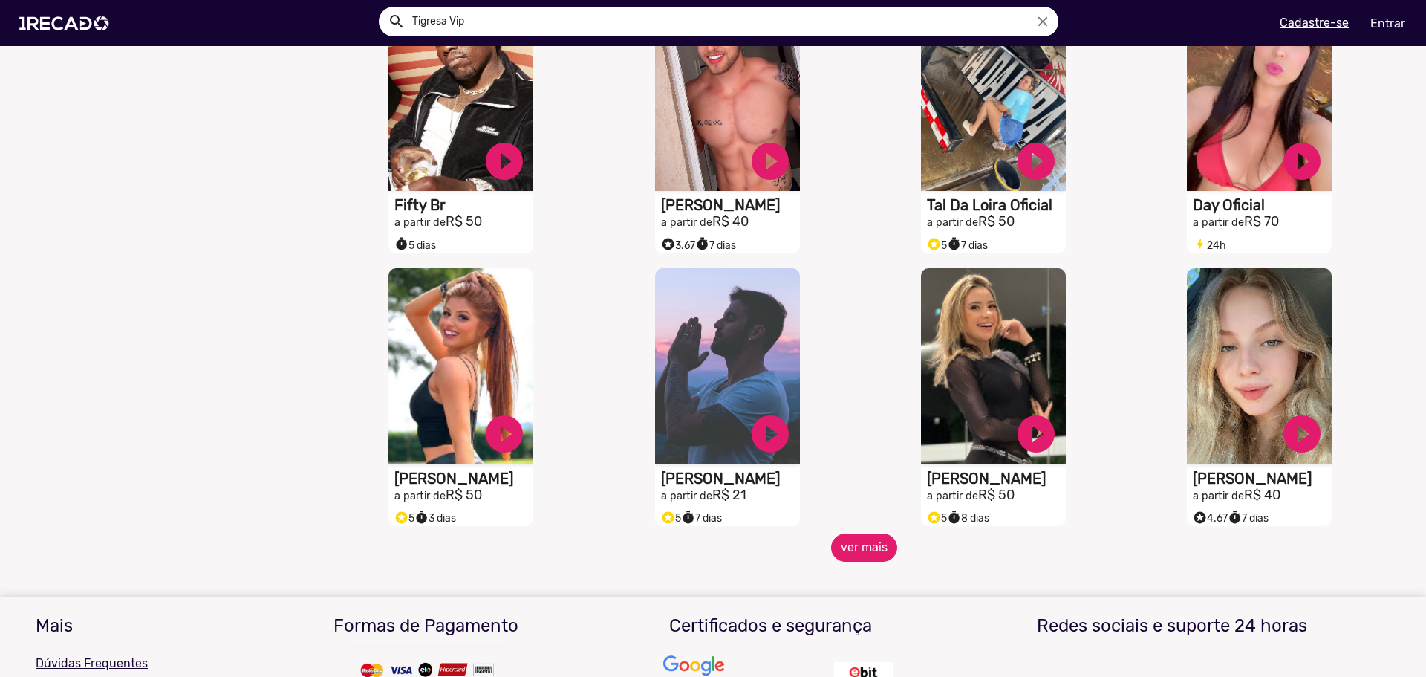
scroll to position [1040, 0]
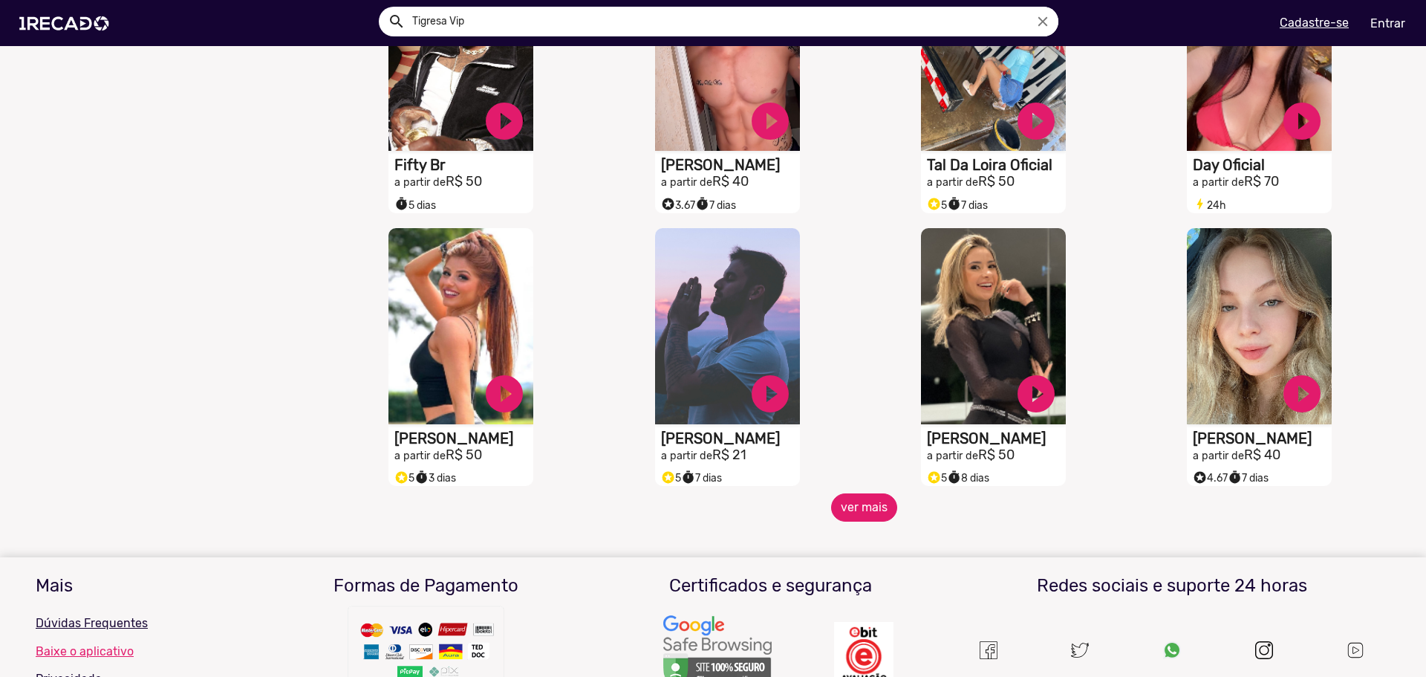
click at [855, 514] on button "ver mais" at bounding box center [864, 507] width 66 height 28
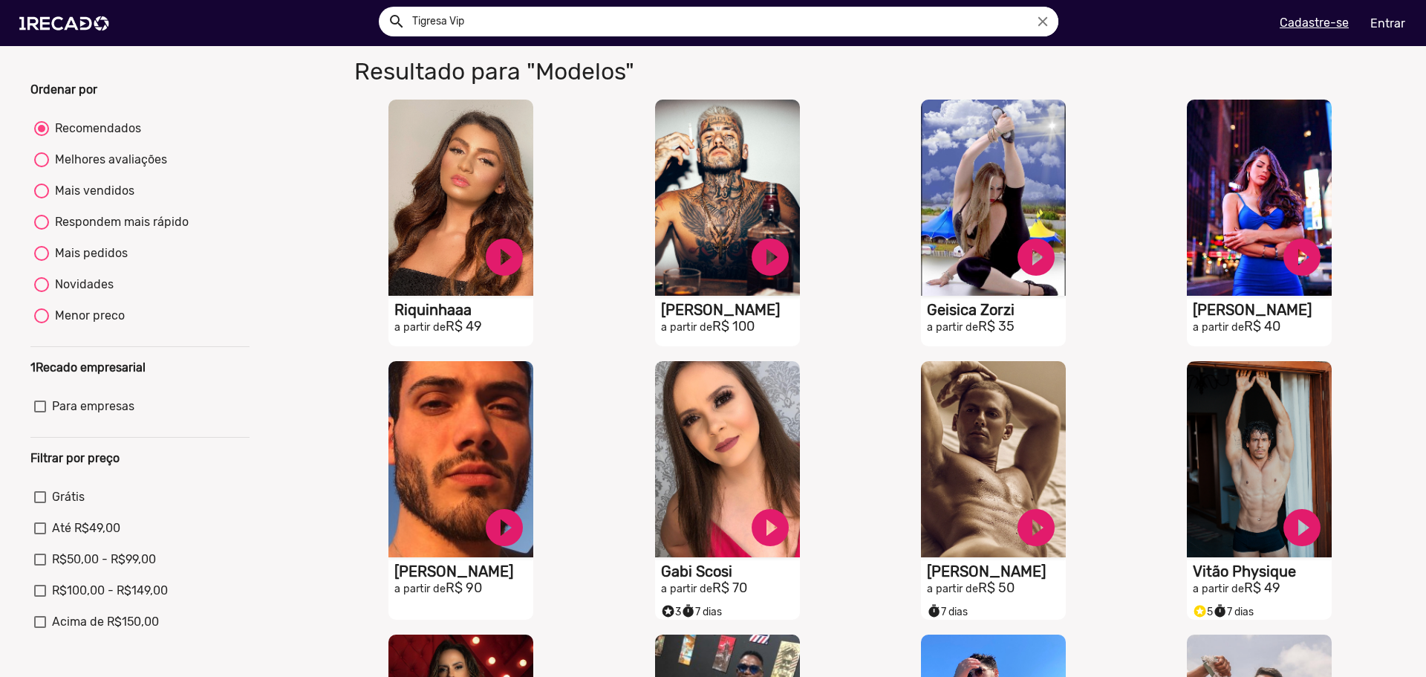
scroll to position [0, 0]
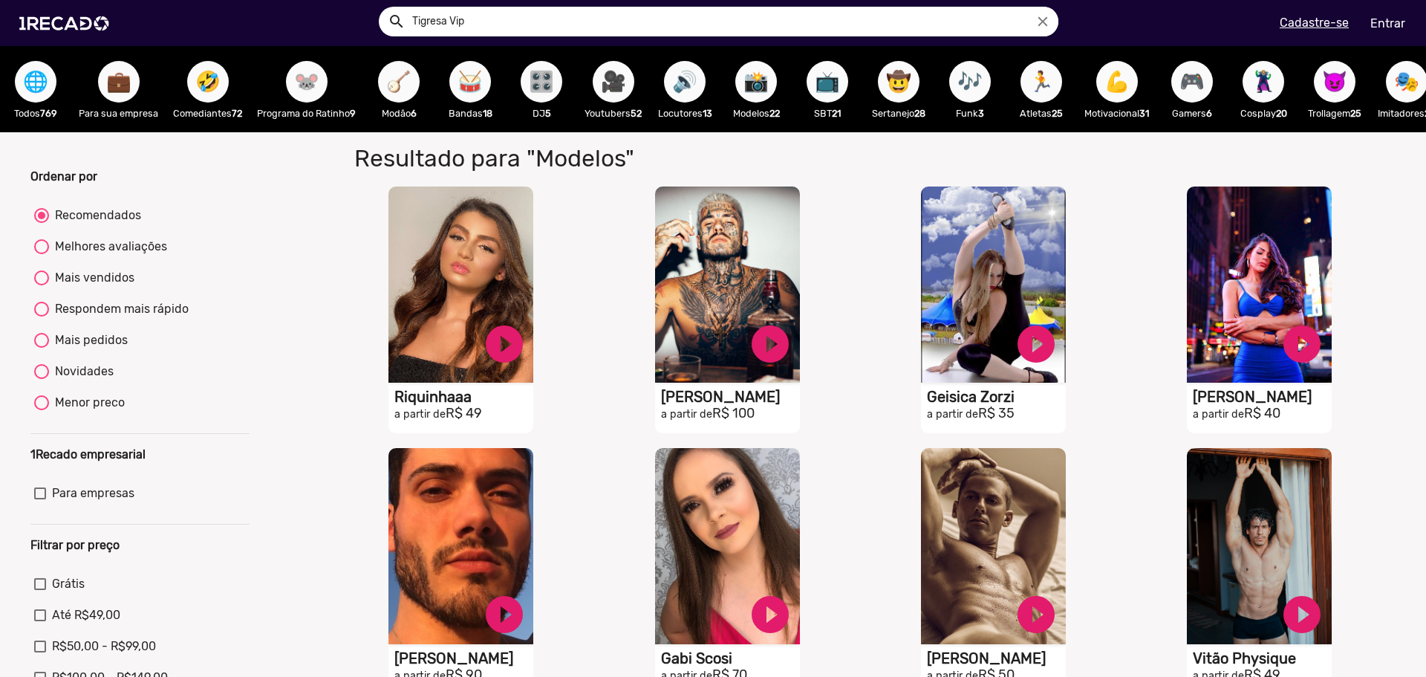
click at [840, 81] on span "📺" at bounding box center [827, 82] width 25 height 42
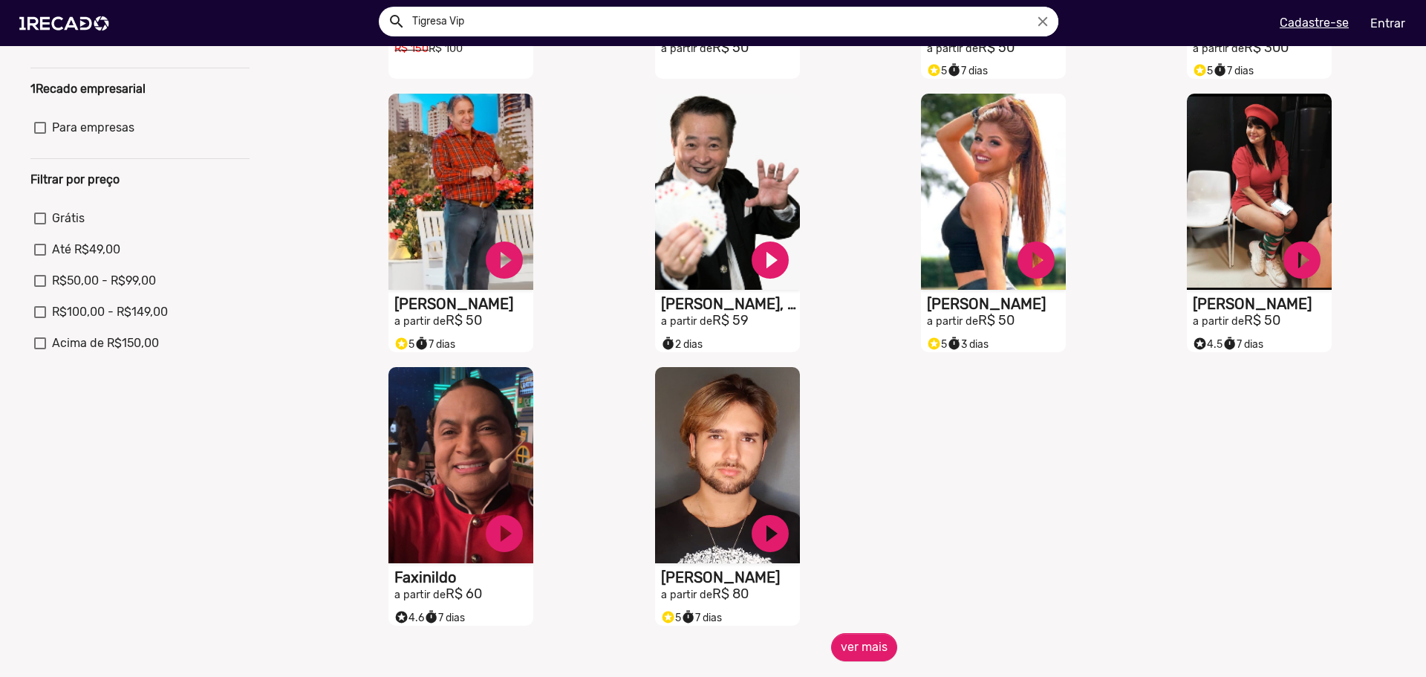
scroll to position [446, 0]
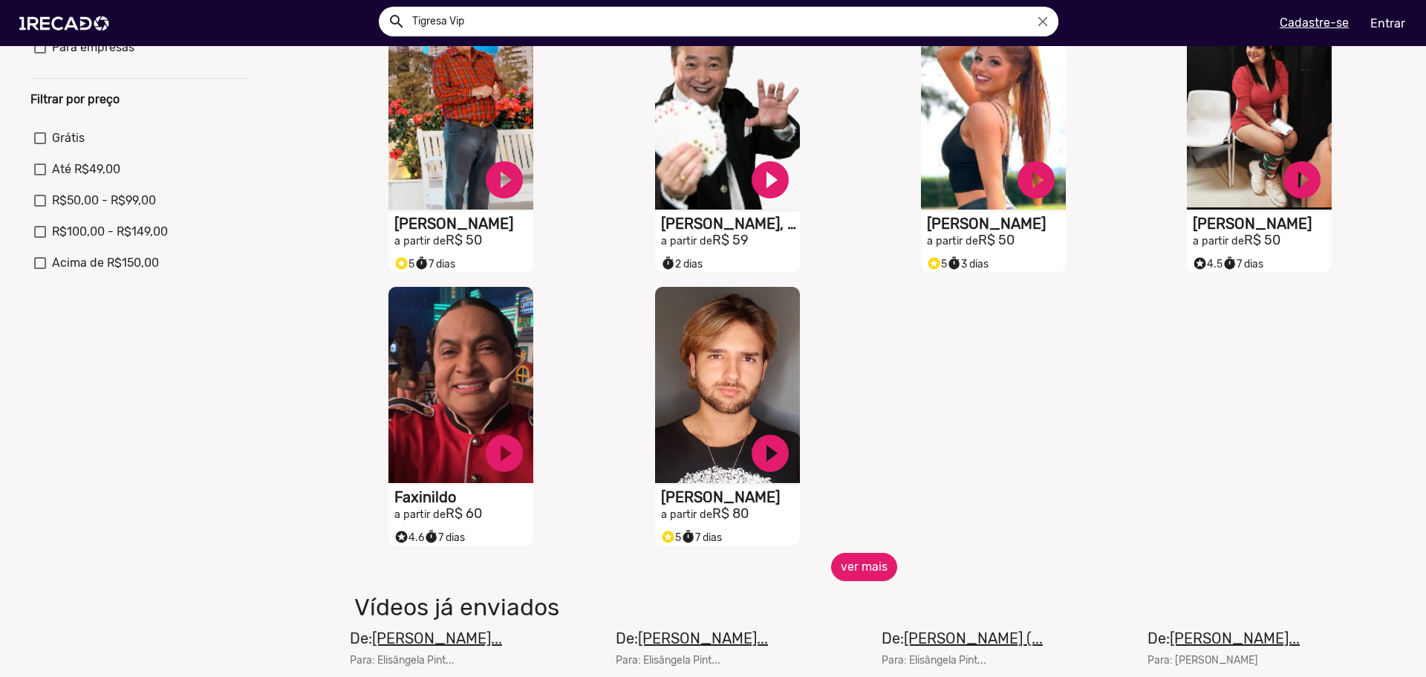
click at [864, 569] on button "ver mais" at bounding box center [864, 567] width 66 height 28
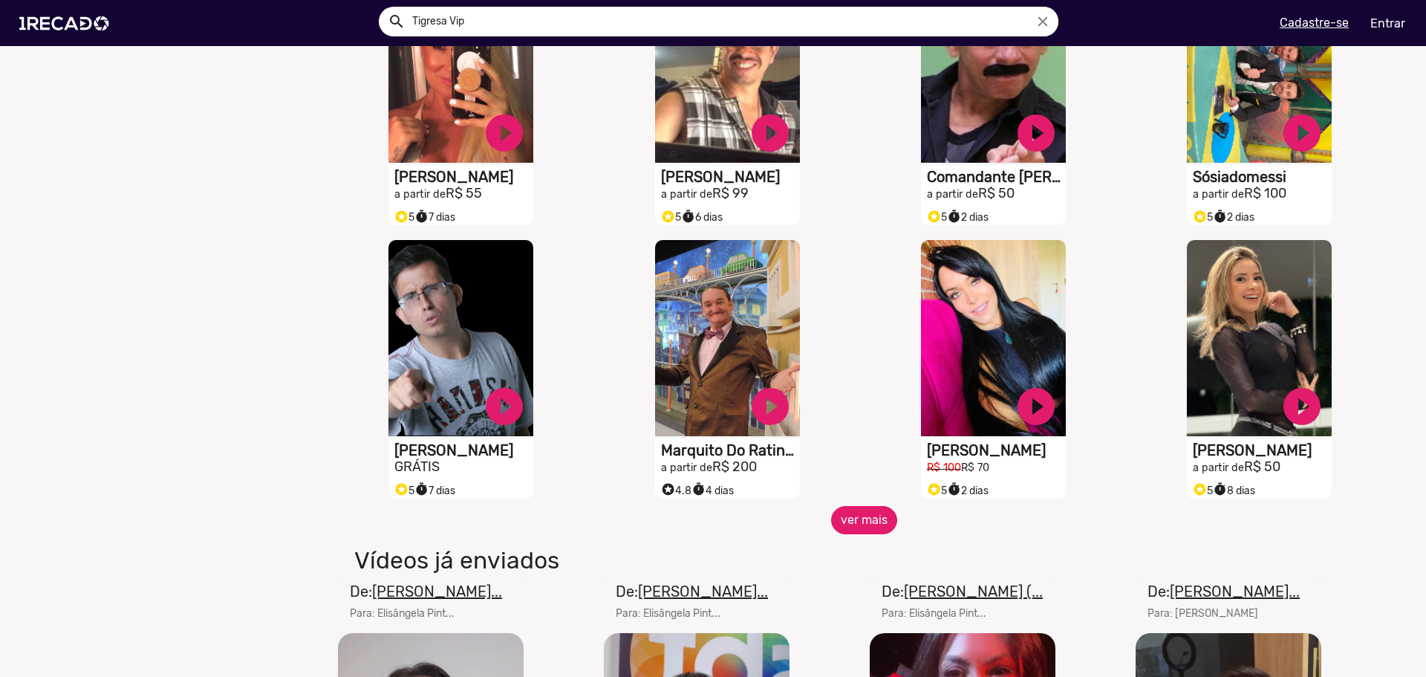
scroll to position [1040, 0]
click at [843, 527] on button "ver mais" at bounding box center [864, 519] width 66 height 28
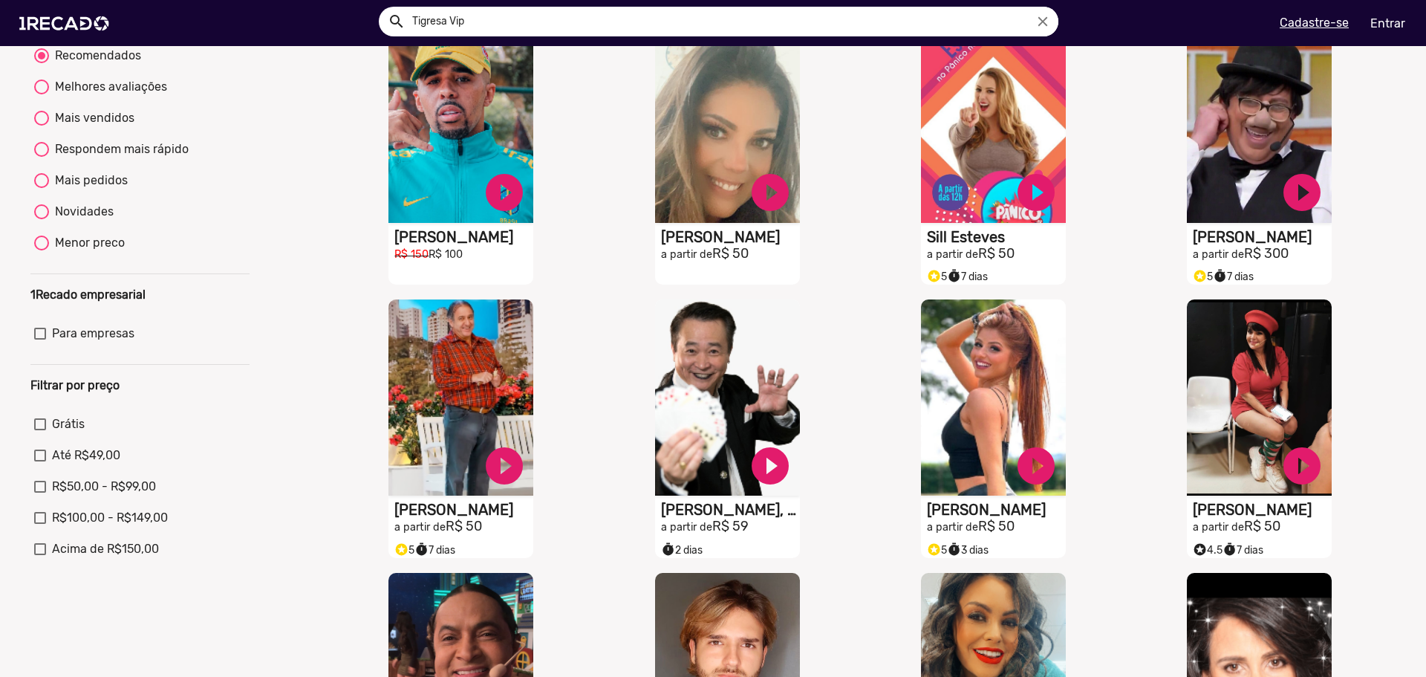
scroll to position [0, 0]
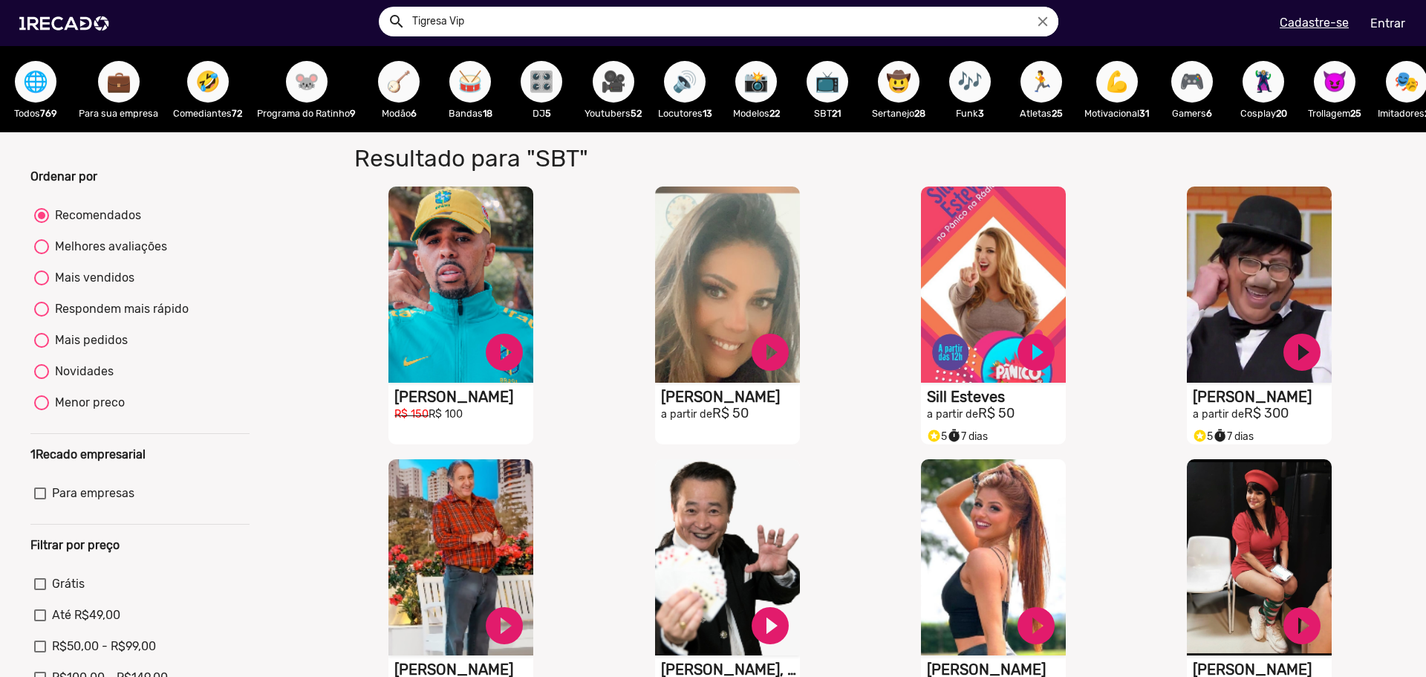
drag, startPoint x: 651, startPoint y: 131, endPoint x: 675, endPoint y: 134, distance: 23.9
click at [675, 132] on div "🌐 Todos 769 💼 Para sua empresa 🤣 Comediantes 72 🐭 Programa do Ratinho 9 🪕 Modão…" at bounding box center [713, 89] width 1426 height 86
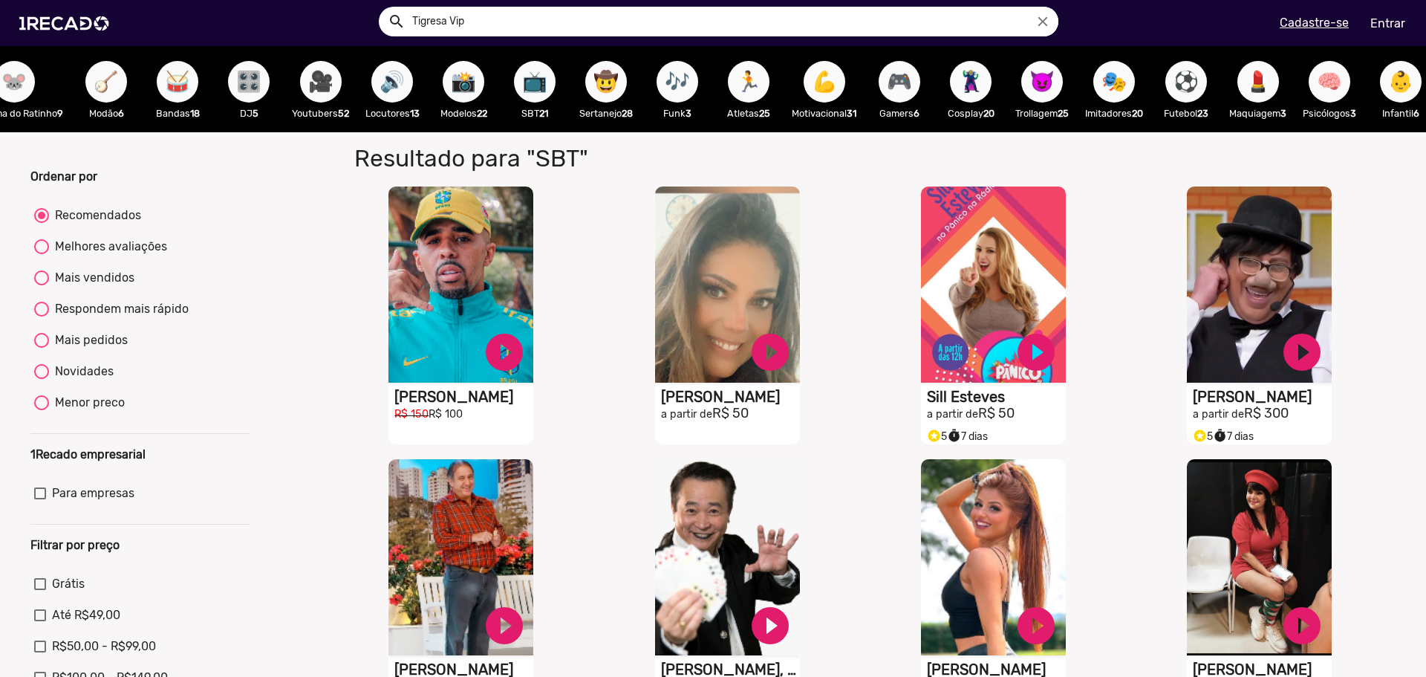
scroll to position [0, 311]
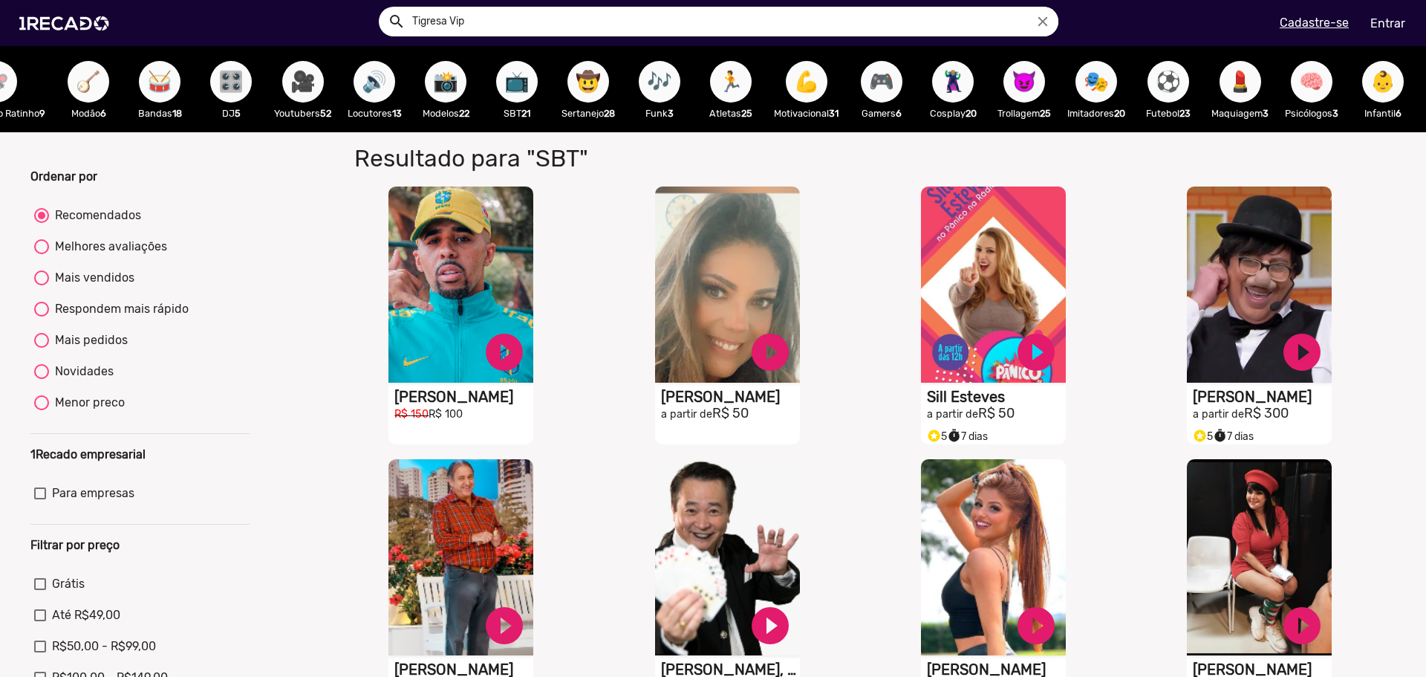
click at [1181, 81] on span "⚽" at bounding box center [1168, 82] width 25 height 42
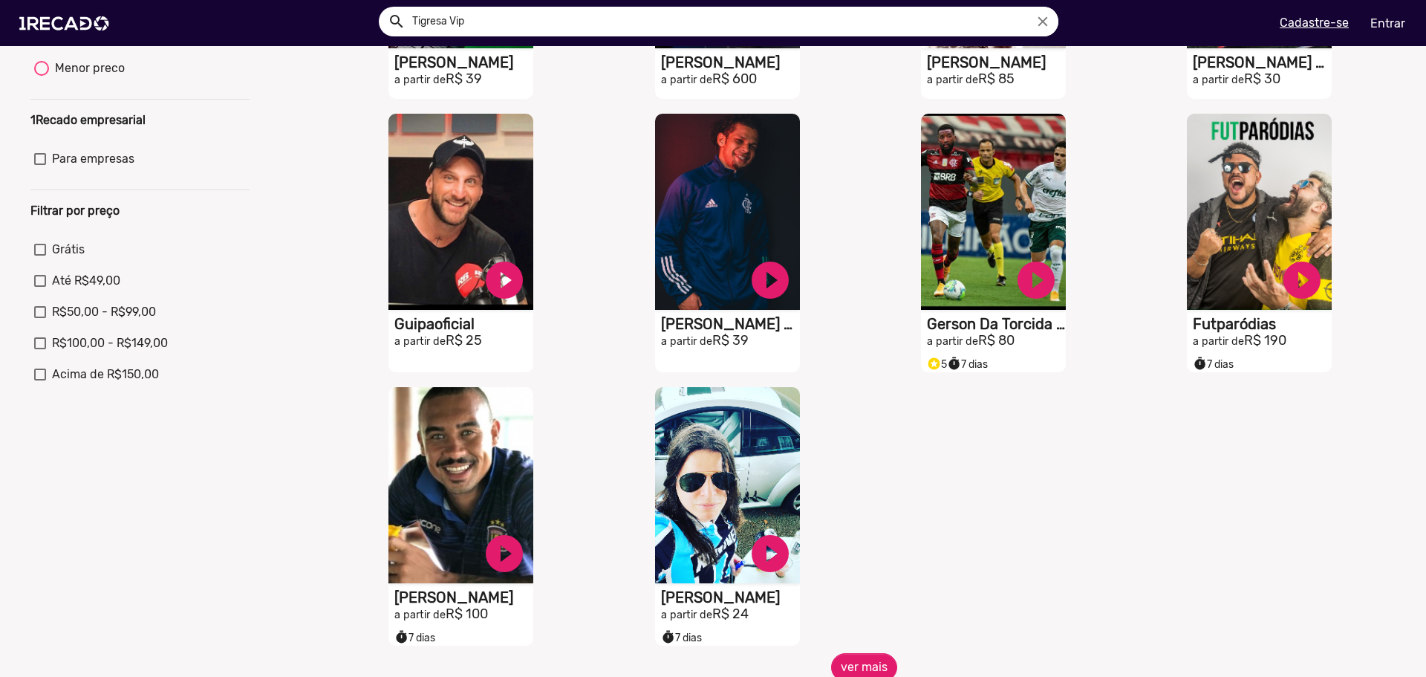
scroll to position [371, 0]
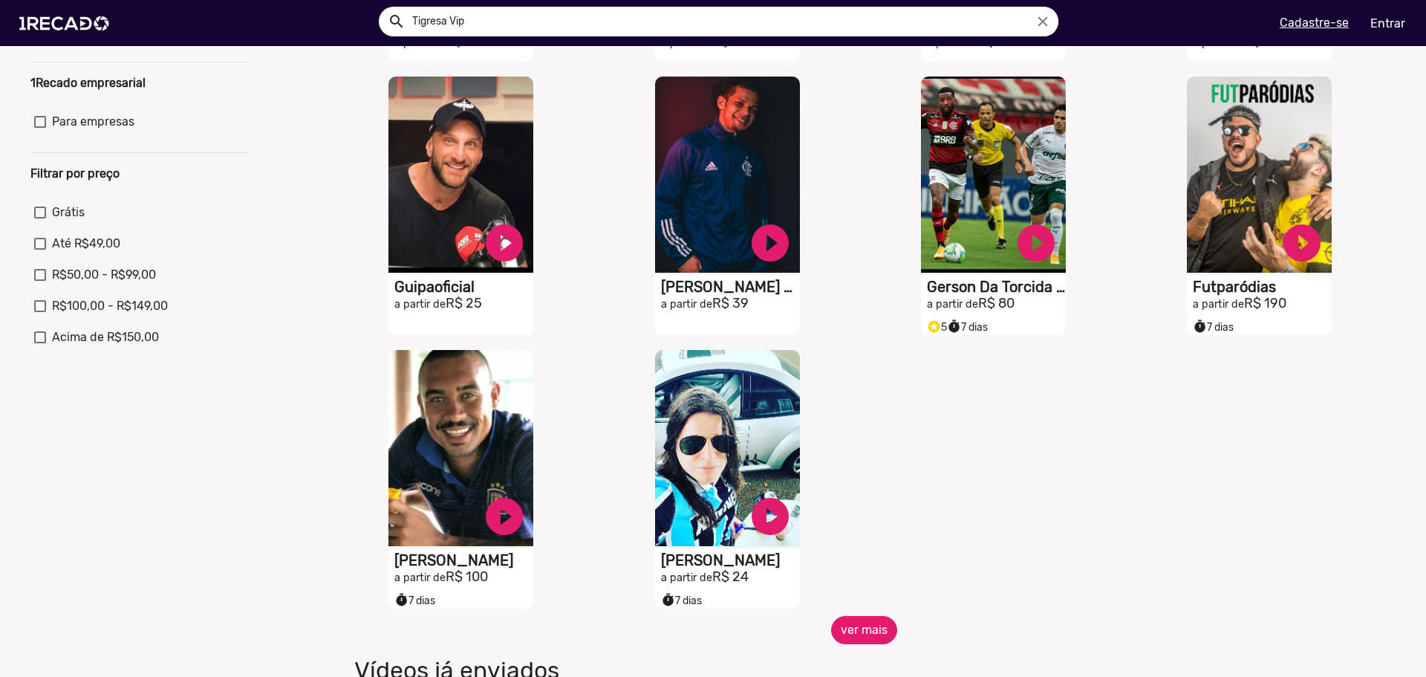
click at [869, 644] on button "ver mais" at bounding box center [864, 630] width 66 height 28
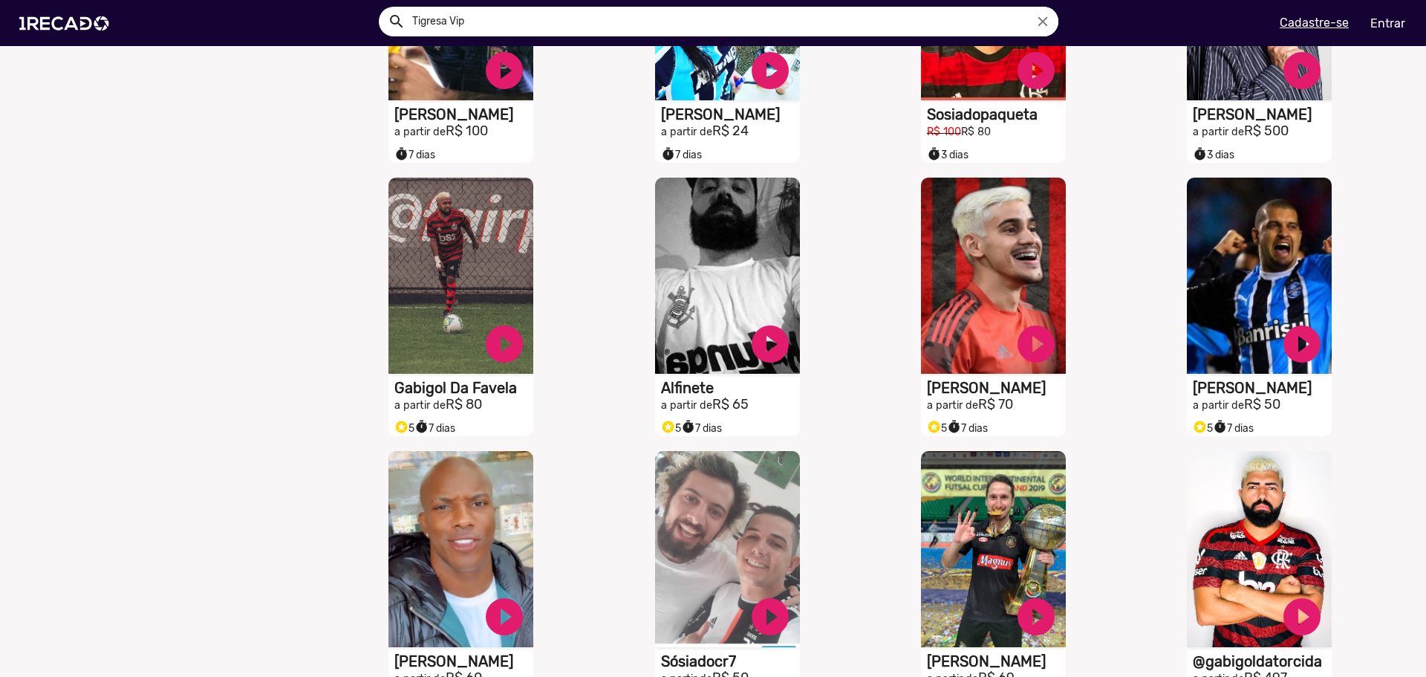
scroll to position [966, 0]
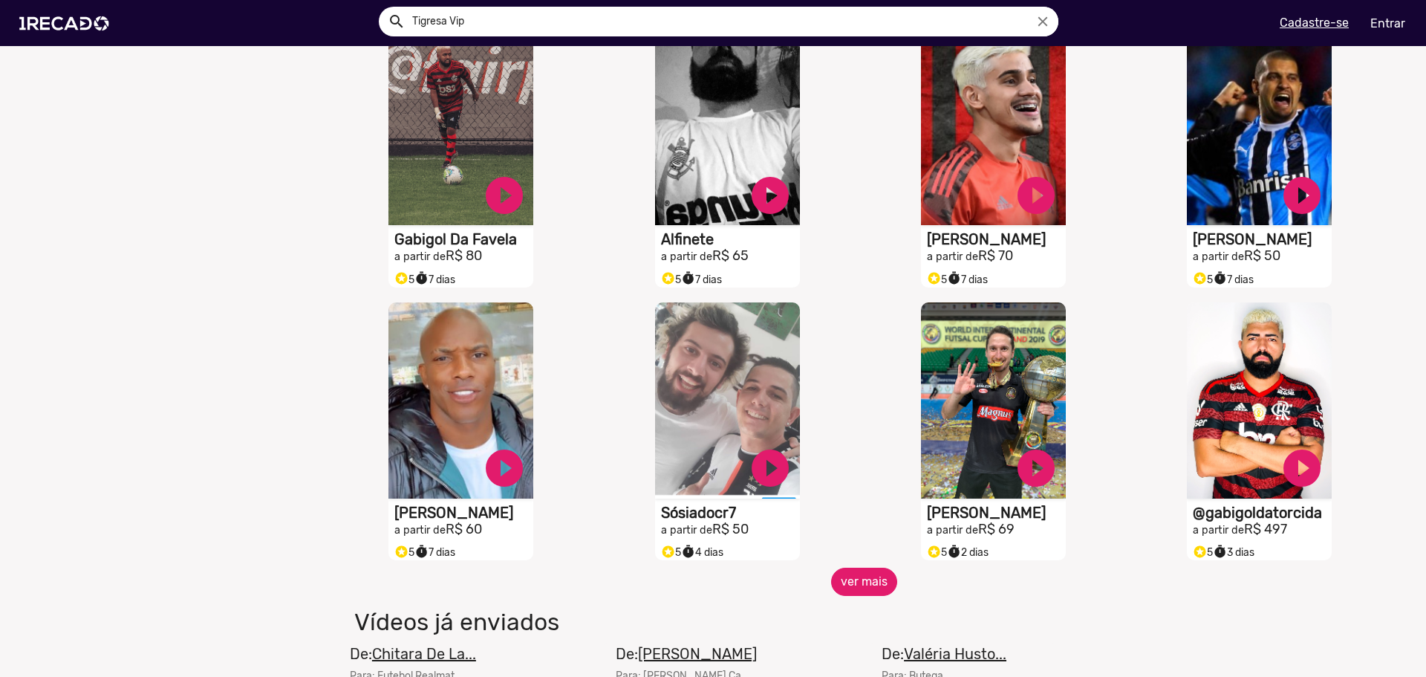
click at [868, 588] on button "ver mais" at bounding box center [864, 582] width 66 height 28
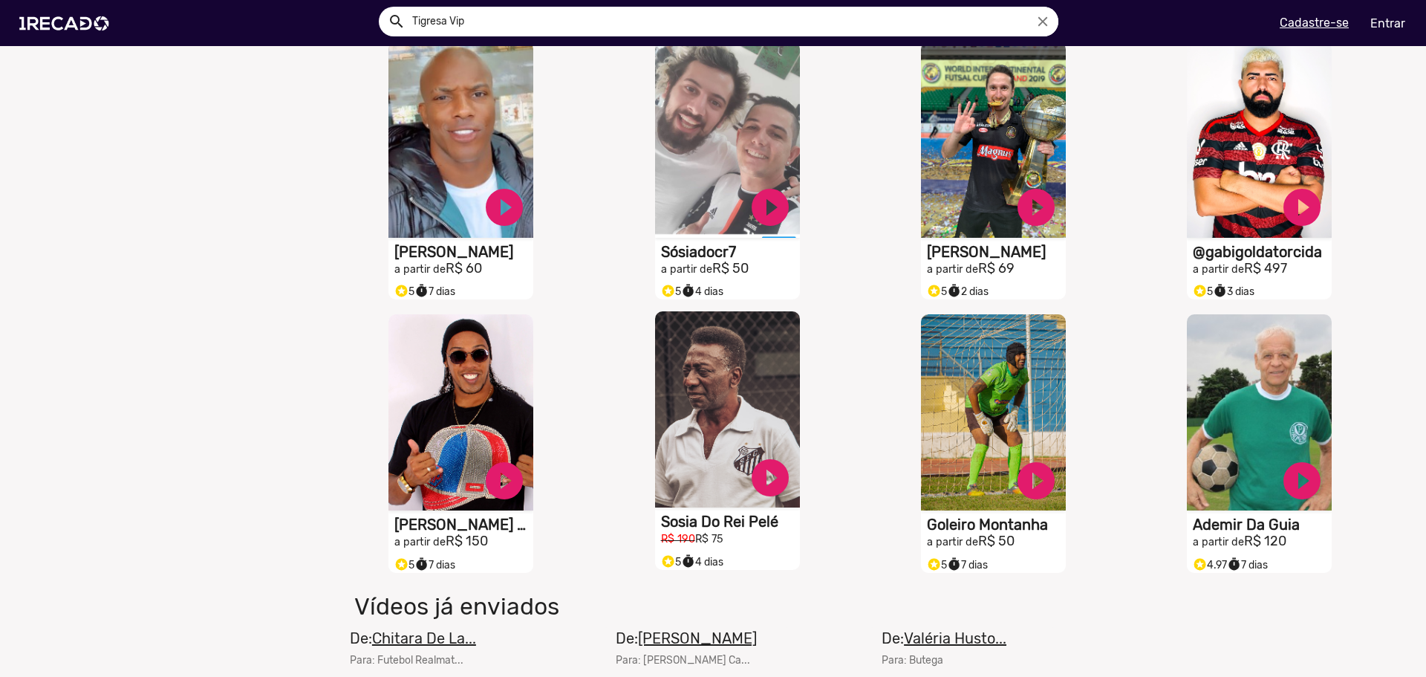
scroll to position [1263, 0]
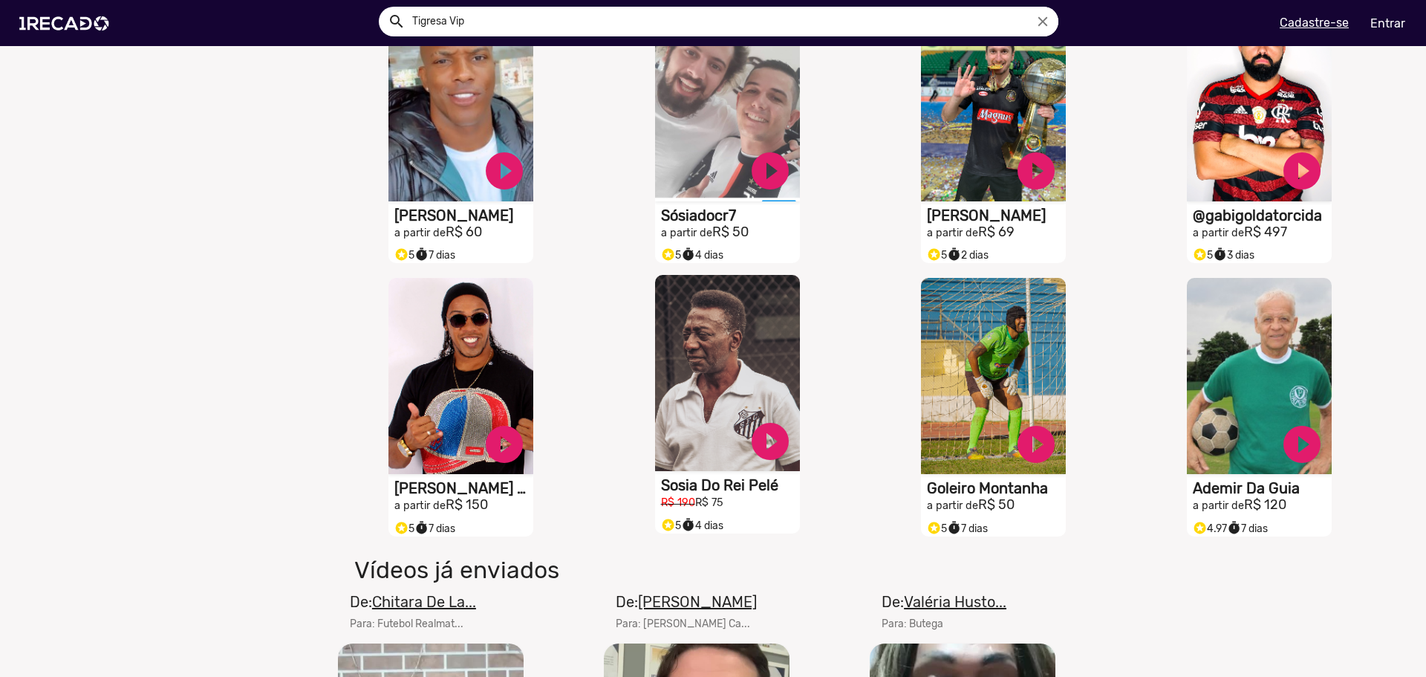
click at [730, 365] on video "S1RECADO vídeos dedicados para fãs e empresas" at bounding box center [727, 373] width 145 height 196
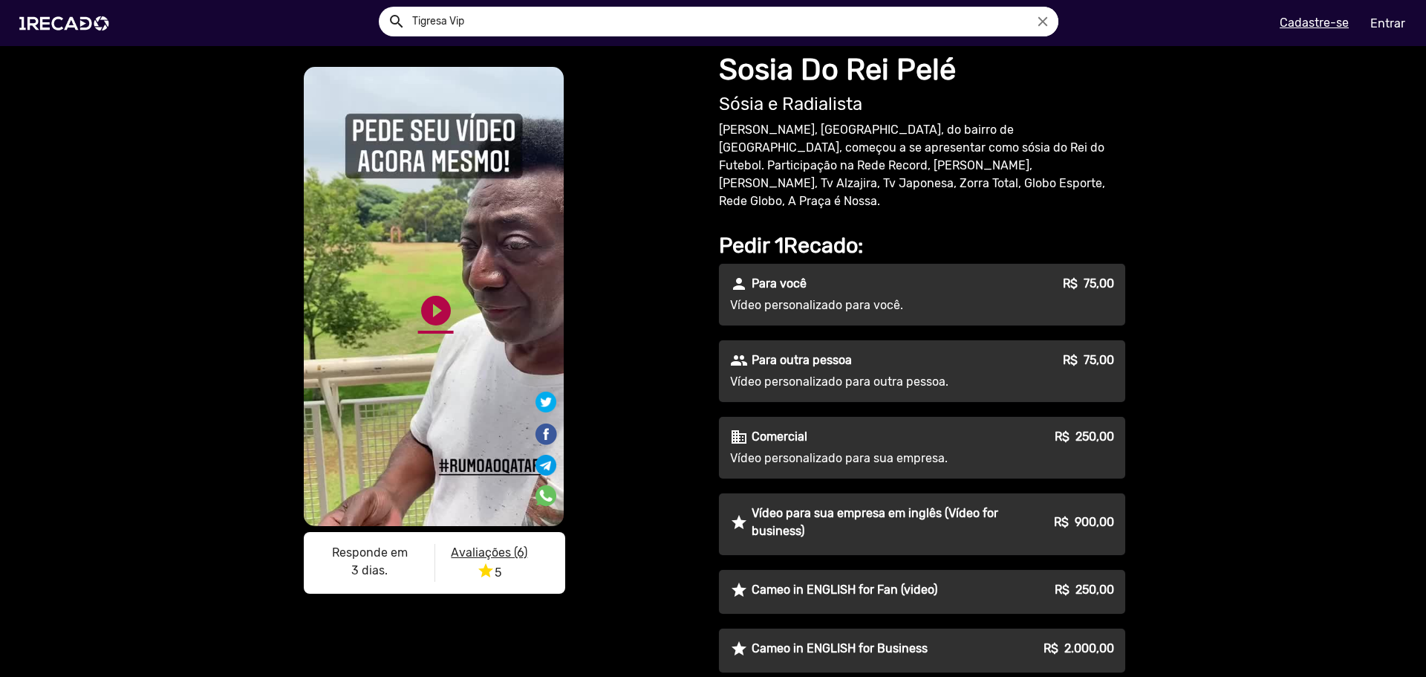
click at [432, 308] on link "play_circle_filled" at bounding box center [436, 311] width 36 height 36
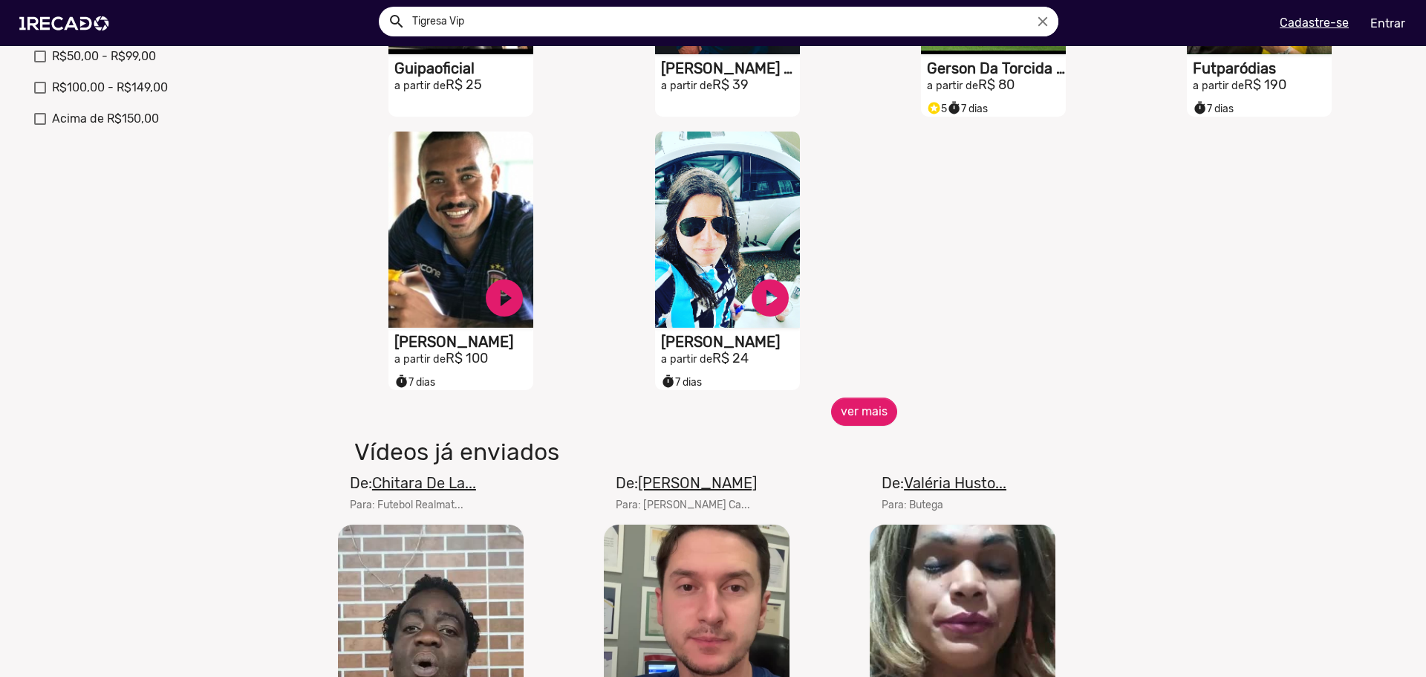
scroll to position [743, 0]
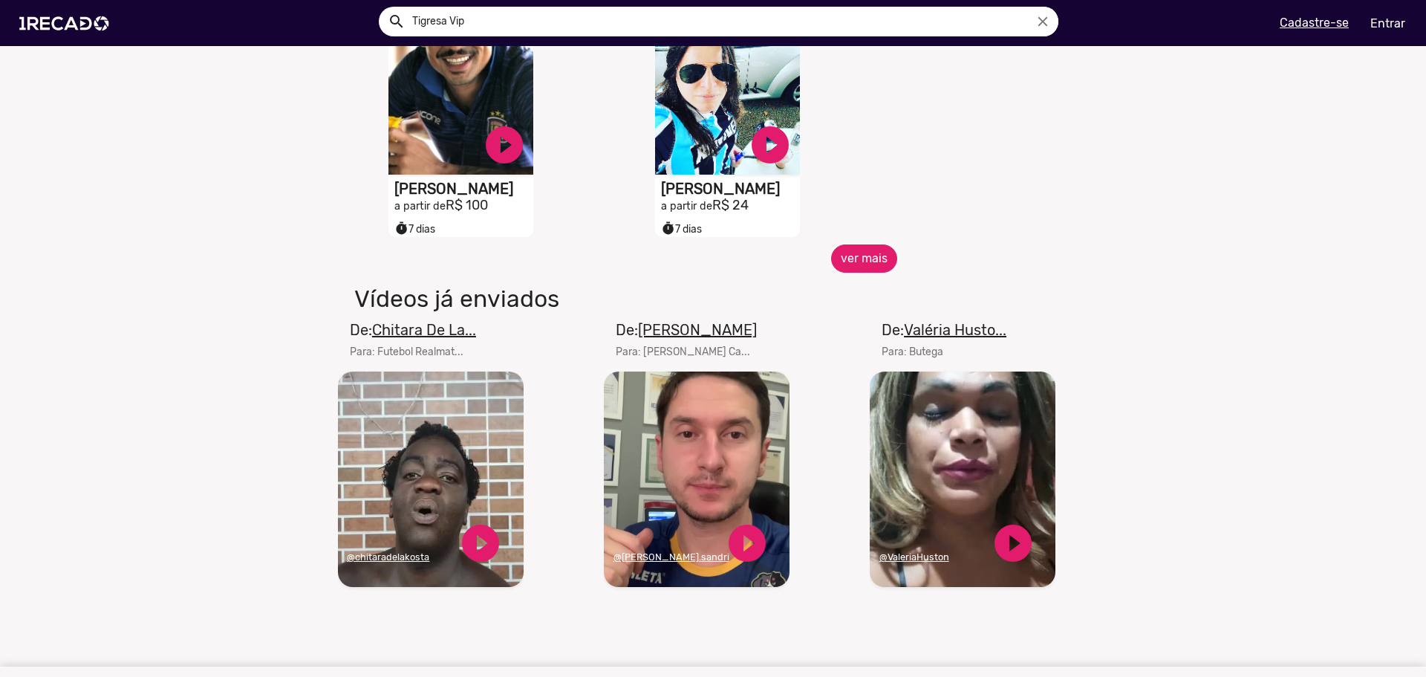
click at [857, 272] on button "ver mais" at bounding box center [864, 258] width 66 height 28
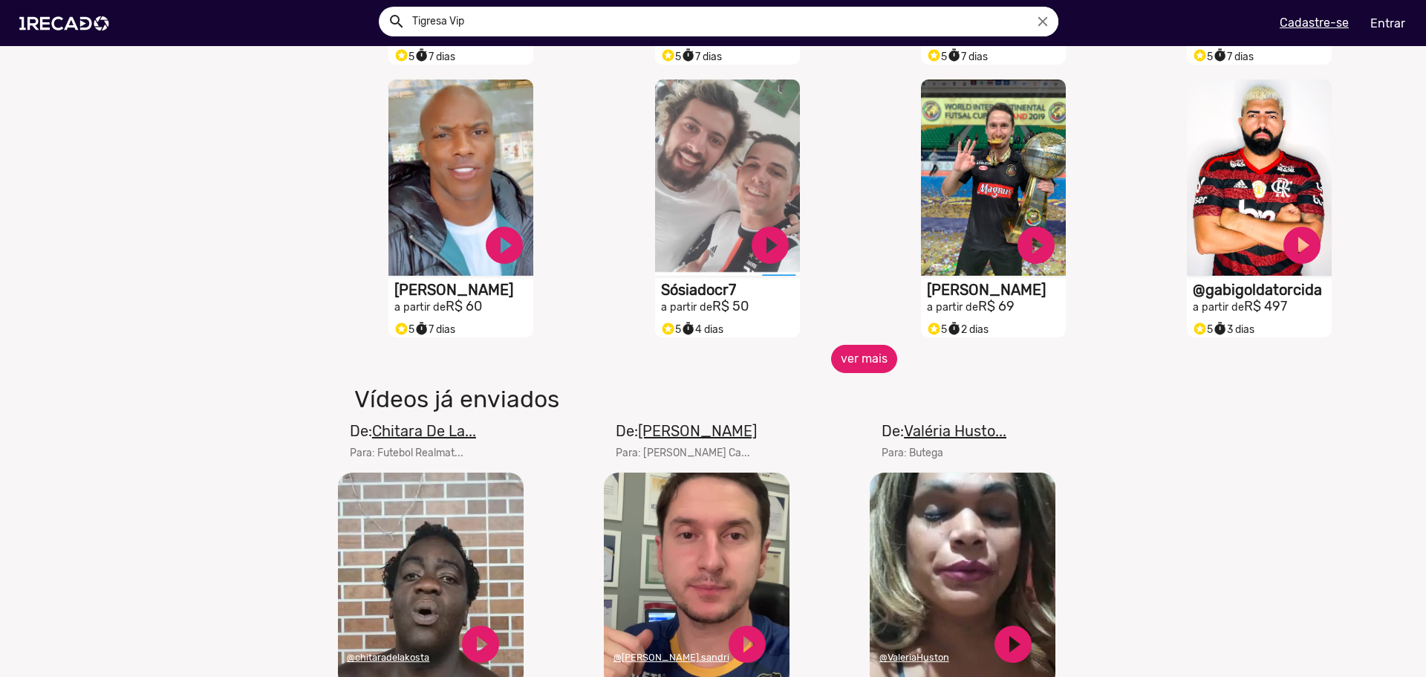
scroll to position [1486, 0]
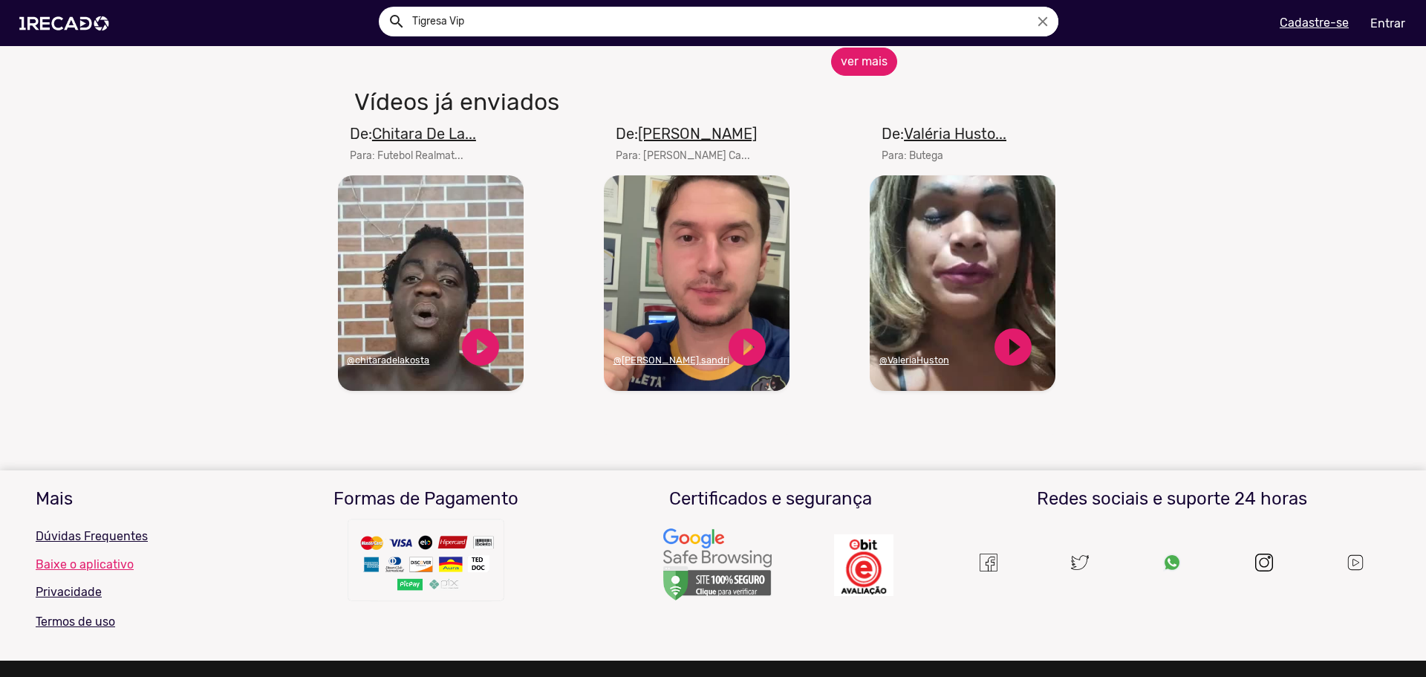
click at [859, 76] on button "ver mais" at bounding box center [864, 62] width 66 height 28
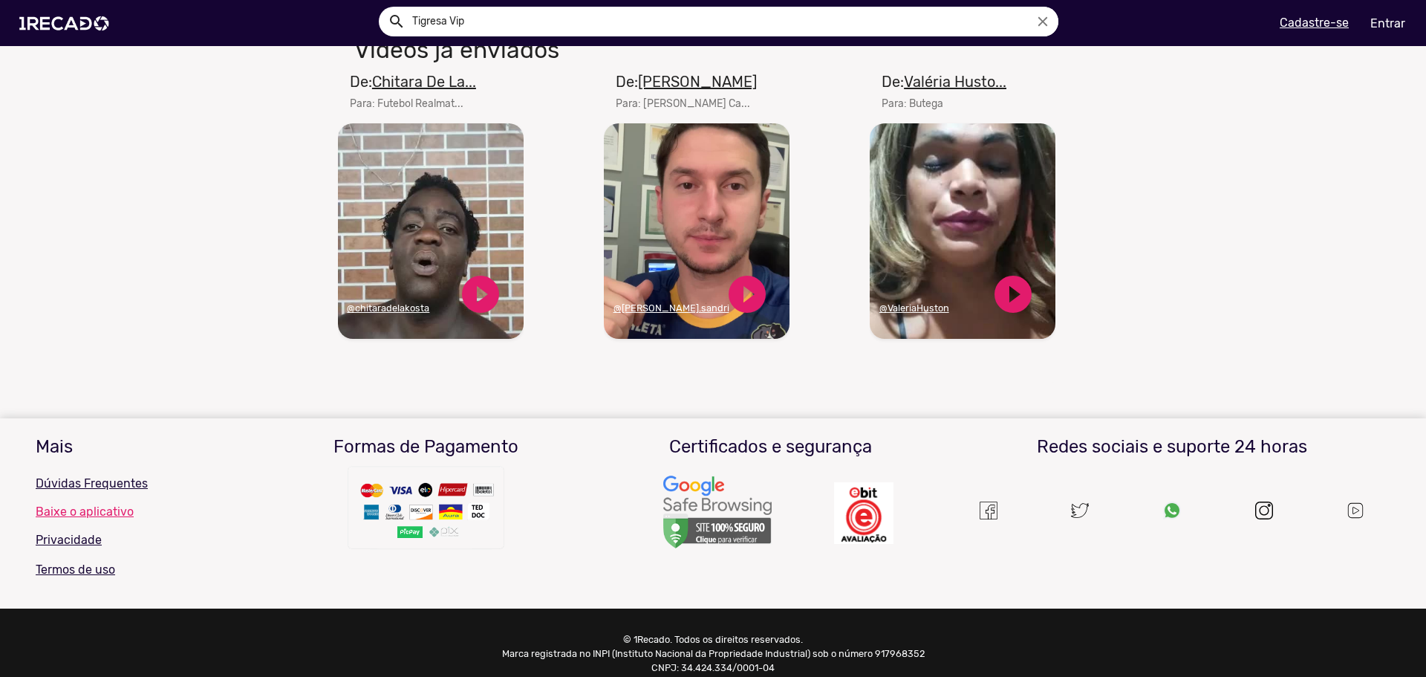
scroll to position [1411, 0]
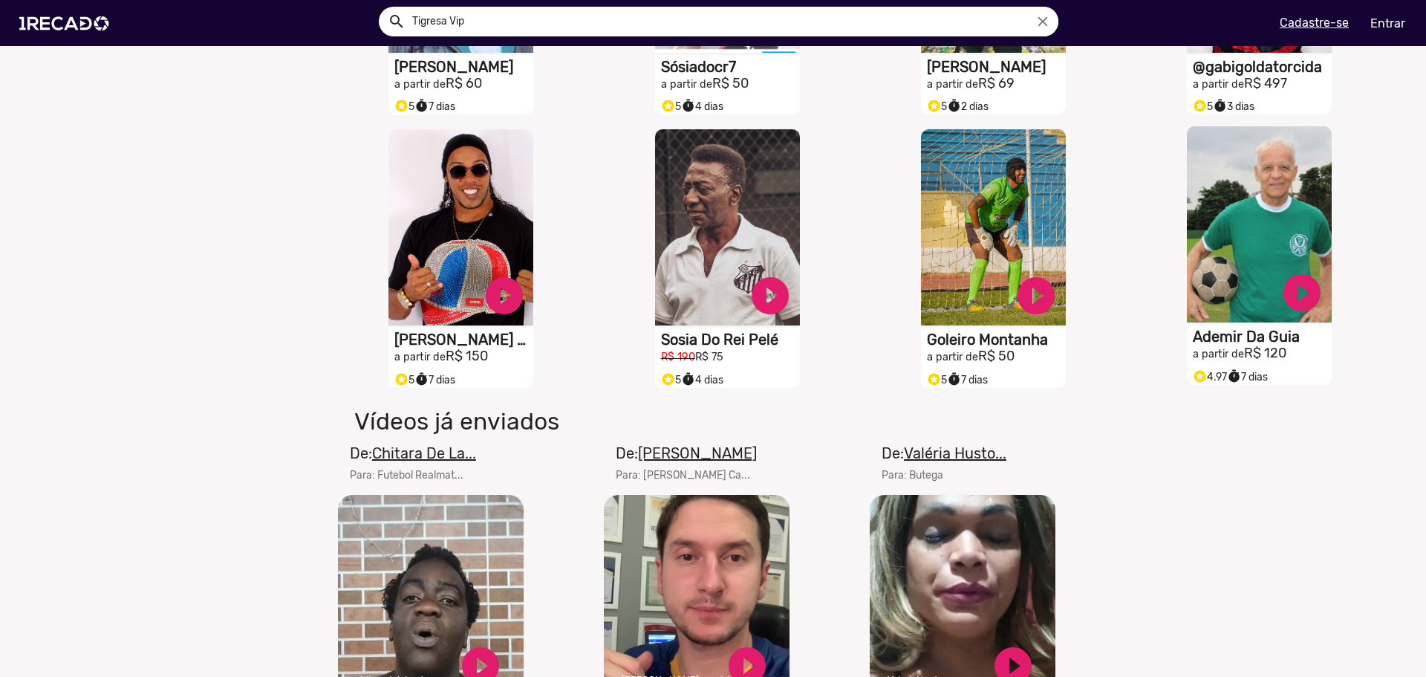
click at [1269, 230] on video "S1RECADO vídeos dedicados para fãs e empresas" at bounding box center [1259, 224] width 145 height 196
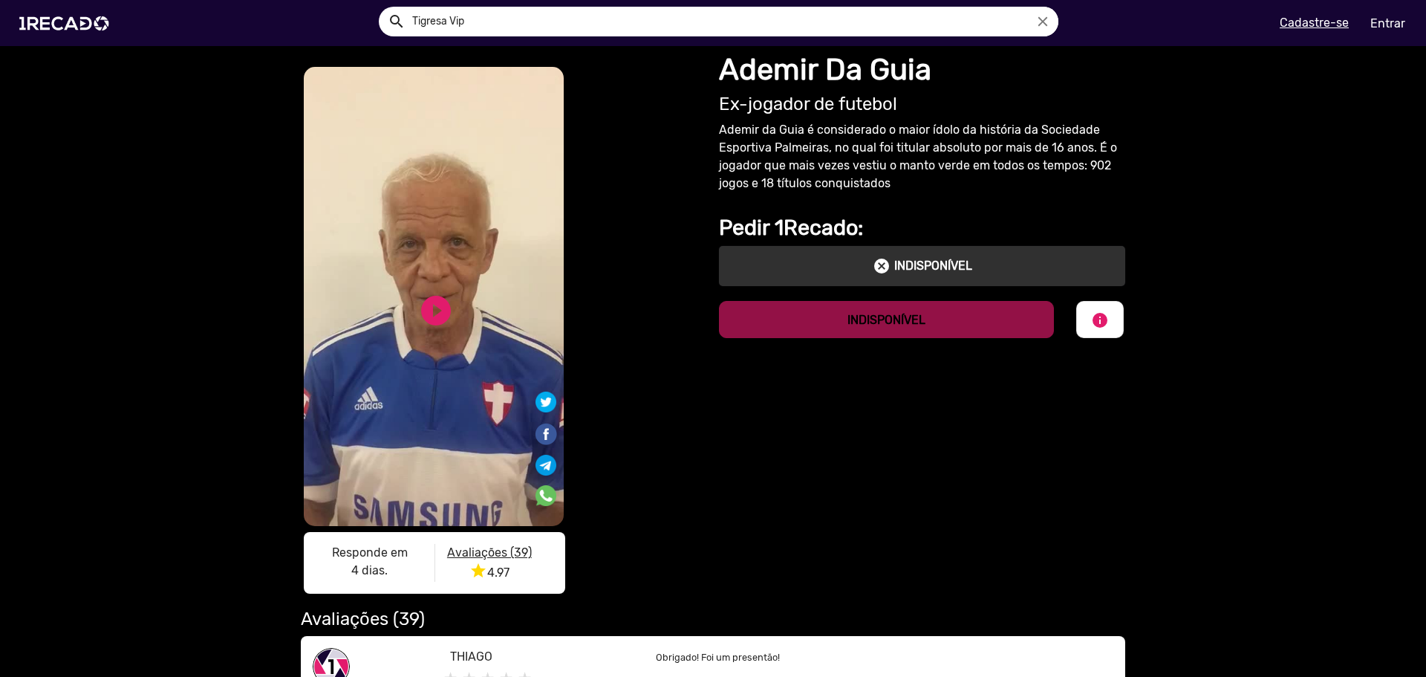
drag, startPoint x: 1045, startPoint y: 142, endPoint x: 1088, endPoint y: 140, distance: 42.4
click at [1076, 141] on p "Ademir da Guia é considerado o maior ídolo da história da Sociedade Esportiva P…" at bounding box center [922, 156] width 406 height 71
click at [429, 303] on link "play_circle_filled" at bounding box center [436, 311] width 36 height 36
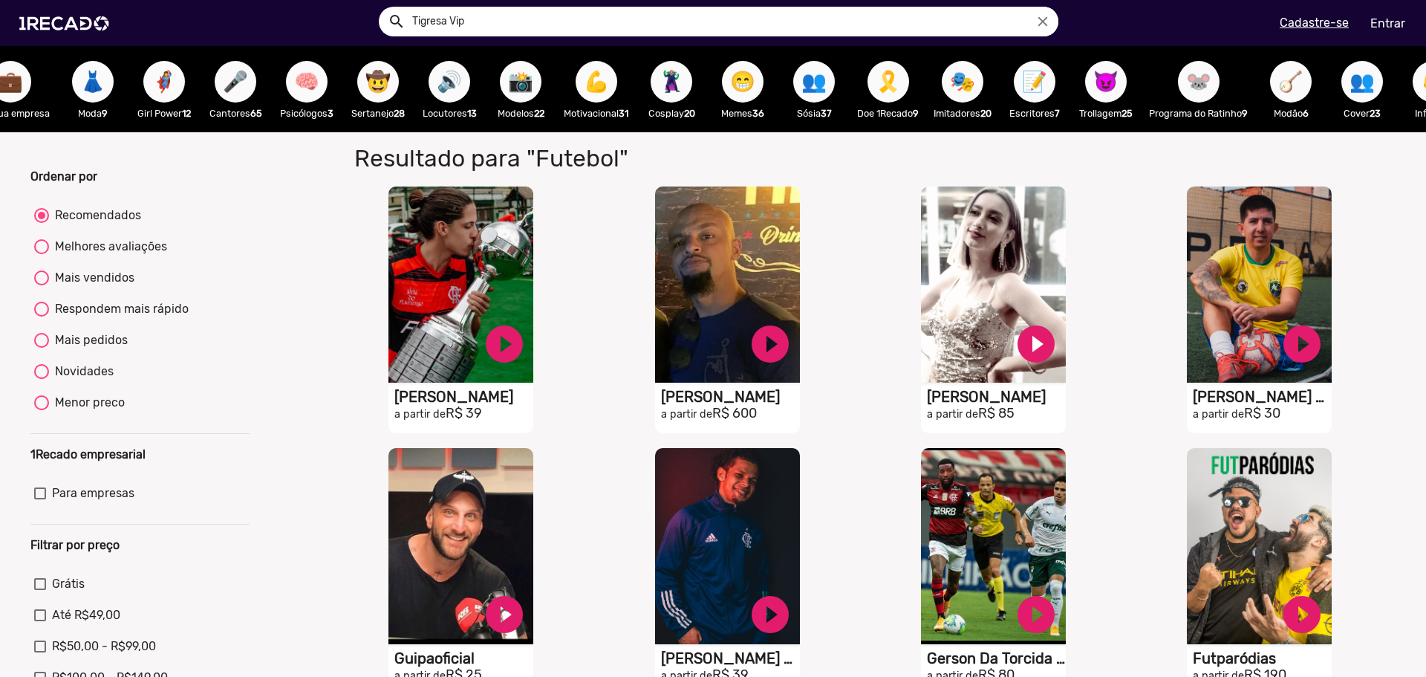
scroll to position [0, 139]
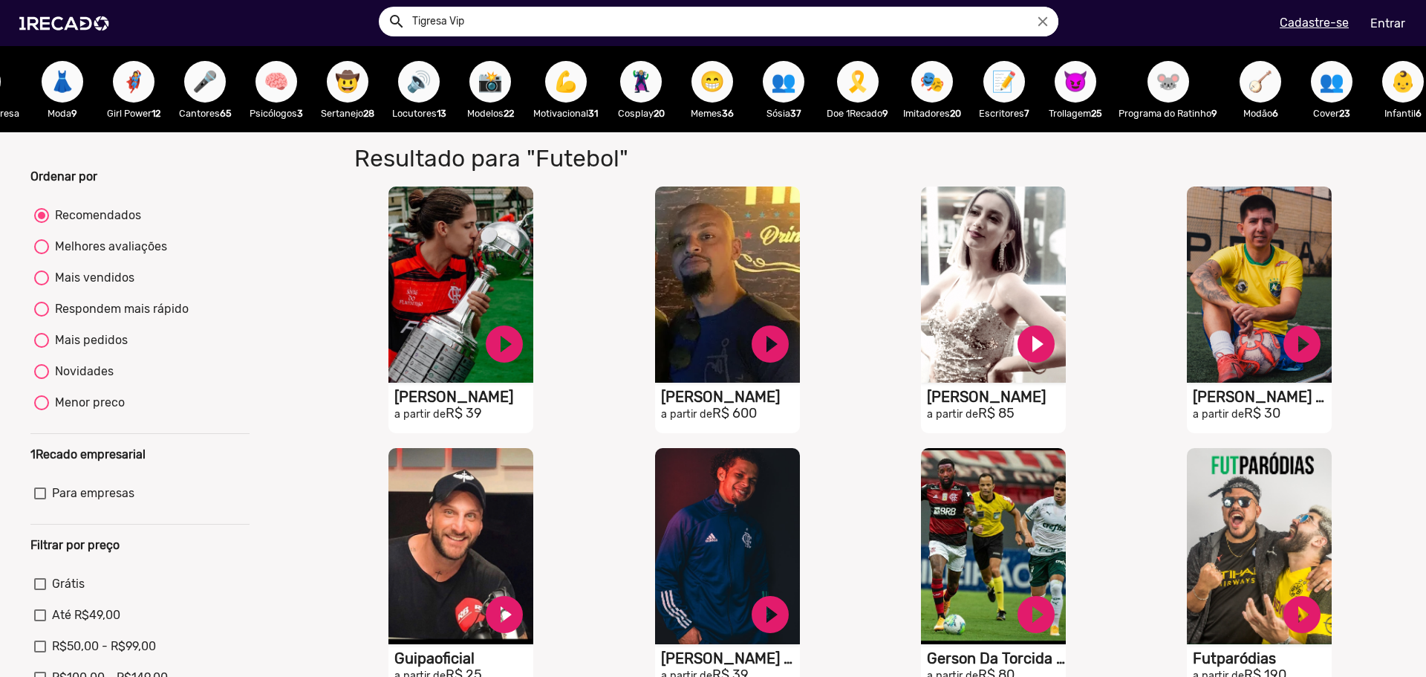
click at [1084, 87] on span "😈" at bounding box center [1075, 82] width 25 height 42
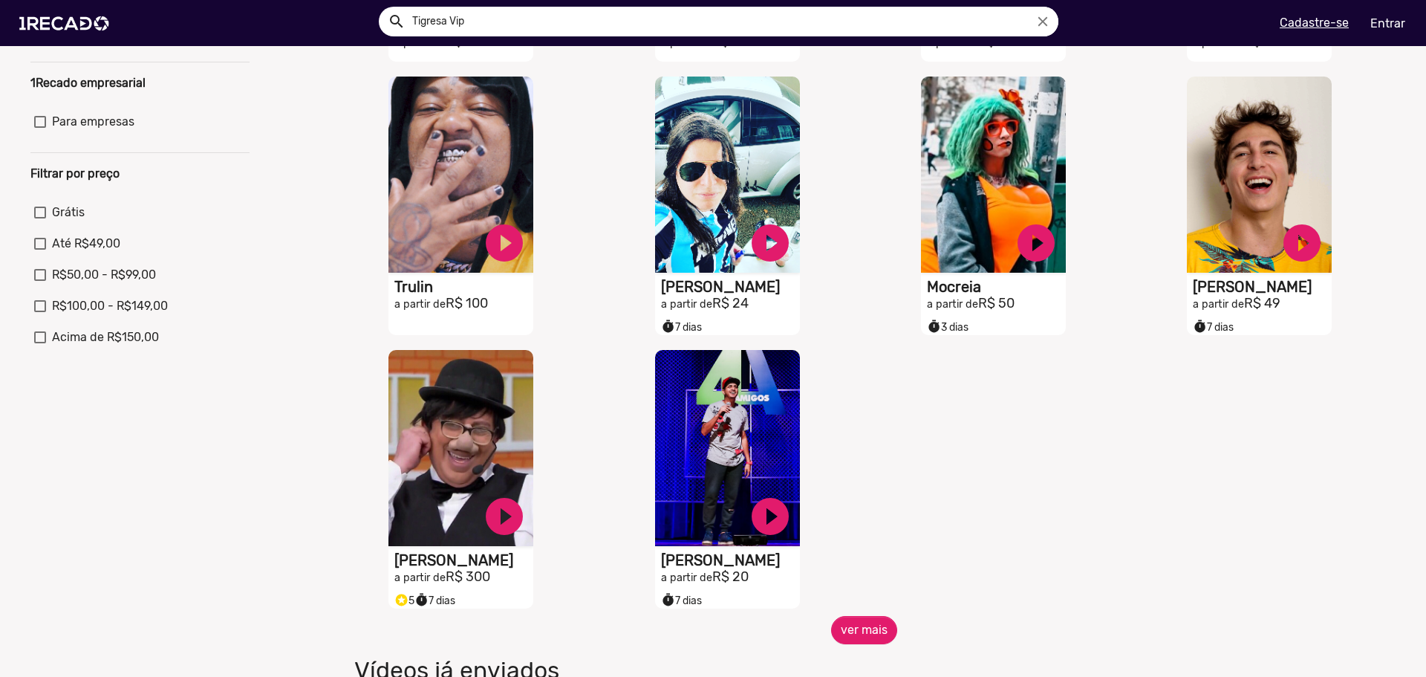
scroll to position [594, 0]
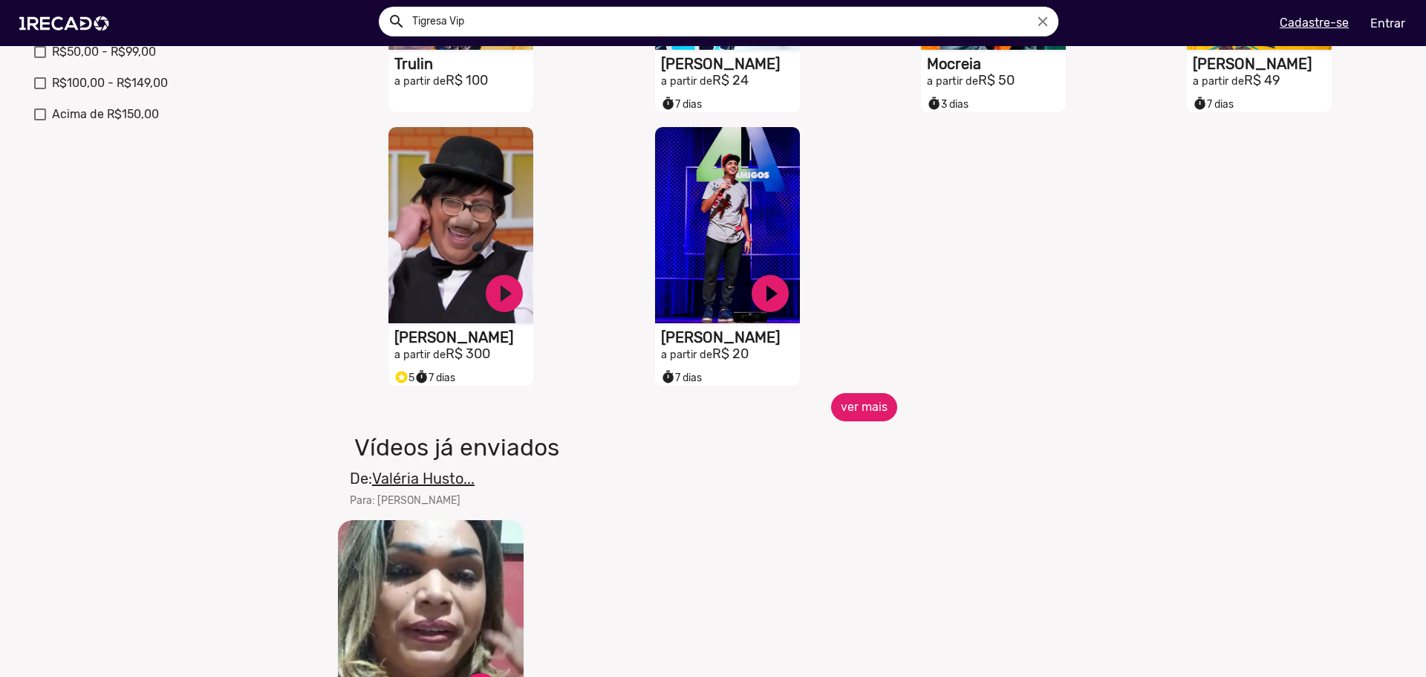
click at [845, 421] on button "ver mais" at bounding box center [864, 407] width 66 height 28
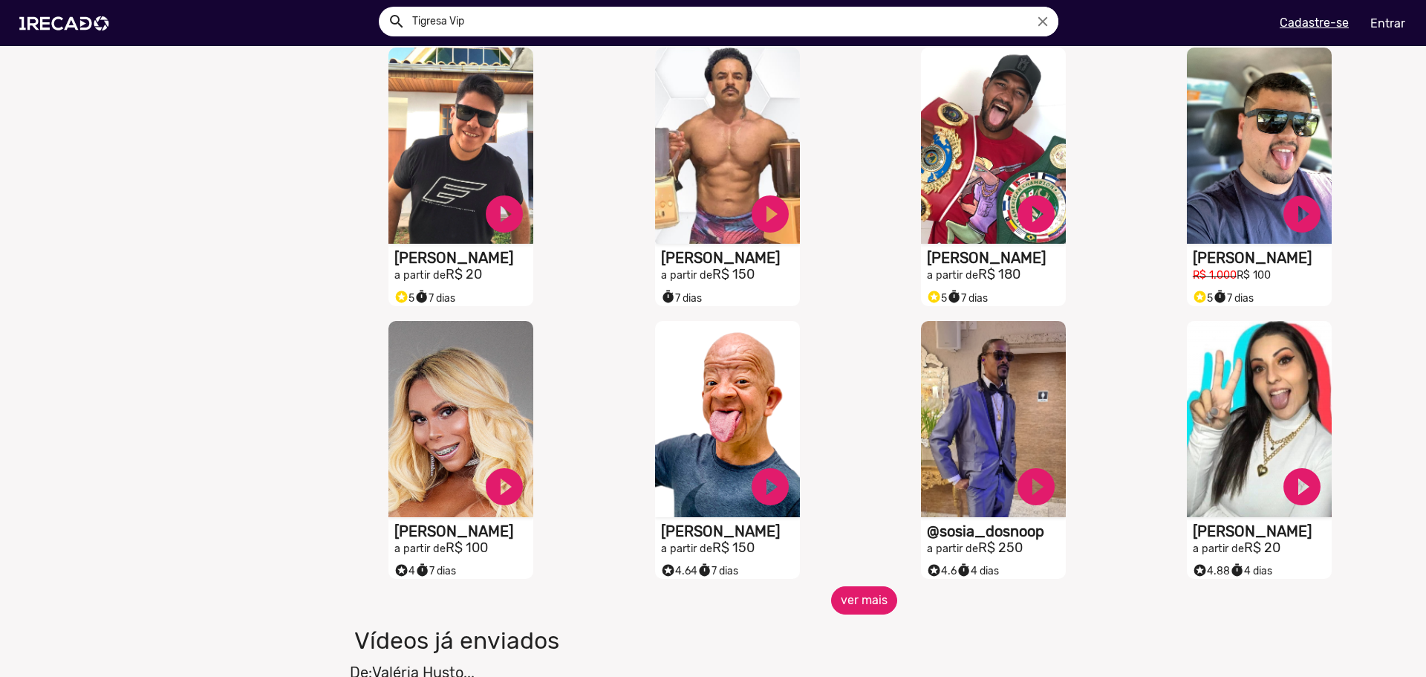
scroll to position [966, 0]
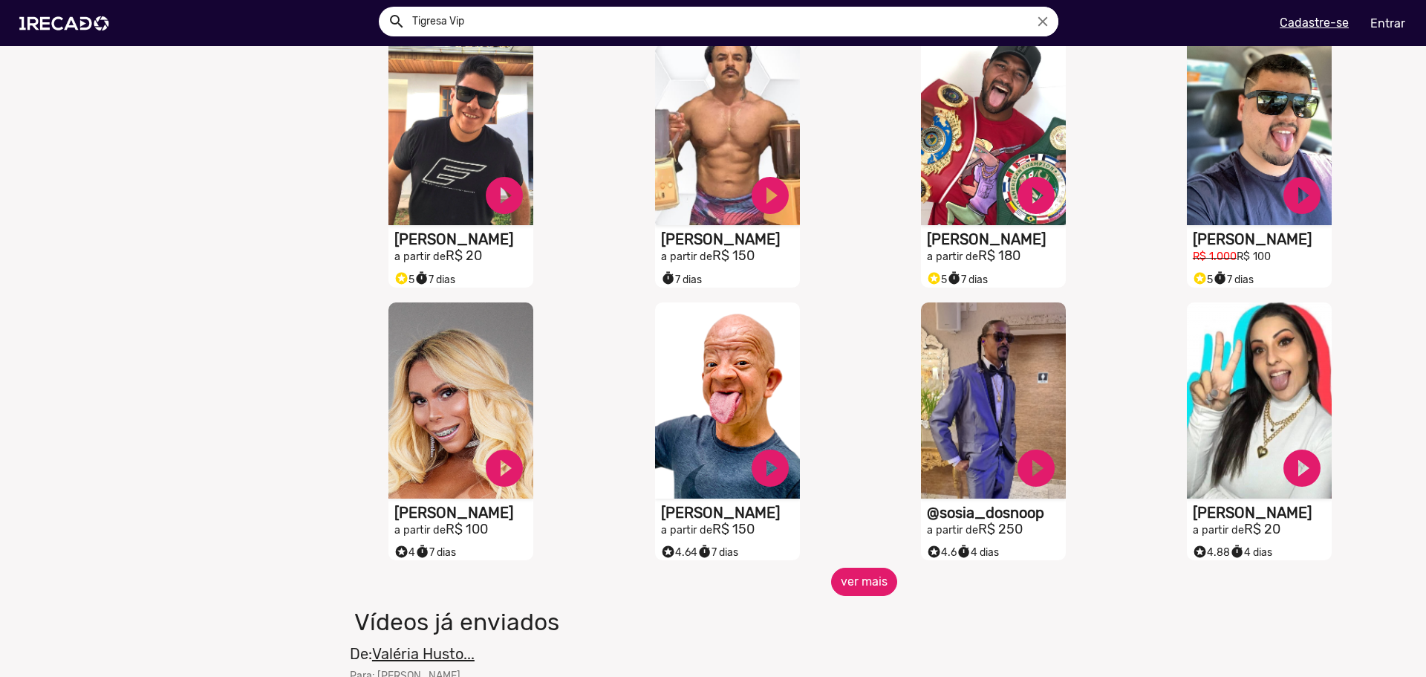
click at [869, 591] on button "ver mais" at bounding box center [864, 582] width 66 height 28
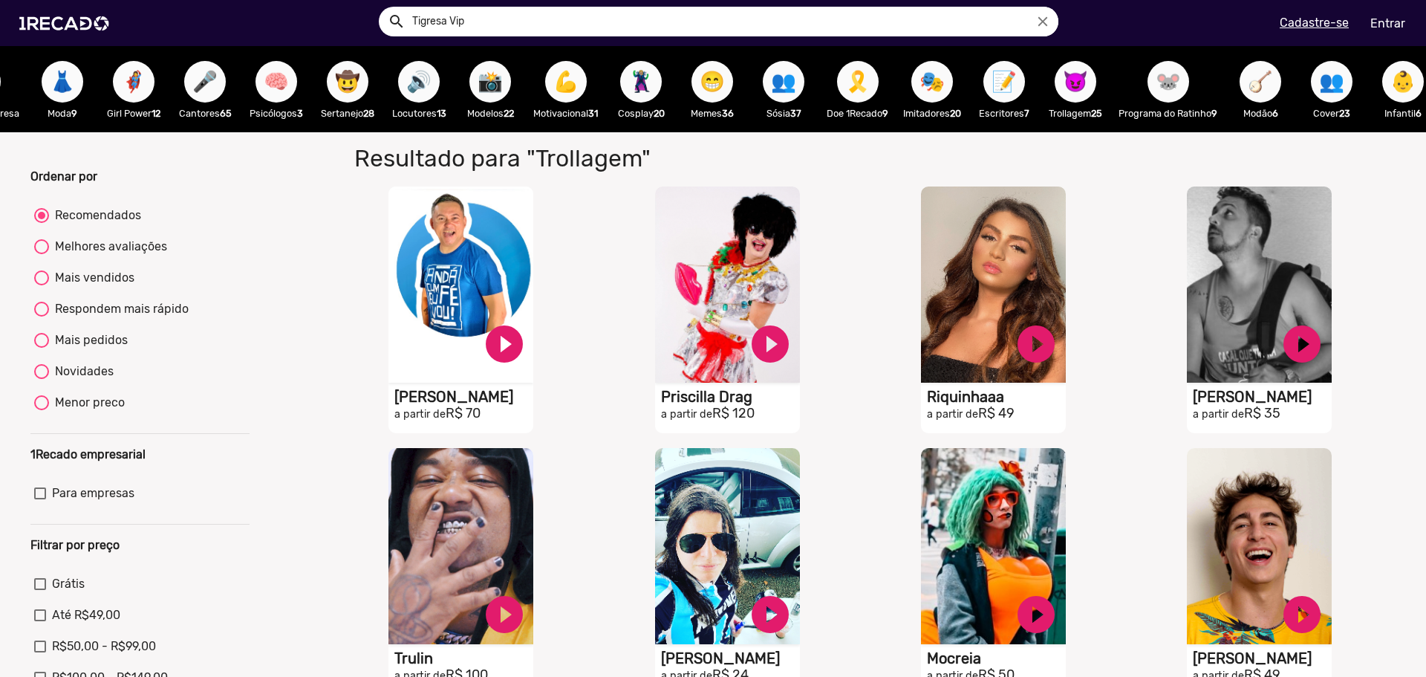
scroll to position [0, 1377]
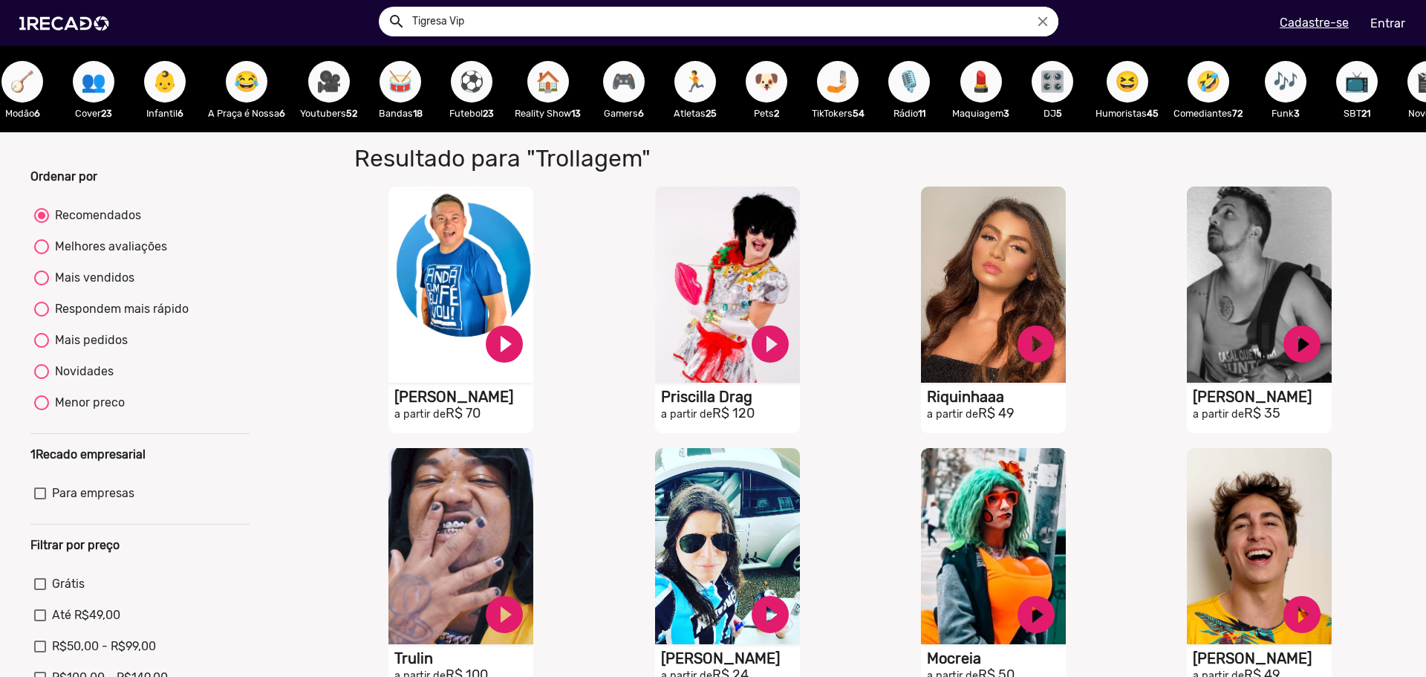
click at [1221, 89] on span "🤣" at bounding box center [1208, 82] width 25 height 42
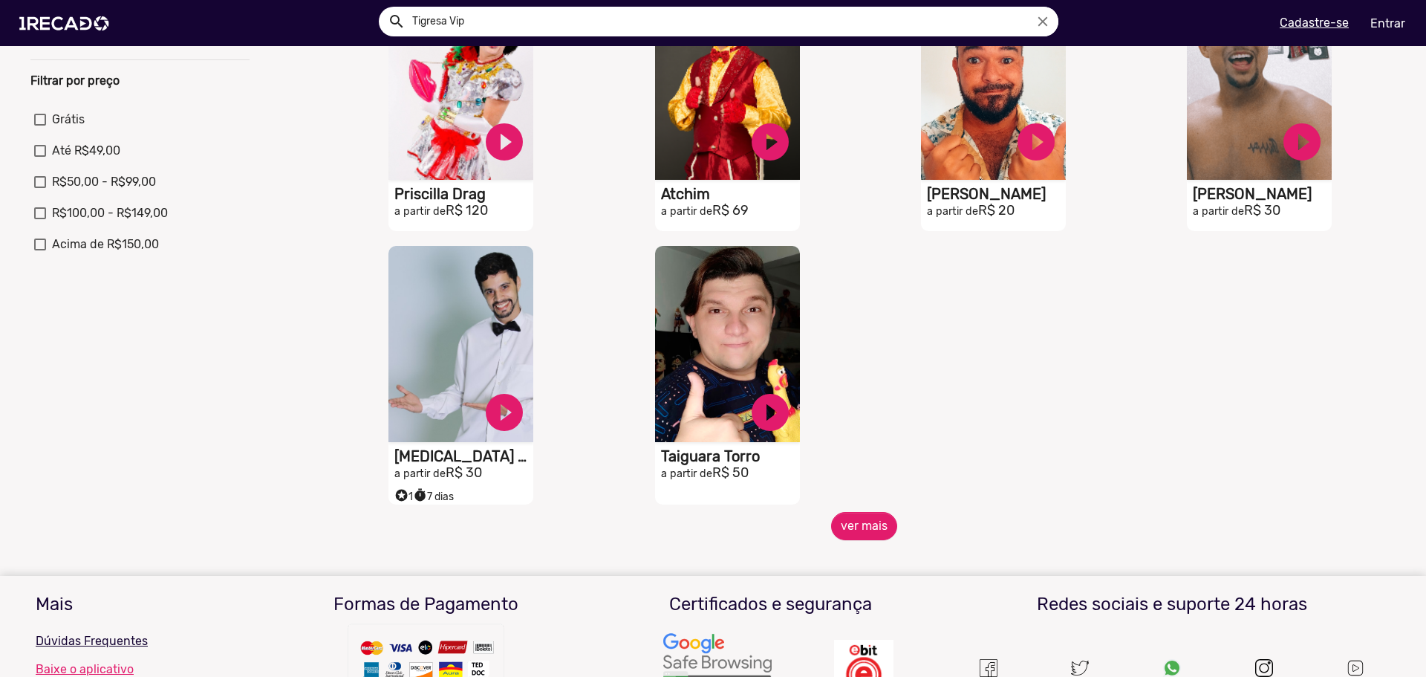
scroll to position [594, 0]
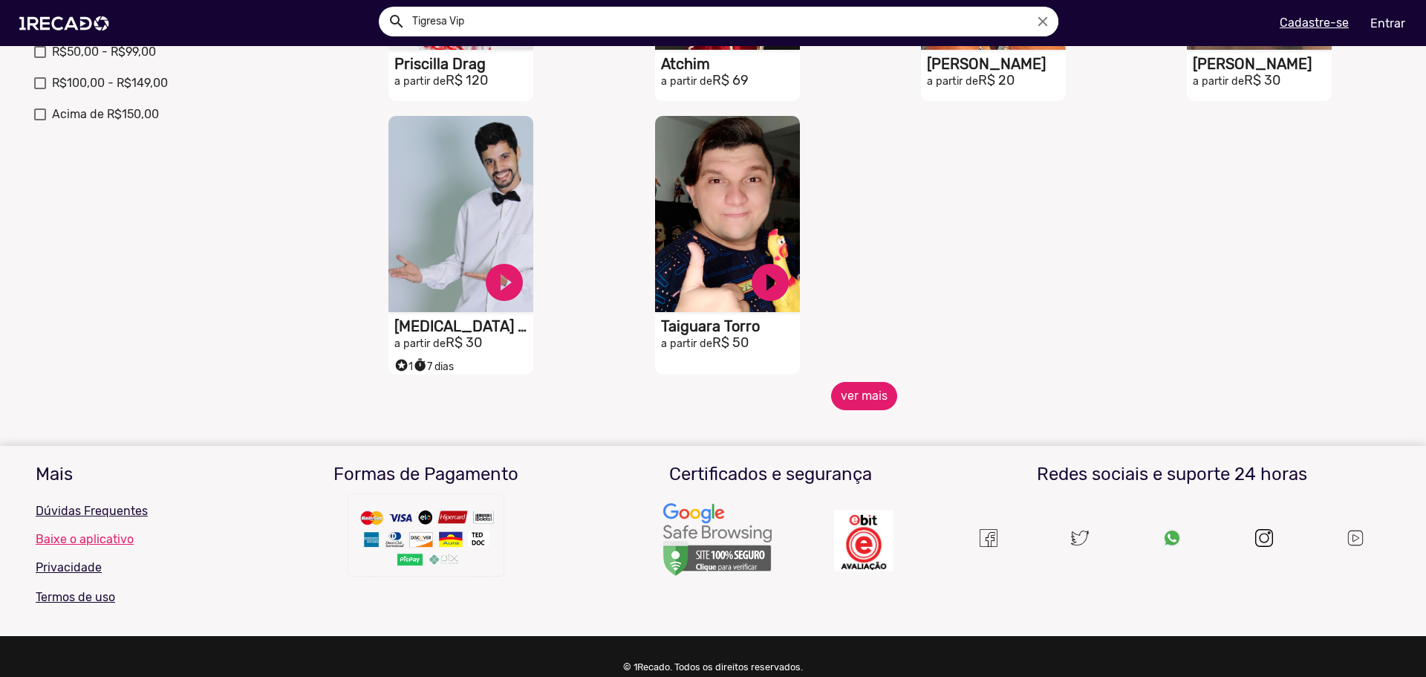
click at [859, 404] on button "ver mais" at bounding box center [864, 396] width 66 height 28
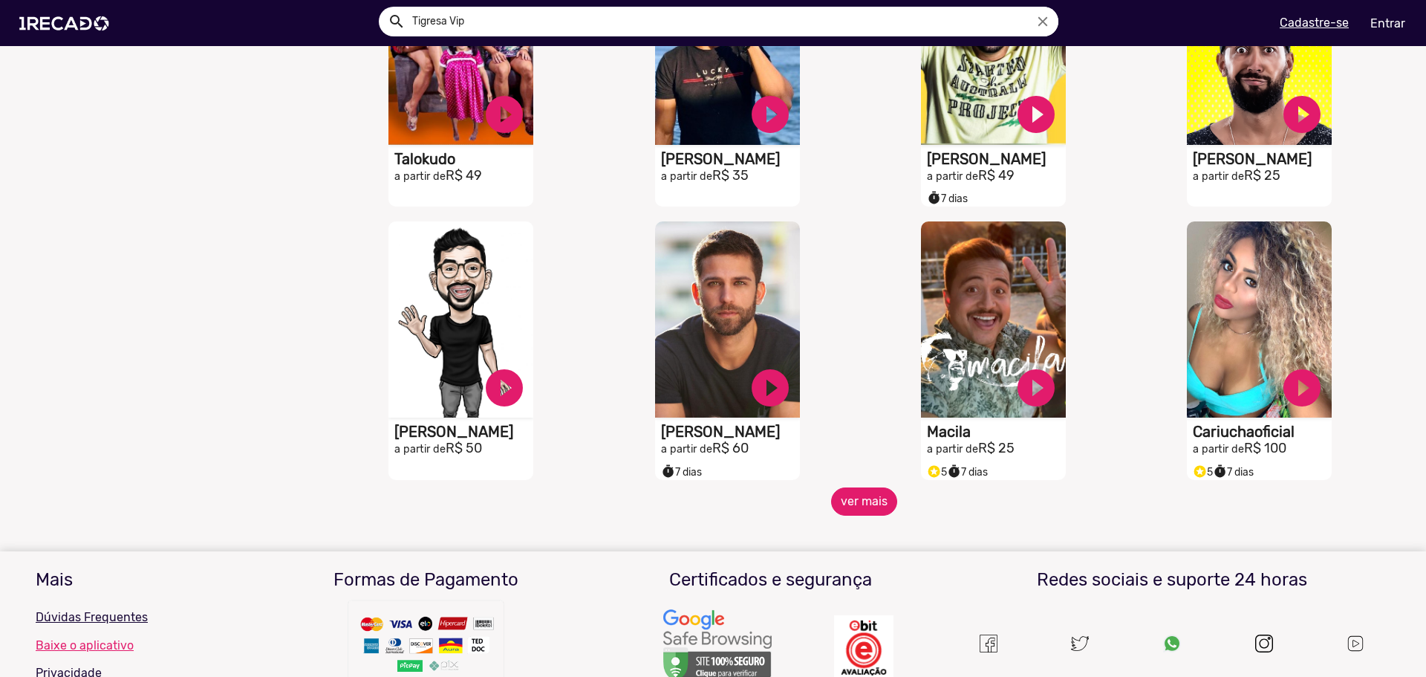
scroll to position [1040, 0]
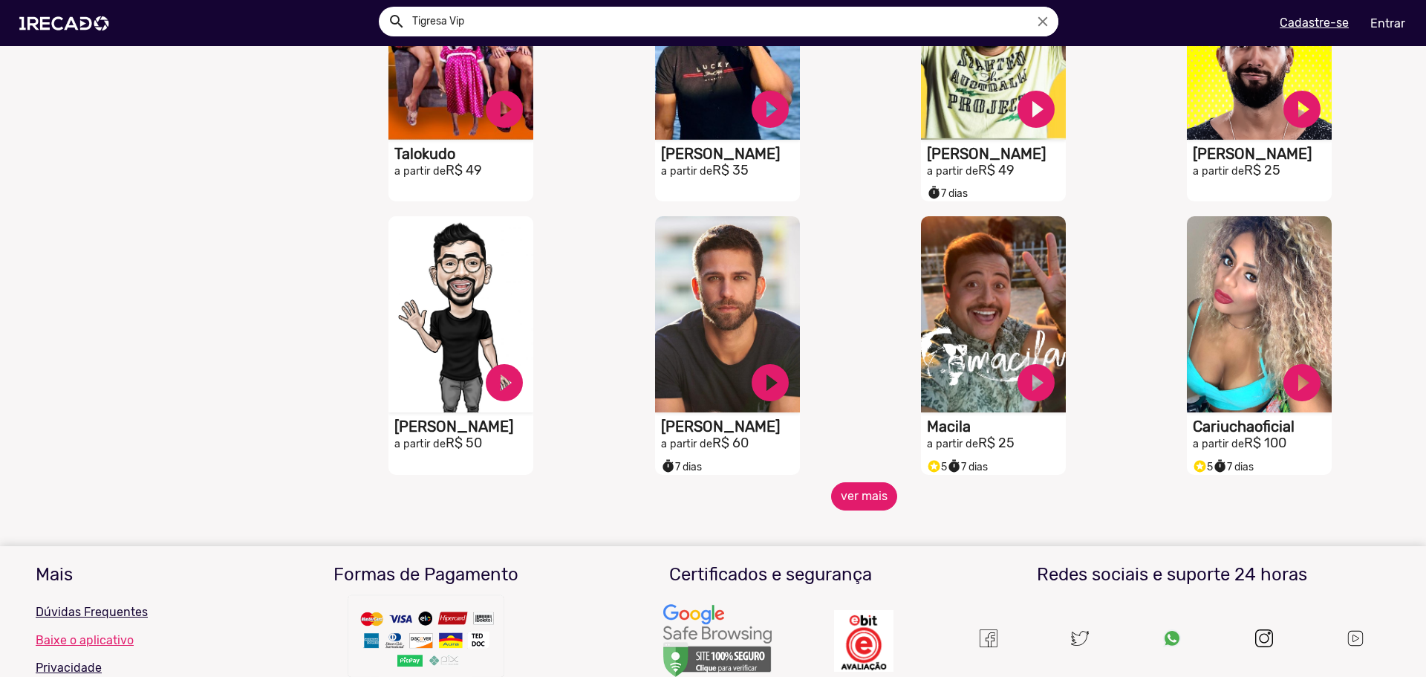
click at [854, 501] on button "ver mais" at bounding box center [864, 496] width 66 height 28
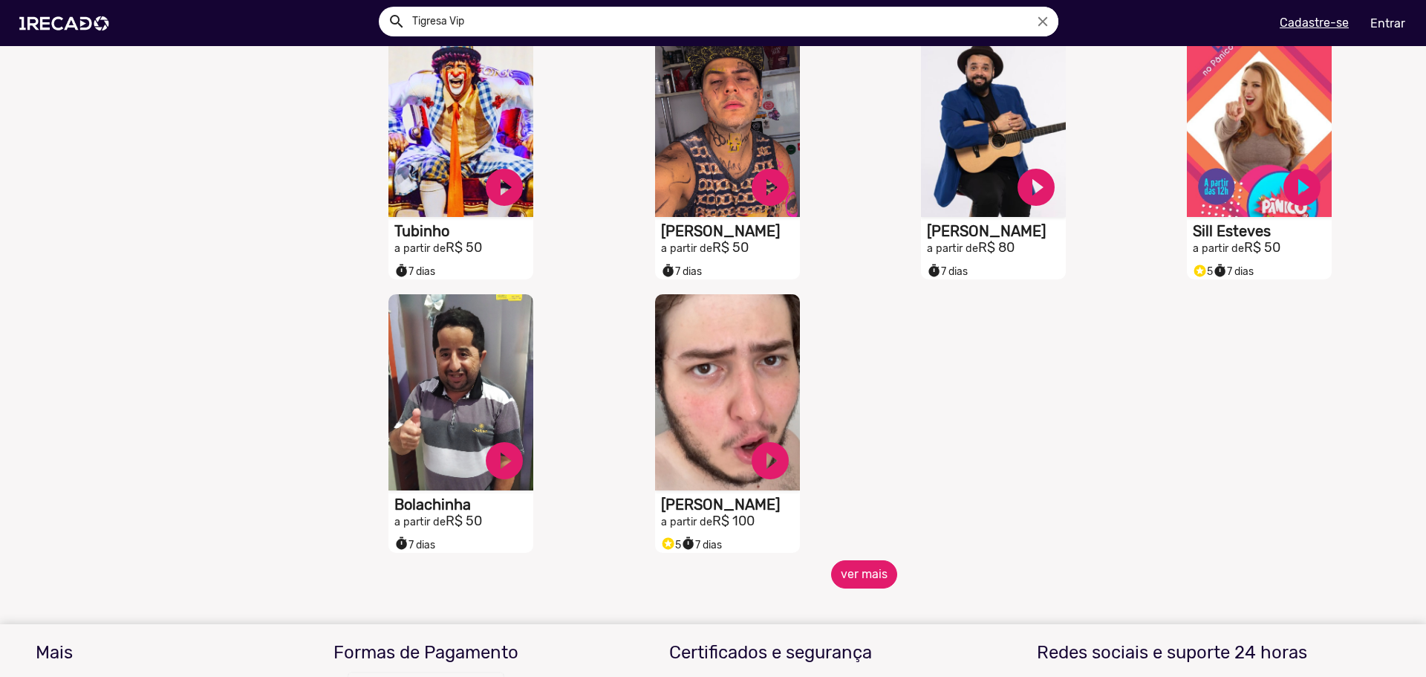
scroll to position [1783, 0]
click at [847, 588] on button "ver mais" at bounding box center [864, 573] width 66 height 28
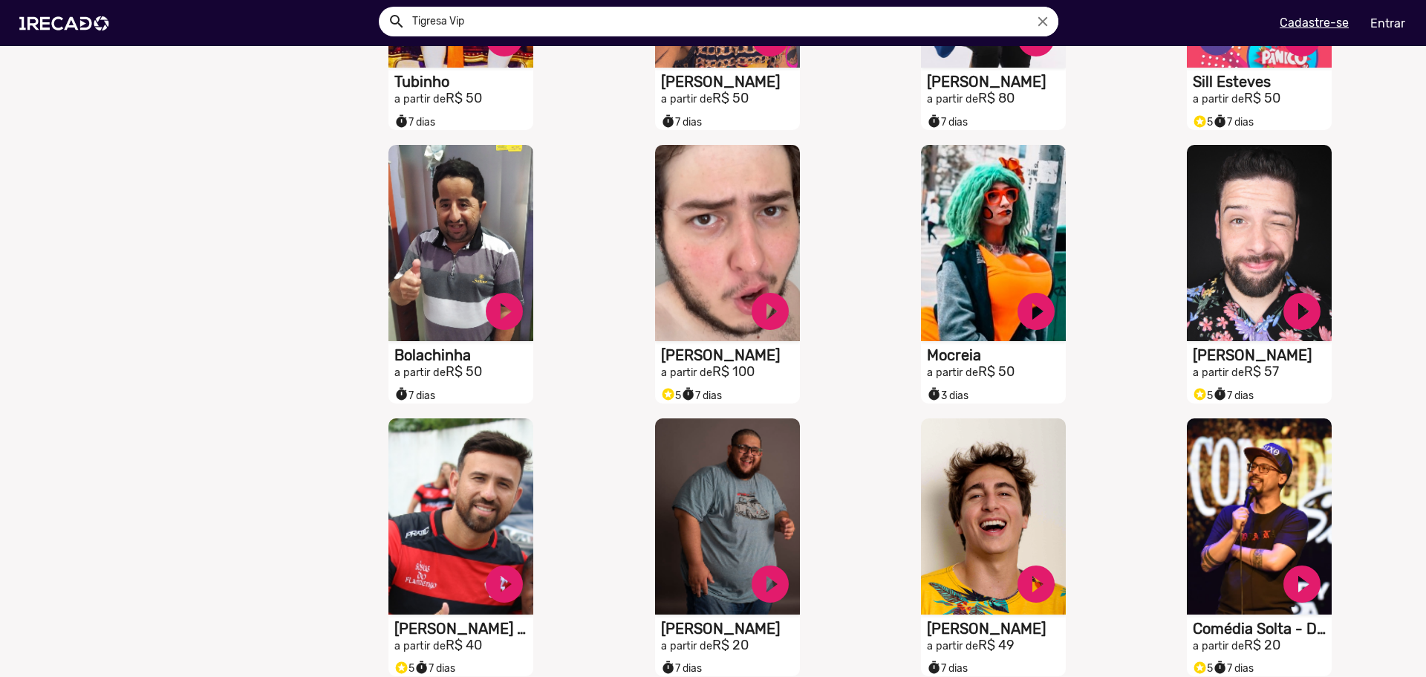
scroll to position [2303, 0]
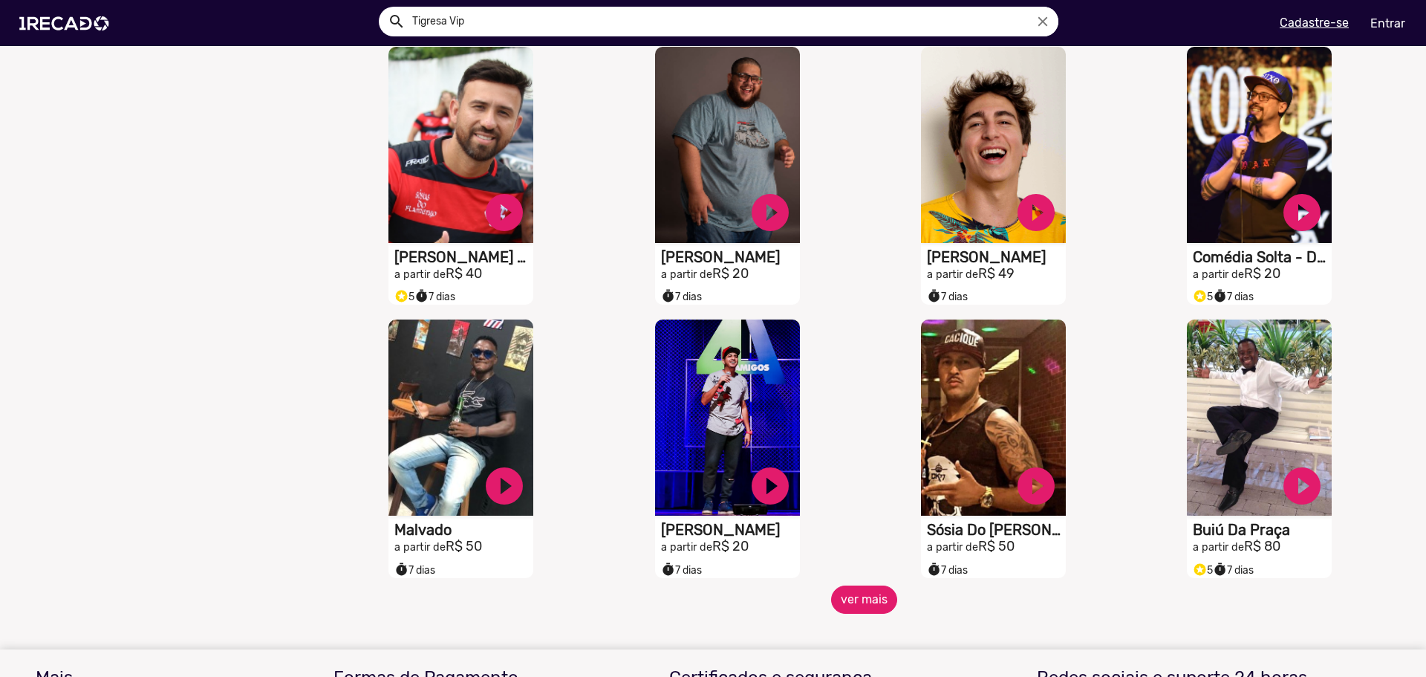
click at [868, 614] on button "ver mais" at bounding box center [864, 599] width 66 height 28
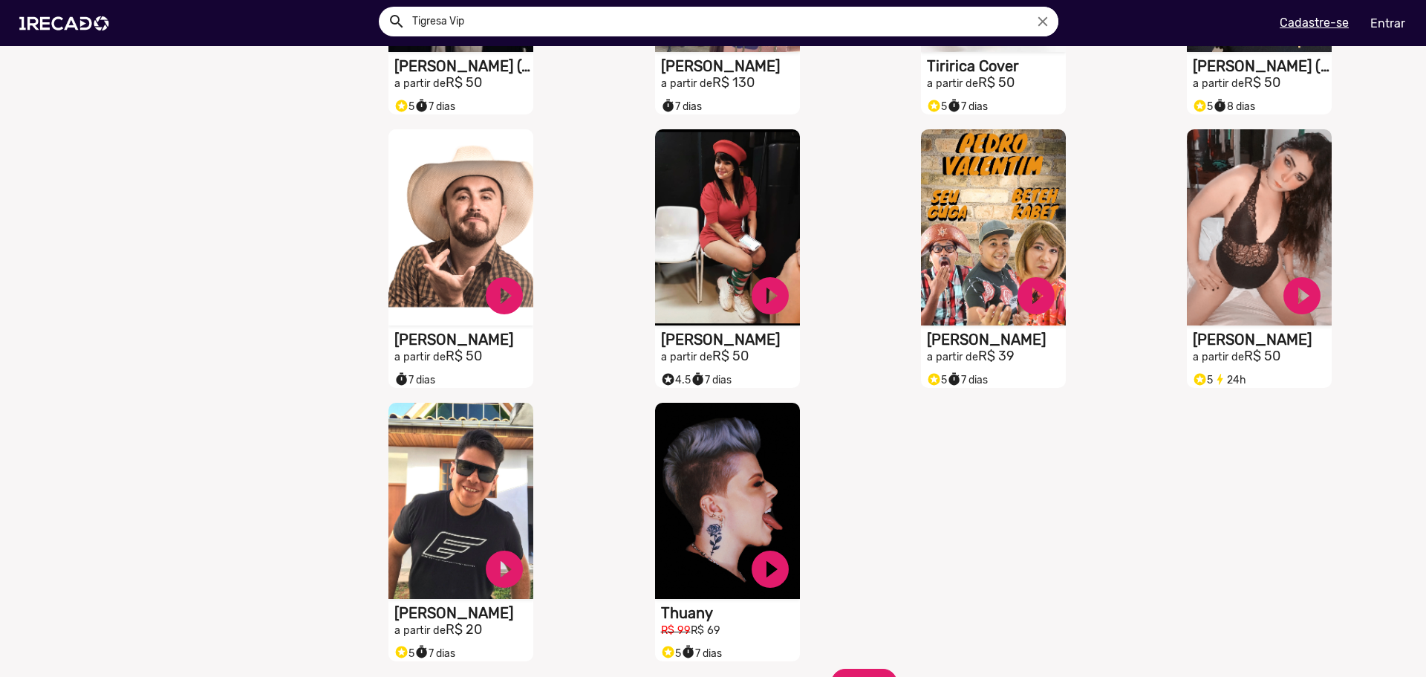
scroll to position [3120, 0]
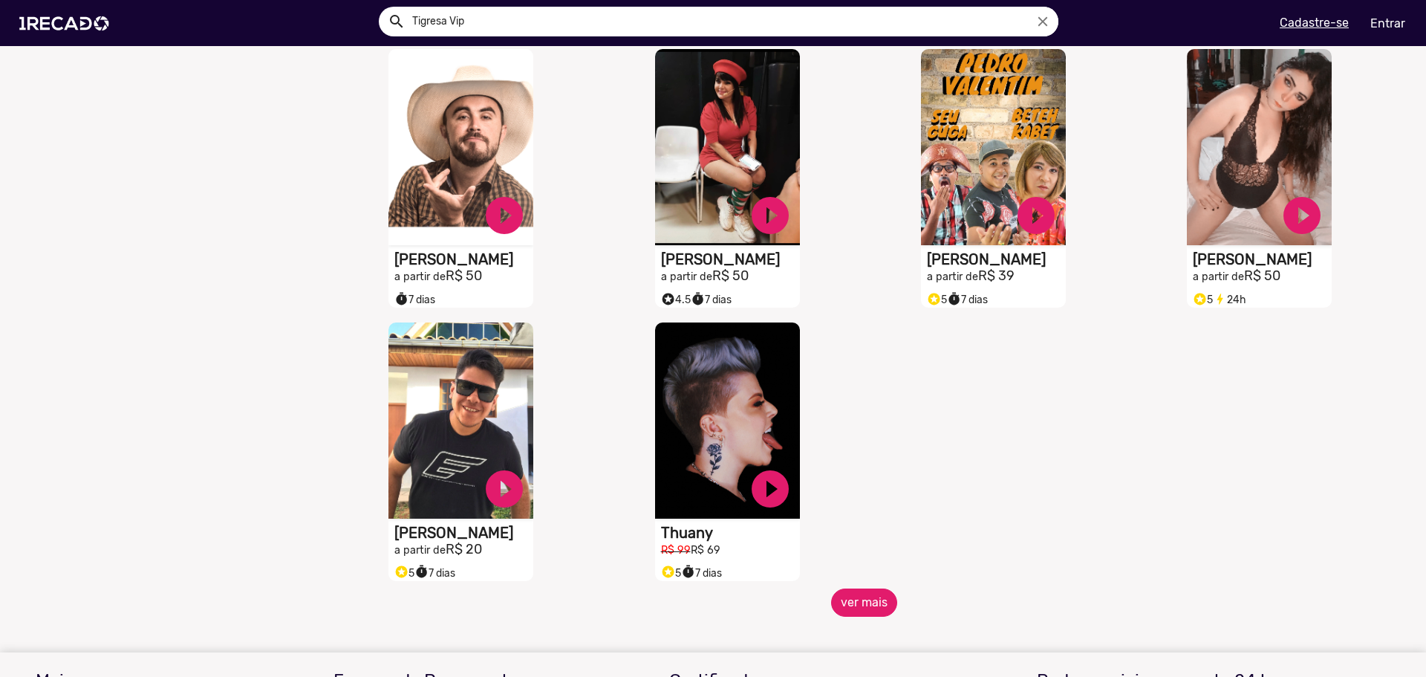
click at [859, 617] on button "ver mais" at bounding box center [864, 602] width 66 height 28
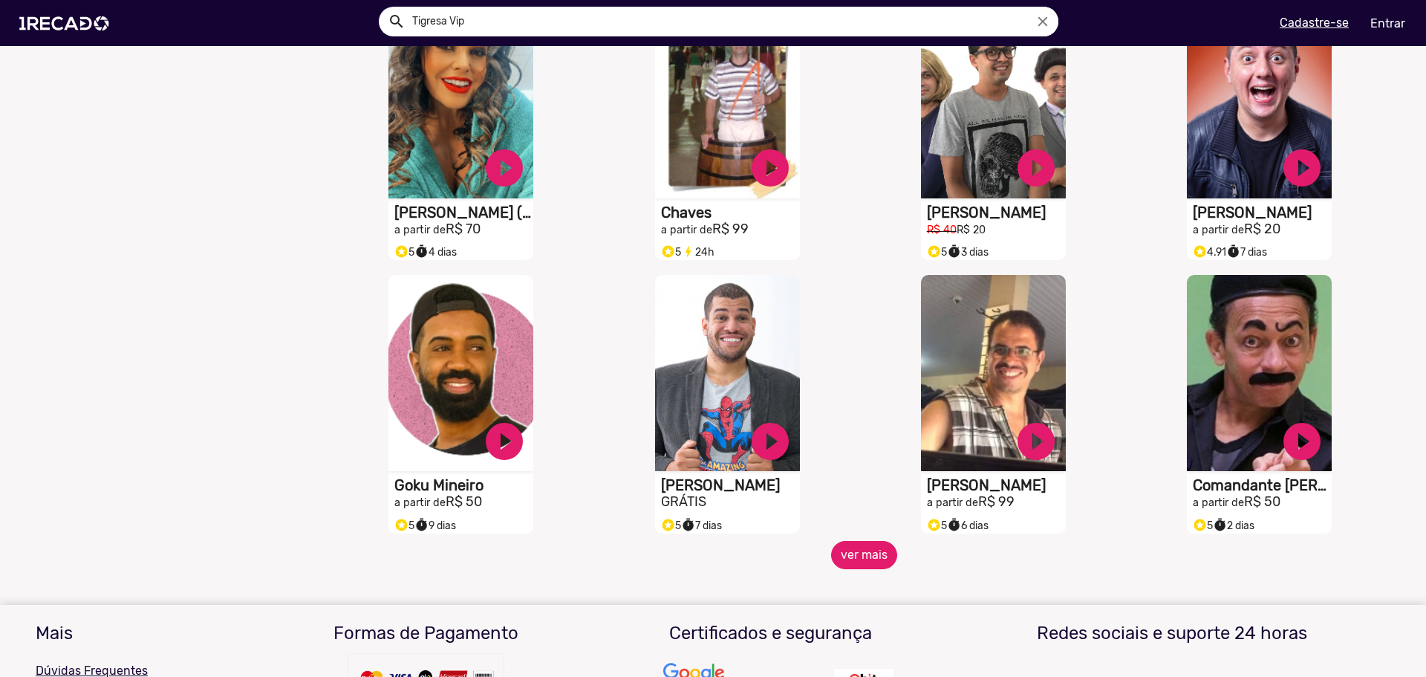
scroll to position [3714, 0]
click at [861, 558] on button "ver mais" at bounding box center [864, 554] width 66 height 28
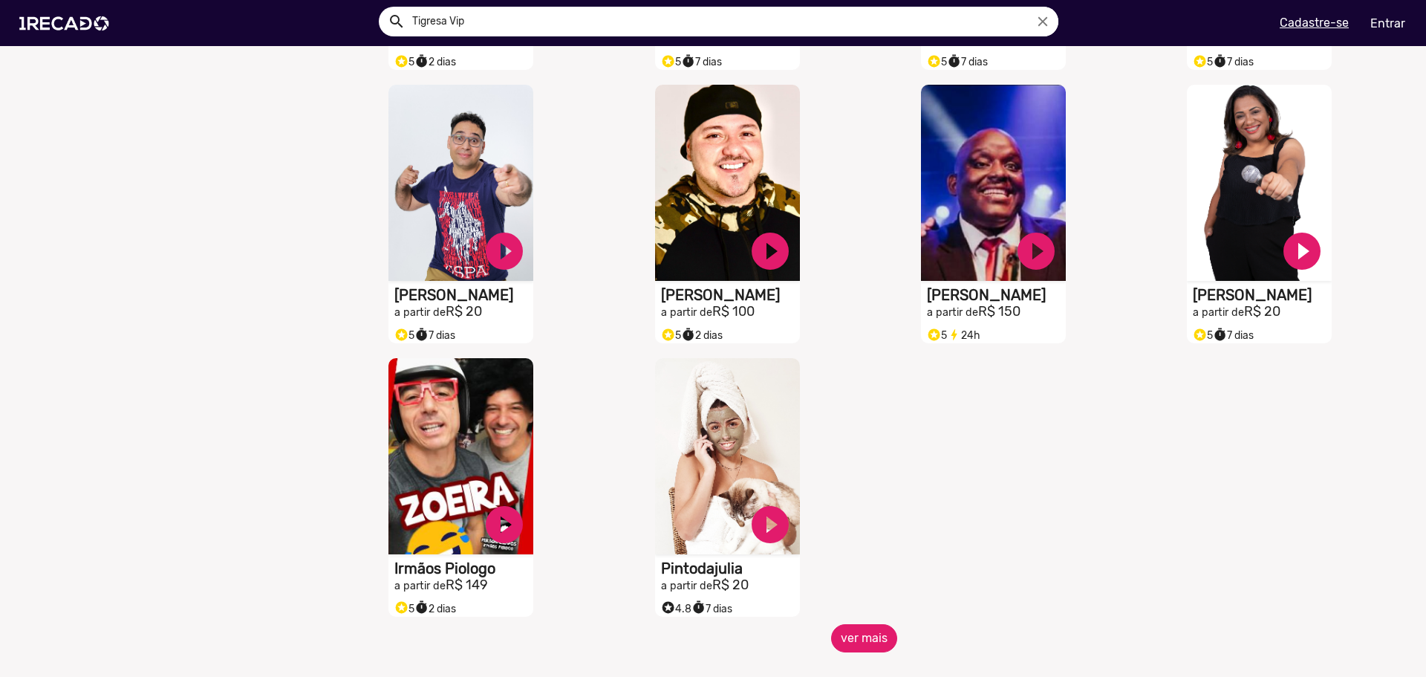
scroll to position [4457, 0]
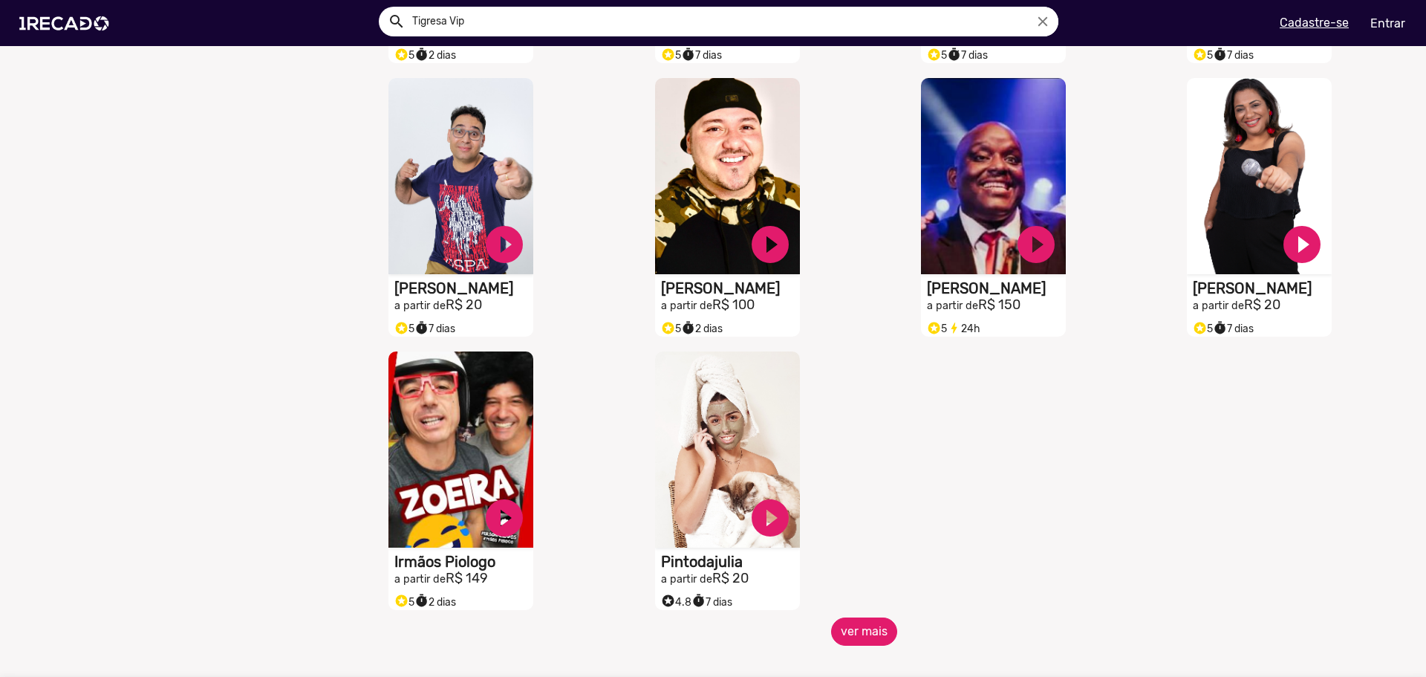
click at [871, 642] on button "ver mais" at bounding box center [864, 631] width 66 height 28
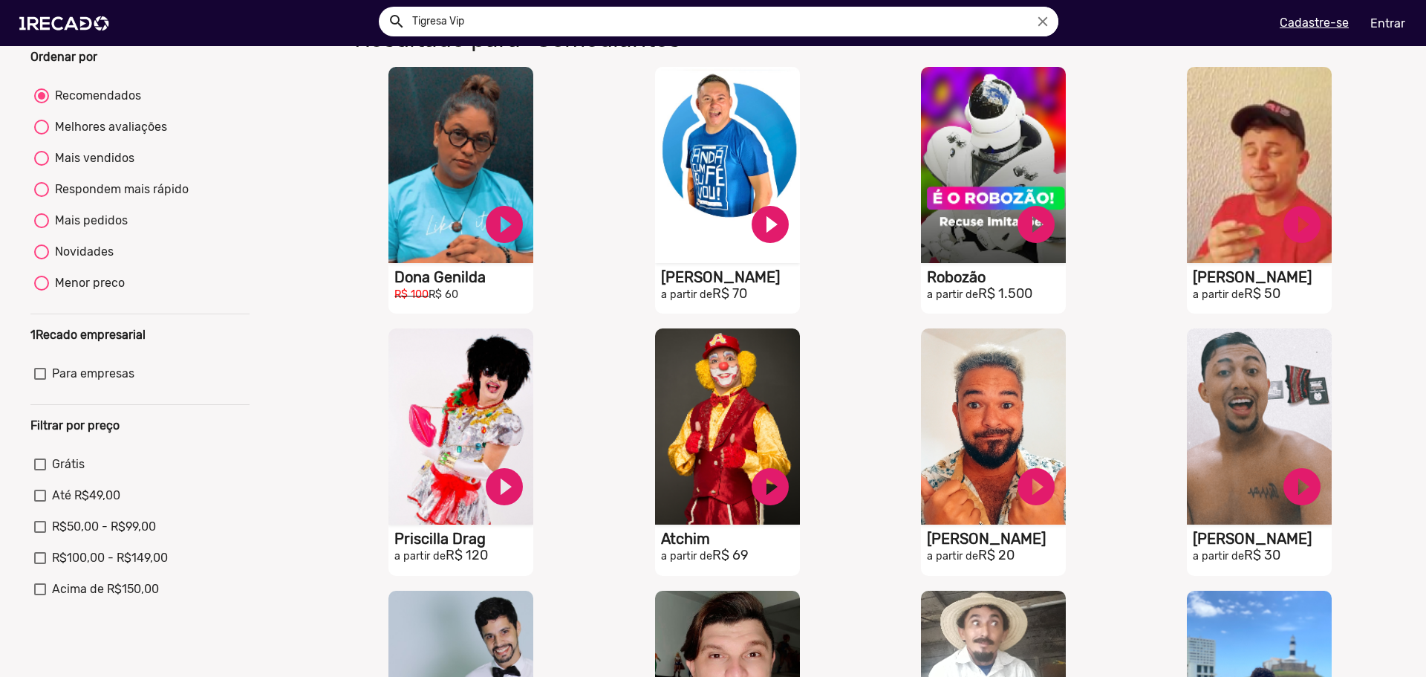
scroll to position [0, 0]
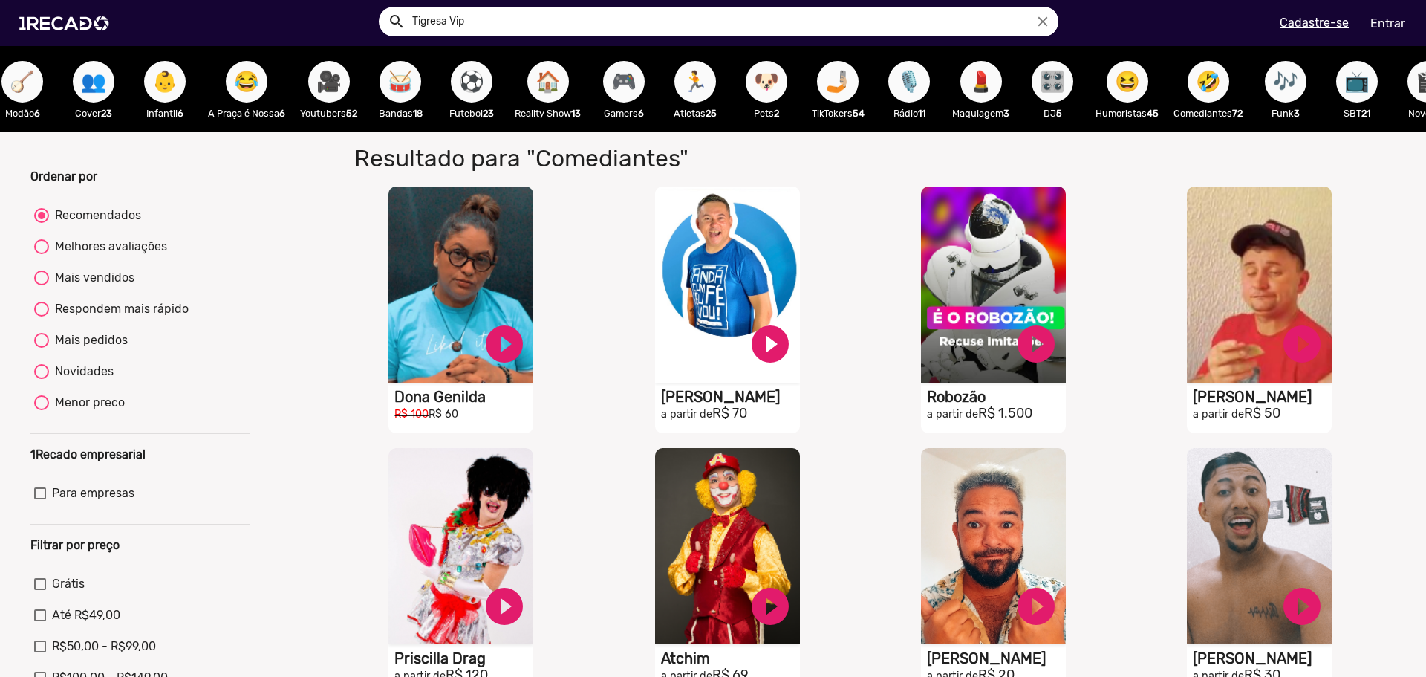
drag, startPoint x: 1191, startPoint y: 143, endPoint x: 1226, endPoint y: 138, distance: 36.0
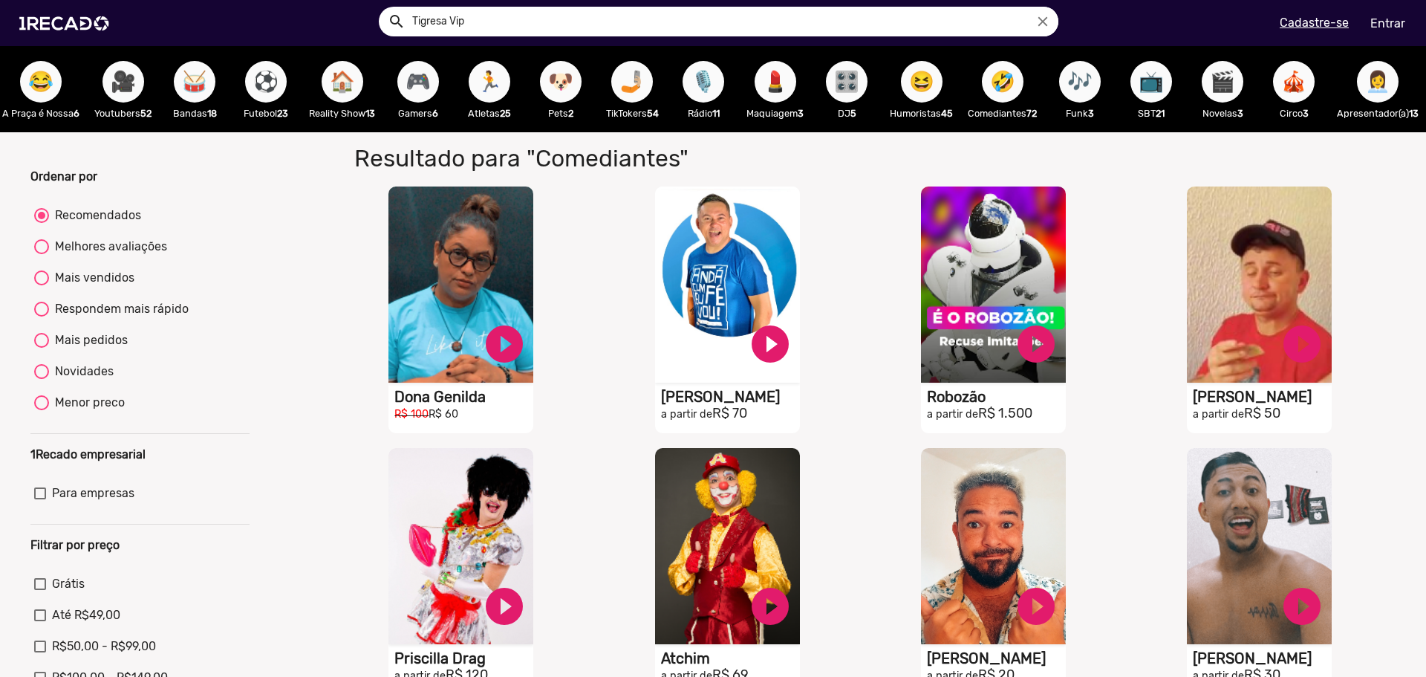
scroll to position [0, 1616]
click at [1365, 75] on span "👩‍💼" at bounding box center [1377, 82] width 25 height 42
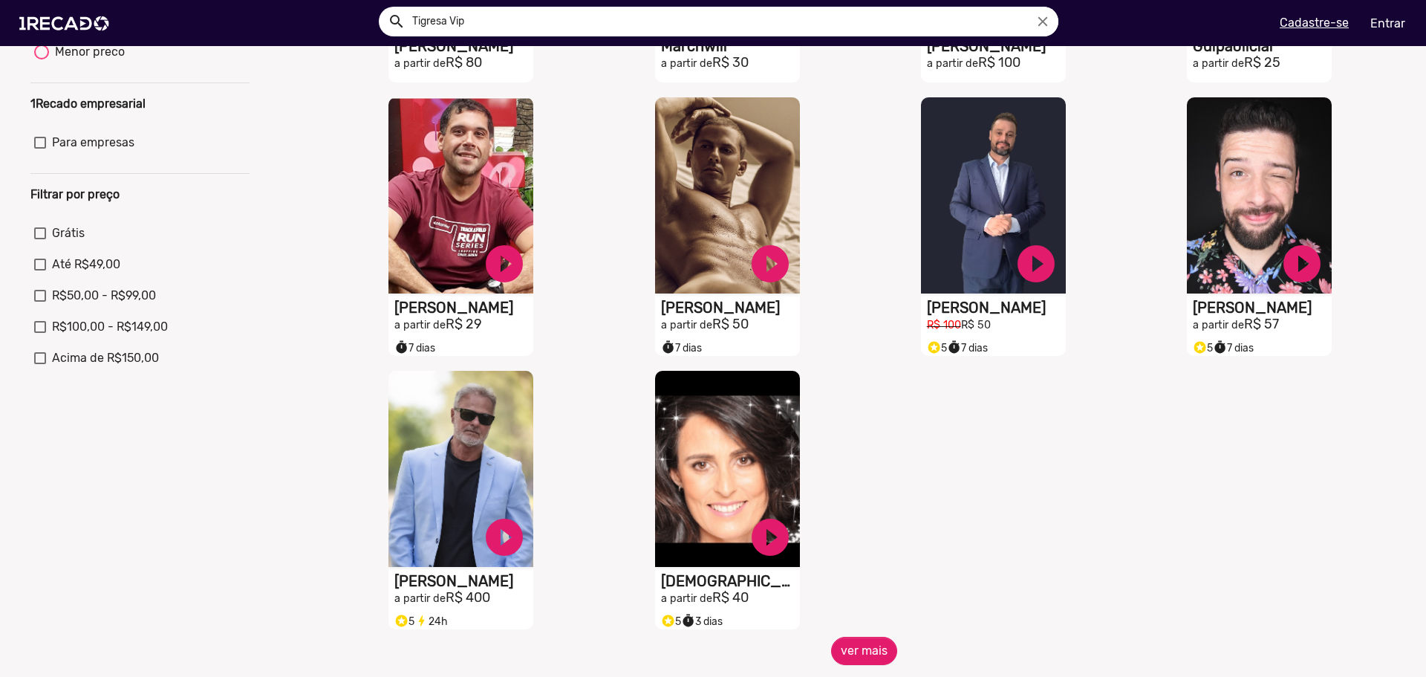
scroll to position [371, 0]
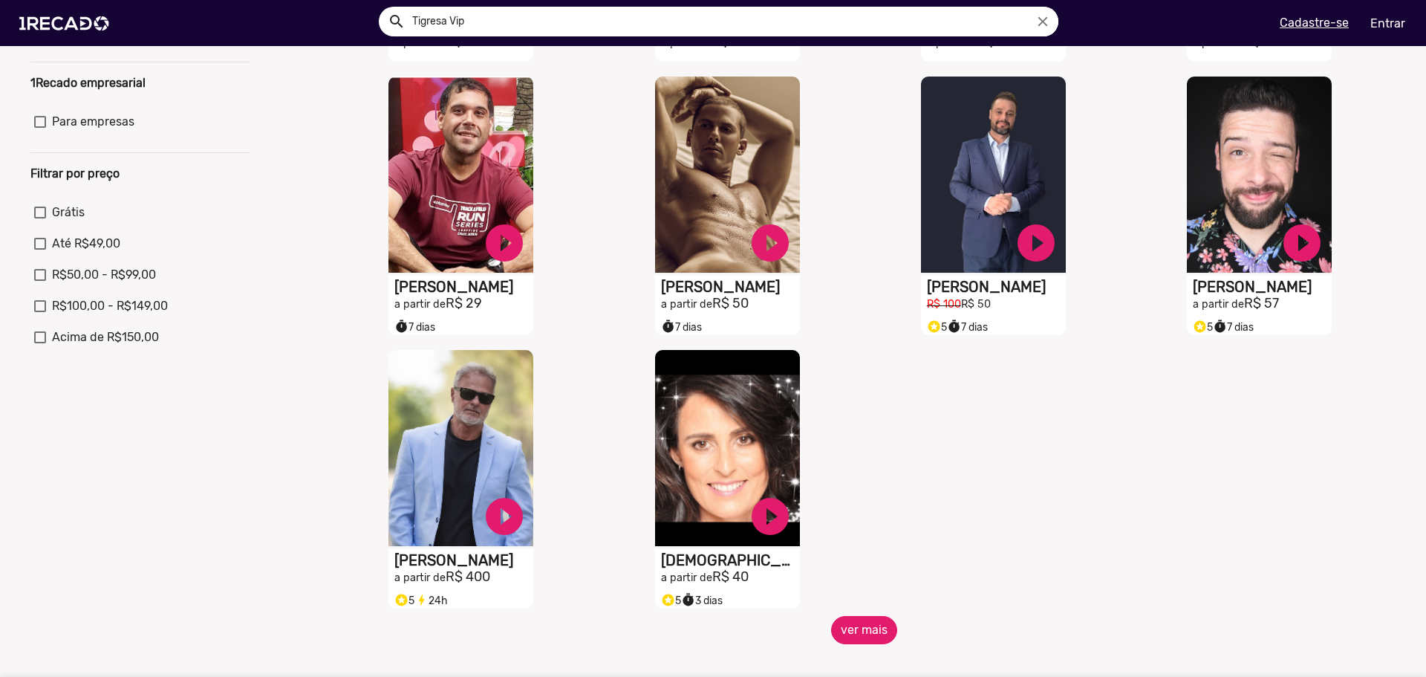
click at [878, 638] on button "ver mais" at bounding box center [864, 630] width 66 height 28
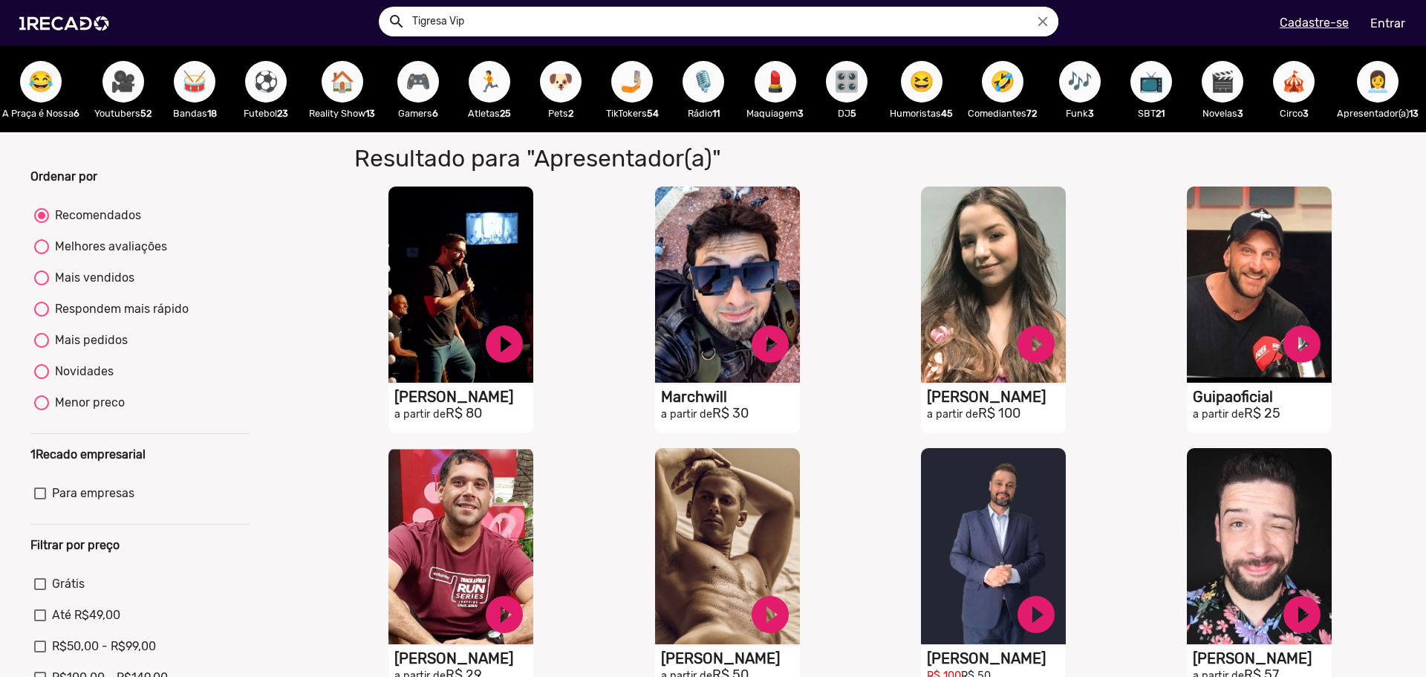
scroll to position [0, 1594]
click at [629, 82] on span "🤳🏼" at bounding box center [632, 82] width 25 height 42
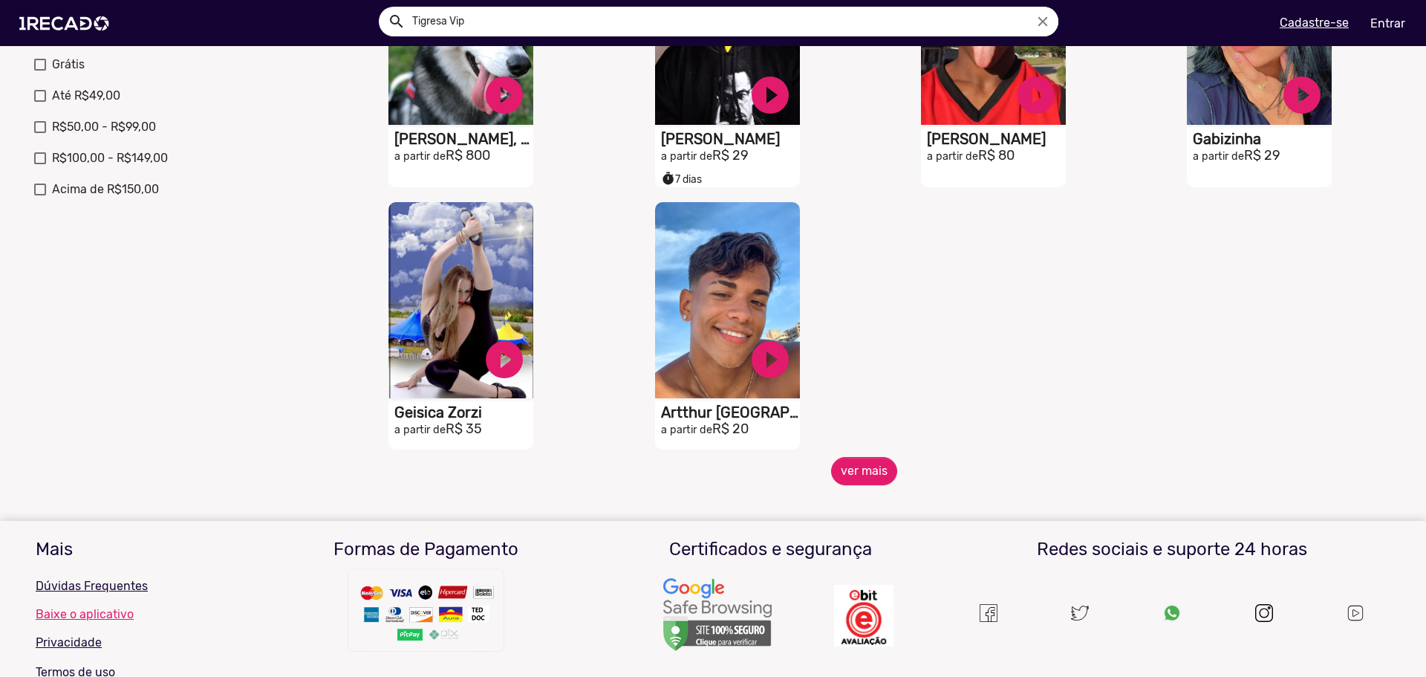
scroll to position [520, 0]
click at [867, 482] on button "ver mais" at bounding box center [864, 470] width 66 height 28
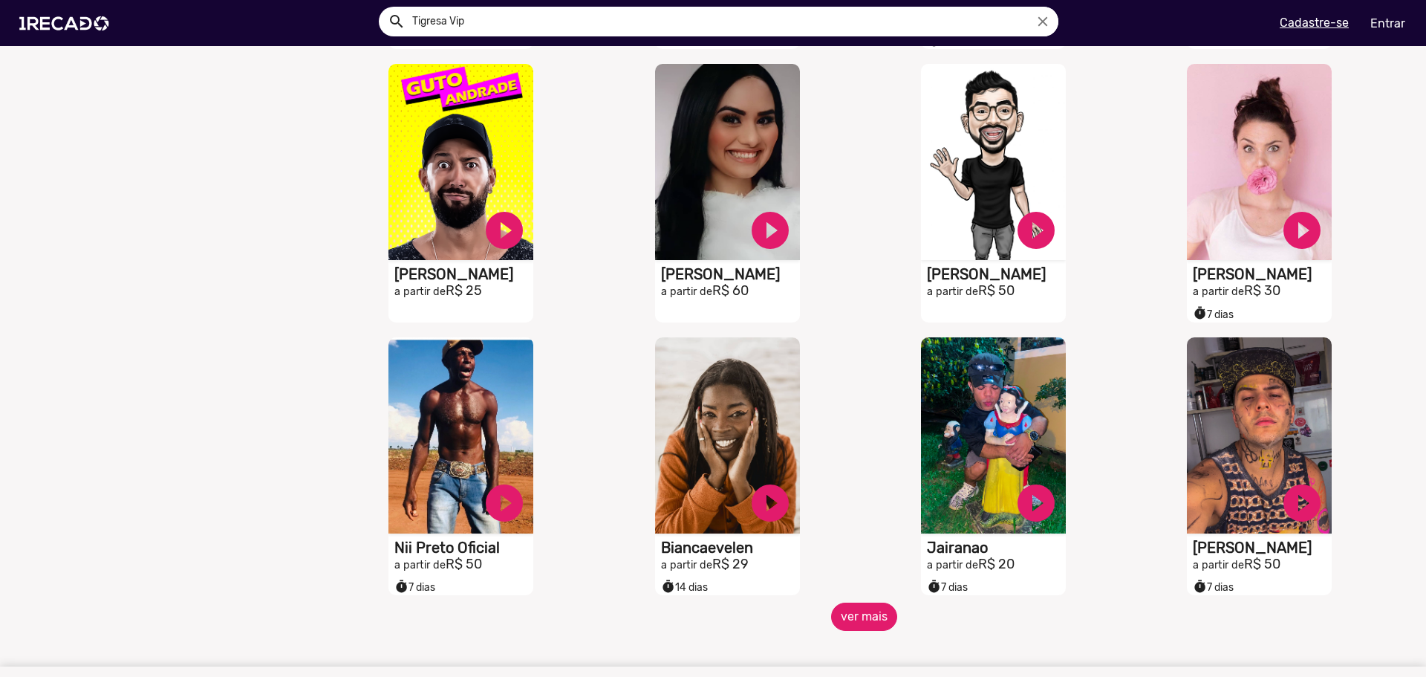
scroll to position [966, 0]
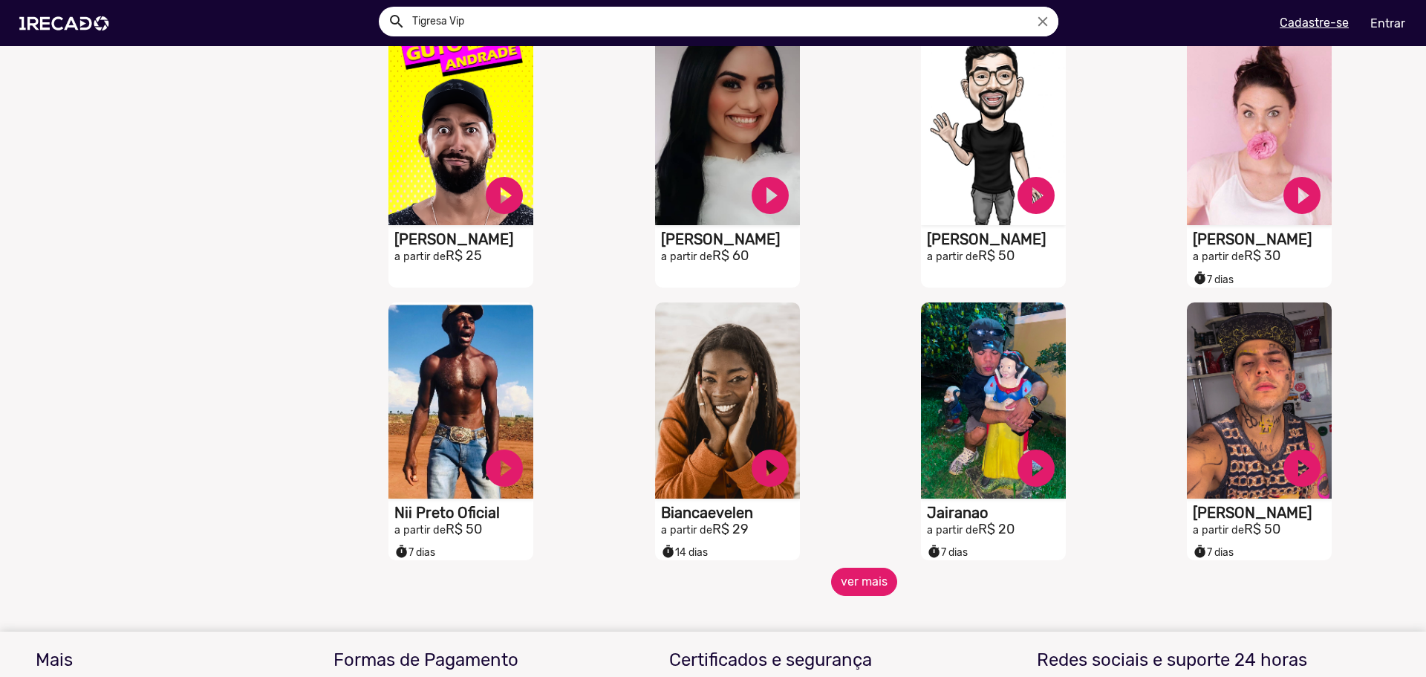
click at [848, 584] on button "ver mais" at bounding box center [864, 582] width 66 height 28
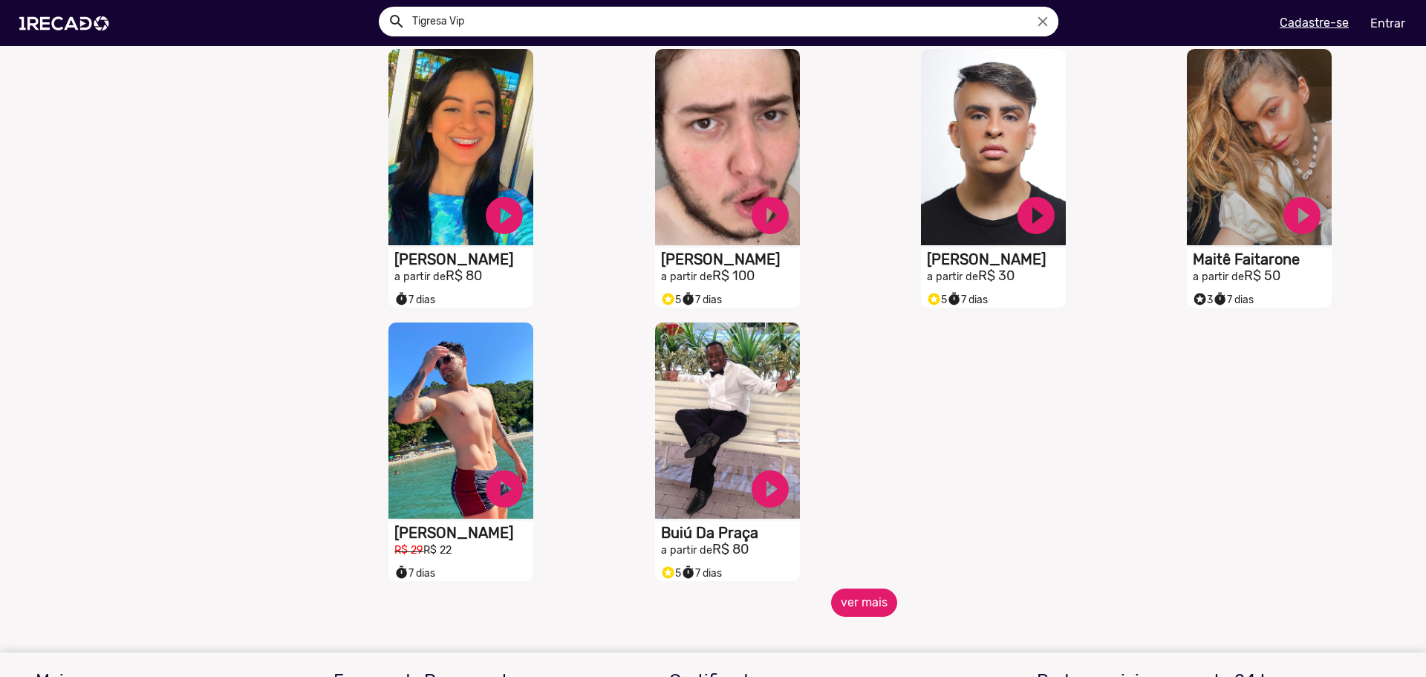
scroll to position [1783, 0]
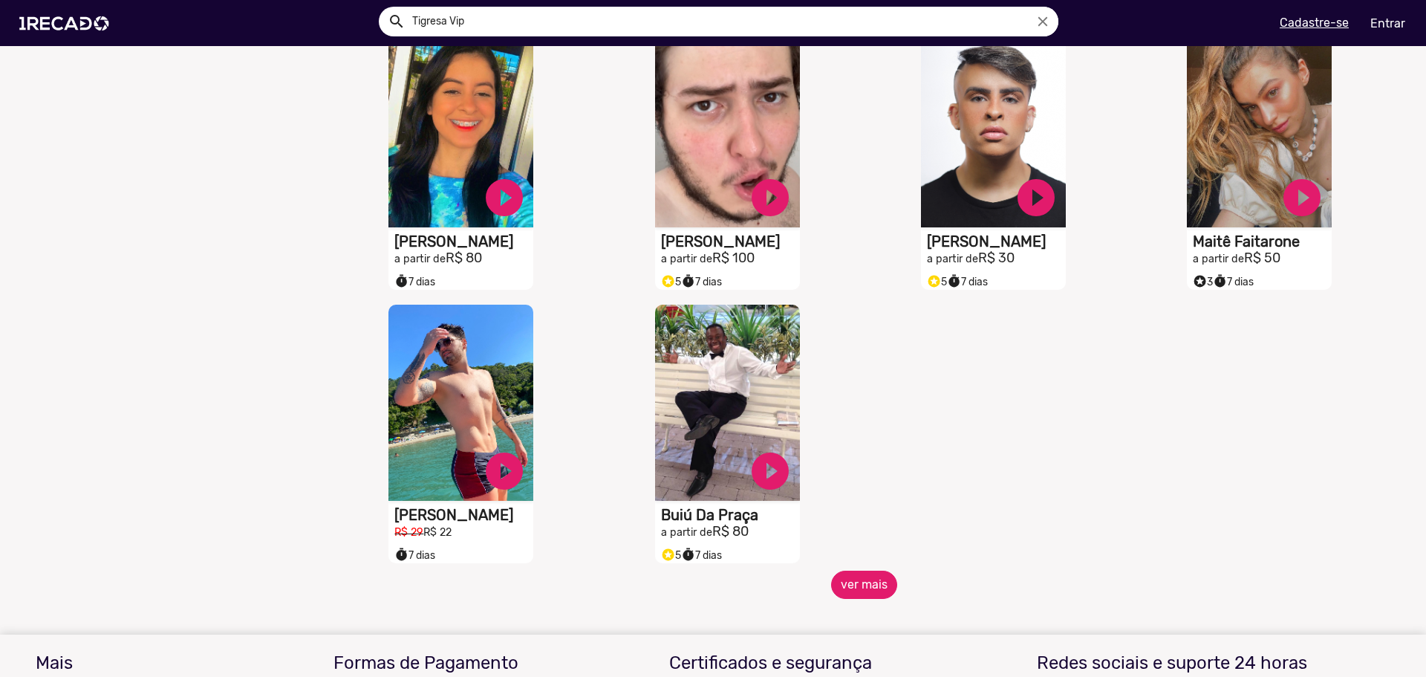
click at [859, 593] on button "ver mais" at bounding box center [864, 585] width 66 height 28
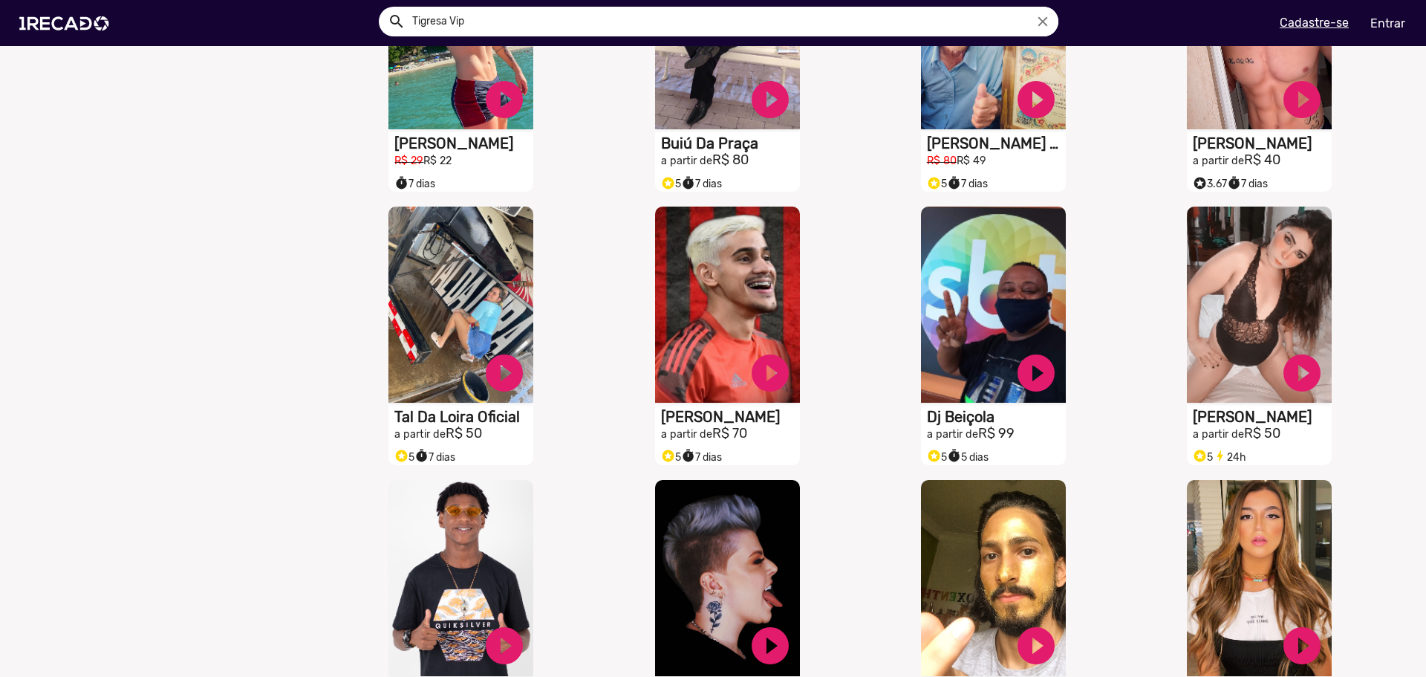
scroll to position [2303, 0]
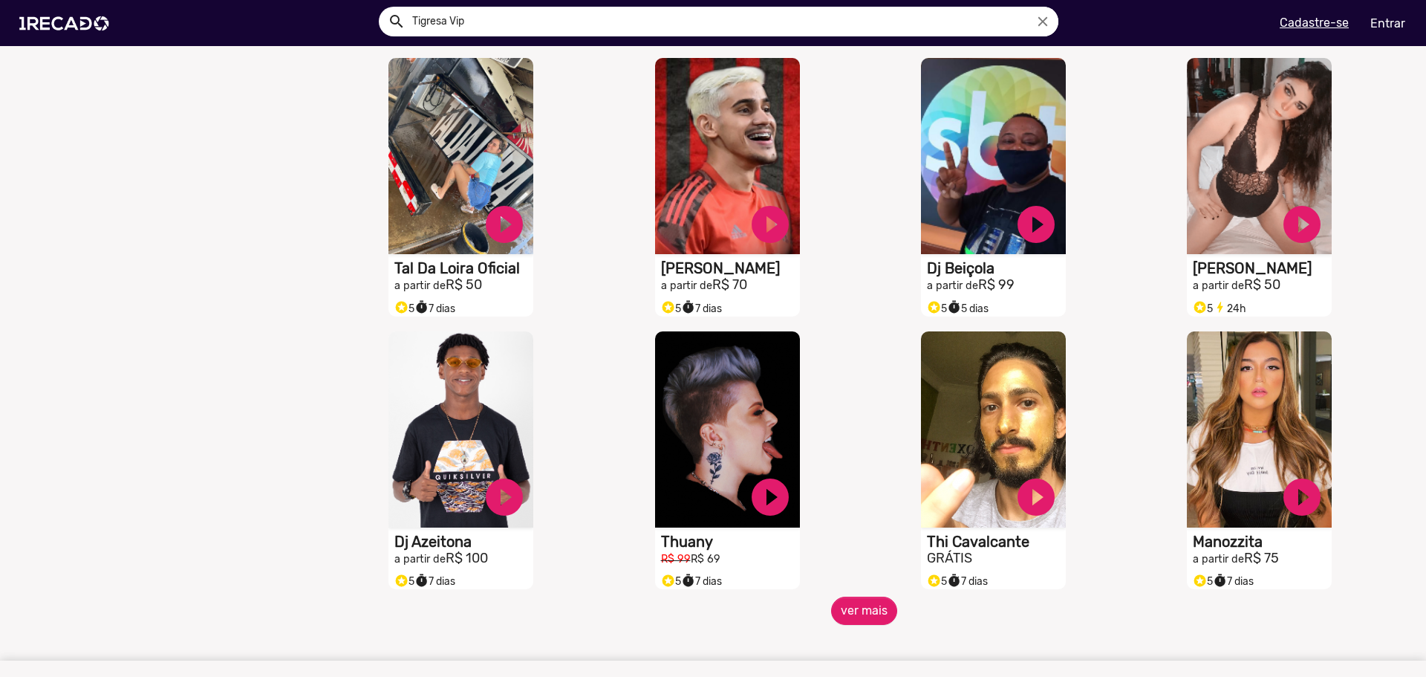
click at [864, 597] on div "S1RECADO vídeos dedicados para fãs e empresas play_circle_filled Thi Cavalcante…" at bounding box center [997, 460] width 266 height 273
click at [848, 623] on button "ver mais" at bounding box center [864, 611] width 66 height 28
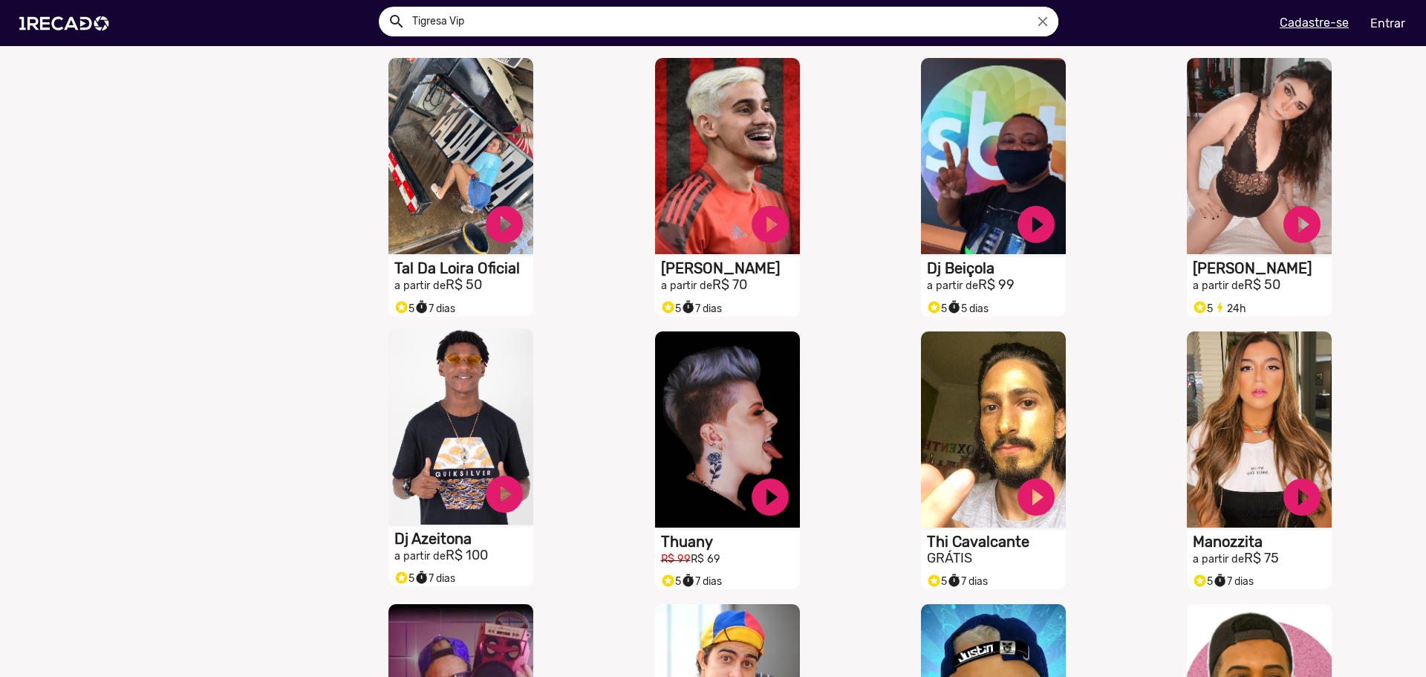
click at [422, 481] on video "S1RECADO vídeos dedicados para fãs e empresas" at bounding box center [461, 426] width 145 height 196
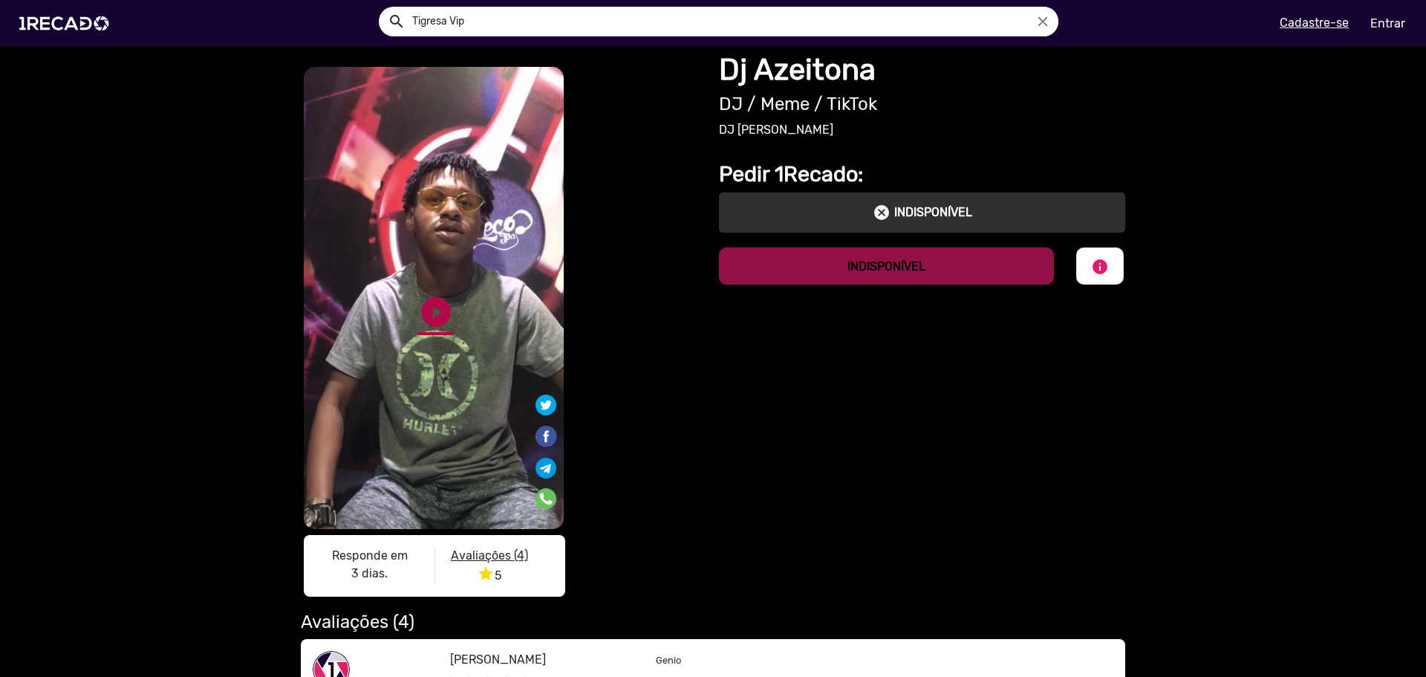
click at [433, 315] on link "play_circle_filled" at bounding box center [436, 312] width 36 height 36
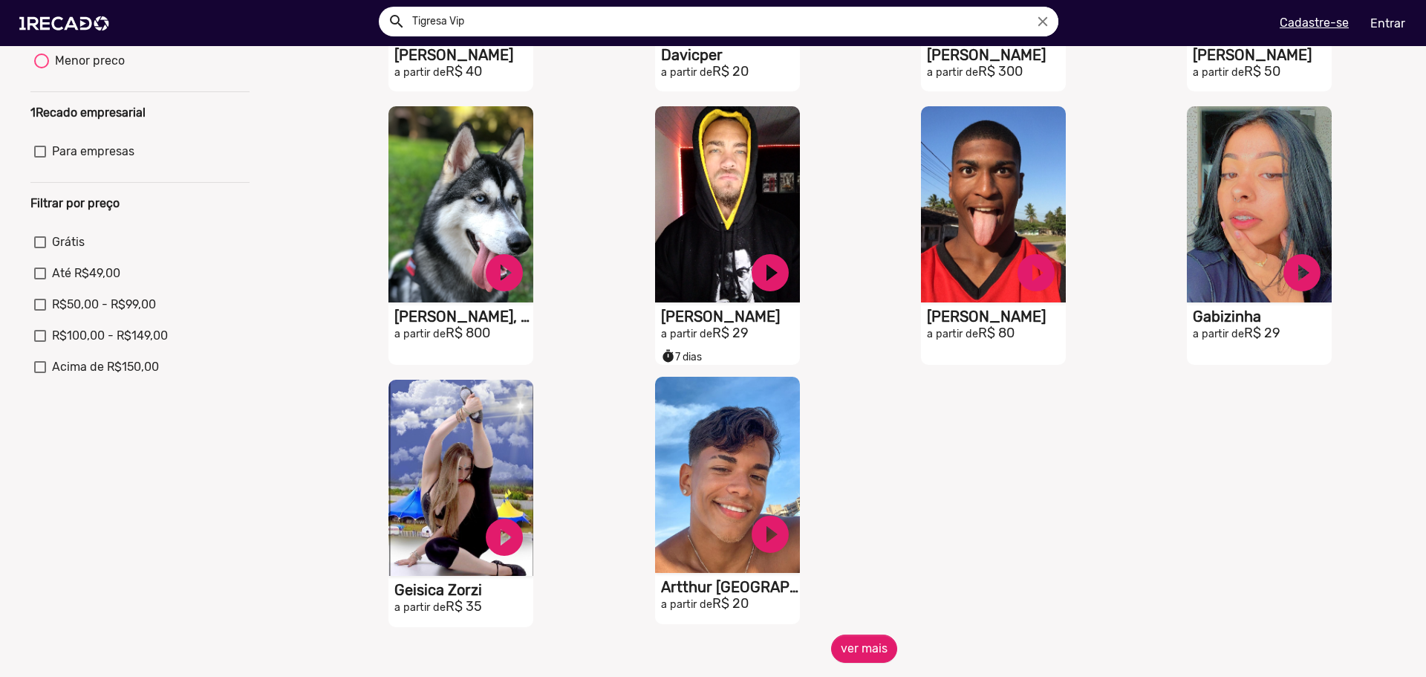
scroll to position [669, 0]
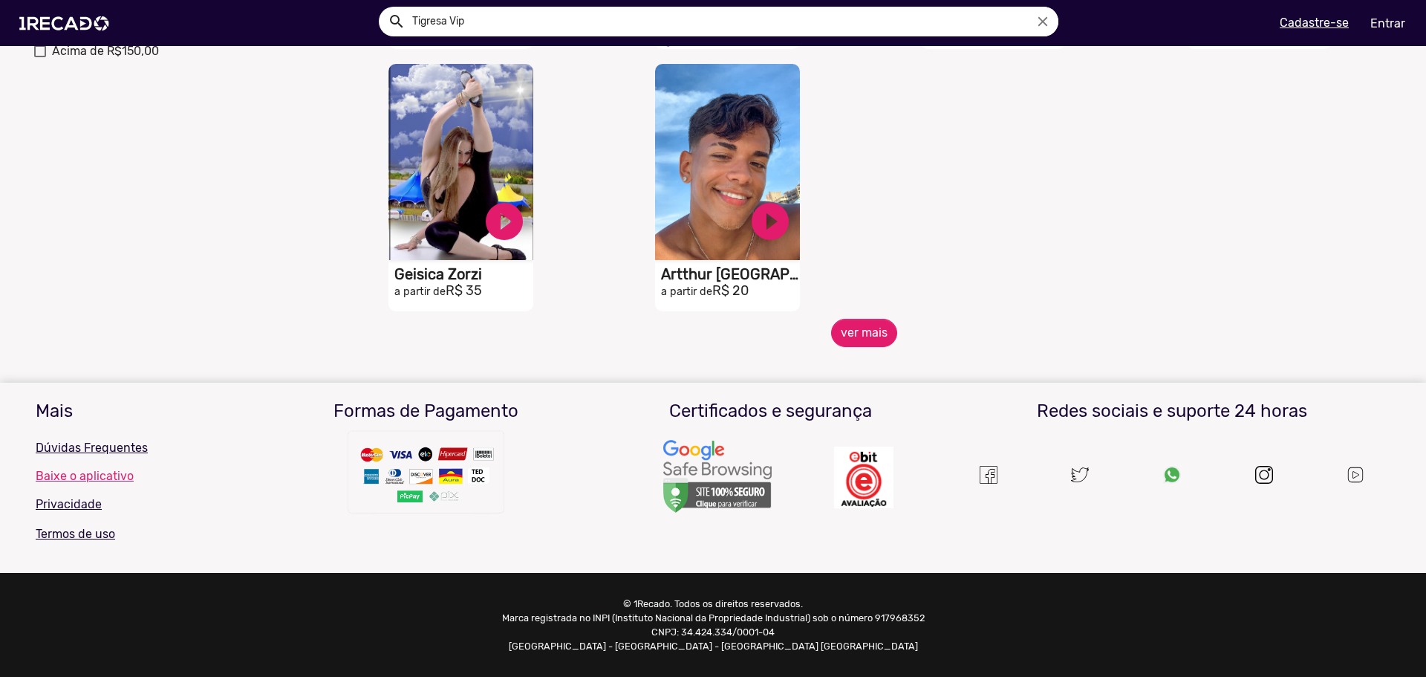
click at [888, 342] on span "ver mais" at bounding box center [864, 333] width 1064 height 28
click at [874, 345] on button "ver mais" at bounding box center [864, 333] width 66 height 28
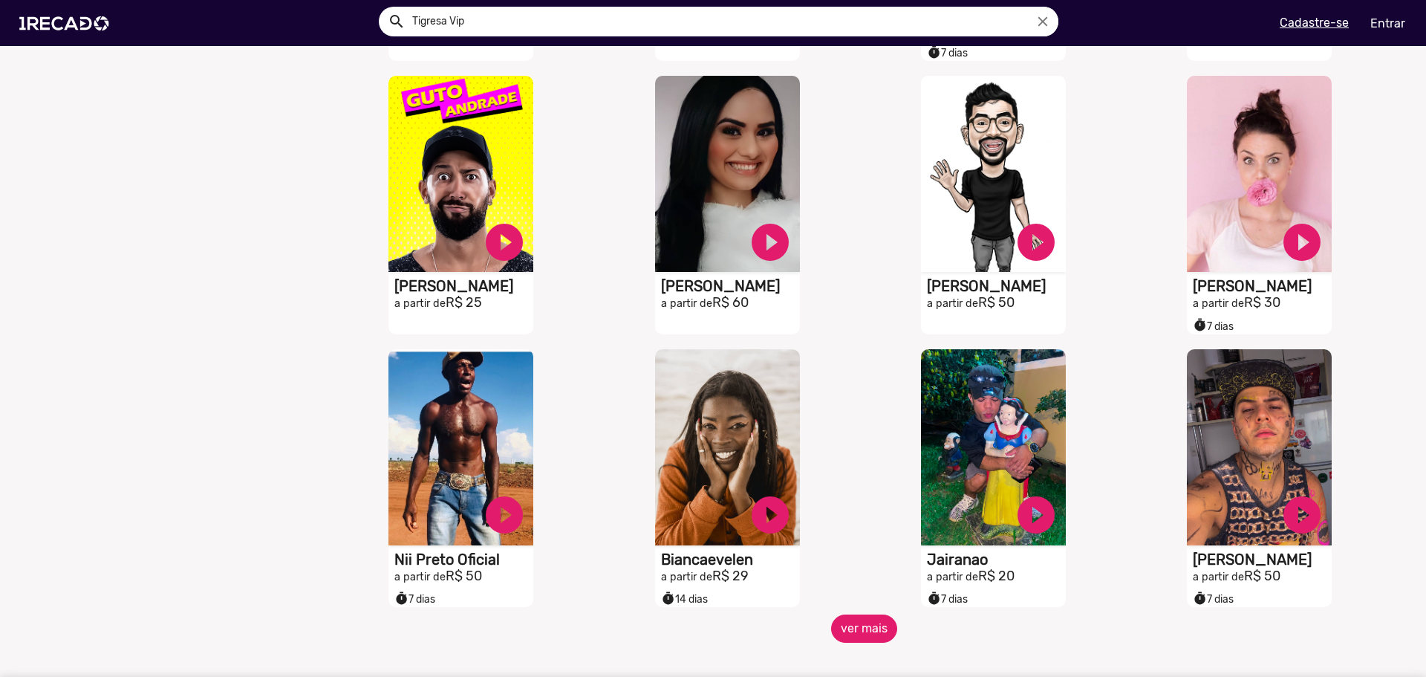
scroll to position [1189, 0]
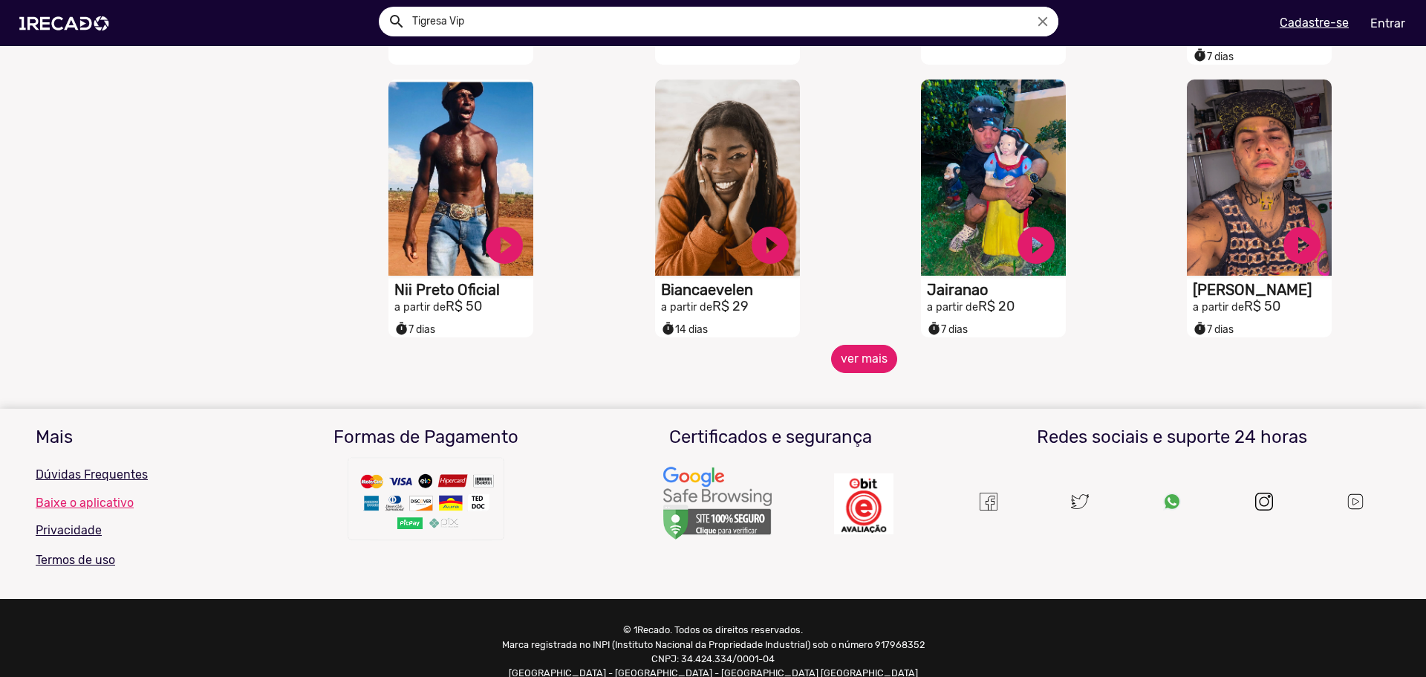
click at [859, 357] on button "ver mais" at bounding box center [864, 359] width 66 height 28
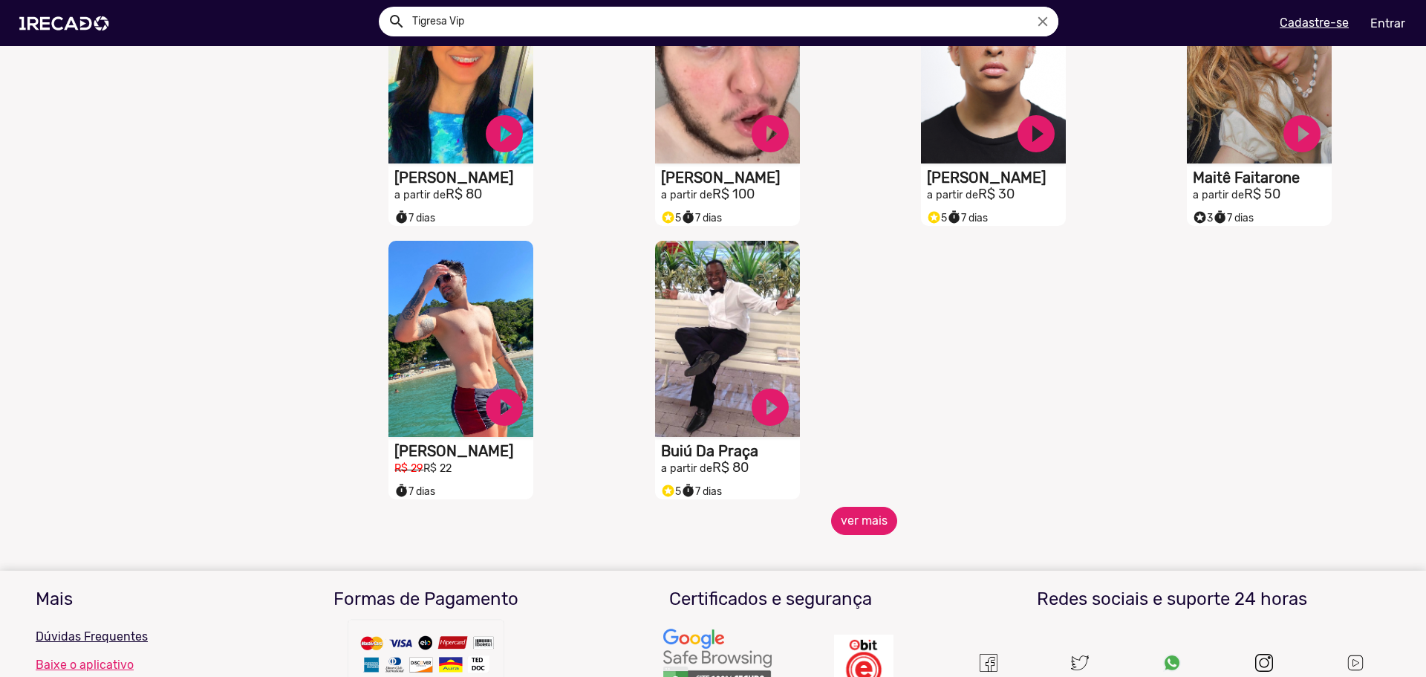
scroll to position [1857, 0]
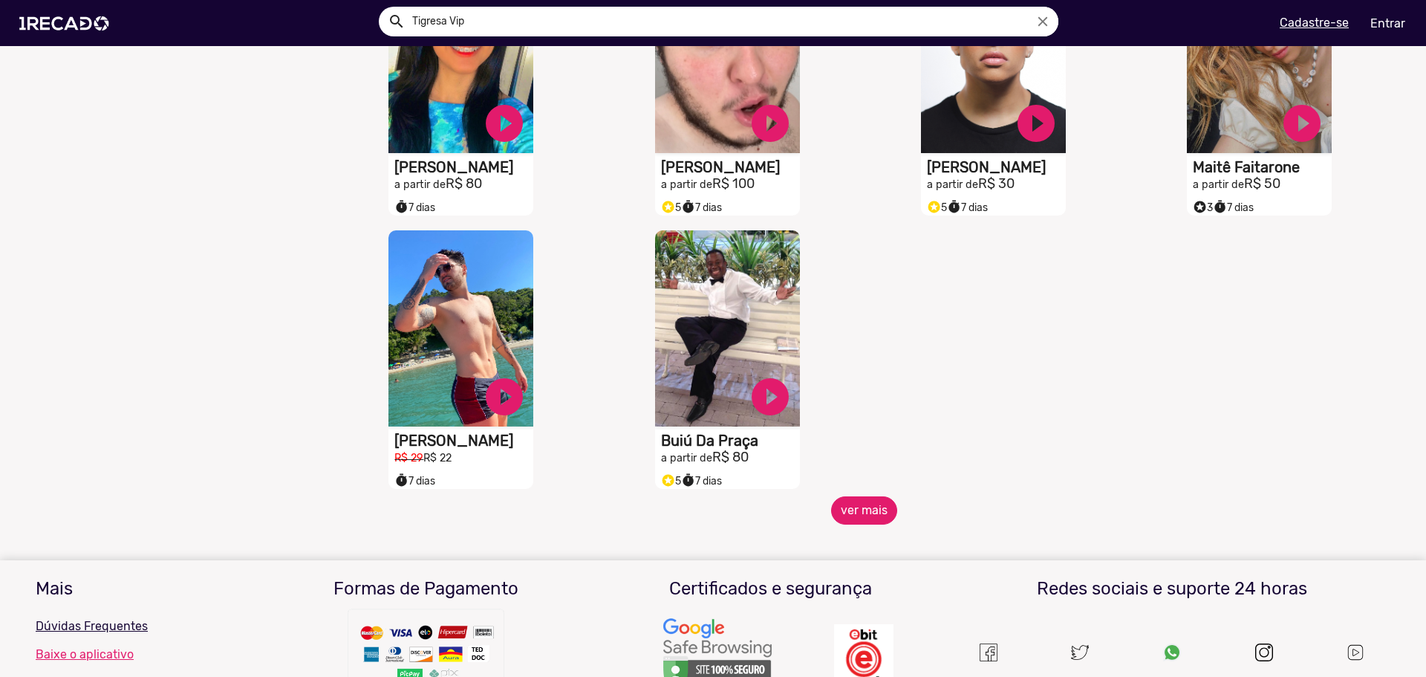
click at [847, 523] on button "ver mais" at bounding box center [864, 510] width 66 height 28
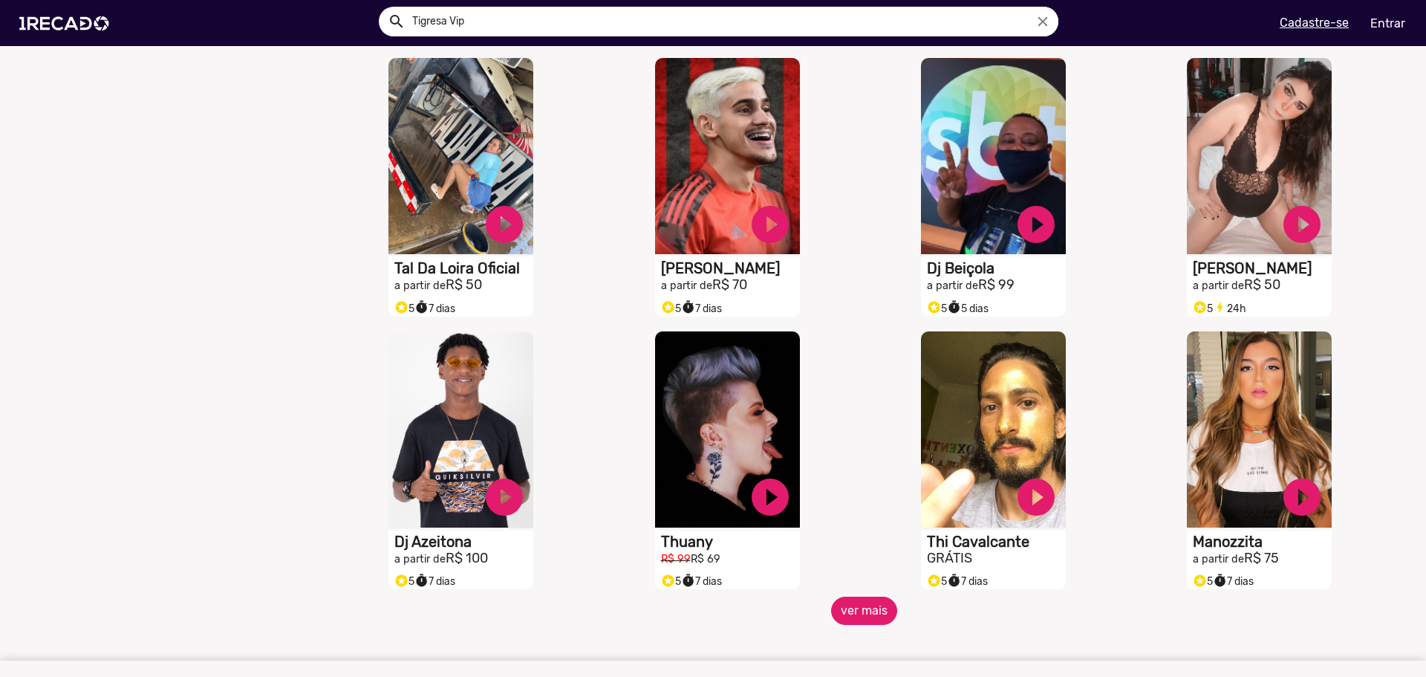
scroll to position [2526, 0]
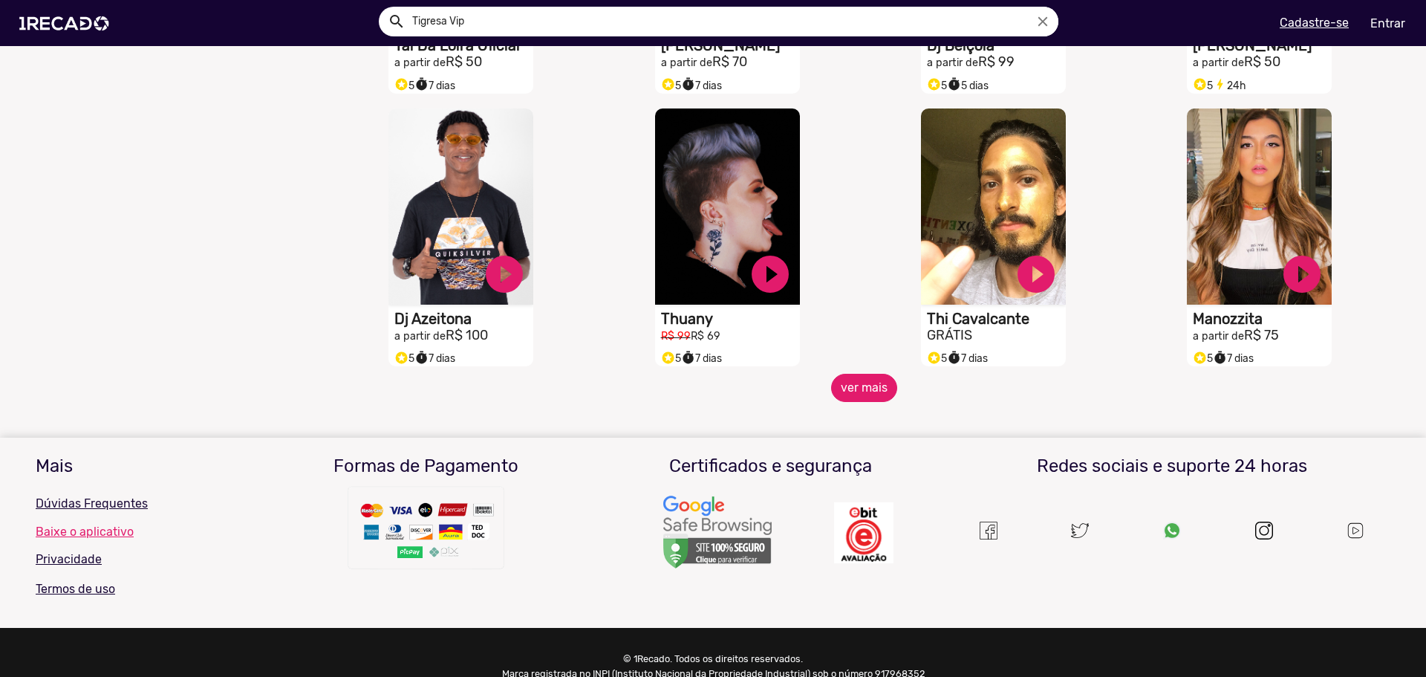
click at [868, 397] on button "ver mais" at bounding box center [864, 388] width 66 height 28
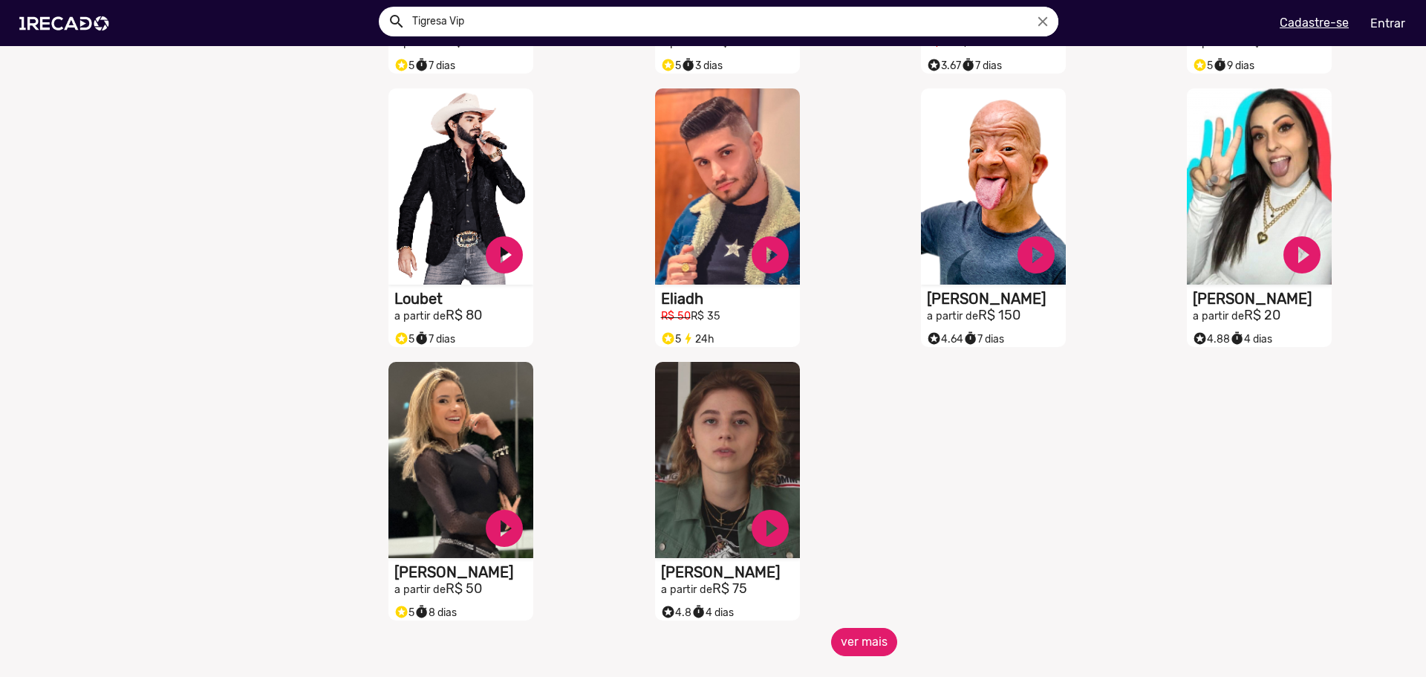
scroll to position [3120, 0]
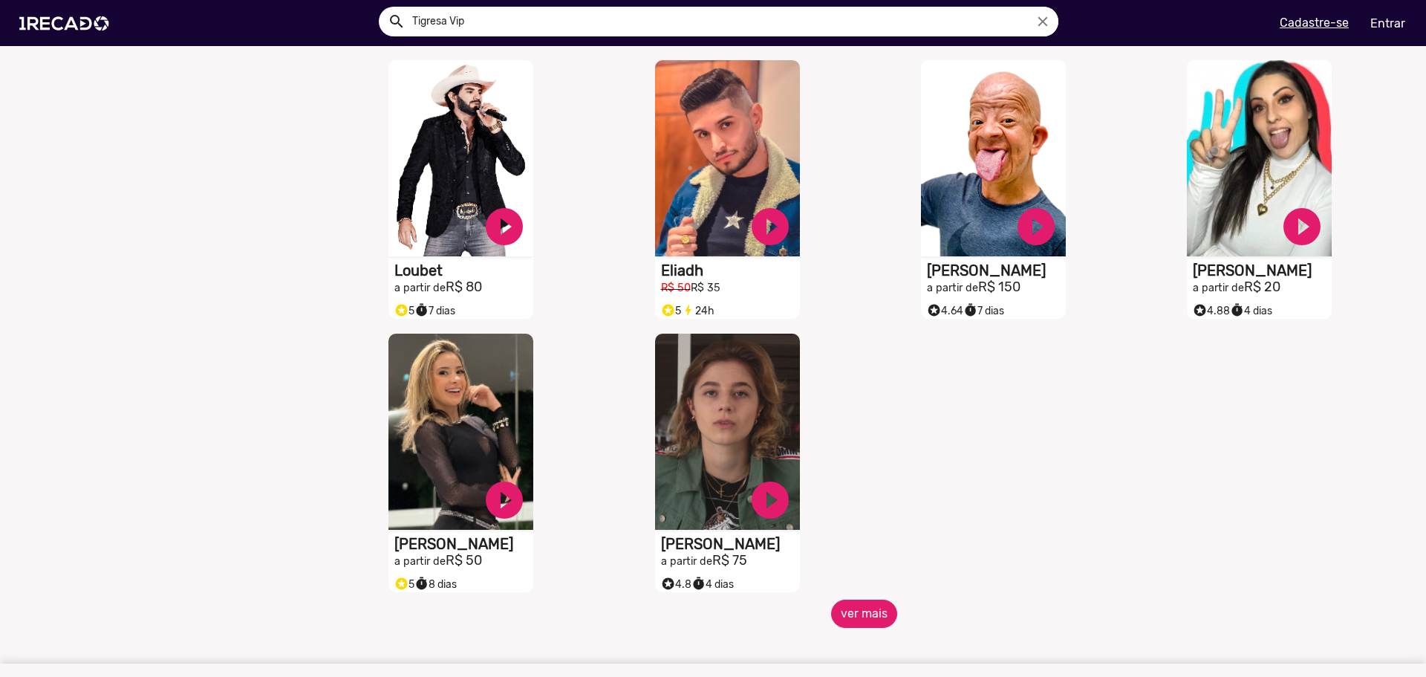
click at [860, 628] on button "ver mais" at bounding box center [864, 613] width 66 height 28
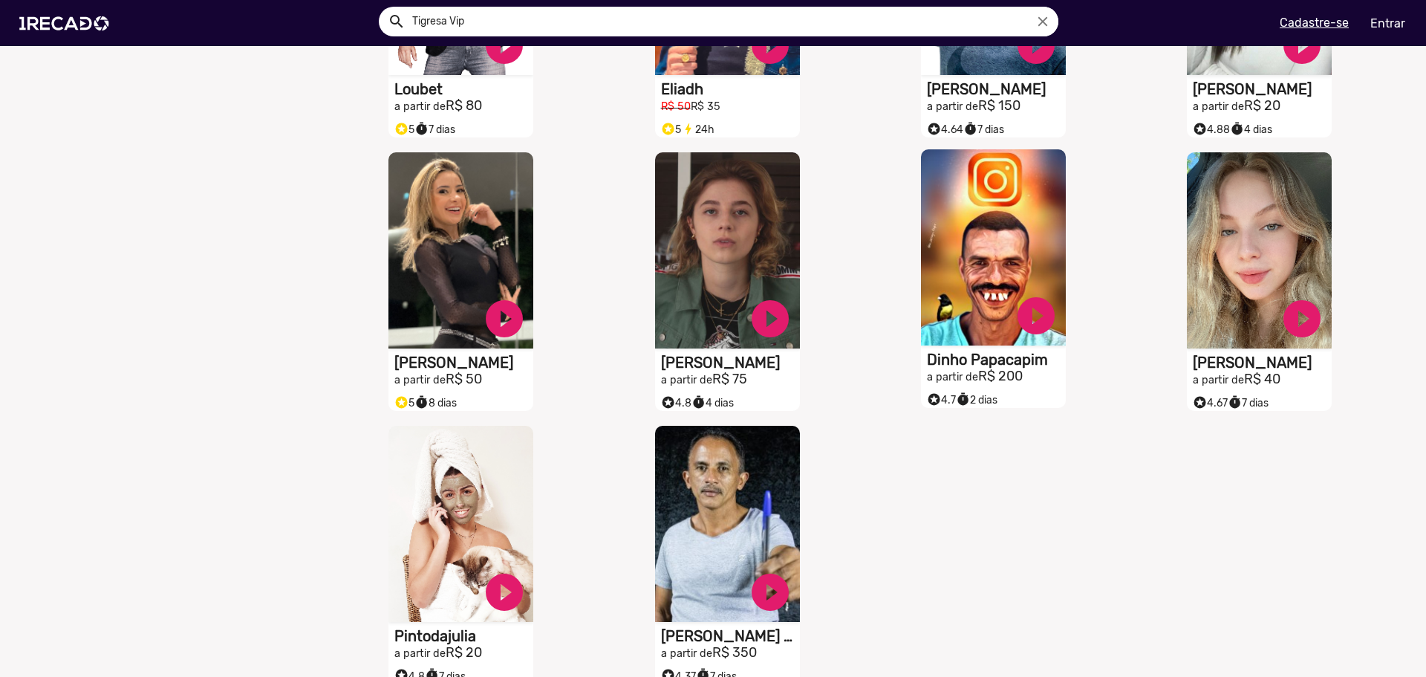
scroll to position [3343, 0]
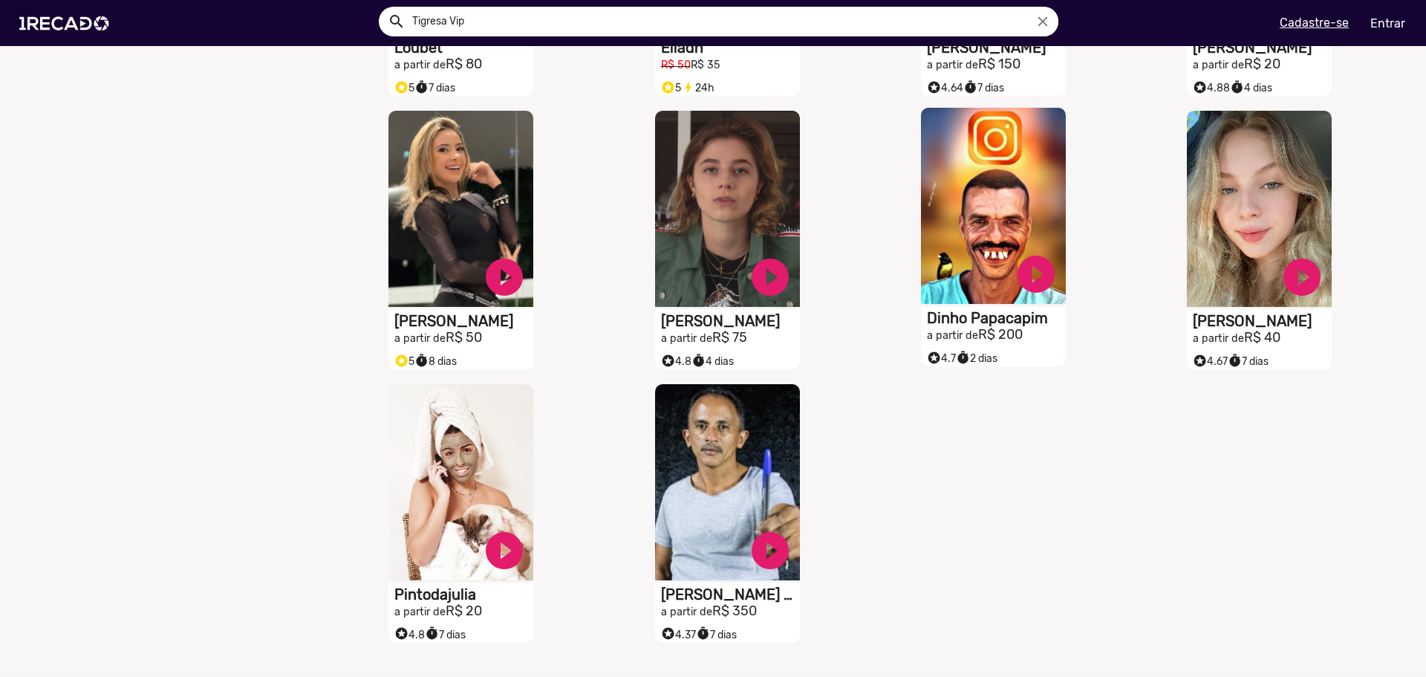
click at [1001, 187] on video "S1RECADO vídeos dedicados para fãs e empresas" at bounding box center [993, 206] width 145 height 196
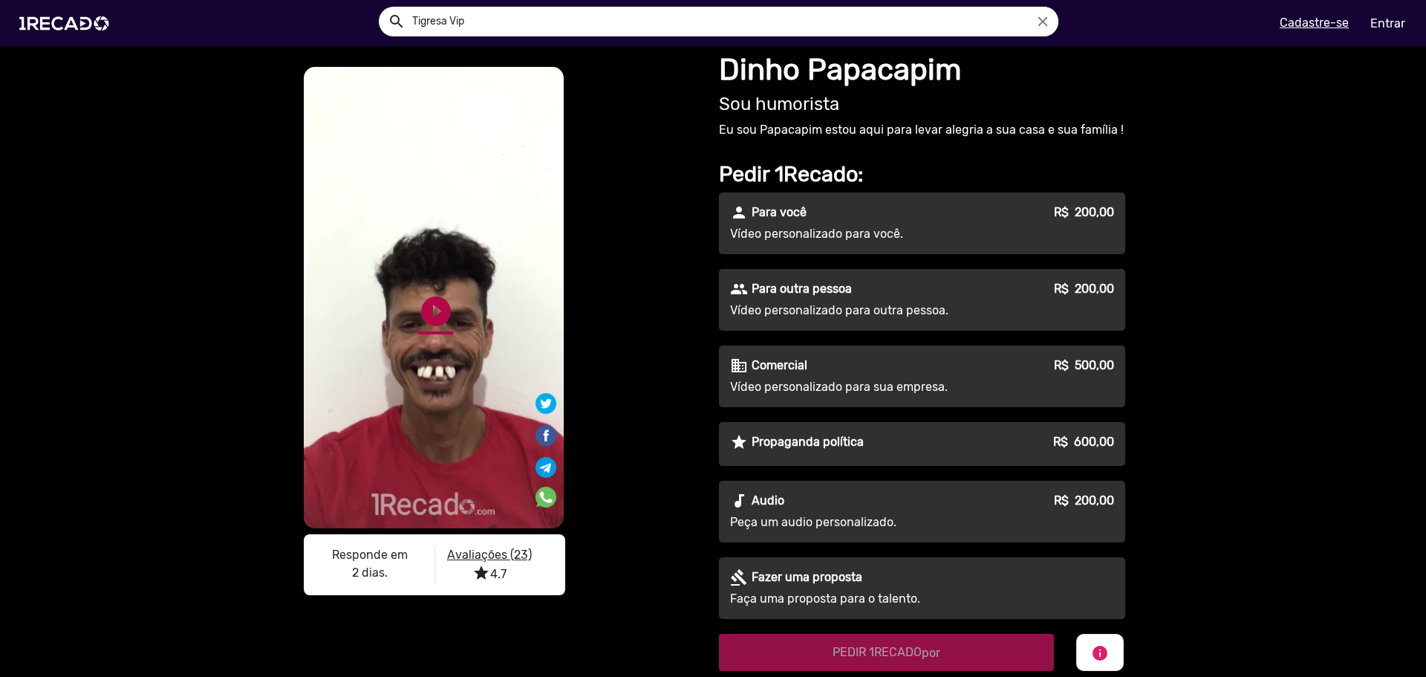
click at [432, 317] on link "play_circle_filled" at bounding box center [436, 311] width 36 height 36
click at [645, 252] on div "S1RECADO vídeos dedicados para fãs e empresas S1RECADO vídeos dedicados para fã…" at bounding box center [501, 334] width 401 height 540
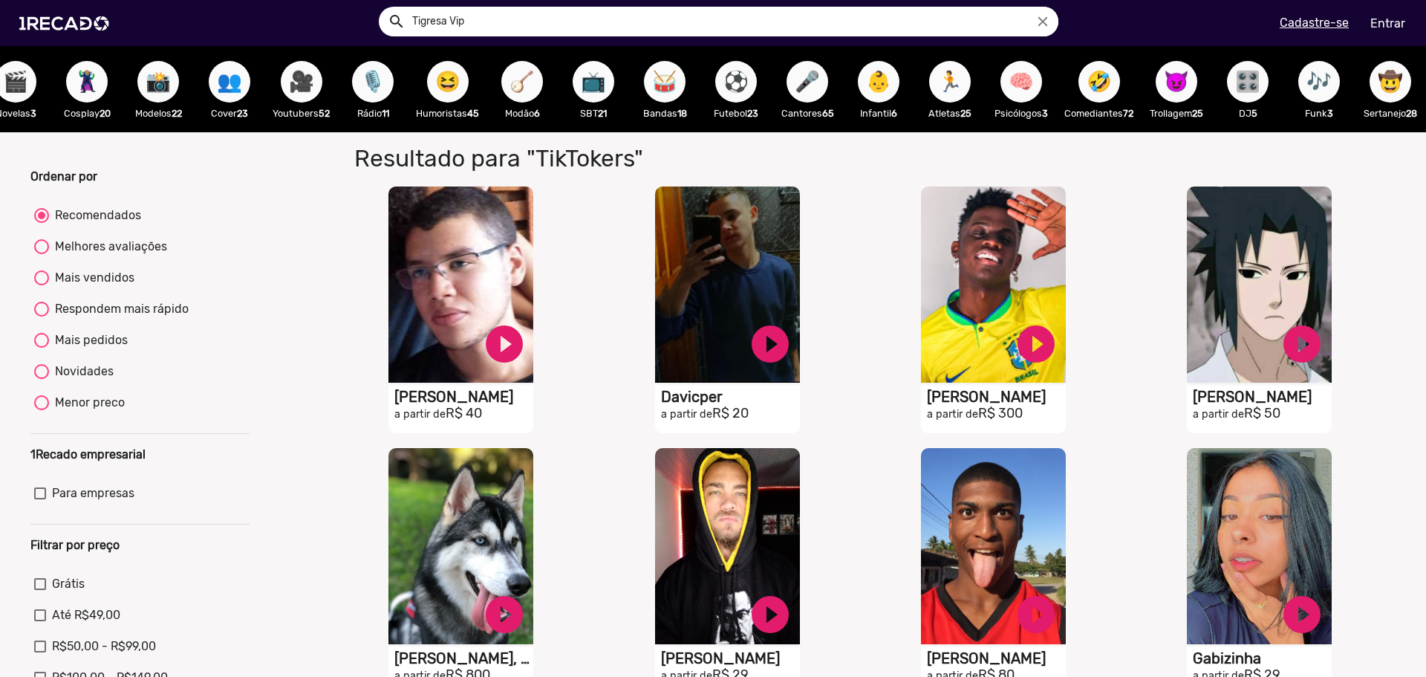
scroll to position [0, 1616]
click at [1391, 82] on span "🤠" at bounding box center [1390, 82] width 25 height 42
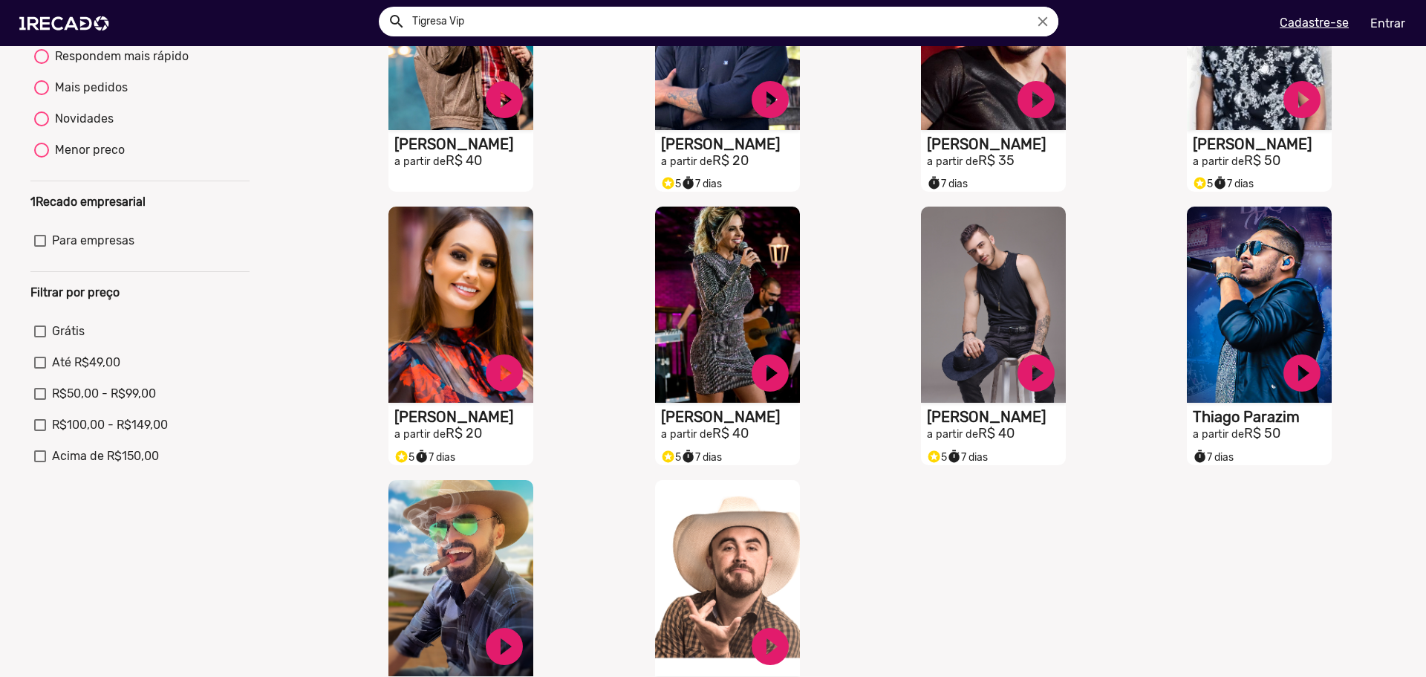
scroll to position [520, 0]
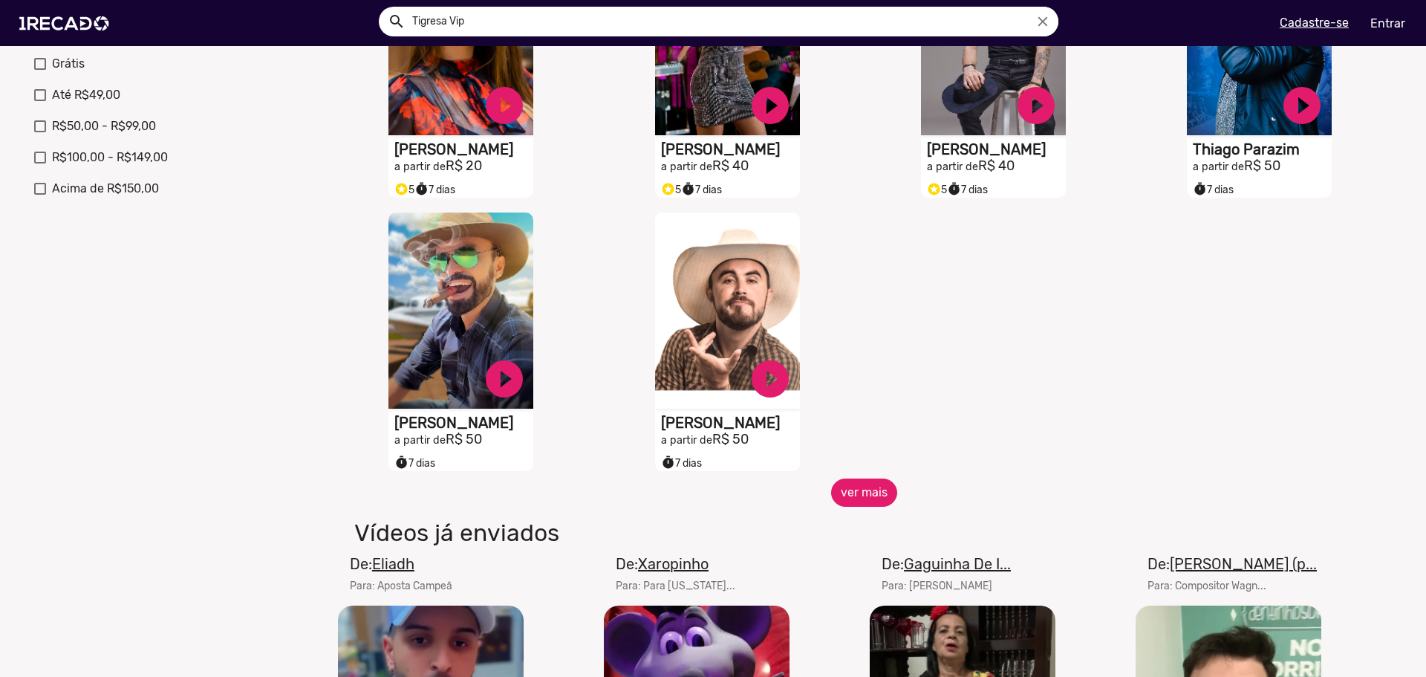
click at [871, 503] on button "ver mais" at bounding box center [864, 492] width 66 height 28
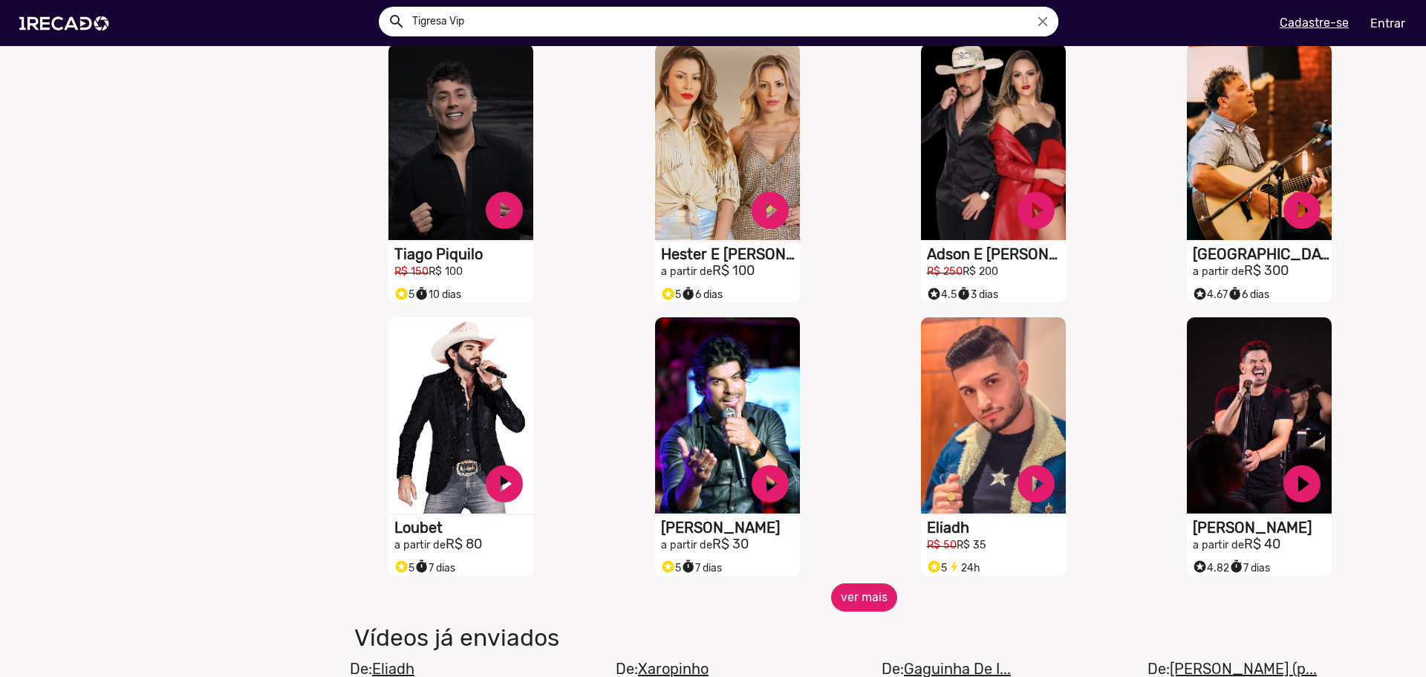
scroll to position [966, 0]
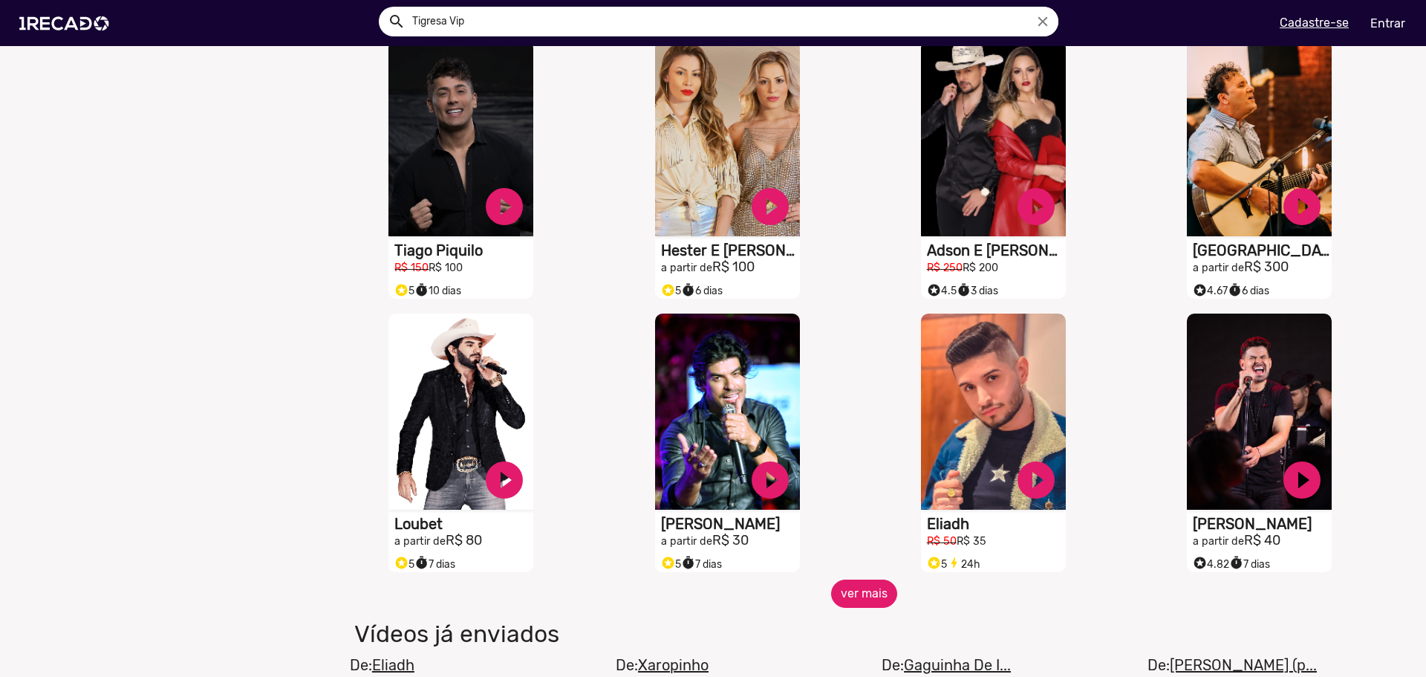
click at [871, 599] on button "ver mais" at bounding box center [864, 593] width 66 height 28
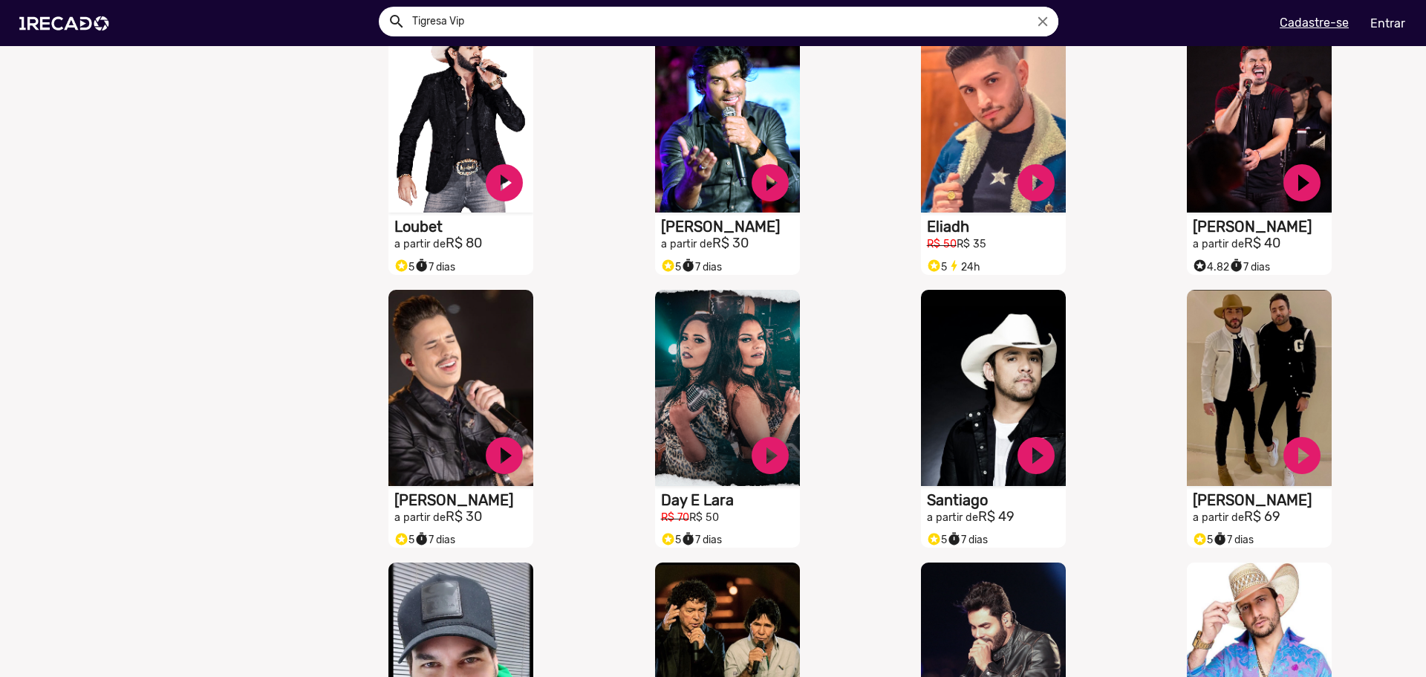
scroll to position [1634, 0]
